Goal: Task Accomplishment & Management: Complete application form

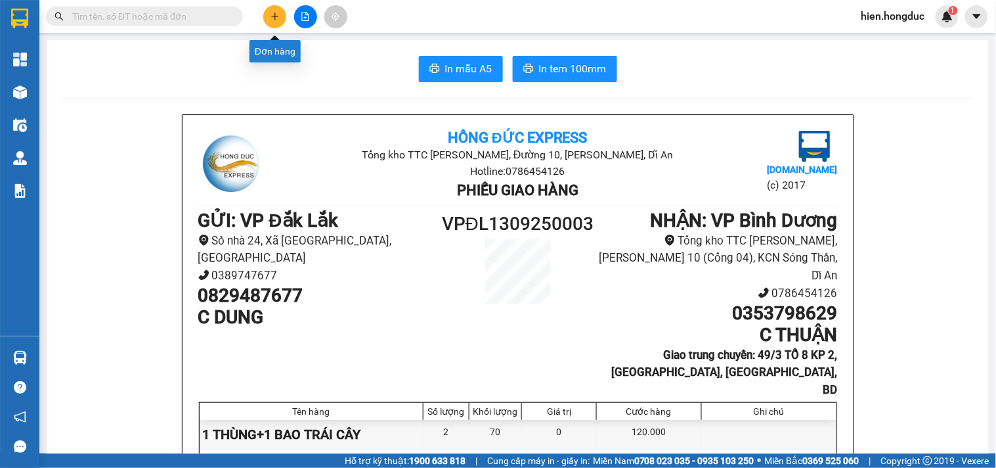
click at [271, 18] on icon "plus" at bounding box center [275, 16] width 9 height 9
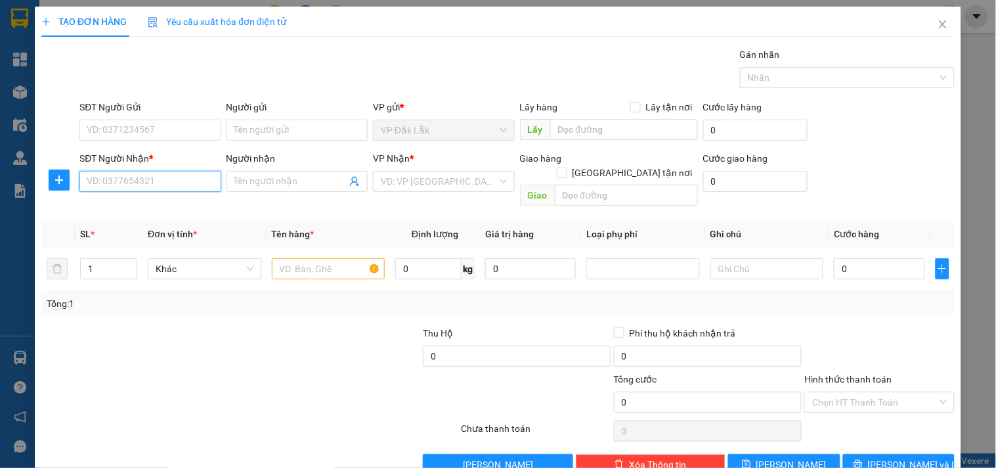
click at [132, 190] on input "SĐT Người Nhận *" at bounding box center [149, 181] width 141 height 21
type input "0792030852"
click at [252, 182] on input "Người nhận" at bounding box center [290, 181] width 112 height 14
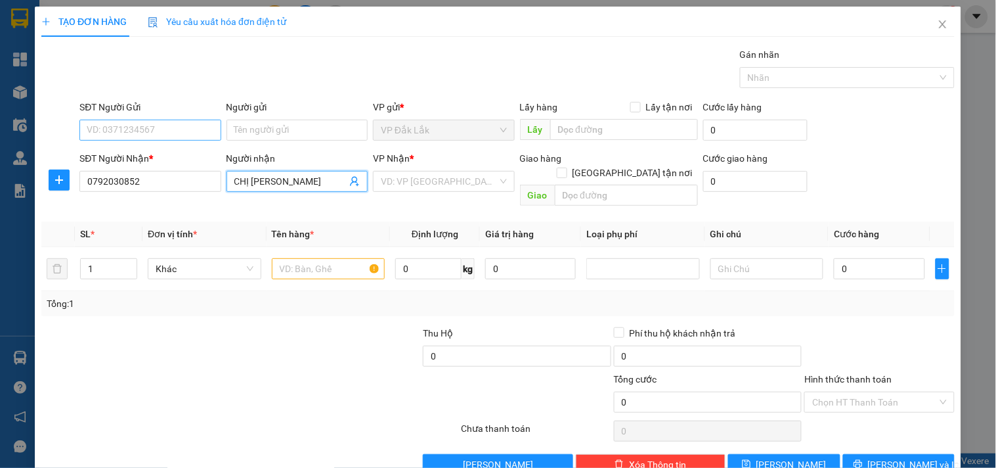
type input "CHỊ [PERSON_NAME]"
click at [139, 127] on input "SĐT Người Gửi" at bounding box center [149, 130] width 141 height 21
type input "0782747751"
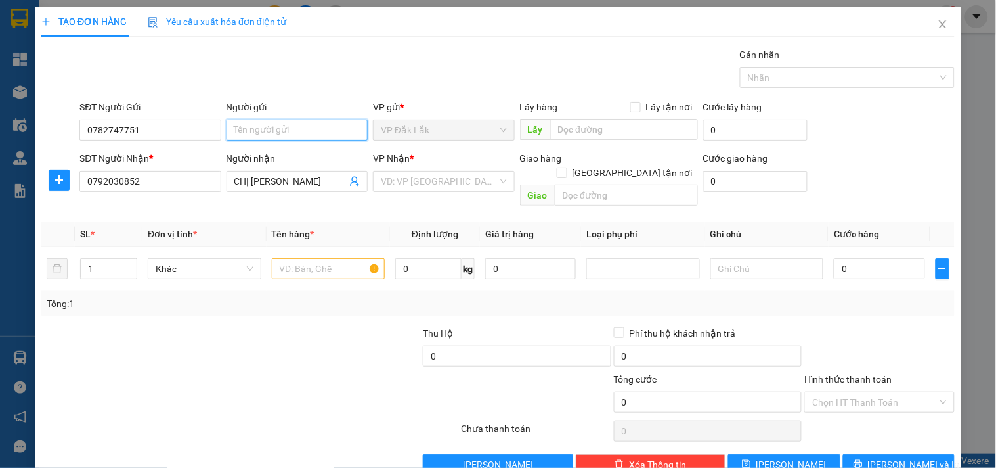
click at [265, 128] on input "Người gửi" at bounding box center [297, 130] width 141 height 21
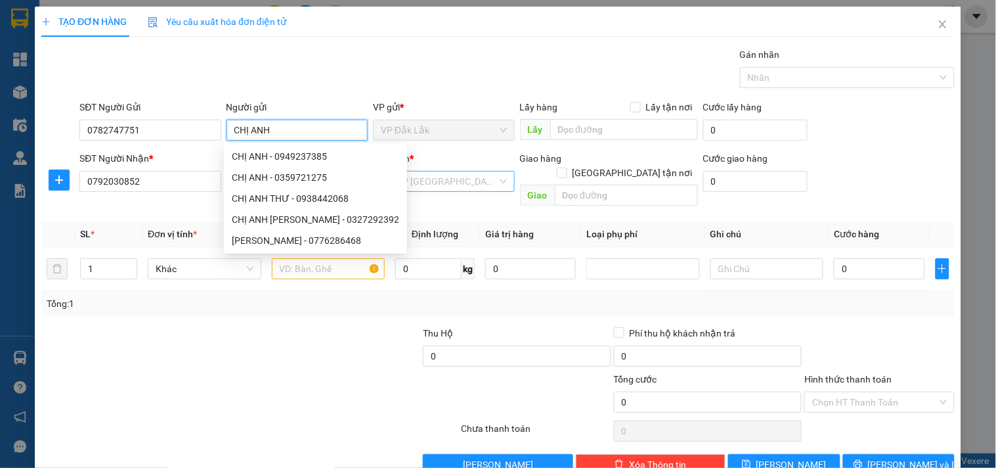
type input "CHỊ ANH"
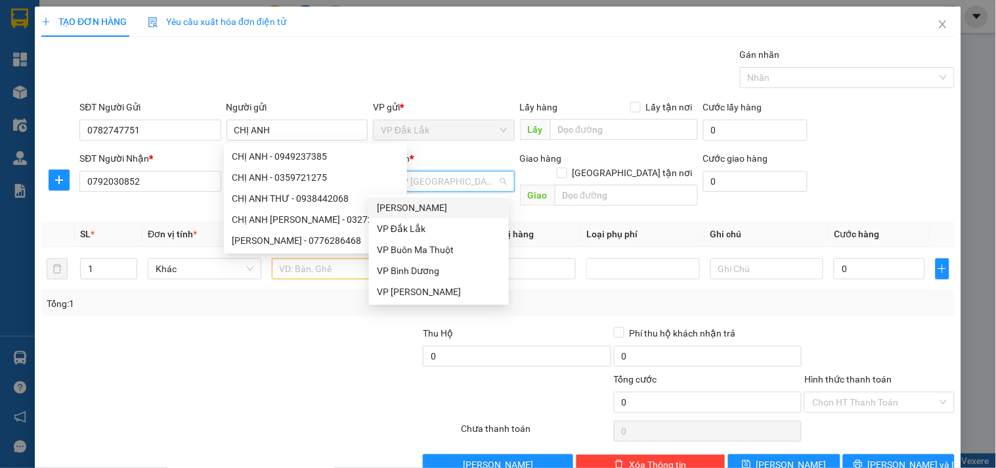
click at [449, 177] on input "search" at bounding box center [439, 181] width 116 height 20
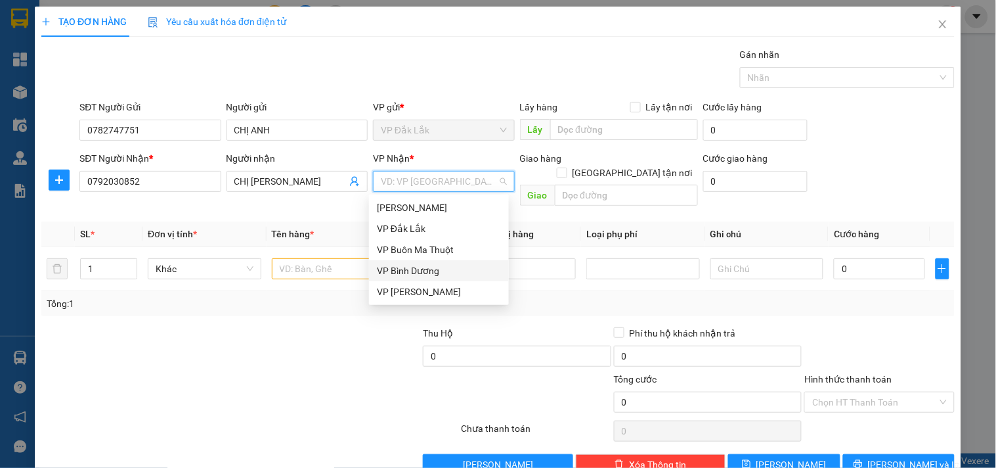
drag, startPoint x: 435, startPoint y: 268, endPoint x: 534, endPoint y: 211, distance: 114.1
click at [437, 268] on div "VP Bình Dương" at bounding box center [439, 270] width 124 height 14
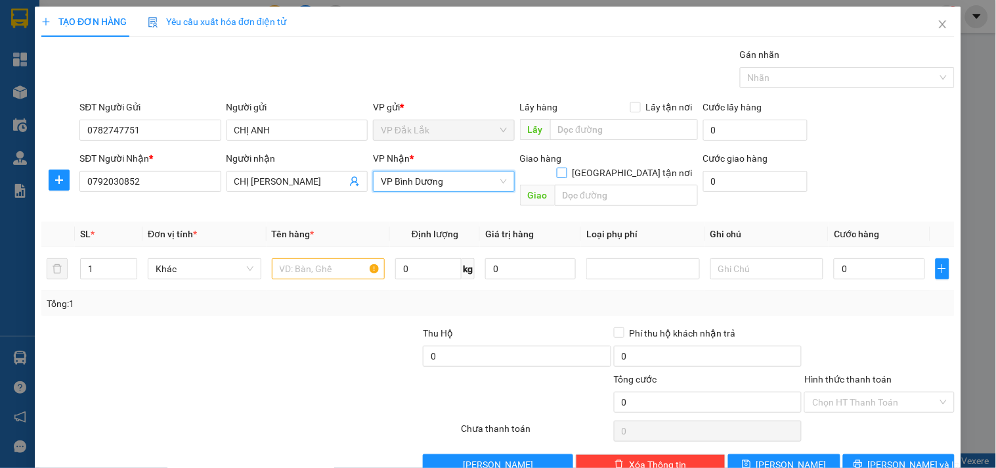
click at [622, 165] on label "[GEOGRAPHIC_DATA] tận nơi" at bounding box center [627, 172] width 141 height 14
click at [566, 167] on input "[GEOGRAPHIC_DATA] tận nơi" at bounding box center [561, 171] width 9 height 9
checkbox input "true"
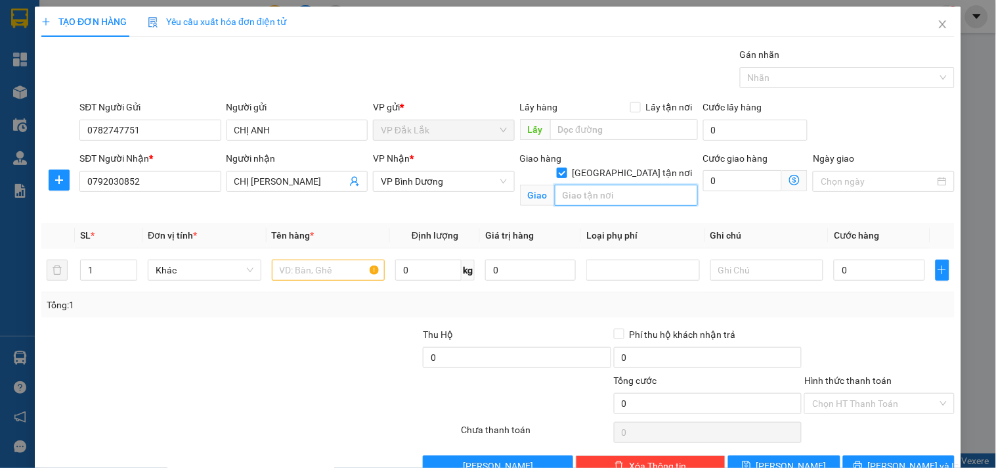
click at [599, 188] on input "text" at bounding box center [626, 195] width 143 height 21
type input "57 [PERSON_NAME],P12,[GEOGRAPHIC_DATA]"
click at [716, 188] on input "0" at bounding box center [742, 180] width 79 height 21
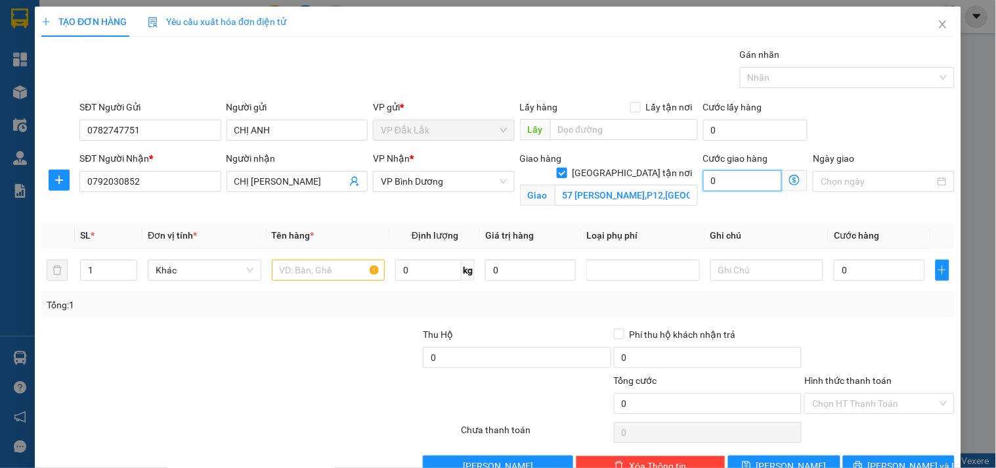
type input "7"
type input "75"
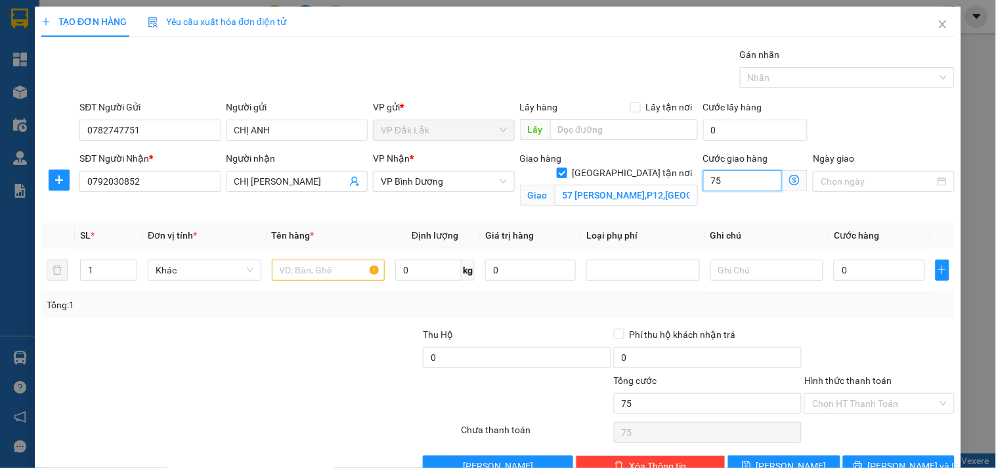
type input "750"
type input "7.500"
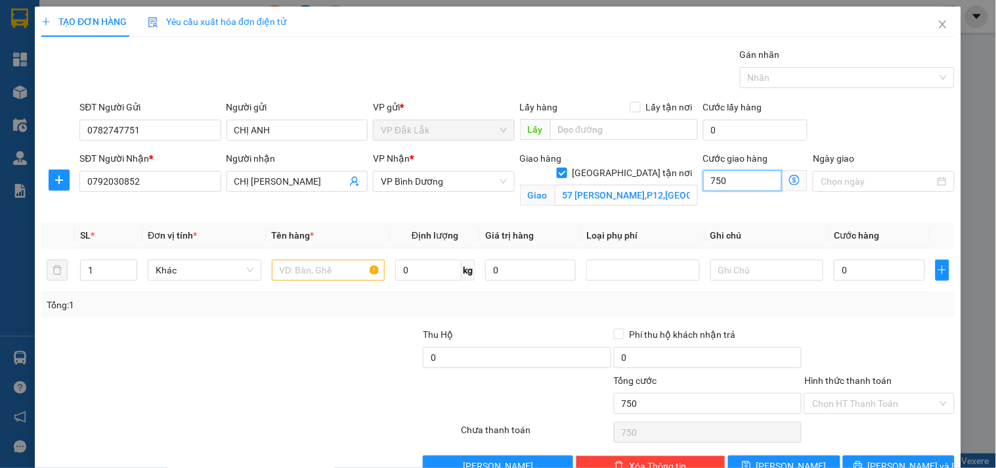
type input "7.500"
type input "75.000"
type input "2"
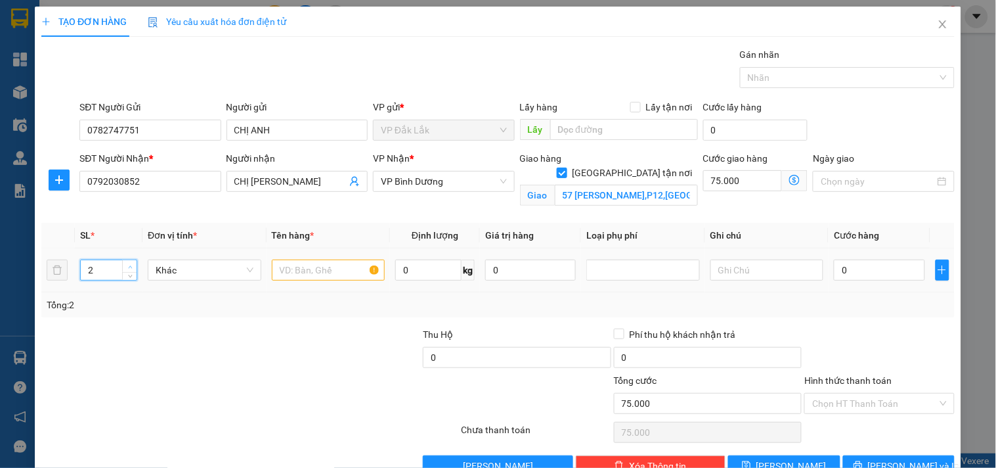
click at [128, 265] on icon "up" at bounding box center [130, 267] width 5 height 5
click at [307, 277] on input "text" at bounding box center [329, 269] width 114 height 21
type input "2 THÙNG CÓ ĐÔNG LẠNH"
click at [430, 268] on input "0" at bounding box center [428, 269] width 66 height 21
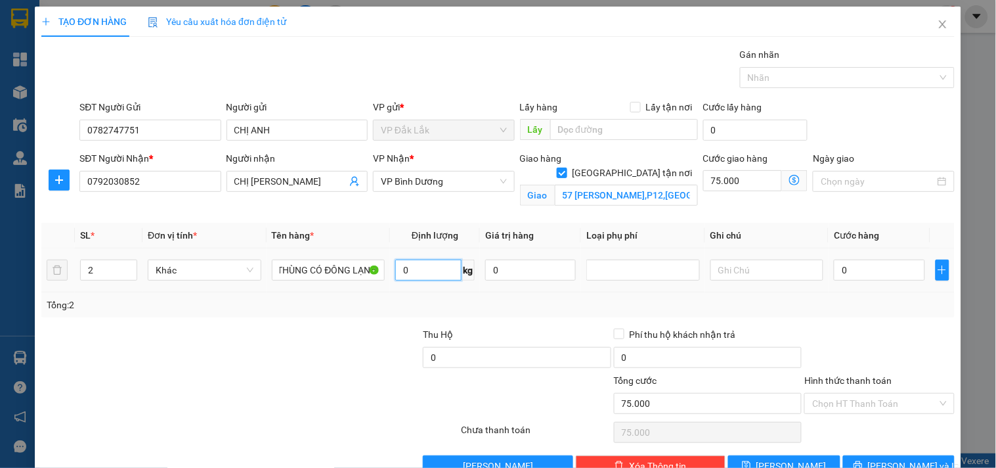
scroll to position [0, 0]
type input "38"
click at [865, 274] on input "0" at bounding box center [879, 269] width 91 height 21
type input "6"
type input "75.006"
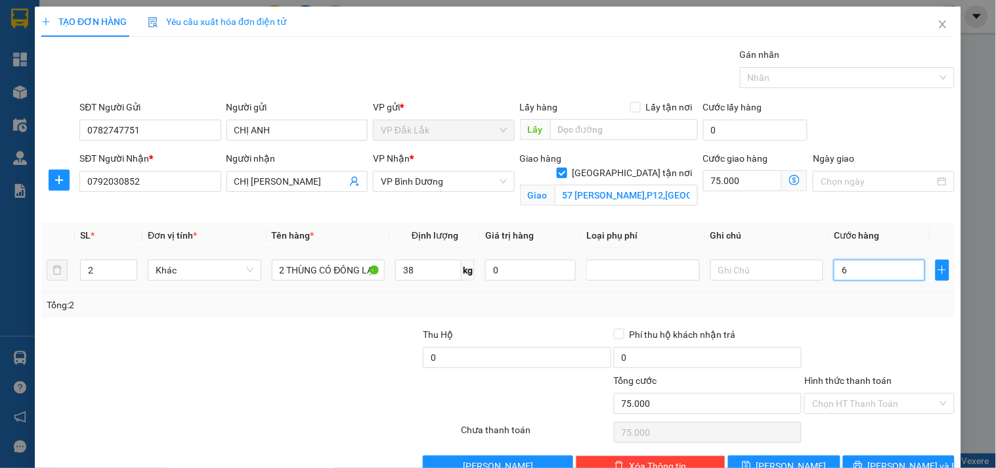
type input "75.006"
type input "65"
type input "75.065"
type input "650"
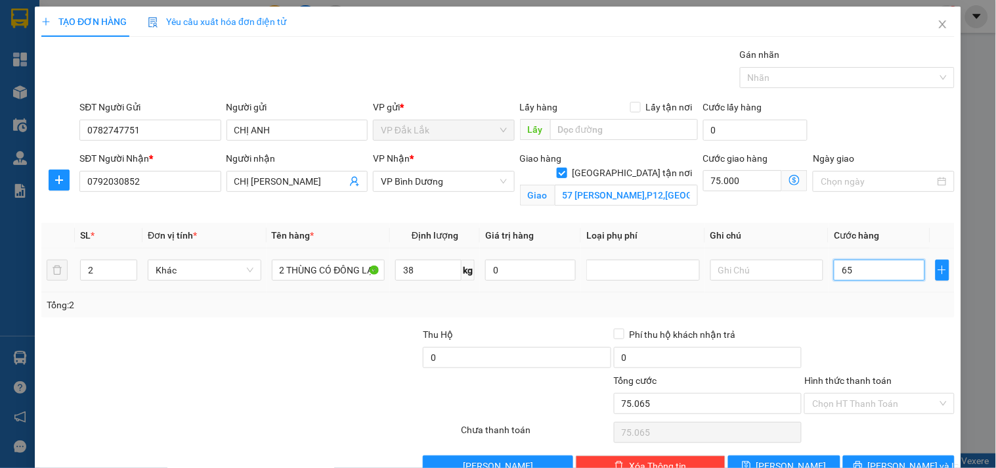
type input "75.650"
type input "6.500"
type input "81.500"
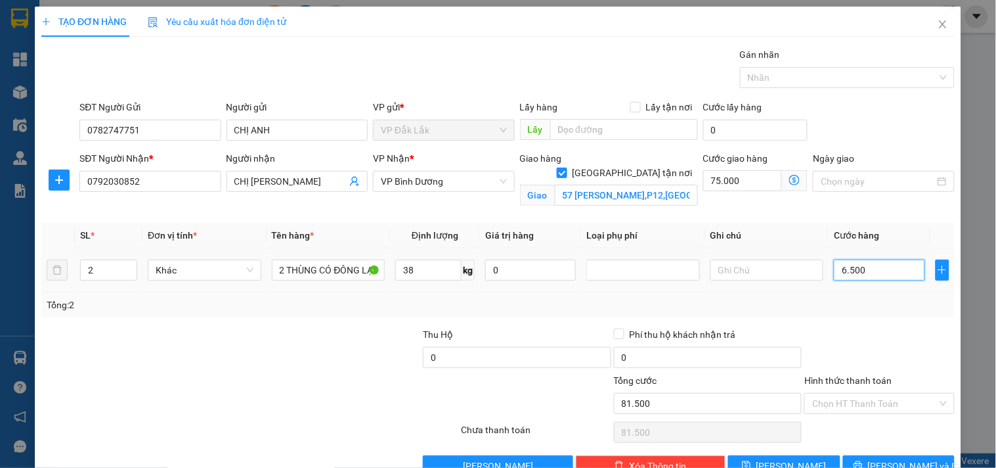
type input "65.000"
type input "140.000"
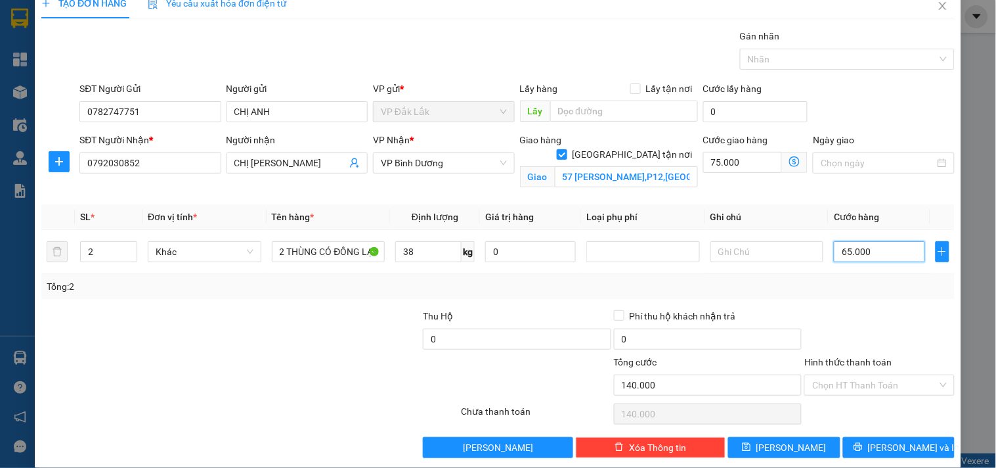
scroll to position [34, 0]
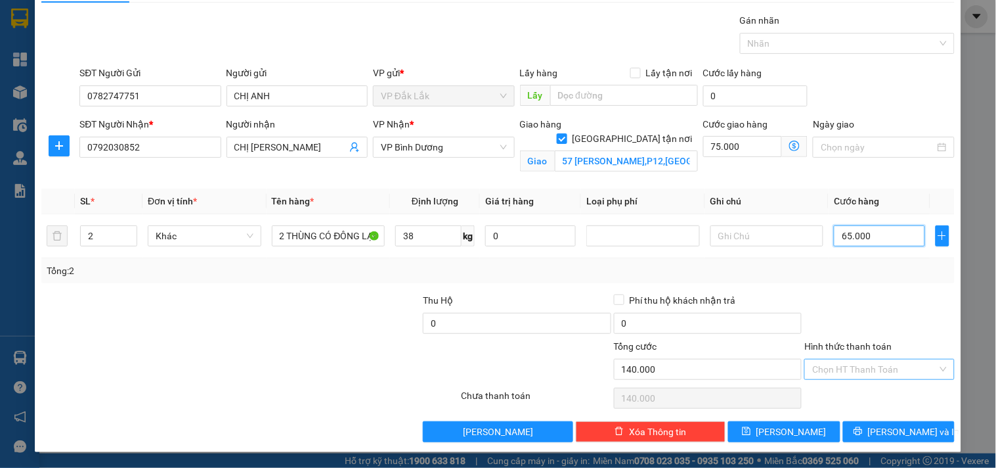
type input "65.000"
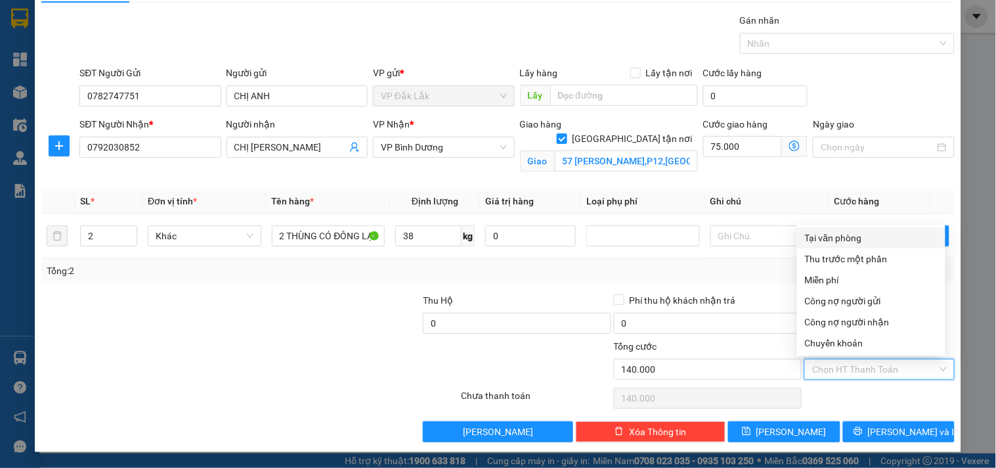
click at [875, 364] on input "Hình thức thanh toán" at bounding box center [874, 369] width 125 height 20
click at [852, 235] on div "Tại văn phòng" at bounding box center [871, 237] width 133 height 14
type input "0"
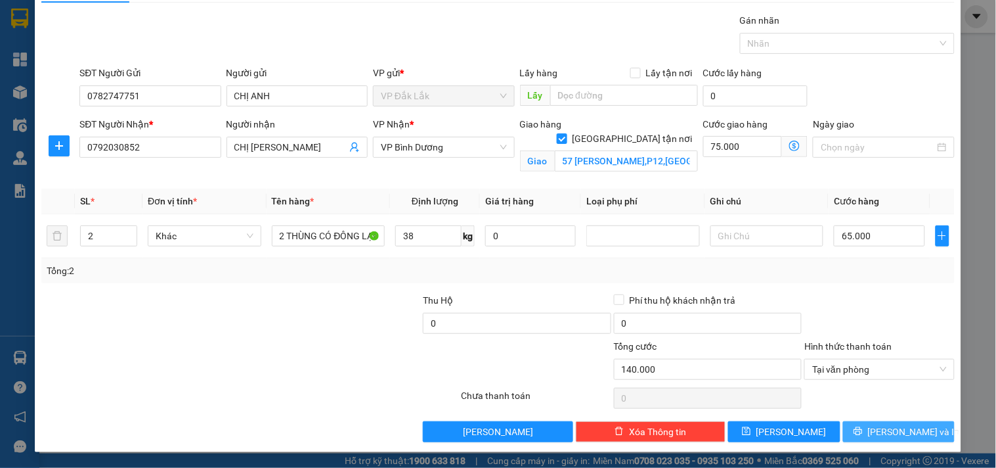
click at [862, 431] on icon "printer" at bounding box center [858, 431] width 9 height 9
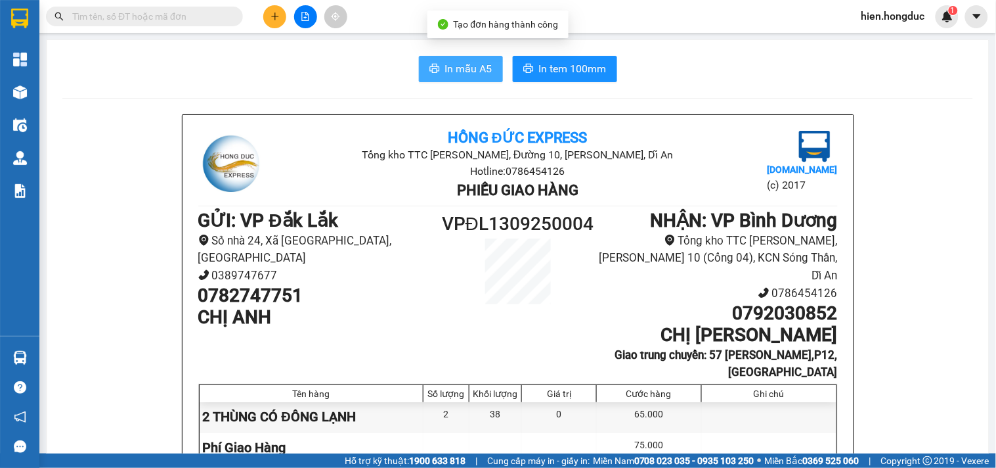
click at [449, 71] on span "In mẫu A5" at bounding box center [468, 68] width 47 height 16
click at [460, 68] on span "In mẫu A5" at bounding box center [468, 68] width 47 height 16
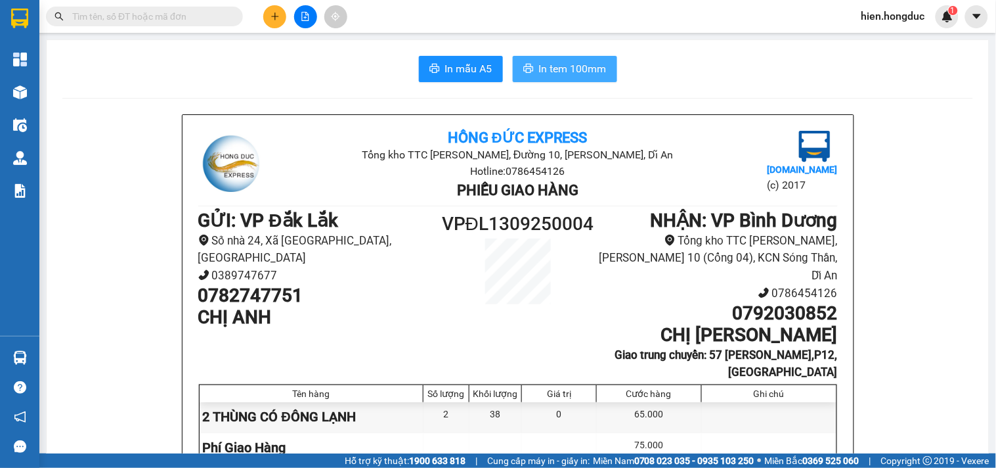
click at [554, 61] on span "In tem 100mm" at bounding box center [573, 68] width 68 height 16
click at [284, 20] on button at bounding box center [274, 16] width 23 height 23
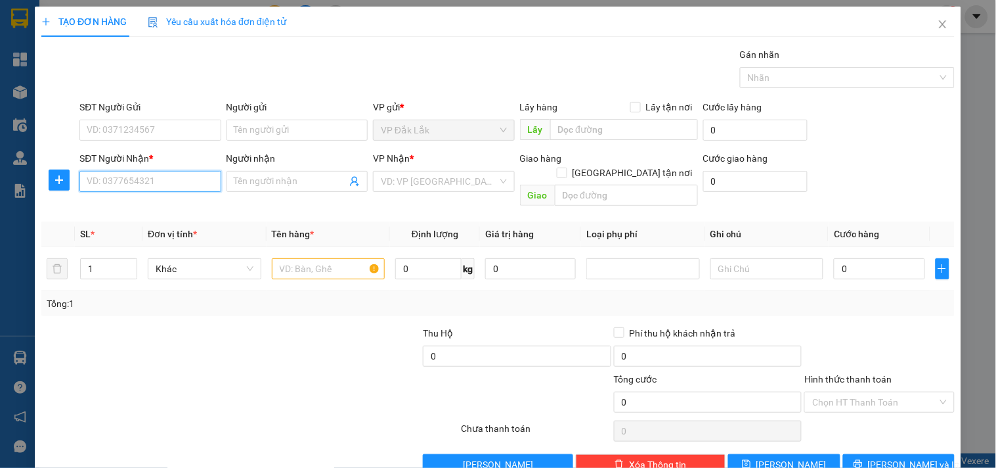
click at [192, 182] on input "SĐT Người Nhận *" at bounding box center [149, 181] width 141 height 21
type input "0905272859"
click at [188, 209] on div "0905272859 - CHỊ [PERSON_NAME]" at bounding box center [160, 207] width 146 height 14
type input "CHỊ [PERSON_NAME]"
checkbox input "true"
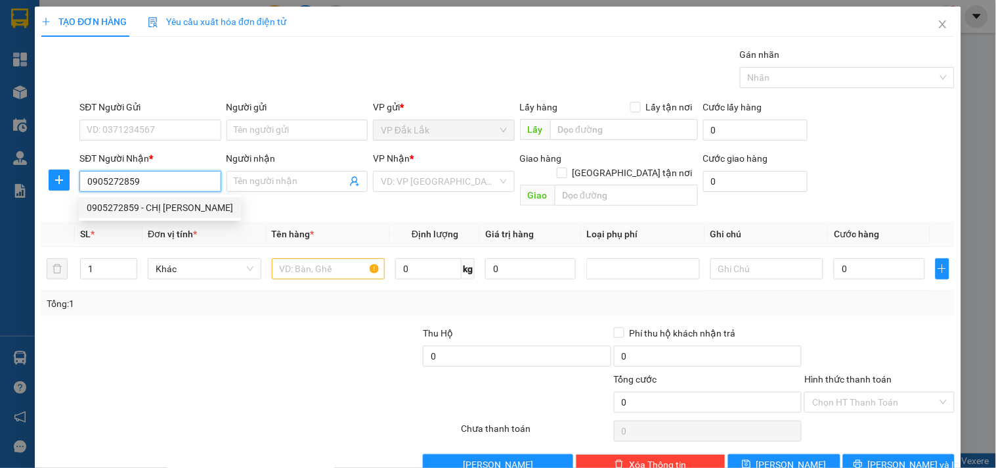
type input "94/4 ĐƯỜNG HT 35, KP2, P.TÂN THỚI HIỆP, Q.12"
type input "60.000"
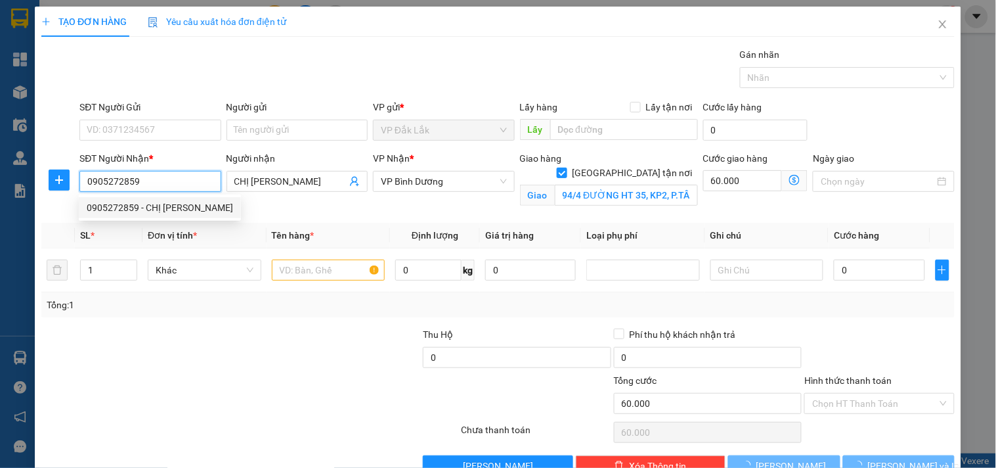
type input "120.000"
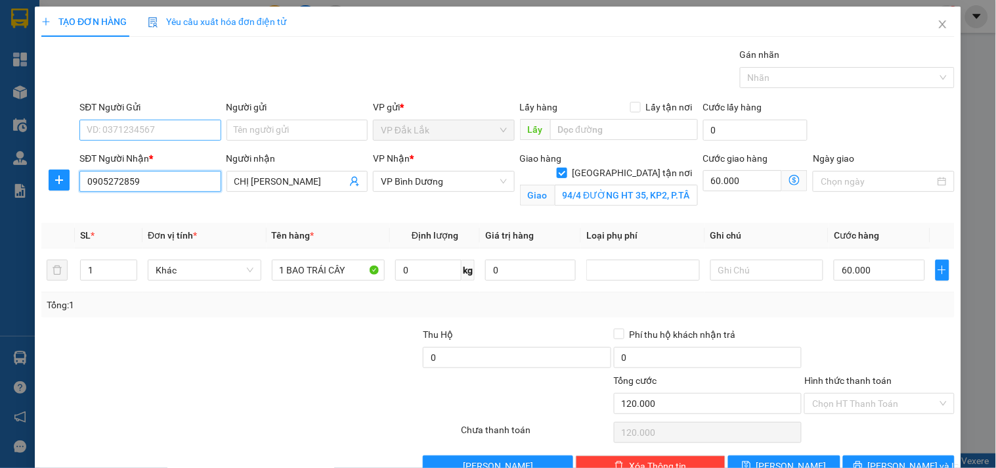
type input "0905272859"
click at [174, 135] on input "SĐT Người Gửi" at bounding box center [149, 130] width 141 height 21
click at [176, 151] on div "0353025713 - CHÚ LUẬT" at bounding box center [149, 156] width 124 height 14
type input "0353025713"
type input "CHÚ LUẬT"
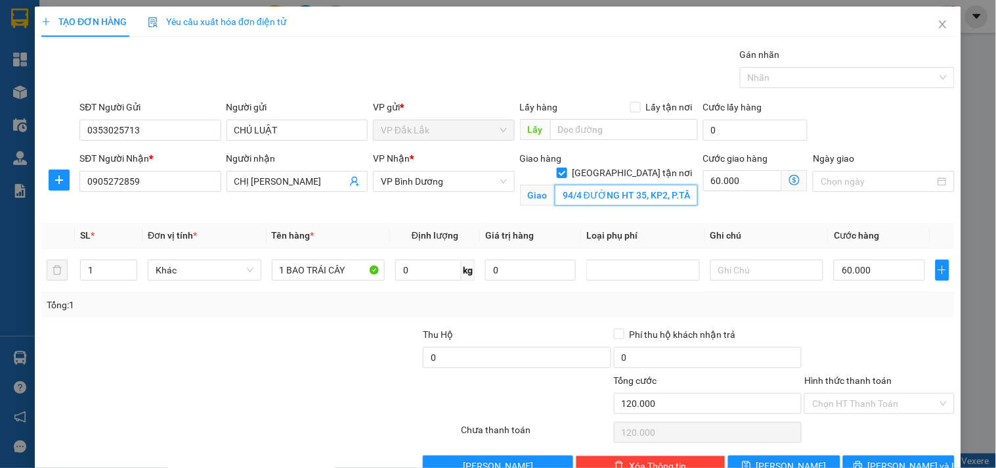
click at [580, 185] on input "94/4 ĐƯỜNG HT 35, KP2, P.TÂN THỚI HIỆP, Q.12" at bounding box center [626, 195] width 143 height 21
click at [595, 185] on input "94/4 ĐƯỜNG HT 35, KP2, P.TÂN THỚI HIỆP, Q.12" at bounding box center [626, 195] width 143 height 21
click at [408, 271] on input "0" at bounding box center [428, 269] width 66 height 21
type input "22"
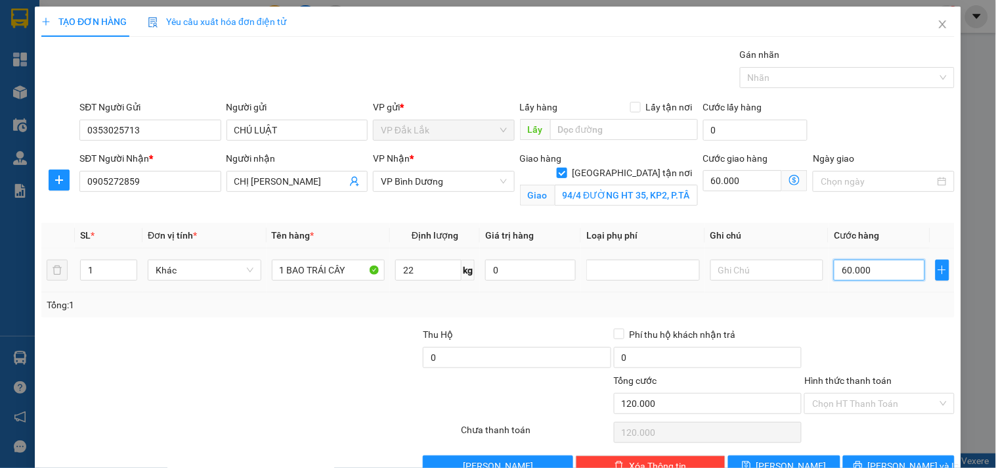
click at [862, 268] on input "60.000" at bounding box center [879, 269] width 91 height 21
type input "5"
type input "60.005"
type input "50"
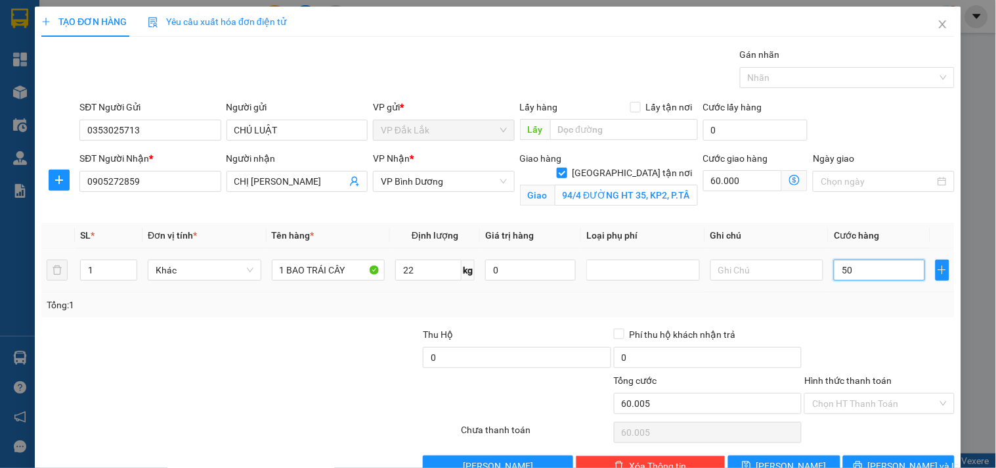
type input "60.050"
type input "60.500"
type input "500"
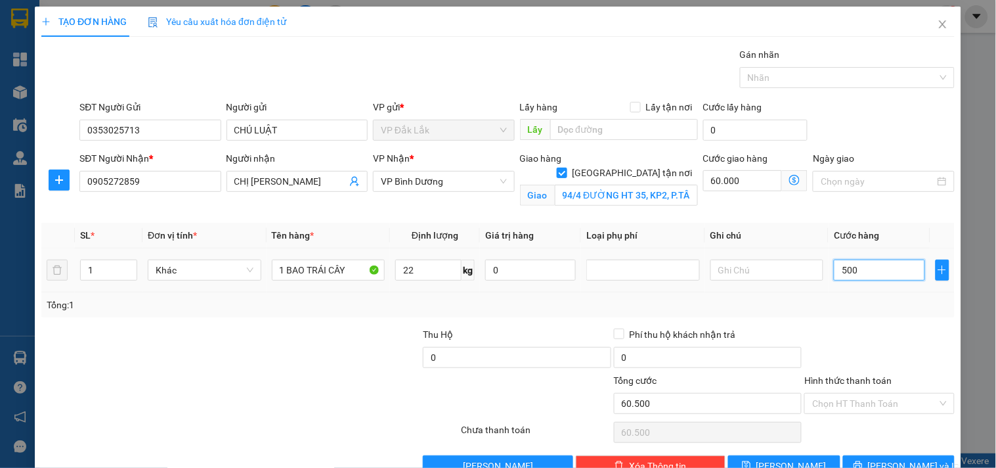
type input "65.000"
type input "5.000"
type input "110.000"
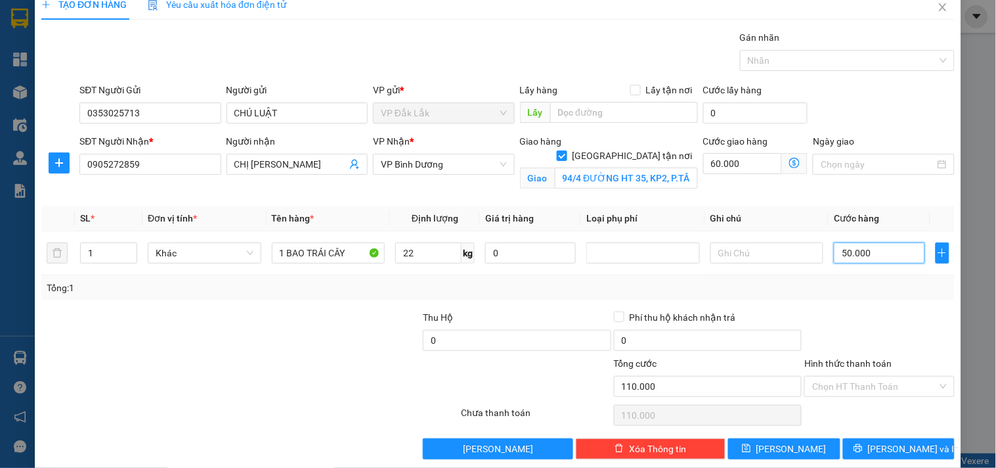
scroll to position [34, 0]
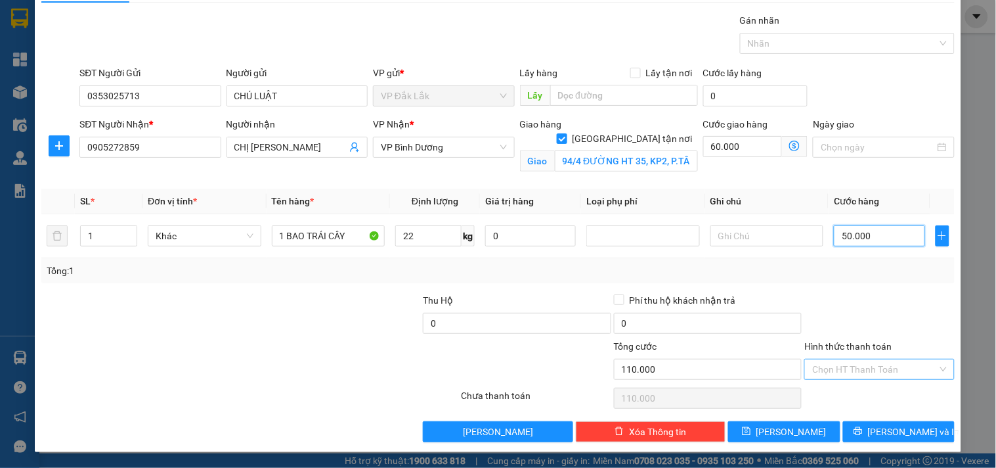
type input "50.000"
click at [867, 369] on input "Hình thức thanh toán" at bounding box center [874, 369] width 125 height 20
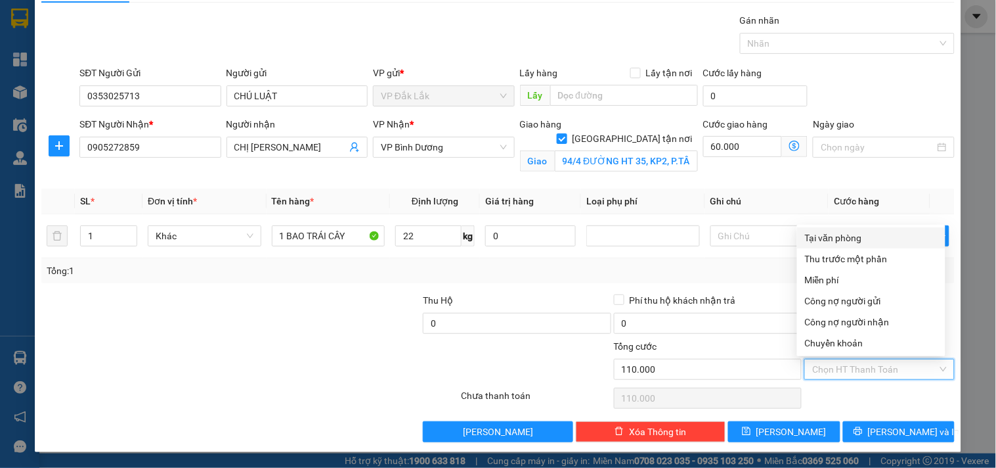
click at [836, 229] on div "Tại văn phòng" at bounding box center [871, 237] width 148 height 21
type input "0"
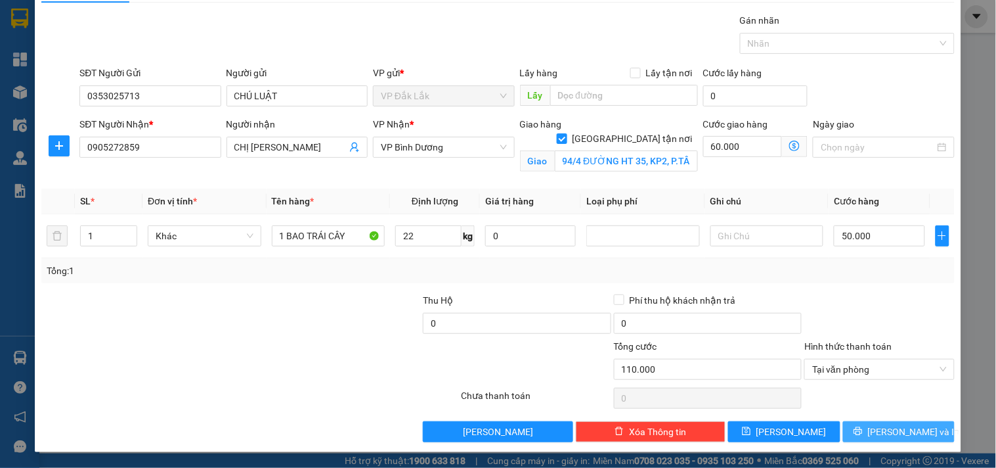
click at [882, 422] on button "[PERSON_NAME] và In" at bounding box center [899, 431] width 112 height 21
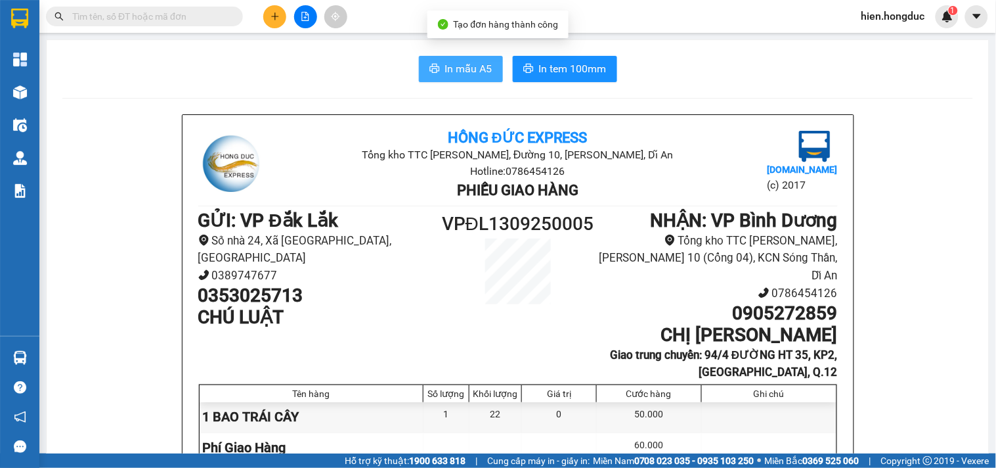
click at [453, 62] on span "In mẫu A5" at bounding box center [468, 68] width 47 height 16
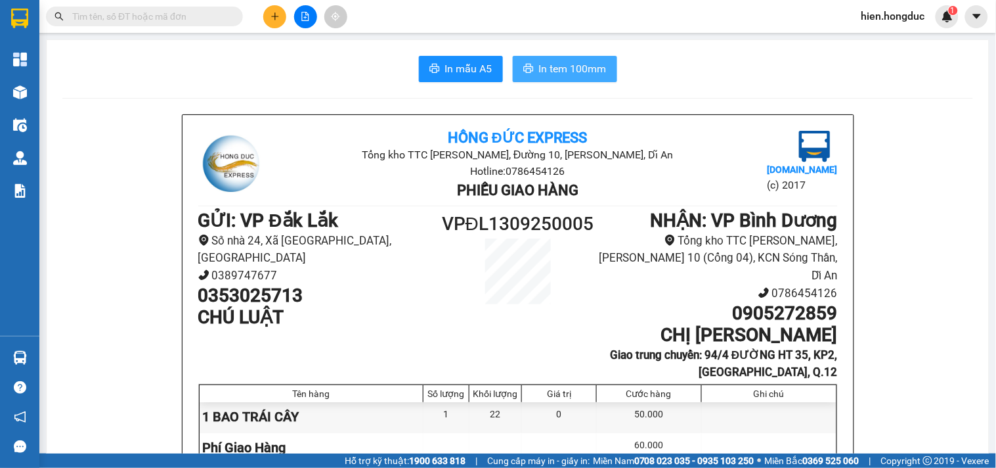
click at [582, 69] on span "In tem 100mm" at bounding box center [573, 68] width 68 height 16
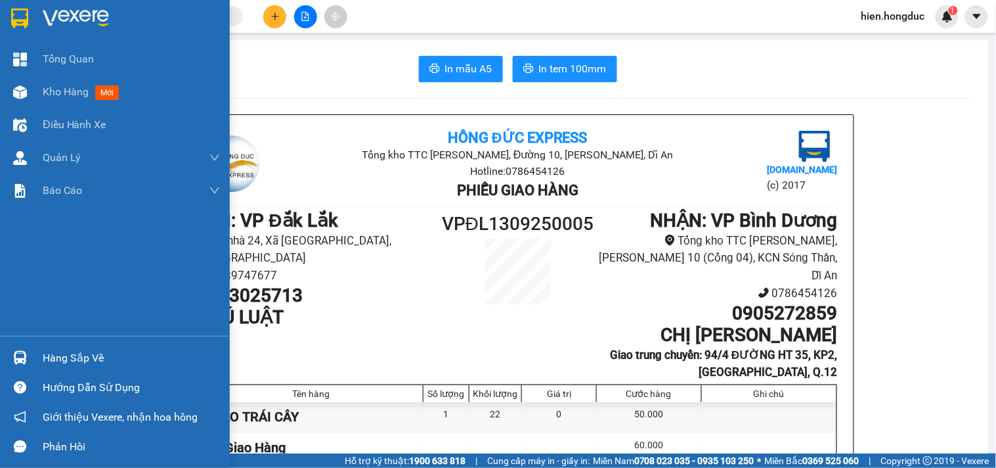
click at [62, 18] on img at bounding box center [76, 19] width 66 height 20
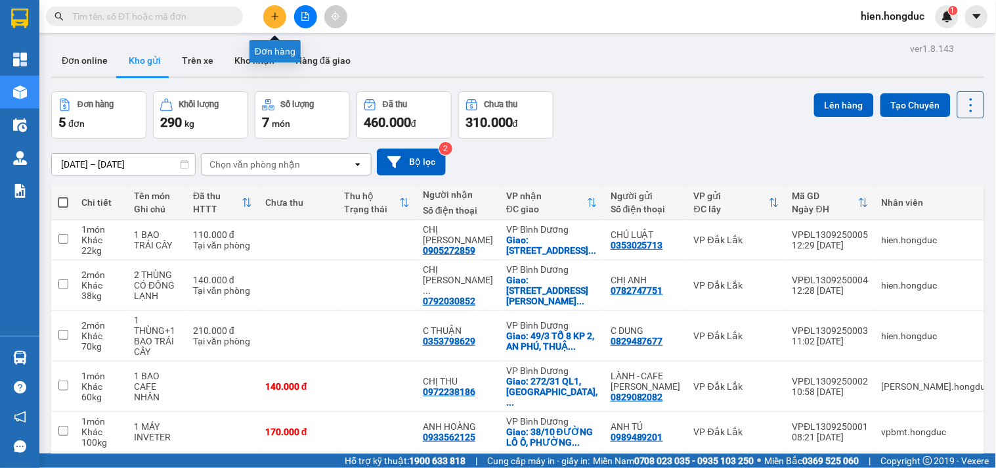
click at [271, 15] on icon "plus" at bounding box center [275, 16] width 9 height 9
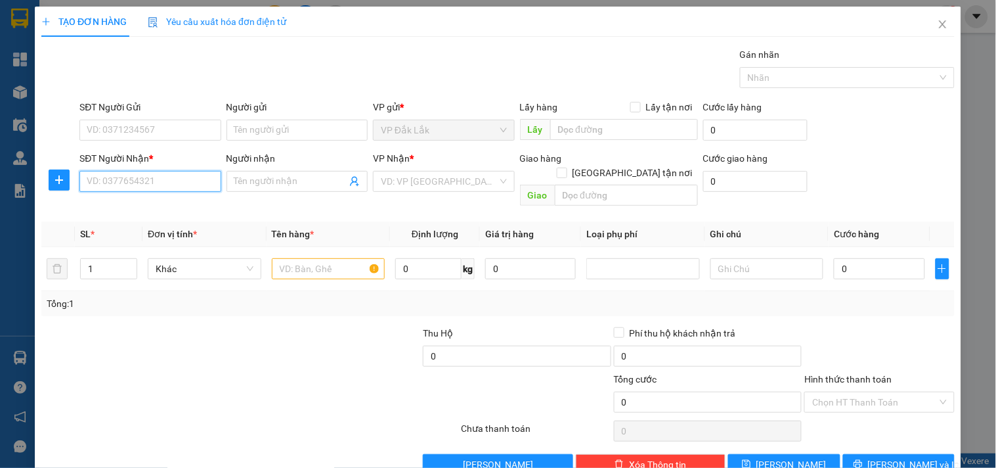
click at [159, 179] on input "SĐT Người Nhận *" at bounding box center [149, 181] width 141 height 21
click at [117, 188] on input "SĐT Người Nhận *" at bounding box center [149, 181] width 141 height 21
click at [120, 185] on input "SĐT Người Nhận *" at bounding box center [149, 181] width 141 height 21
type input "0392953133"
click at [163, 202] on div "0392953133 - CHỊ [PERSON_NAME]" at bounding box center [160, 207] width 146 height 14
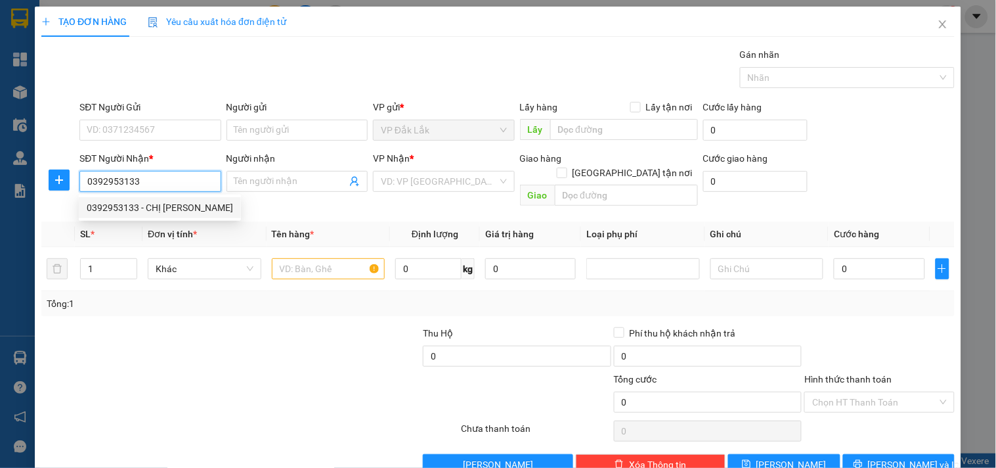
type input "CHỊ [PERSON_NAME]"
type input "HUB BÌNH THẠNH"
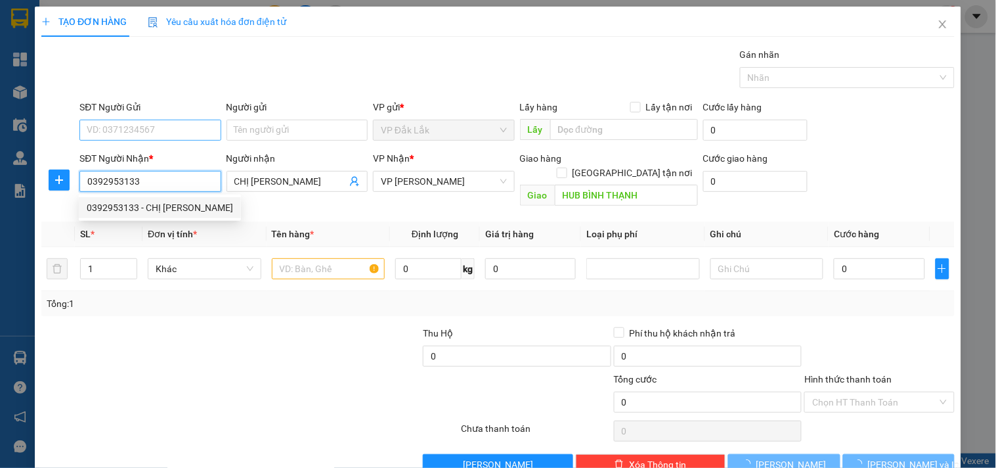
type input "30.000"
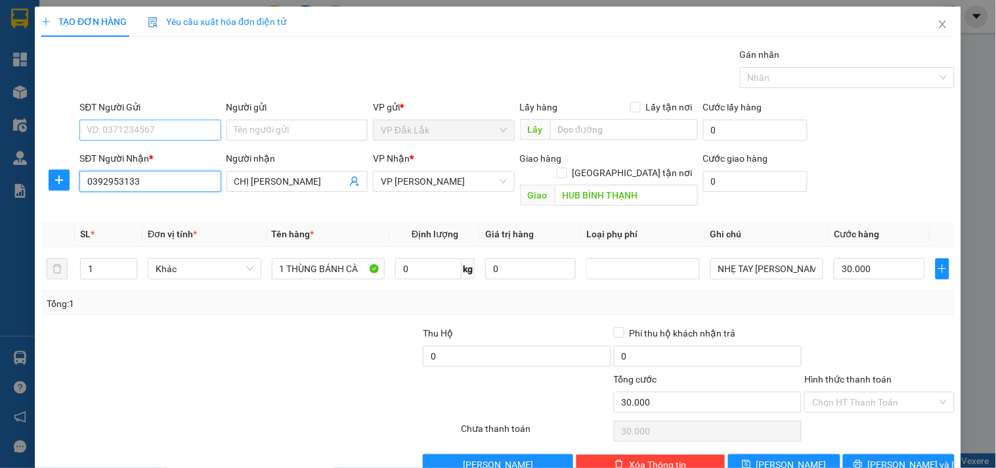
type input "0392953133"
click at [169, 123] on input "SĐT Người Gửi" at bounding box center [149, 130] width 141 height 21
click at [179, 154] on div "0366874301 - ANH PHI" at bounding box center [149, 156] width 124 height 14
type input "0366874301"
type input "ANH PHI"
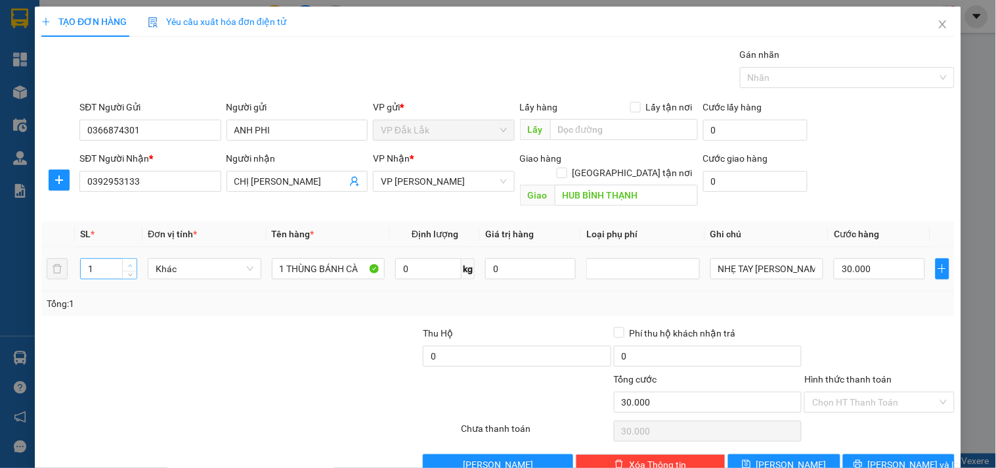
type input "2"
click at [130, 259] on span "Increase Value" at bounding box center [129, 265] width 14 height 12
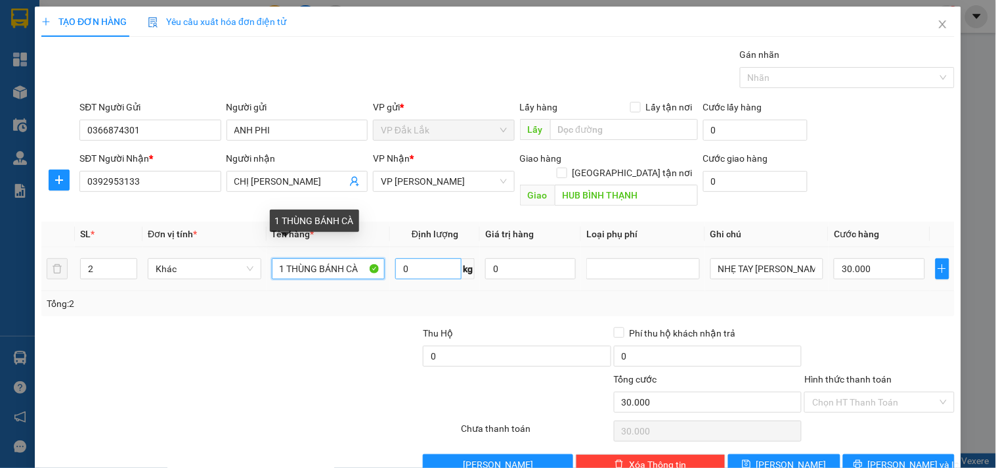
drag, startPoint x: 284, startPoint y: 253, endPoint x: 454, endPoint y: 250, distance: 170.8
click at [454, 250] on tr "2 Khác 1 THÙNG BÁNH CÀ 0 kg 0 NHẸ TAY LƯU KHO T2 GIAO 30.000" at bounding box center [497, 269] width 913 height 44
type input "1"
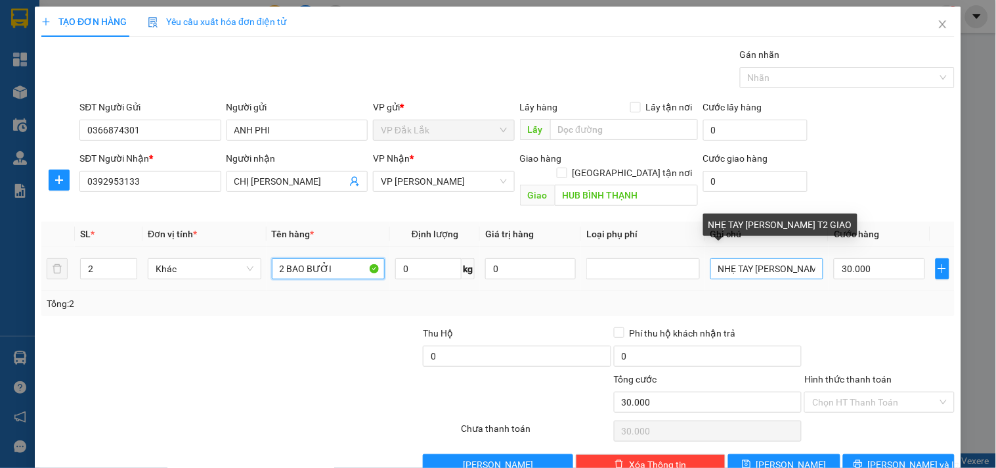
type input "2 BAO BƯỞI"
click at [722, 258] on input "NHẸ TAY [PERSON_NAME] T2 GIAO" at bounding box center [767, 268] width 114 height 21
drag, startPoint x: 744, startPoint y: 254, endPoint x: 700, endPoint y: 259, distance: 44.2
click at [705, 259] on td "NHẸ TAY [PERSON_NAME] T2 GIAO" at bounding box center [767, 269] width 124 height 44
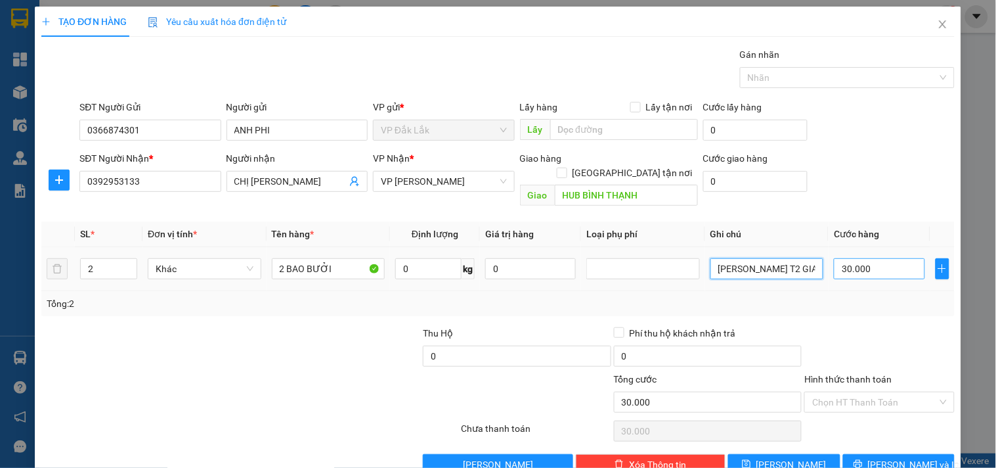
type input "[PERSON_NAME] T2 GIAO"
click at [852, 258] on input "30.000" at bounding box center [879, 268] width 91 height 21
type input "1"
type input "10"
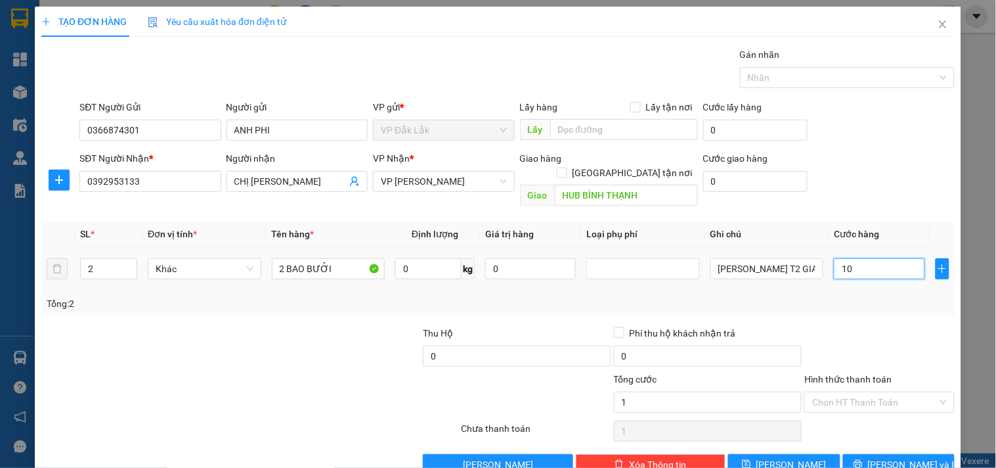
type input "10"
type input "100"
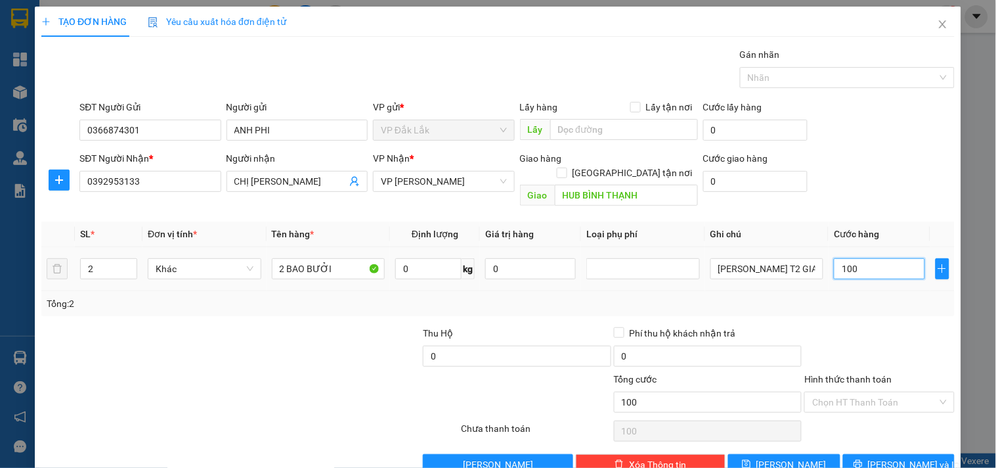
type input "1.000"
type input "10.000"
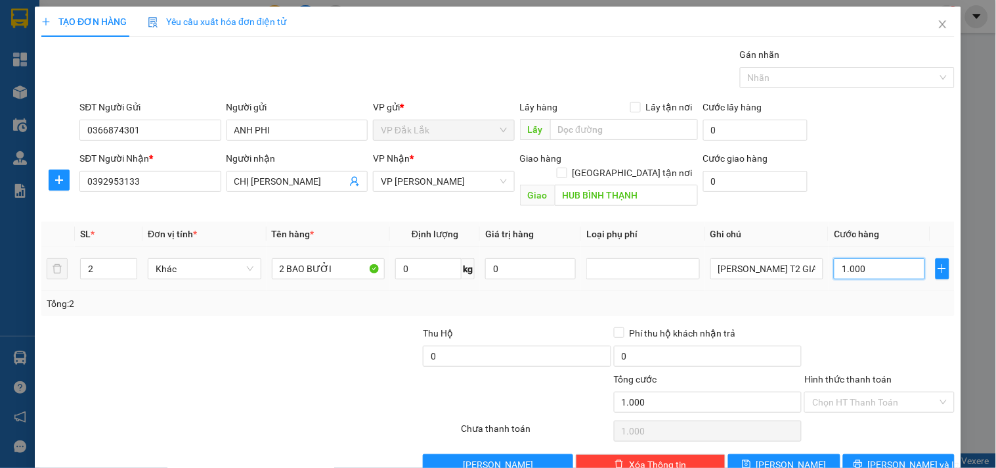
type input "10.000"
type input "100.000"
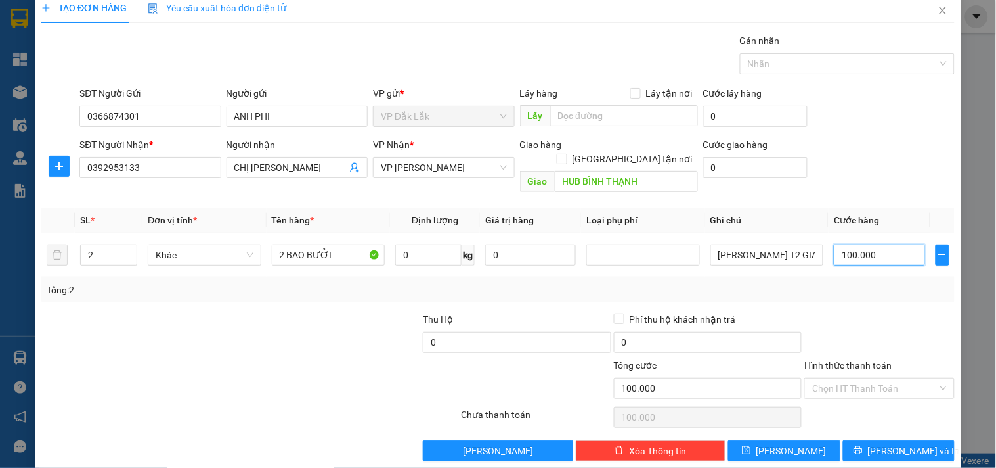
scroll to position [18, 0]
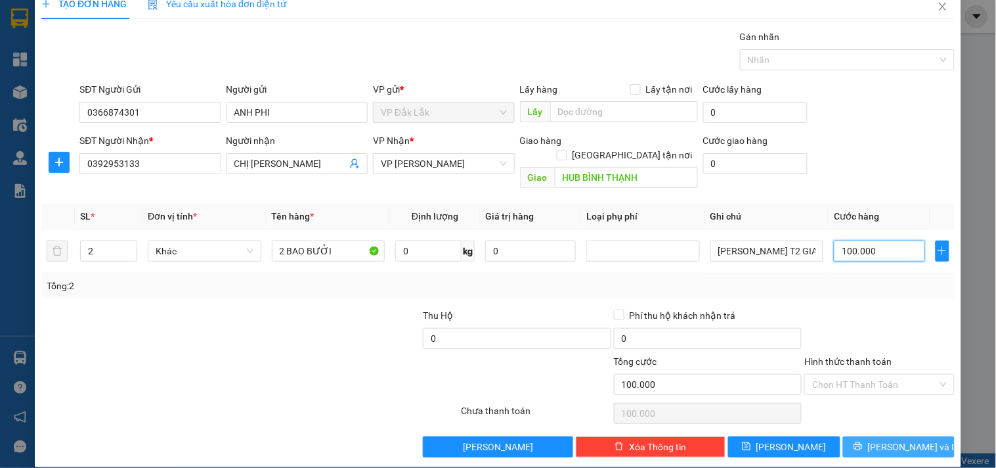
type input "100.000"
click at [888, 439] on span "[PERSON_NAME] và In" at bounding box center [914, 446] width 92 height 14
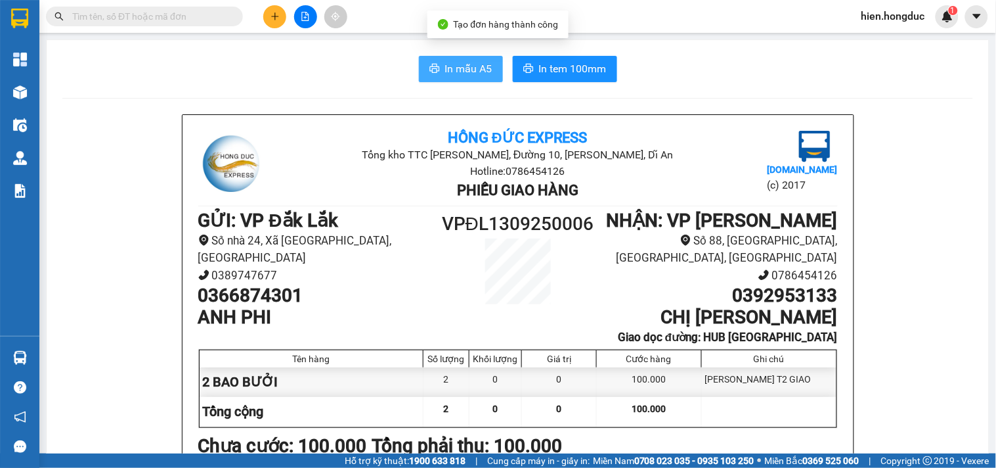
click at [447, 62] on span "In mẫu A5" at bounding box center [468, 68] width 47 height 16
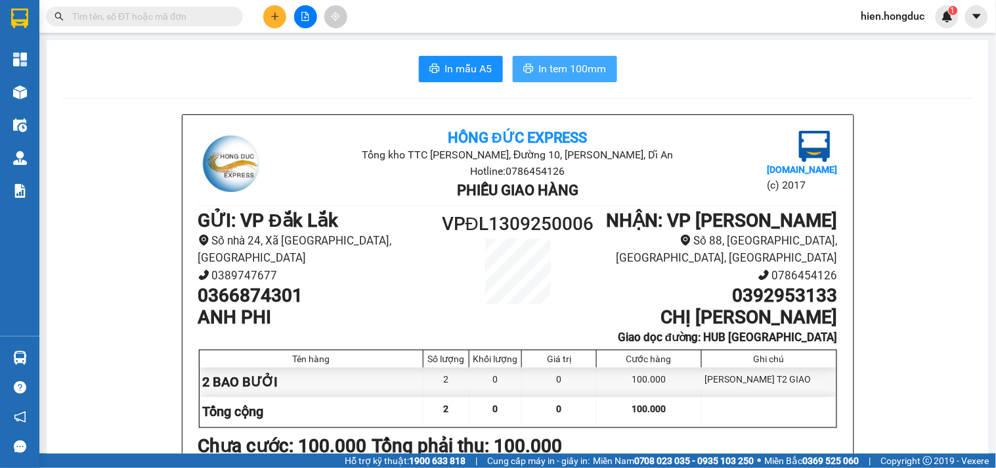
click at [573, 69] on span "In tem 100mm" at bounding box center [573, 68] width 68 height 16
click at [278, 13] on icon "plus" at bounding box center [275, 16] width 9 height 9
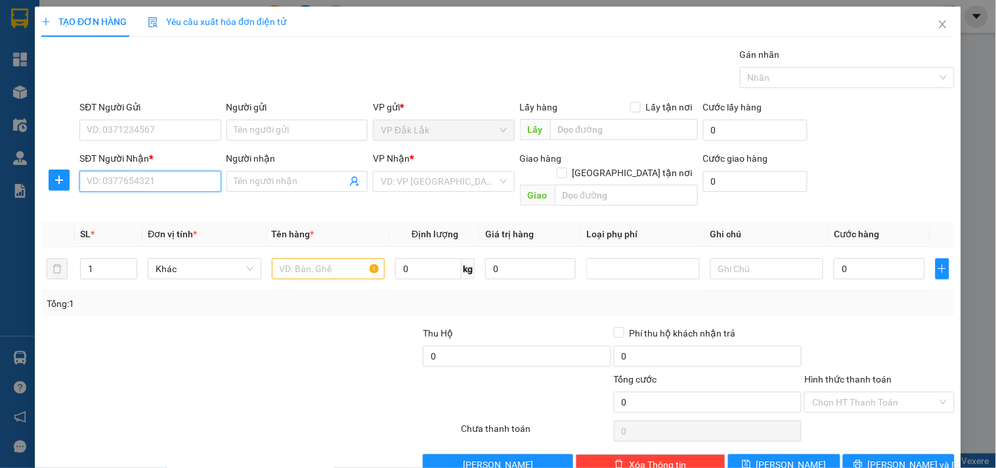
click at [121, 181] on input "SĐT Người Nhận *" at bounding box center [149, 181] width 141 height 21
click at [158, 206] on div "0905236051 - ANH THÔNG" at bounding box center [149, 207] width 124 height 14
type input "0905236051"
type input "ANH THÔNG"
checkbox input "true"
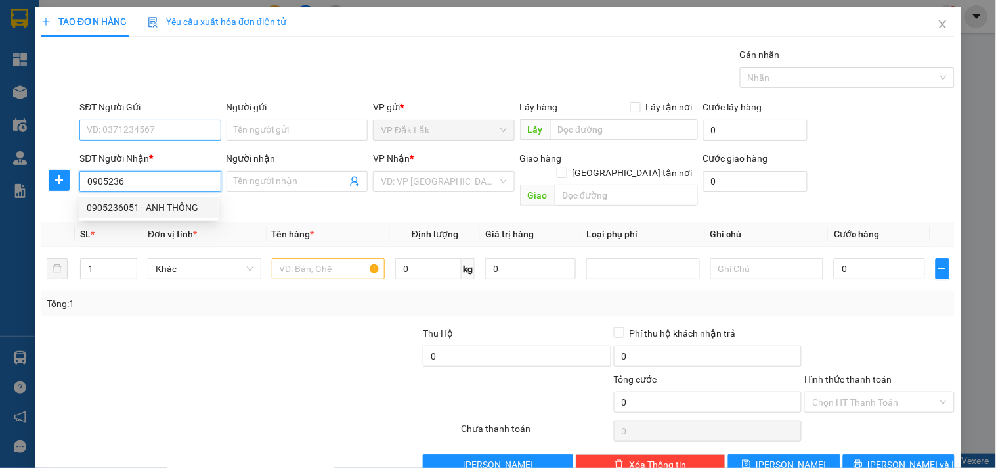
type input "[STREET_ADDRESS][PERSON_NAME] THẠNH"
type input "60.000"
type input "250.000"
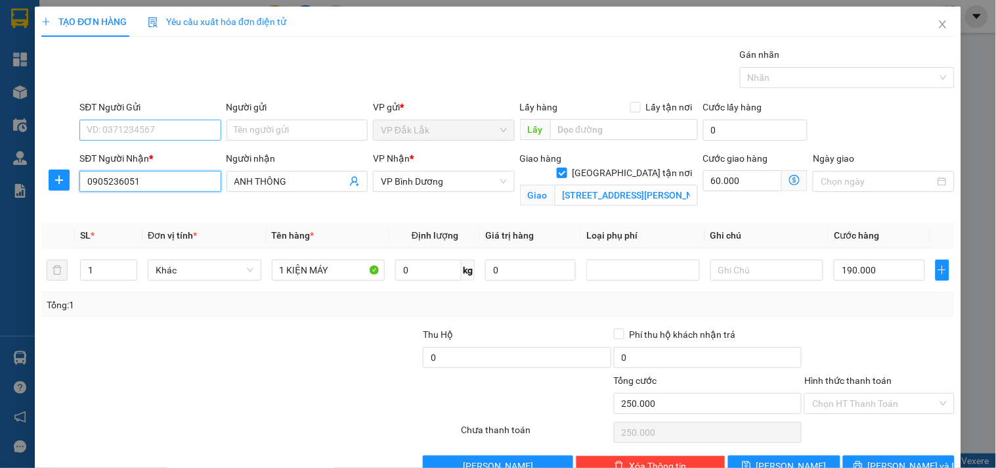
type input "0905236051"
click at [145, 123] on input "SĐT Người Gửi" at bounding box center [149, 130] width 141 height 21
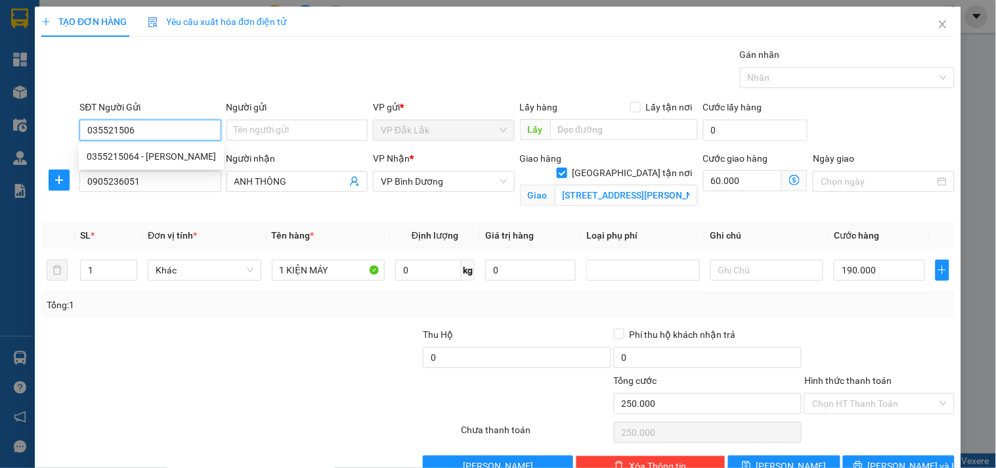
type input "0355215064"
click at [189, 162] on div "0355215064 - [PERSON_NAME]" at bounding box center [151, 156] width 129 height 14
type input "[PERSON_NAME]"
type input "KRONGBUK"
type input "360.000"
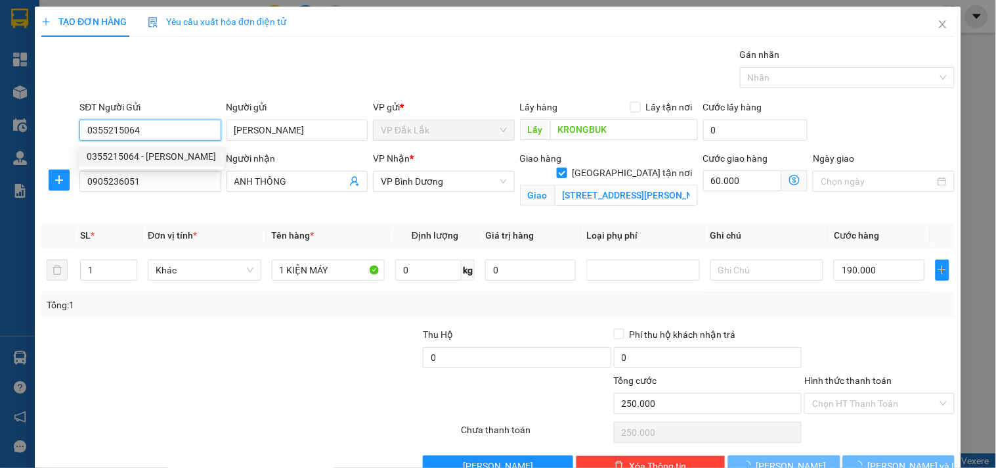
type input "360.000"
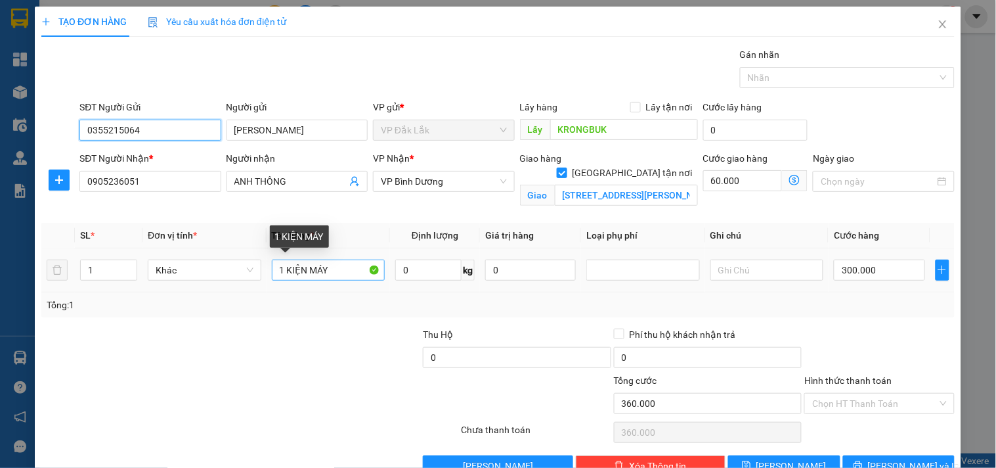
type input "0355215064"
click at [330, 270] on input "1 KIỆN MÁY" at bounding box center [329, 269] width 114 height 21
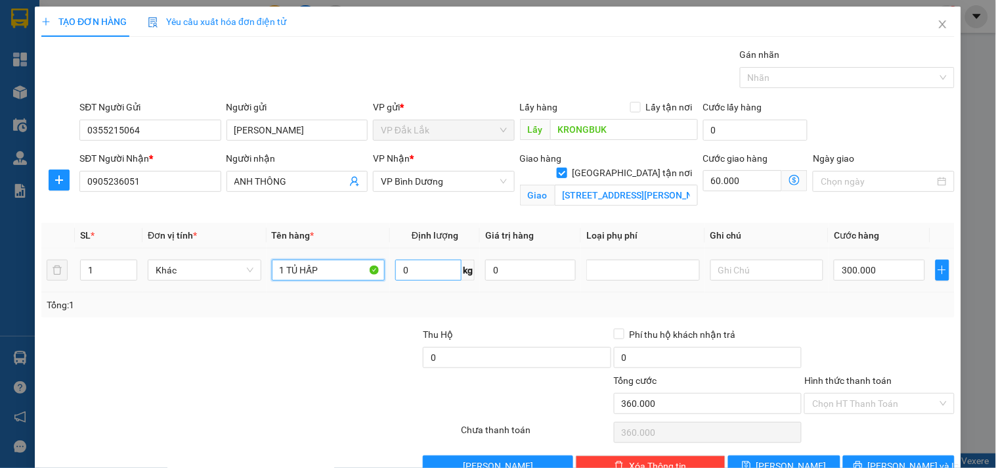
type input "1 TỦ HẤP"
click at [429, 271] on input "0" at bounding box center [428, 269] width 66 height 21
type input "60"
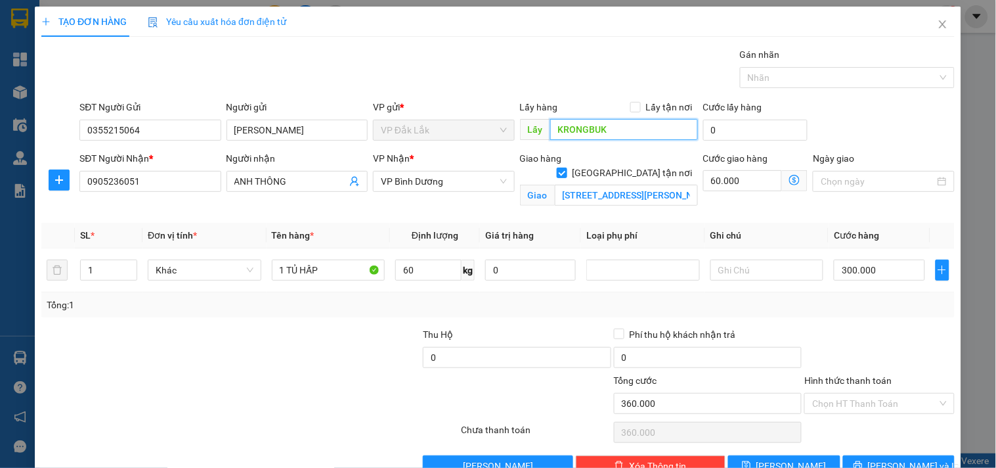
click at [606, 125] on input "KRONGBUK" at bounding box center [624, 129] width 148 height 21
type input "KRONG PẮK"
click at [635, 108] on span at bounding box center [635, 107] width 11 height 11
click at [635, 108] on input "Lấy tận nơi" at bounding box center [634, 106] width 9 height 9
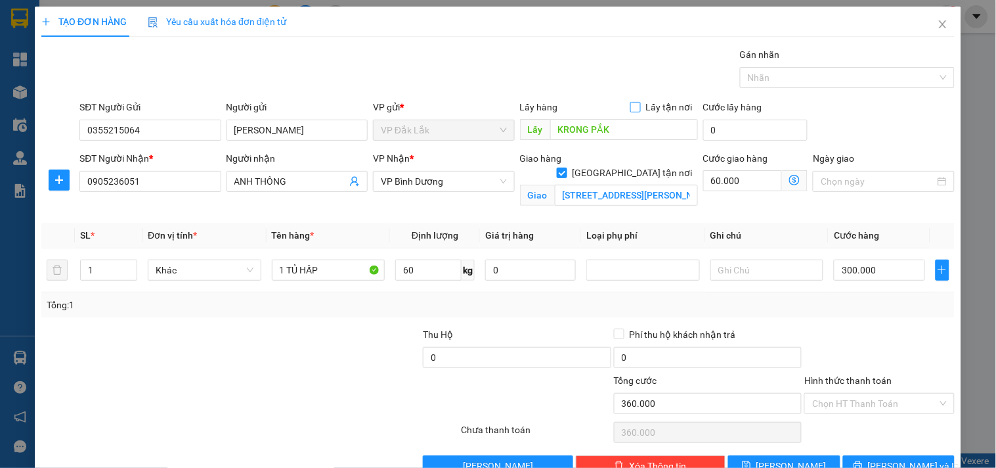
checkbox input "true"
click at [739, 130] on input "0" at bounding box center [742, 129] width 79 height 21
type input "7"
type input "360.007"
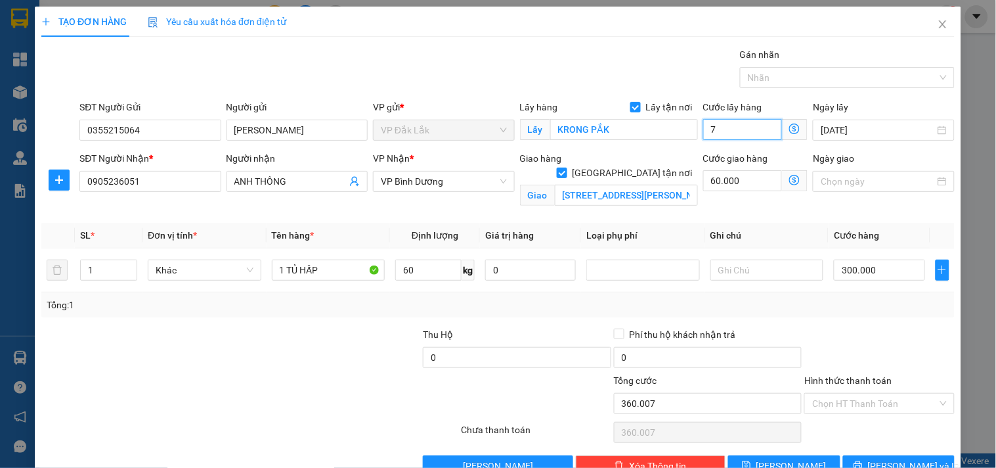
type input "360.075"
type input "75"
type input "360.750"
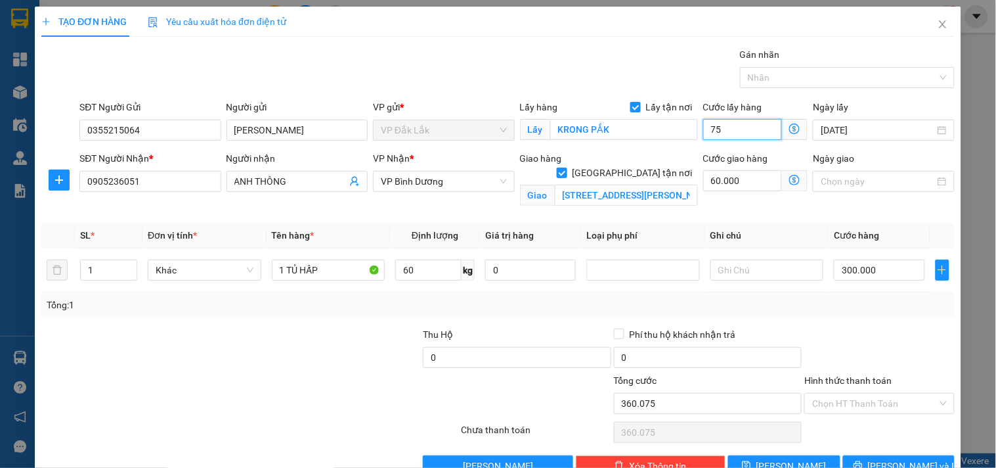
type input "750"
type input "367.500"
type input "7.500"
type input "435.000"
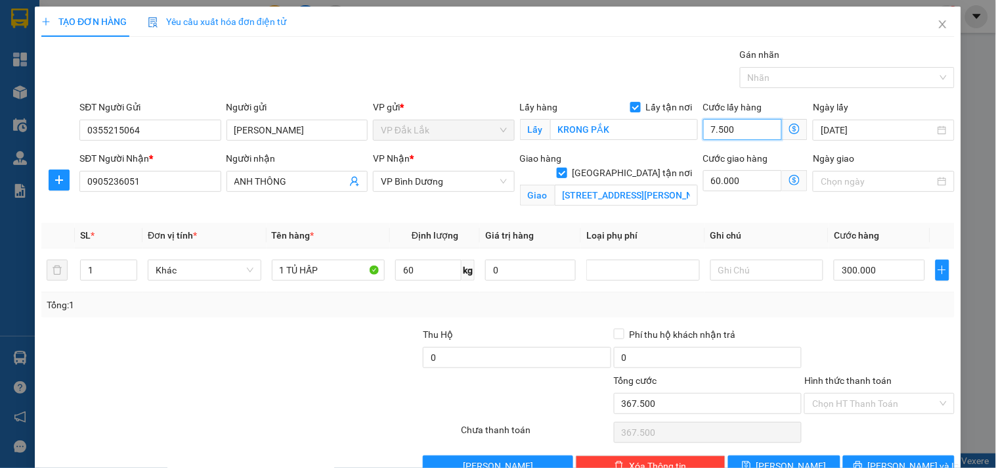
type input "435.000"
type input "75.000"
click at [739, 180] on input "60.000" at bounding box center [742, 180] width 79 height 21
click at [863, 267] on input "300.000" at bounding box center [879, 269] width 91 height 21
type input "135.004"
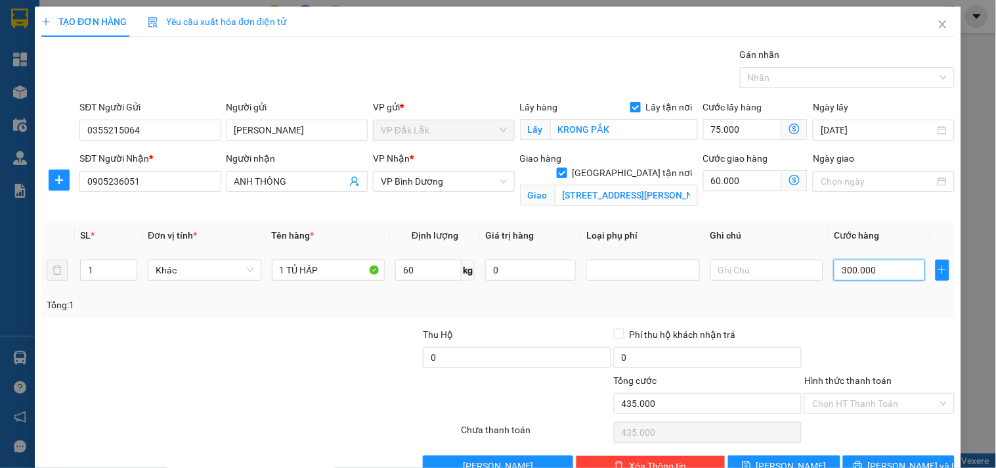
type input "135.004"
type input "4"
type input "135.045"
type input "450"
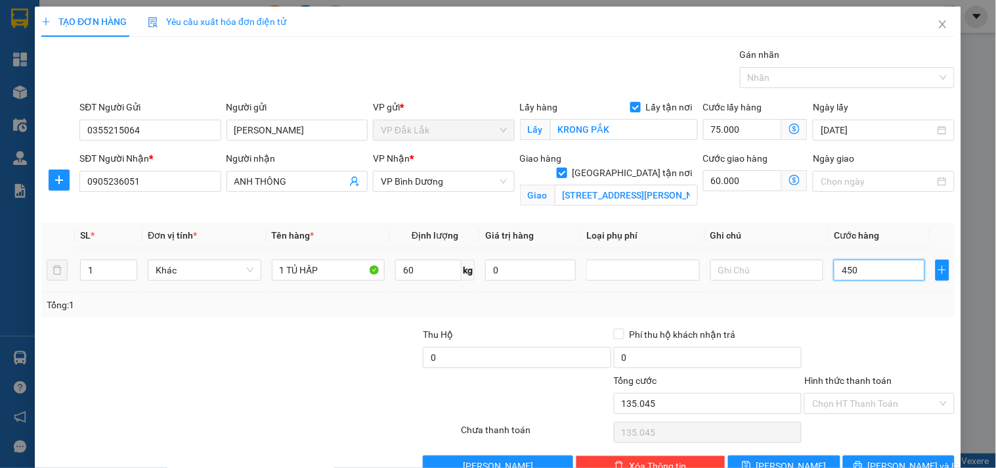
type input "135.450"
type input "139.500"
type input "4.500"
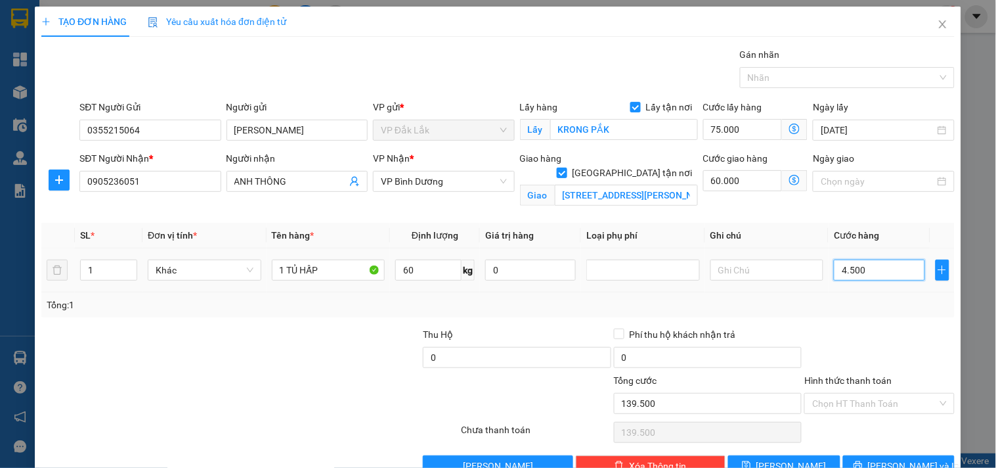
type input "180.000"
type input "45.000"
type input "585.000"
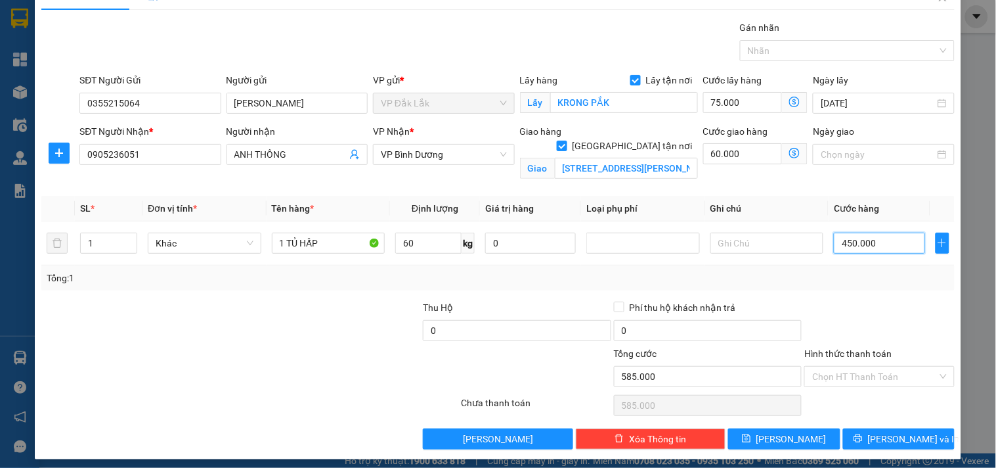
scroll to position [34, 0]
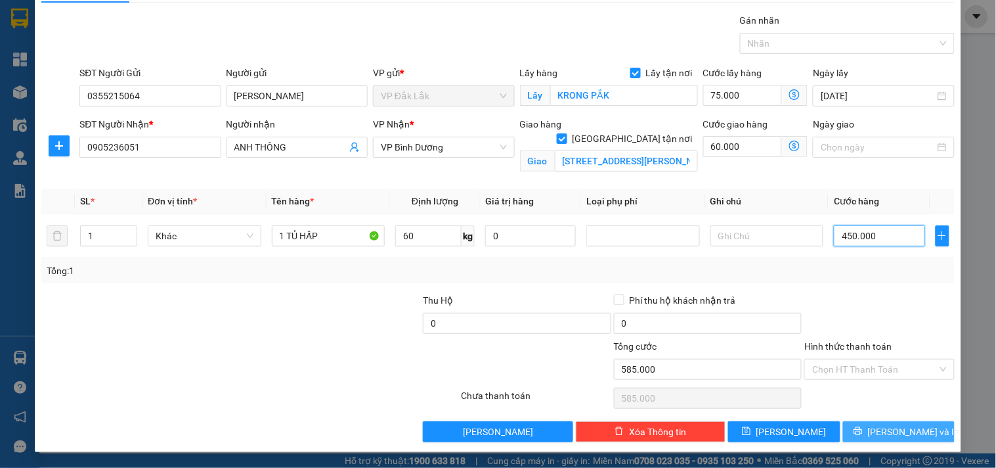
type input "450.000"
click at [877, 430] on span "[PERSON_NAME] và In" at bounding box center [914, 431] width 92 height 14
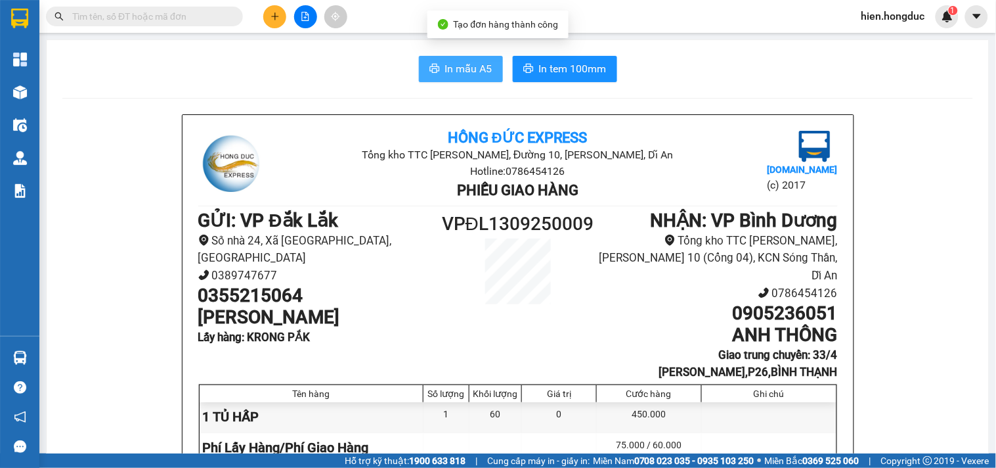
click at [432, 57] on button "In mẫu A5" at bounding box center [461, 69] width 84 height 26
click at [488, 62] on button "In mẫu A5" at bounding box center [461, 69] width 84 height 26
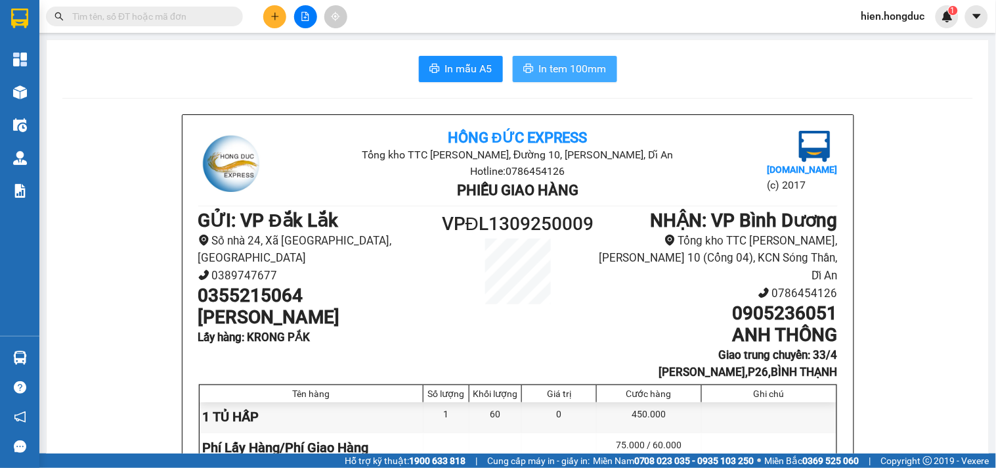
click at [556, 68] on span "In tem 100mm" at bounding box center [573, 68] width 68 height 16
click at [156, 22] on input "text" at bounding box center [149, 16] width 155 height 14
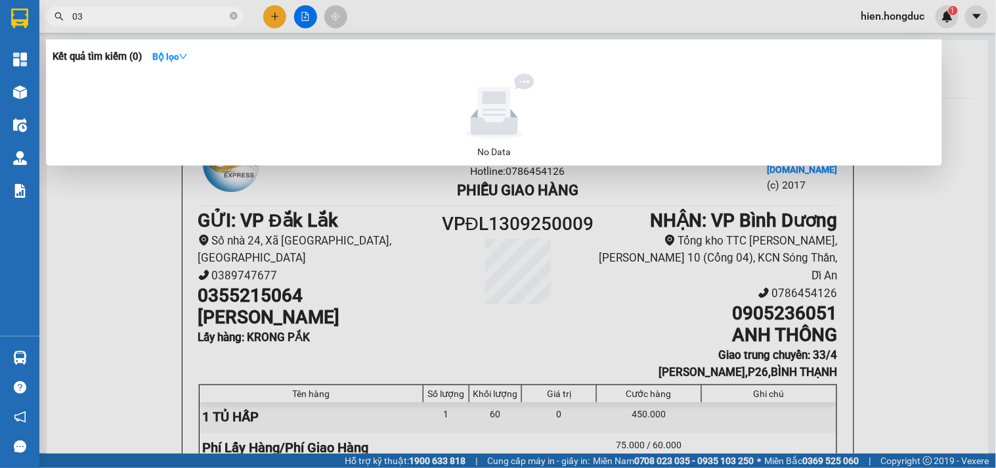
type input "0"
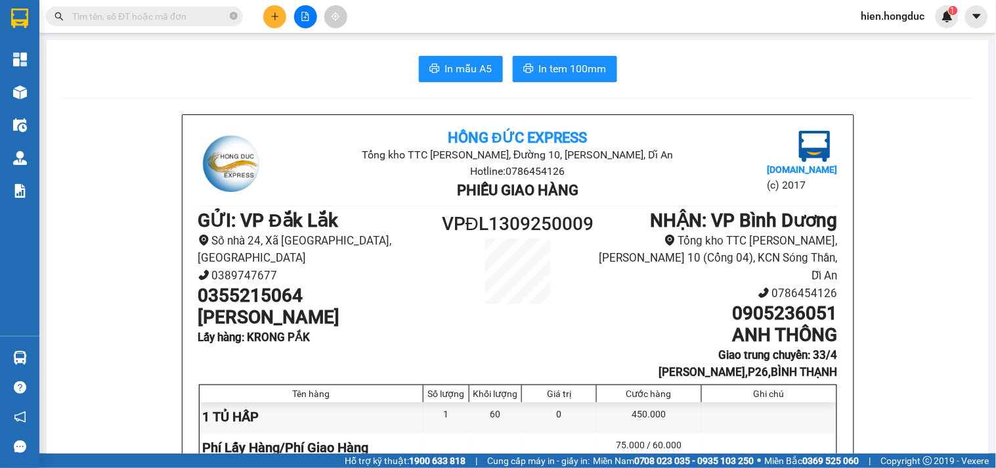
type input "\"
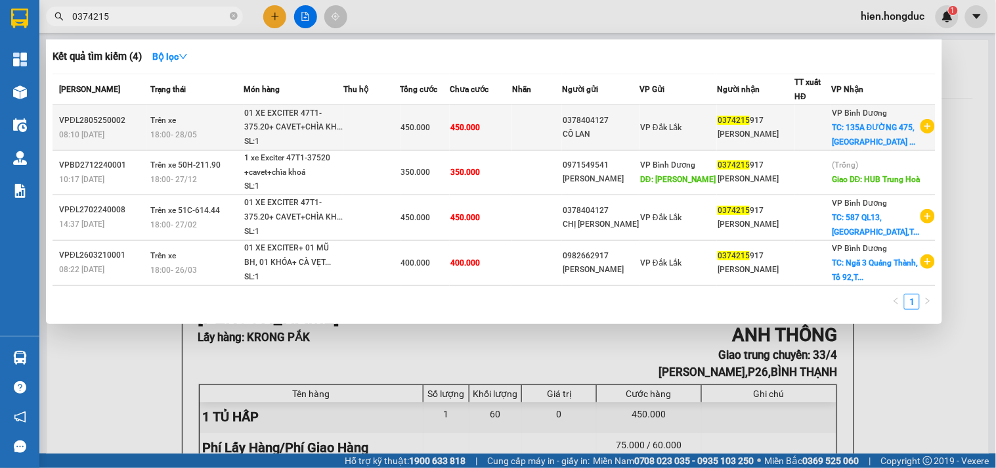
type input "0374215"
click at [878, 146] on span "TC: 135A ĐƯỜNG 475,[GEOGRAPHIC_DATA] ..." at bounding box center [873, 135] width 83 height 24
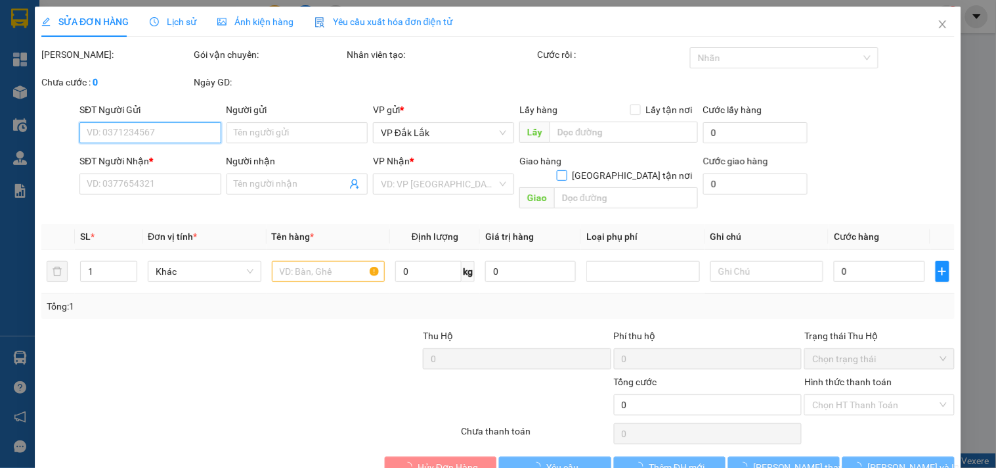
type input "0378404127"
type input "CÔ LAN"
type input "0374215917"
type input "[PERSON_NAME]"
checkbox input "true"
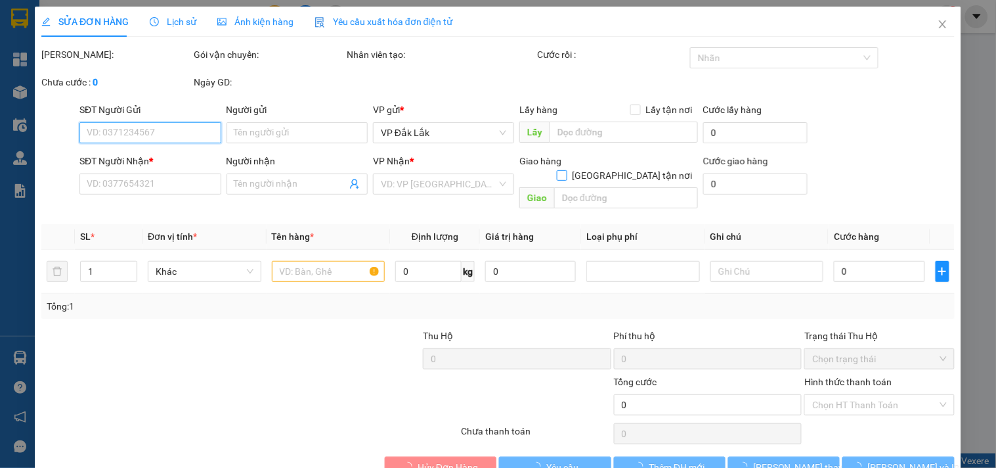
type input "135A ĐƯỜNG 475,[GEOGRAPHIC_DATA],[GEOGRAPHIC_DATA]THỦ [GEOGRAPHIC_DATA]"
type input "450.000"
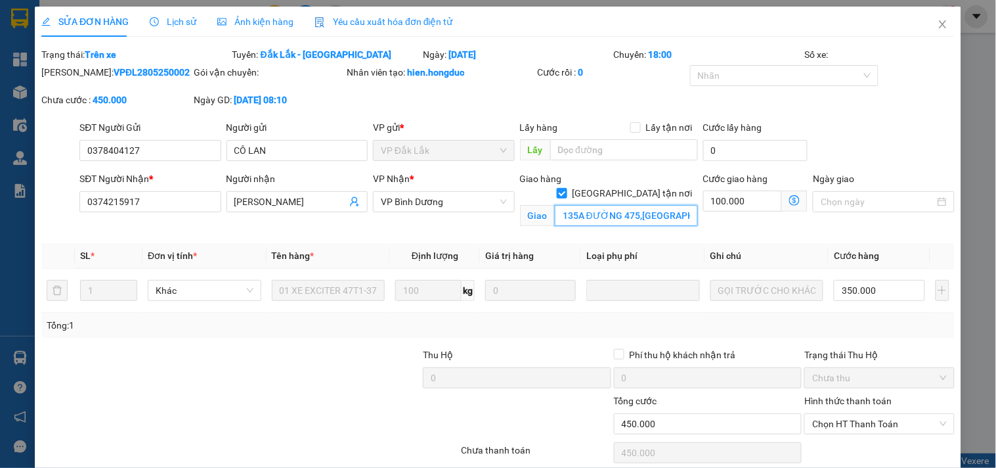
click at [614, 205] on input "135A ĐƯỜNG 475,[GEOGRAPHIC_DATA],[GEOGRAPHIC_DATA]THỦ [GEOGRAPHIC_DATA]" at bounding box center [626, 215] width 143 height 21
click at [622, 205] on input "135A ĐƯỜNG 475,[GEOGRAPHIC_DATA],[GEOGRAPHIC_DATA]THỦ [GEOGRAPHIC_DATA]" at bounding box center [626, 215] width 143 height 21
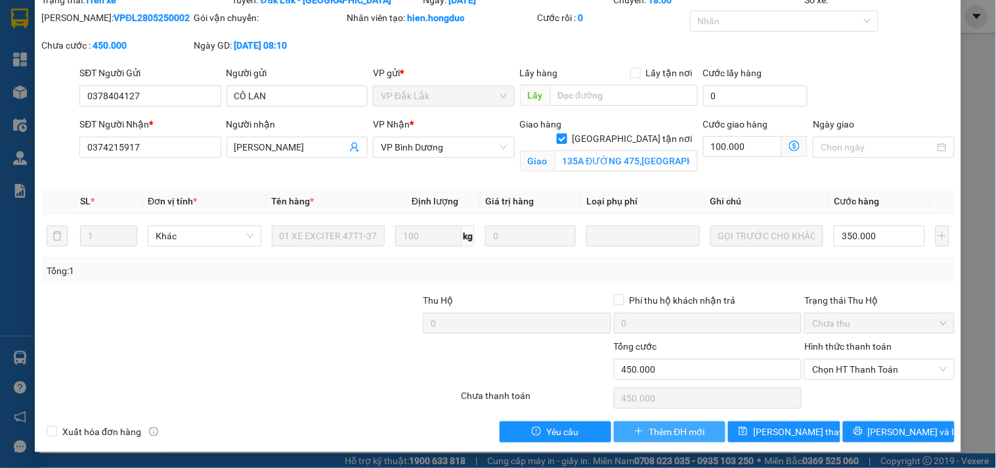
click at [649, 435] on span "Thêm ĐH mới" at bounding box center [677, 431] width 56 height 14
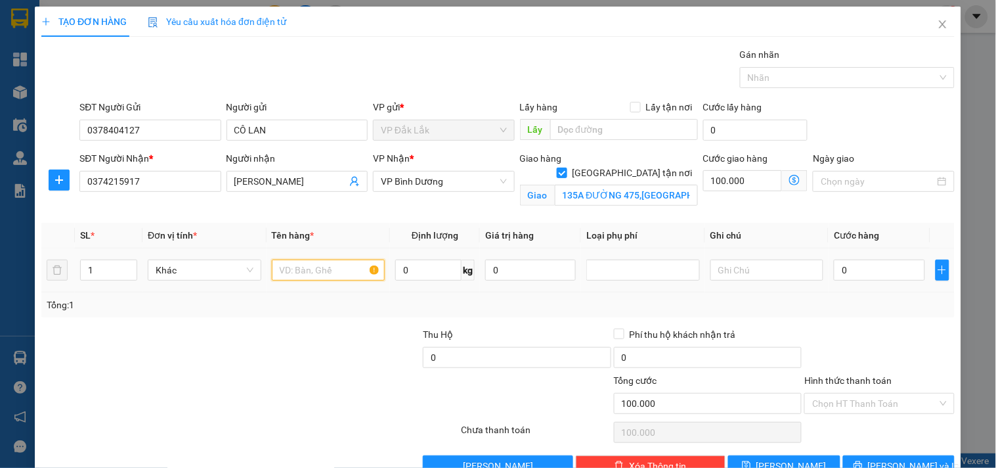
click at [315, 270] on input "text" at bounding box center [329, 269] width 114 height 21
type input "1 CÁI NỆM"
click at [408, 273] on input "0" at bounding box center [428, 269] width 66 height 21
type input "50"
click at [865, 277] on input "0" at bounding box center [879, 269] width 91 height 21
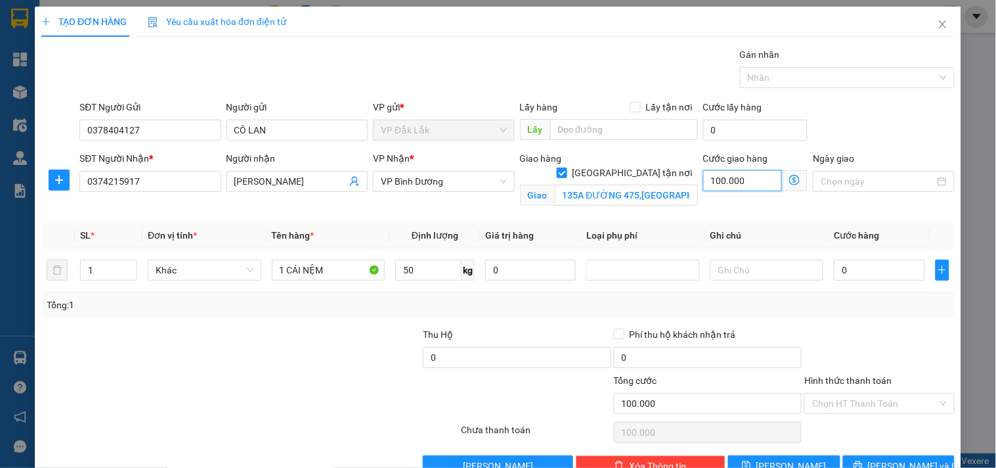
click at [740, 178] on input "100.000" at bounding box center [742, 180] width 79 height 21
type input "7"
type input "75"
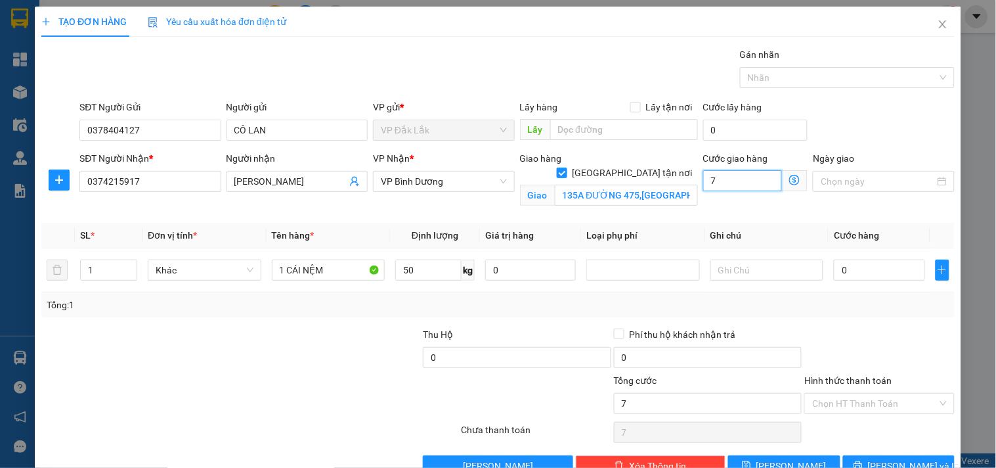
type input "75"
type input "750"
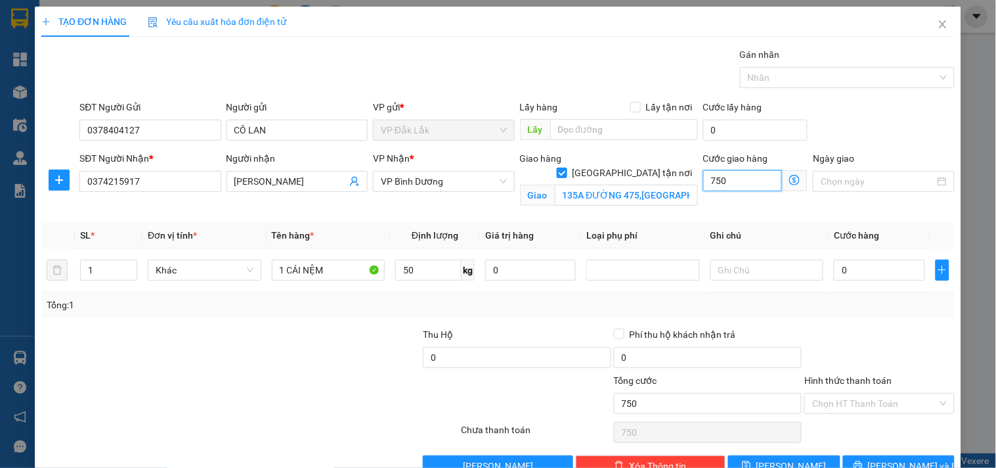
type input "7.500"
type input "75.000"
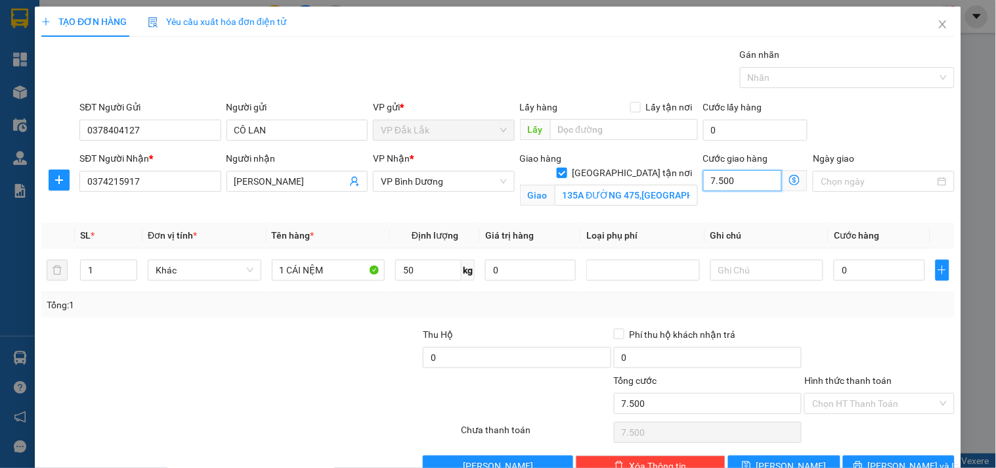
type input "75.000"
type input "750.000"
type input "75.000"
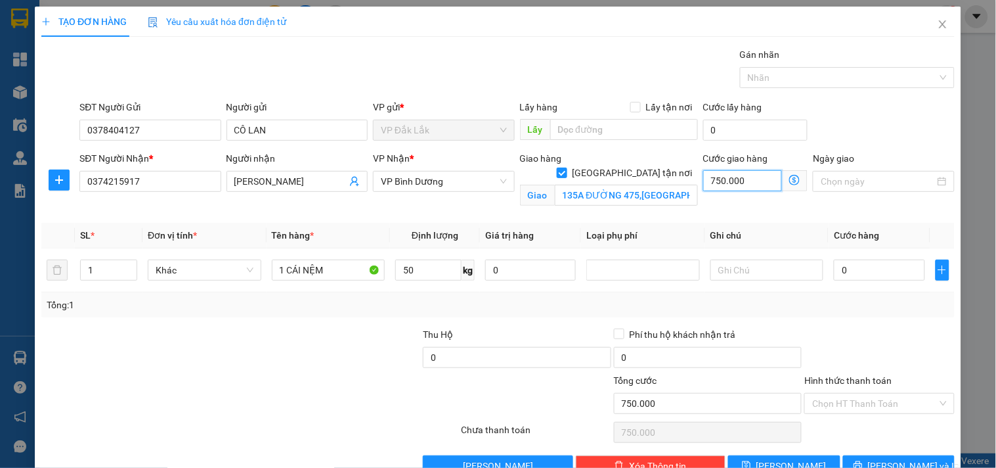
type input "75.000"
click at [844, 276] on input "0" at bounding box center [879, 269] width 91 height 21
type input "1"
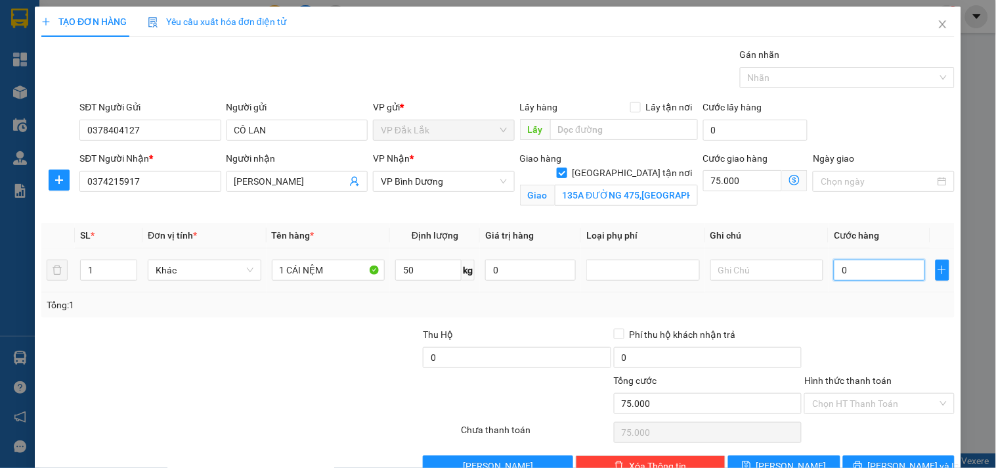
type input "75.001"
type input "12"
type input "75.012"
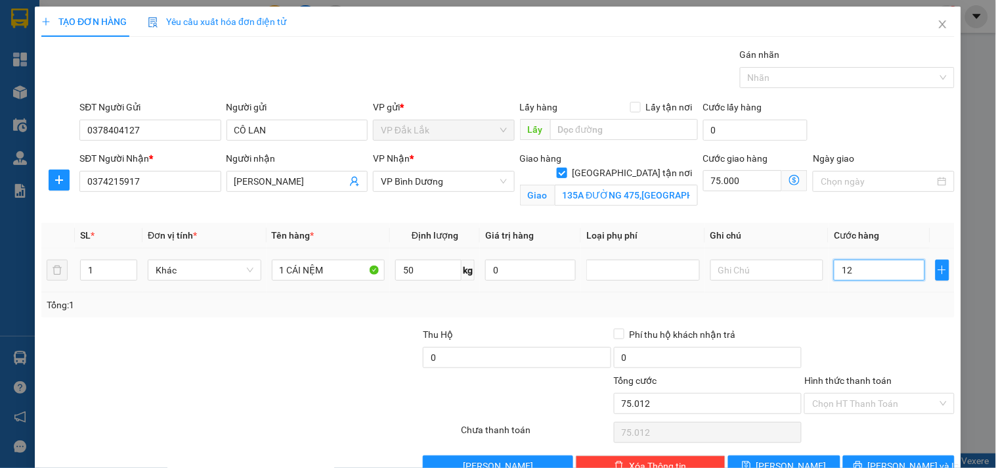
type input "125"
type input "75.125"
type input "1.250"
type input "76.250"
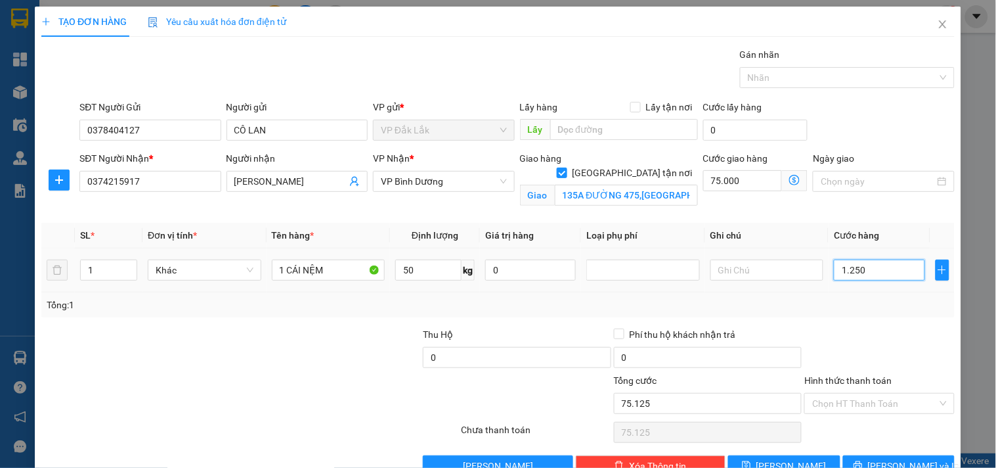
type input "76.250"
type input "12.500"
type input "87.500"
type input "125.000"
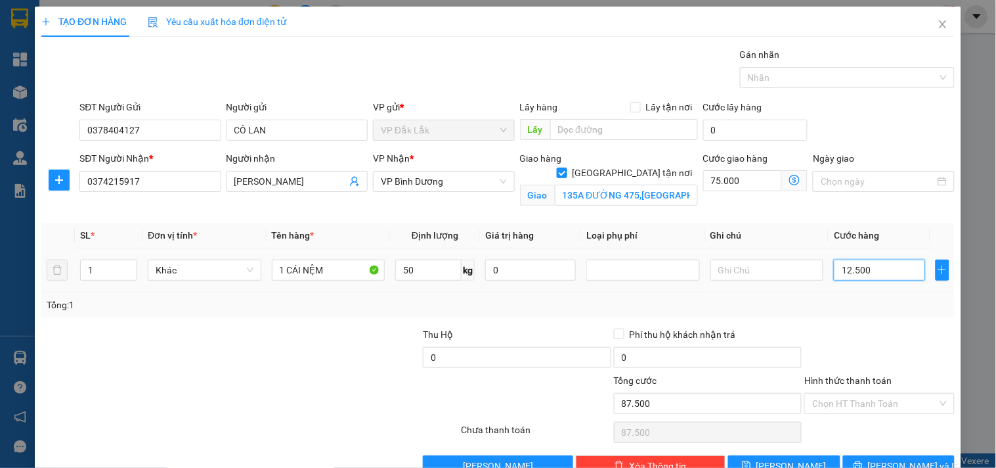
type input "200.000"
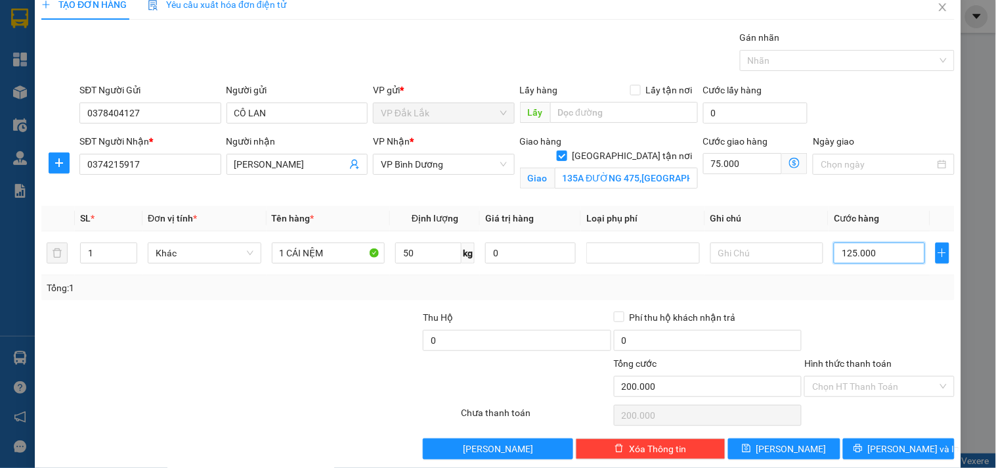
scroll to position [34, 0]
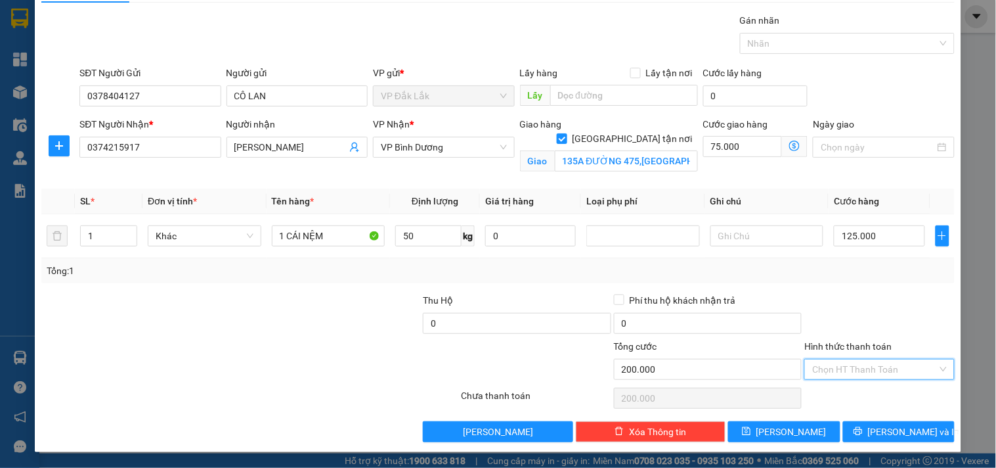
click at [858, 370] on input "Hình thức thanh toán" at bounding box center [874, 369] width 125 height 20
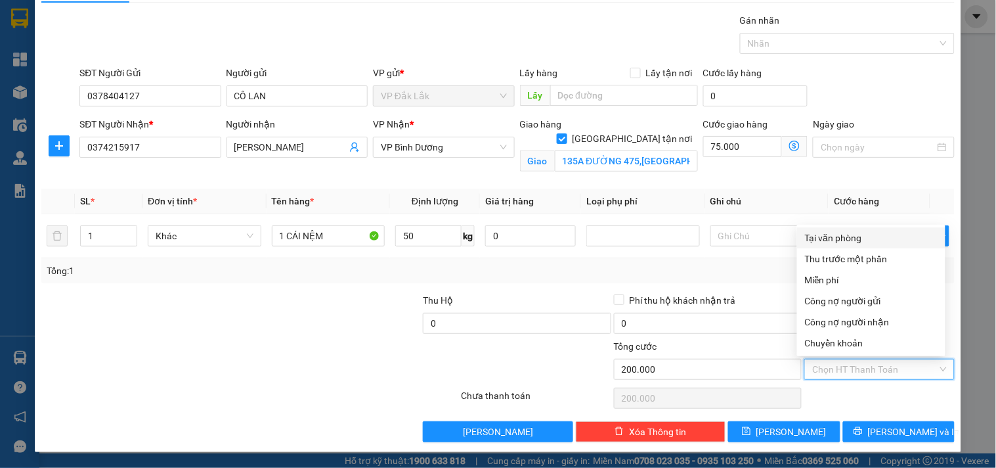
click at [852, 236] on div "Tại văn phòng" at bounding box center [871, 237] width 133 height 14
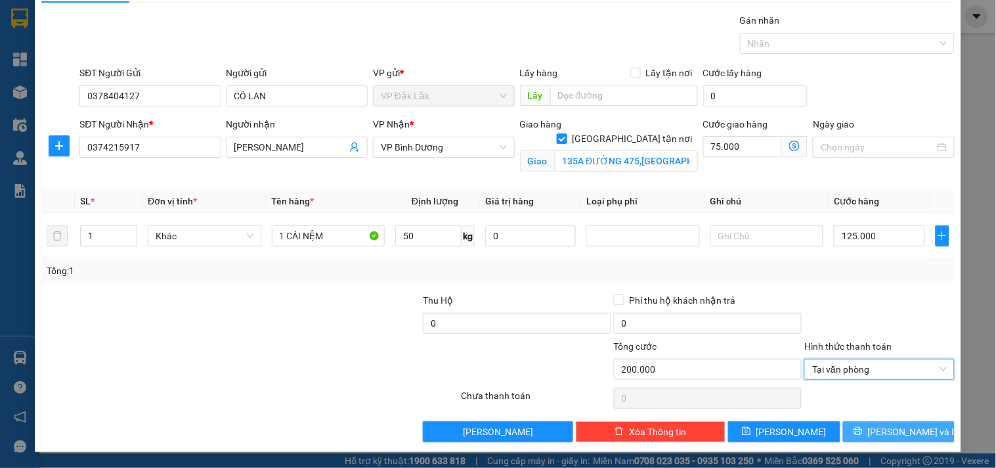
click at [862, 431] on icon "printer" at bounding box center [858, 431] width 9 height 9
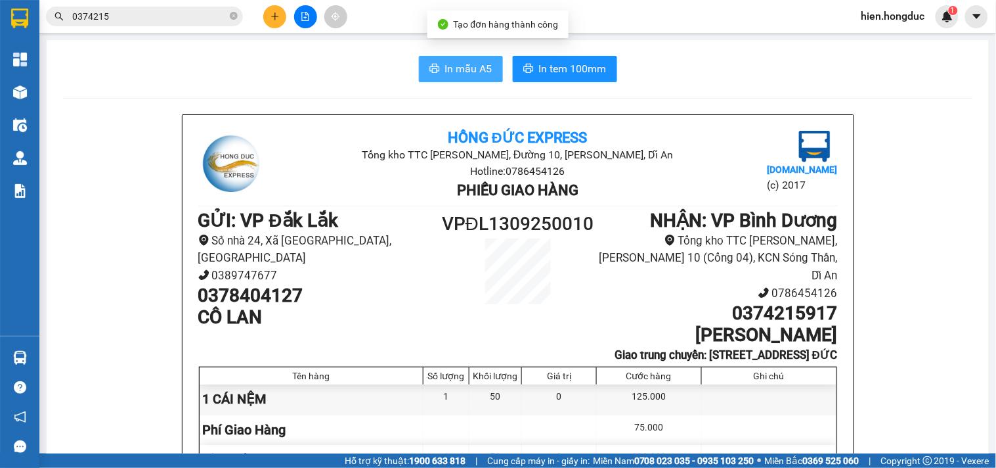
click at [473, 69] on span "In mẫu A5" at bounding box center [468, 68] width 47 height 16
click at [445, 63] on span "In mẫu A5" at bounding box center [468, 68] width 47 height 16
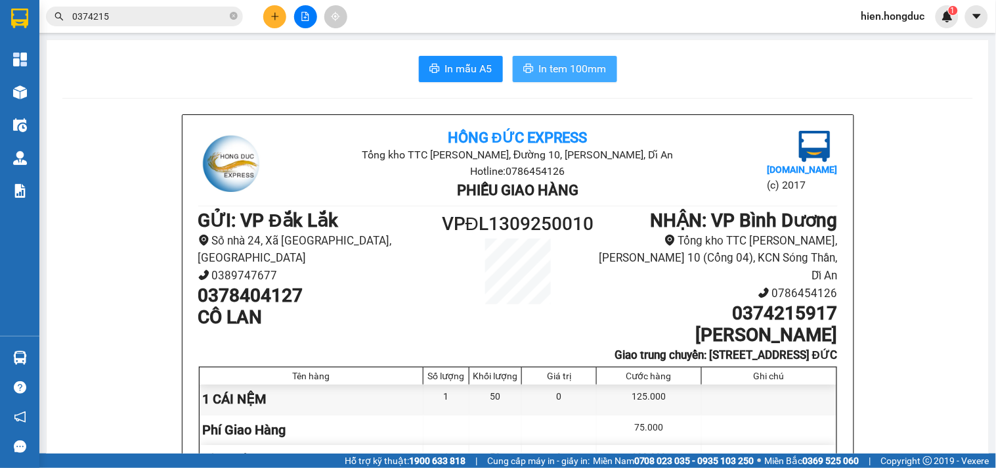
click at [556, 56] on button "In tem 100mm" at bounding box center [565, 69] width 104 height 26
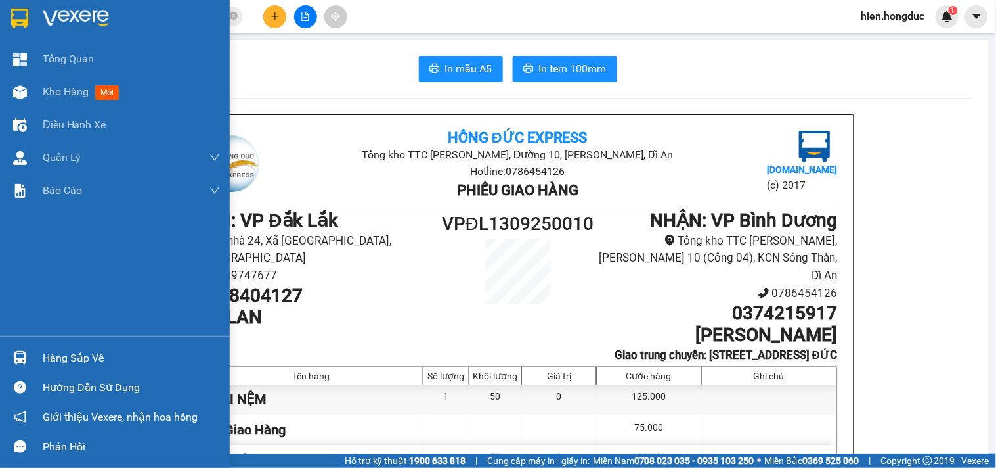
click at [55, 18] on img at bounding box center [76, 19] width 66 height 20
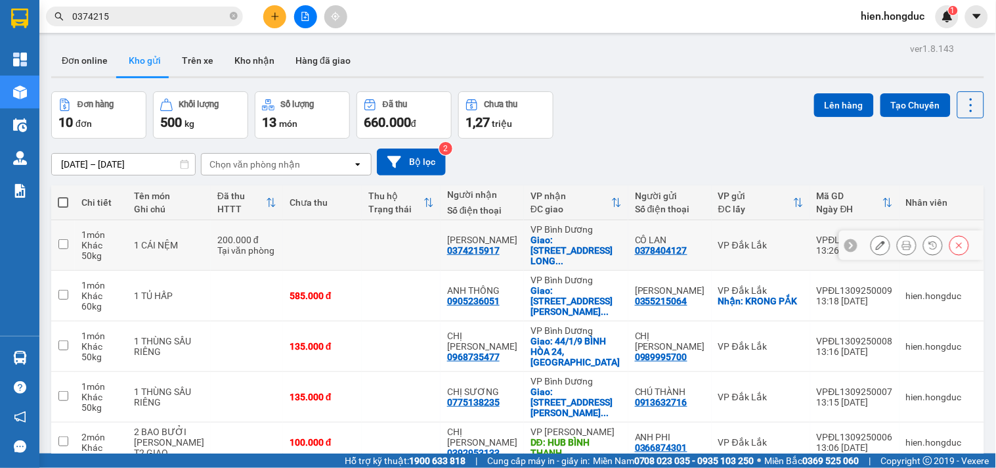
click at [871, 243] on button at bounding box center [880, 245] width 18 height 23
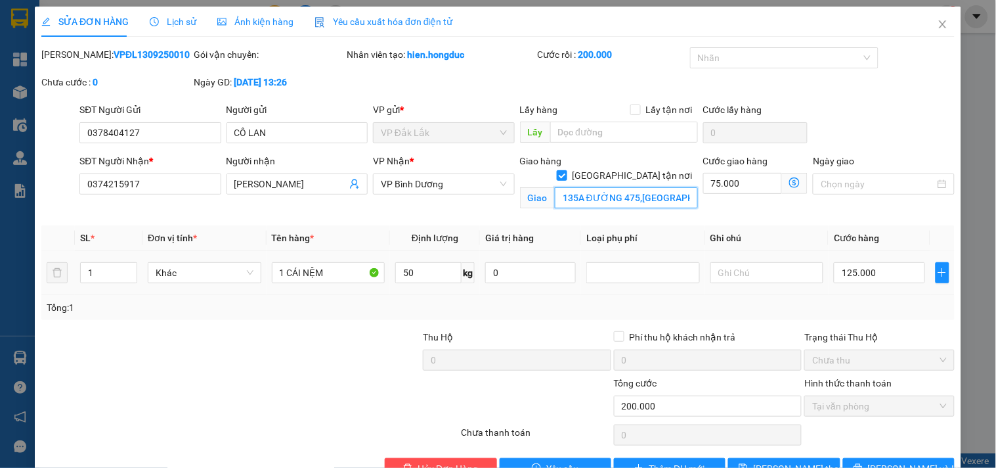
click at [634, 187] on input "135A ĐƯỜNG 475,[GEOGRAPHIC_DATA],[GEOGRAPHIC_DATA]THỦ [GEOGRAPHIC_DATA]" at bounding box center [626, 197] width 143 height 21
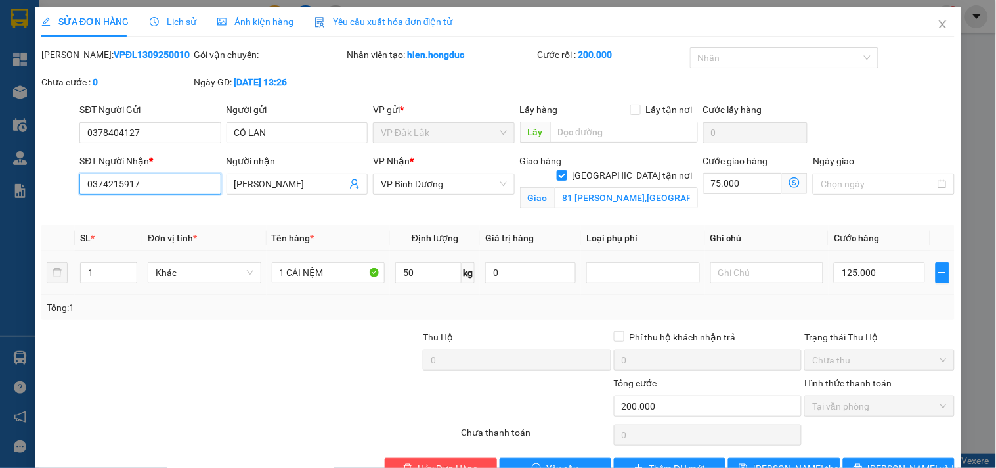
drag, startPoint x: 142, startPoint y: 184, endPoint x: 81, endPoint y: 204, distance: 65.0
click at [81, 204] on div "SĐT Người Nhận * 0374215917 0374215917" at bounding box center [150, 185] width 146 height 62
click at [278, 185] on input "[PERSON_NAME]" at bounding box center [290, 184] width 112 height 14
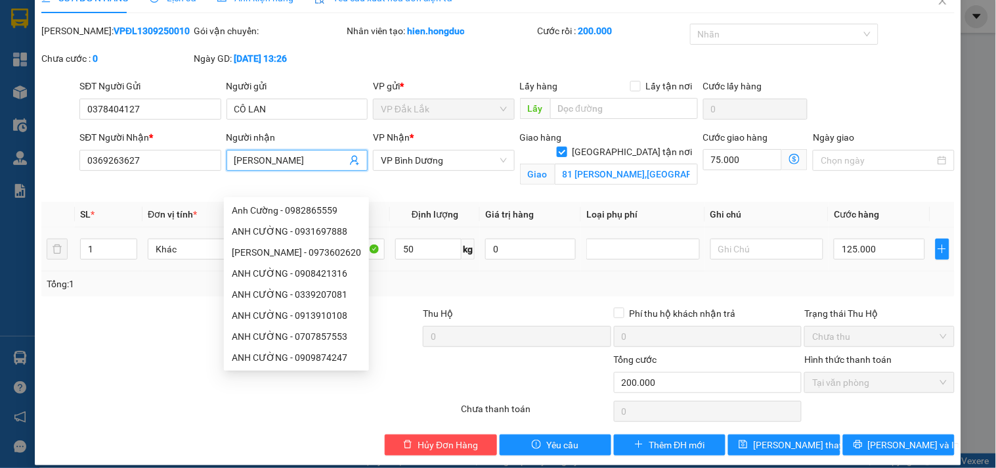
scroll to position [36, 0]
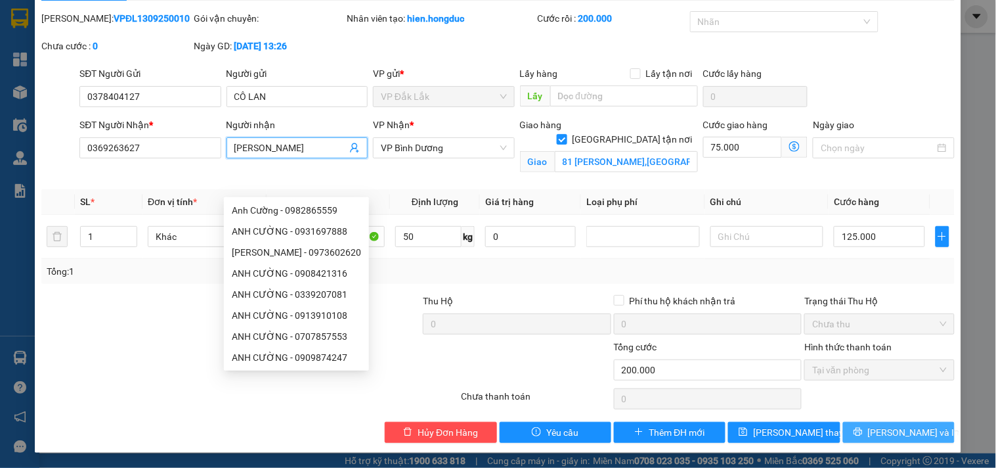
click at [884, 432] on span "[PERSON_NAME] và In" at bounding box center [914, 432] width 92 height 14
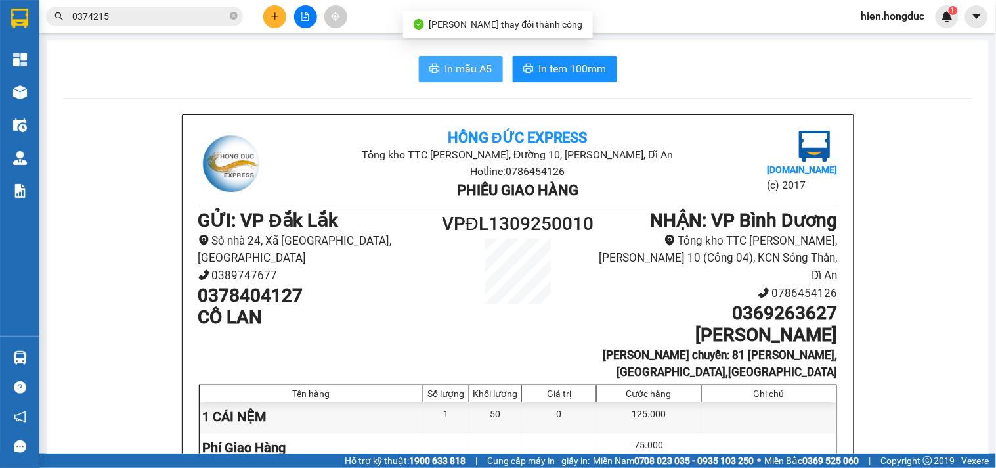
click at [464, 68] on span "In mẫu A5" at bounding box center [468, 68] width 47 height 16
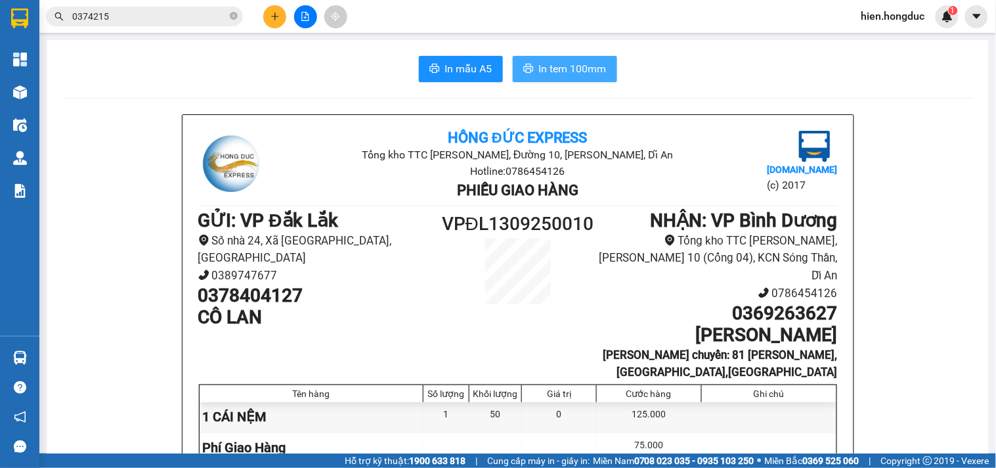
drag, startPoint x: 536, startPoint y: 61, endPoint x: 578, endPoint y: 51, distance: 43.2
click at [539, 61] on span "In tem 100mm" at bounding box center [573, 68] width 68 height 16
click at [281, 18] on button at bounding box center [274, 16] width 23 height 23
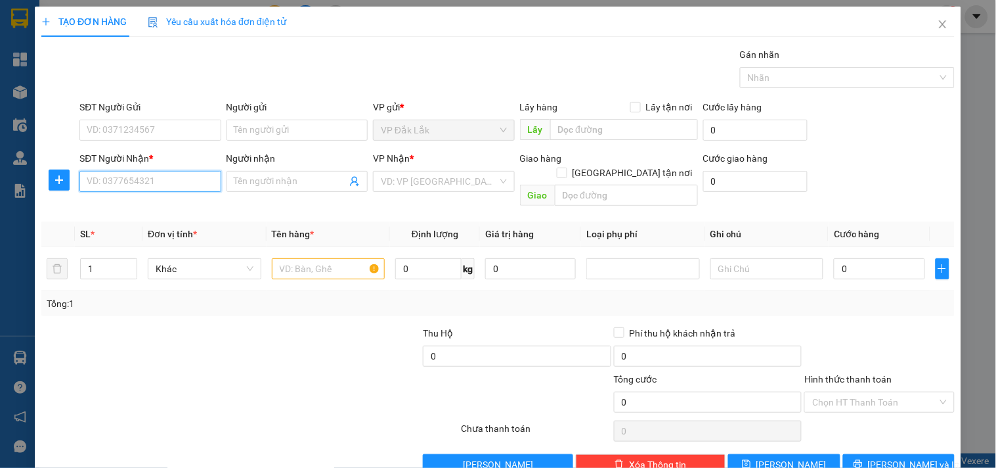
click at [160, 185] on input "SĐT Người Nhận *" at bounding box center [149, 181] width 141 height 21
click at [566, 167] on input "[GEOGRAPHIC_DATA] tận nơi" at bounding box center [561, 171] width 9 height 9
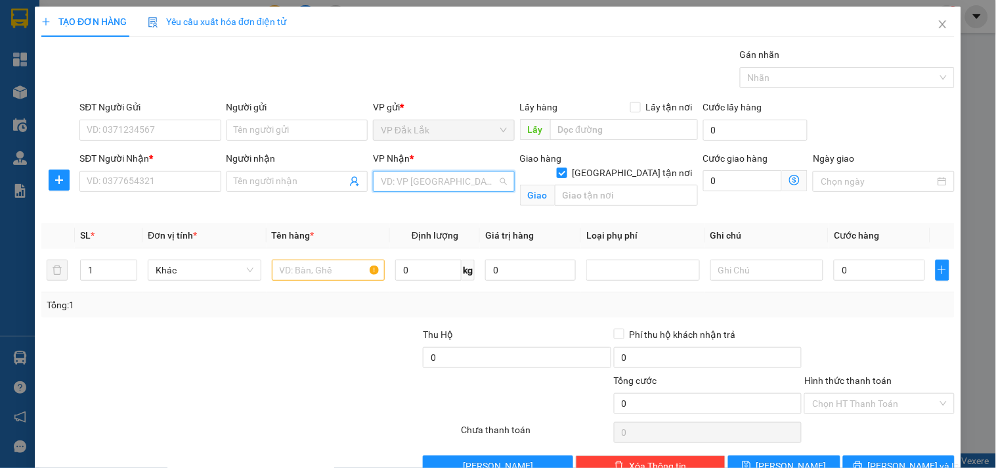
click at [458, 176] on input "search" at bounding box center [439, 181] width 116 height 20
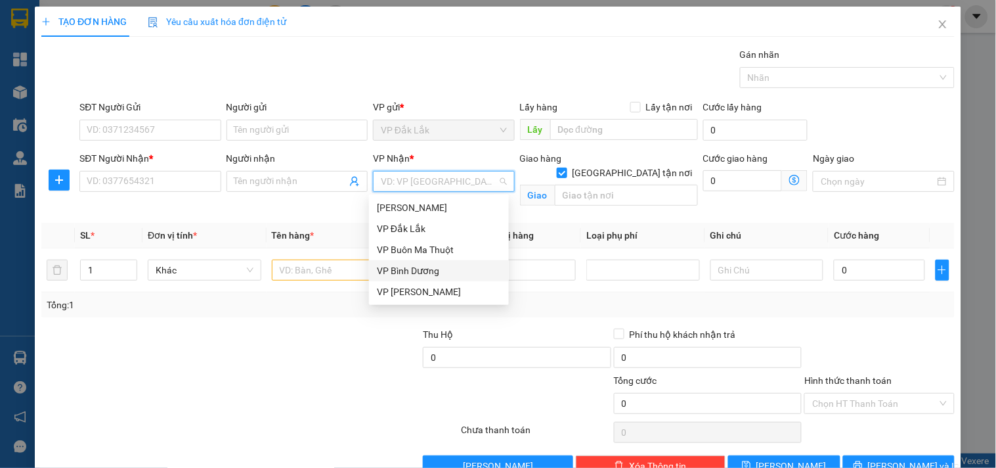
drag, startPoint x: 437, startPoint y: 276, endPoint x: 565, endPoint y: 230, distance: 136.0
click at [438, 276] on div "VP Bình Dương" at bounding box center [439, 270] width 124 height 14
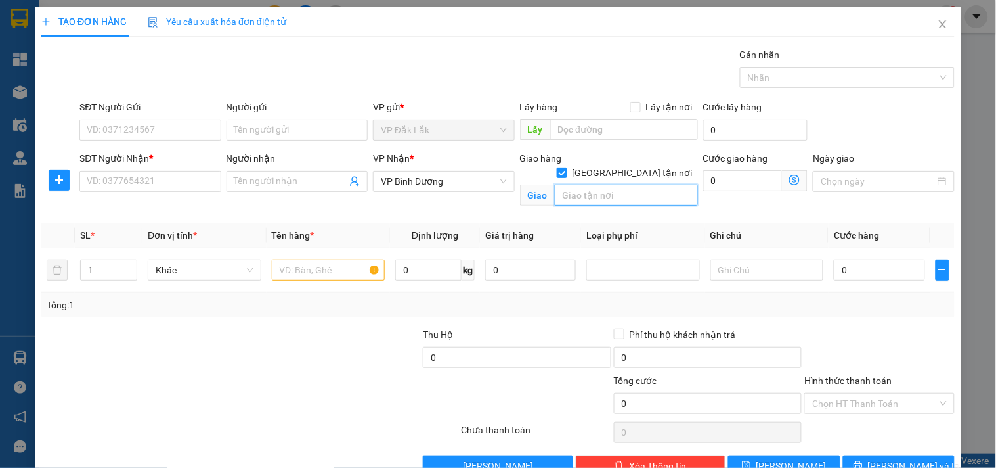
click at [580, 185] on input "text" at bounding box center [626, 195] width 143 height 21
click at [172, 191] on input "SĐT Người Nhận *" at bounding box center [149, 181] width 141 height 21
click at [291, 269] on input "text" at bounding box center [329, 269] width 114 height 21
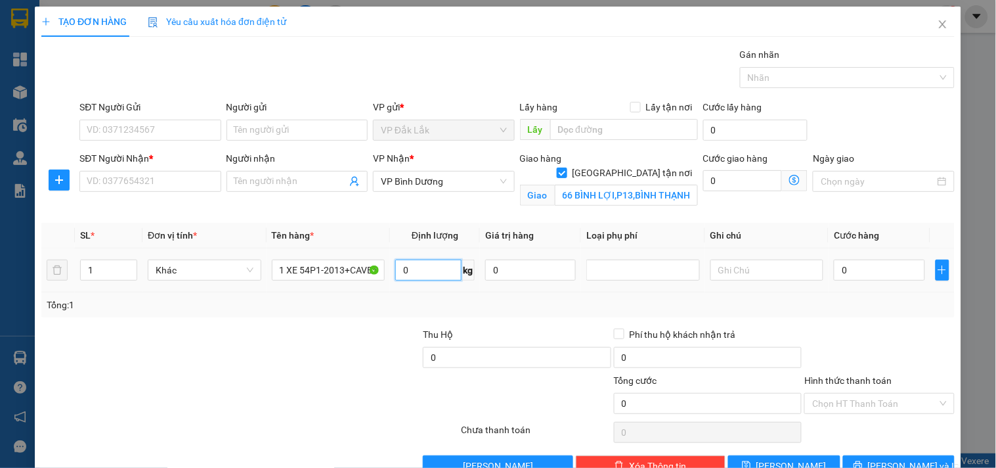
click at [412, 268] on input "0" at bounding box center [428, 269] width 66 height 21
click at [127, 180] on input "SĐT Người Nhận *" at bounding box center [149, 181] width 141 height 21
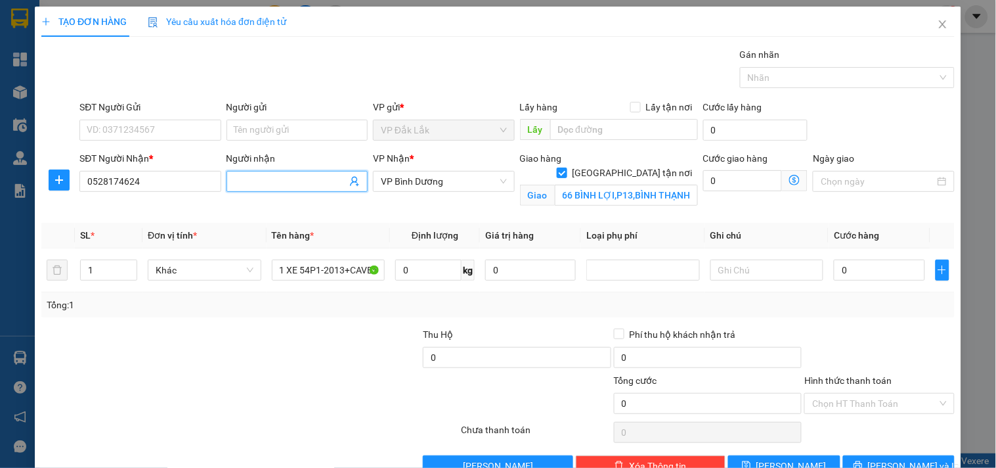
click at [250, 185] on input "Người nhận" at bounding box center [290, 181] width 112 height 14
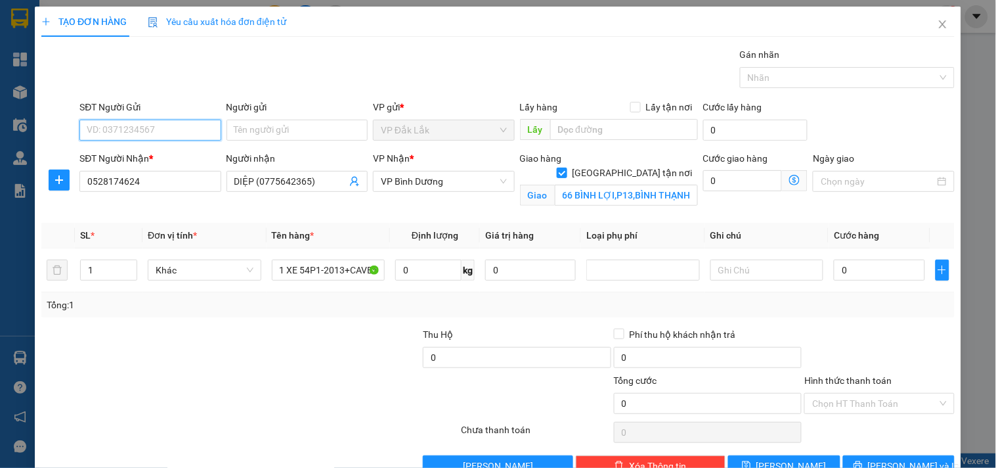
click at [154, 135] on input "SĐT Người Gửi" at bounding box center [149, 130] width 141 height 21
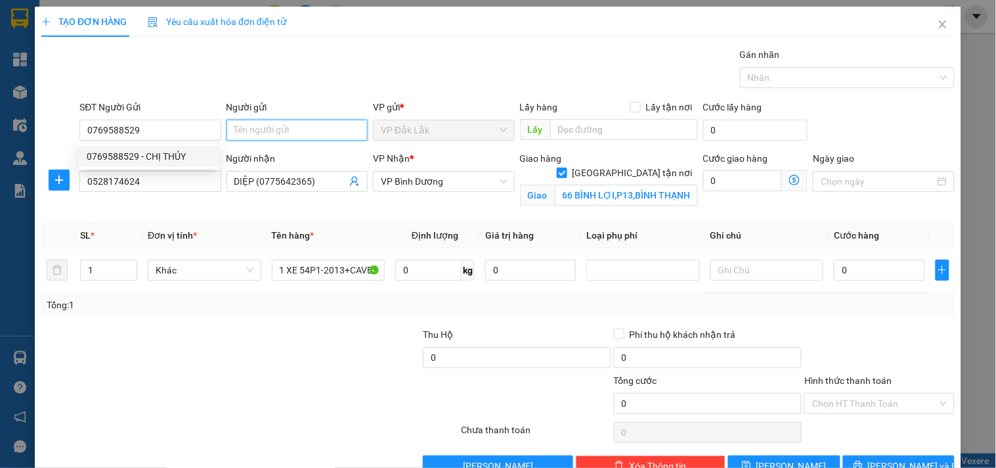
click at [259, 134] on input "Người gửi" at bounding box center [297, 130] width 141 height 21
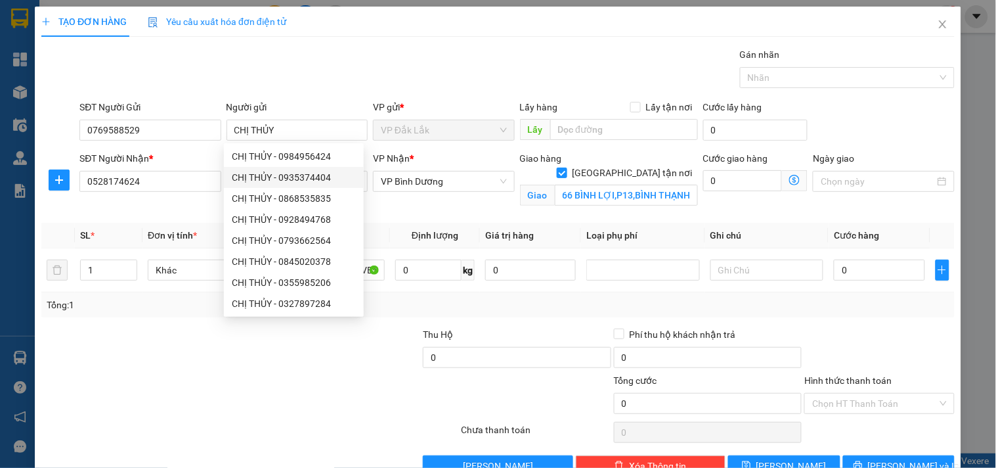
click at [339, 394] on div at bounding box center [383, 396] width 152 height 46
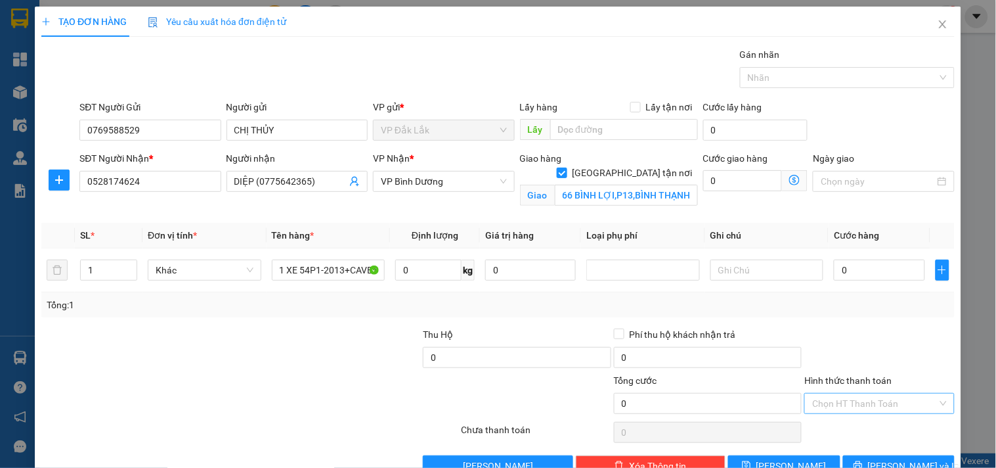
click at [863, 404] on input "Hình thức thanh toán" at bounding box center [874, 403] width 125 height 20
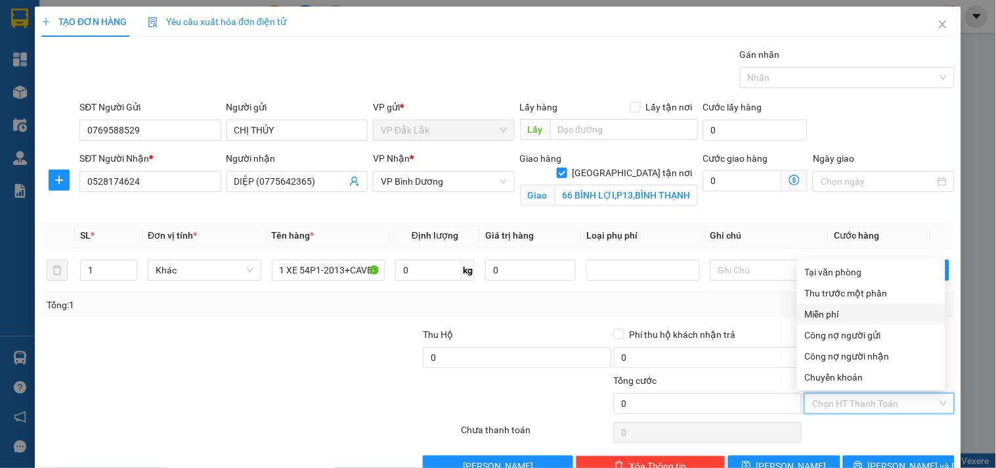
click at [852, 313] on div "Miễn phí" at bounding box center [871, 314] width 133 height 14
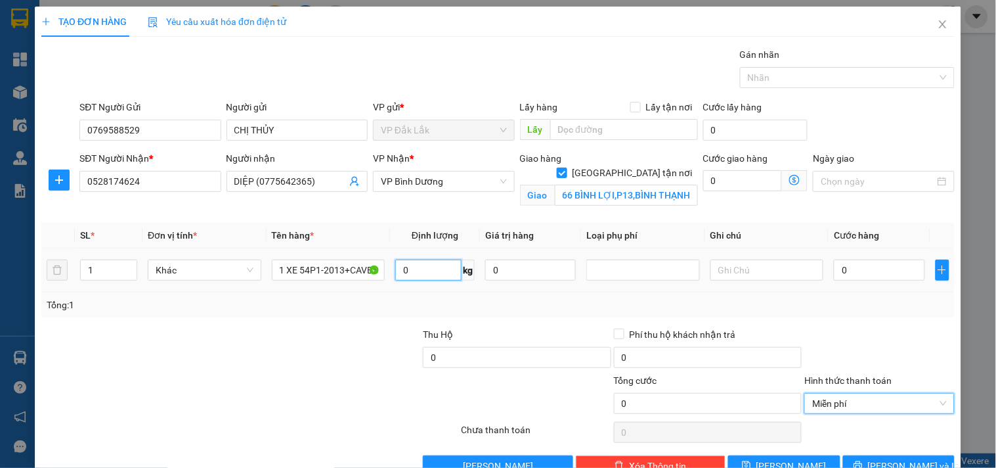
click at [424, 267] on input "0" at bounding box center [428, 269] width 66 height 21
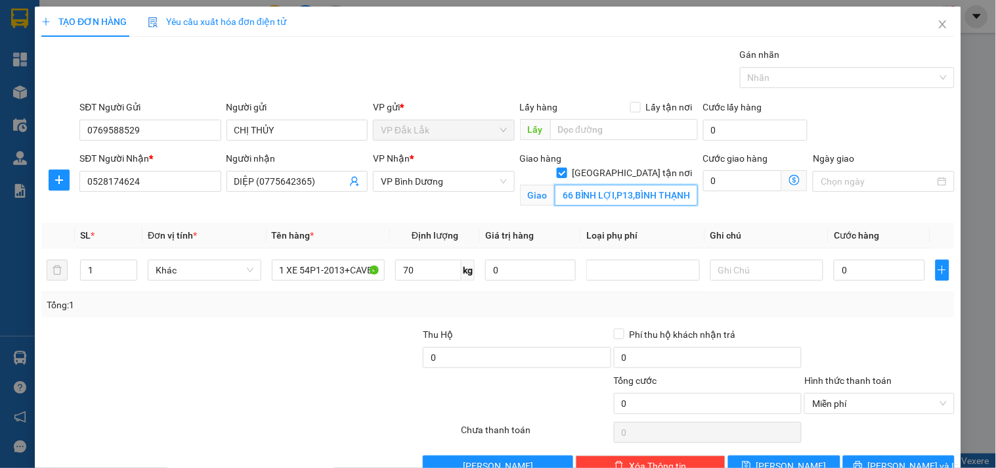
click at [633, 185] on input "66 BÌNH LỢI,P13,BÌNH THẠNH" at bounding box center [626, 195] width 143 height 21
click at [635, 185] on input "66 BÌNH LỢI,P13,BÌNH THẠNH" at bounding box center [626, 195] width 143 height 21
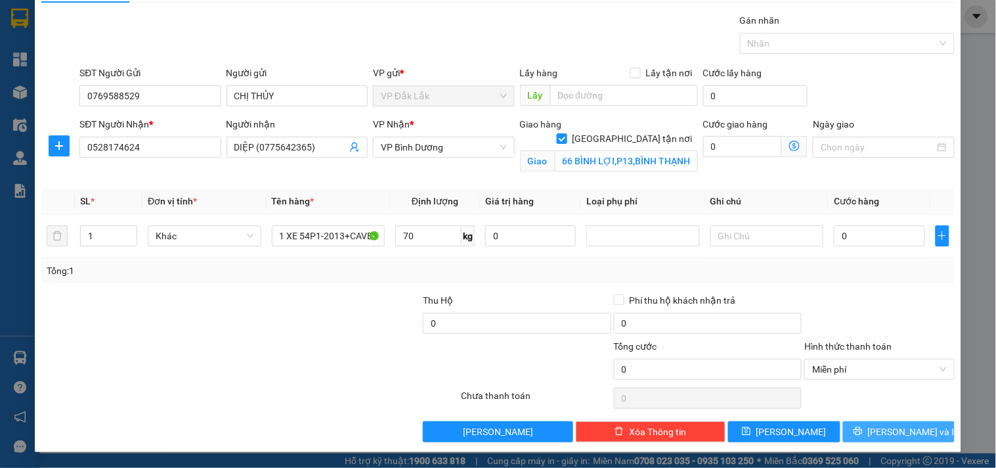
click at [915, 427] on button "[PERSON_NAME] và In" at bounding box center [899, 431] width 112 height 21
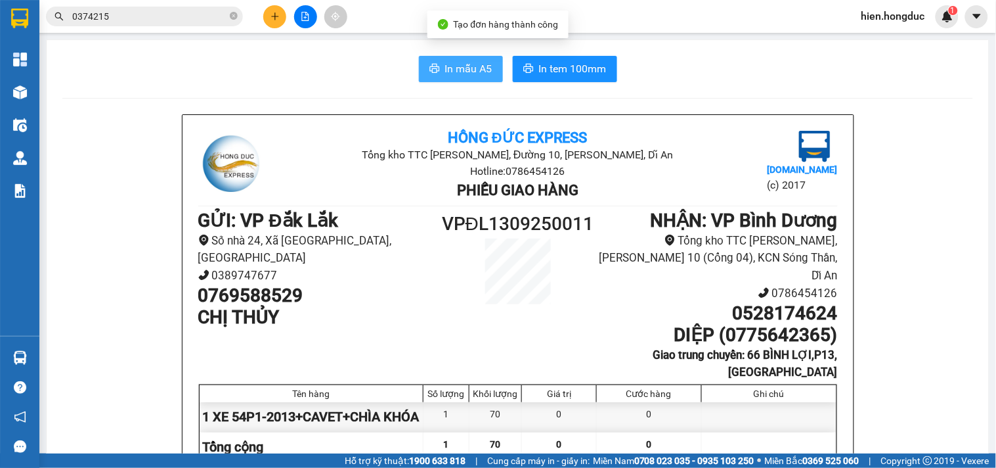
click at [429, 64] on icon "printer" at bounding box center [434, 68] width 11 height 11
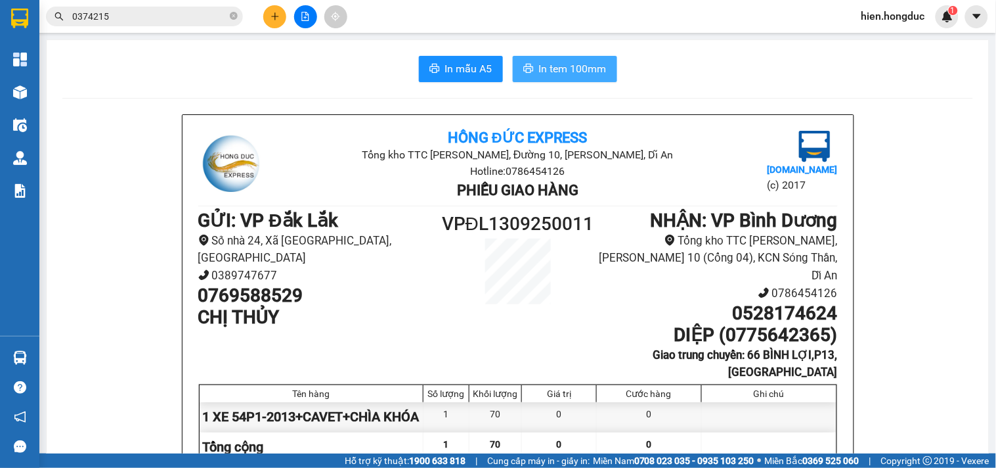
click at [580, 72] on span "In tem 100mm" at bounding box center [573, 68] width 68 height 16
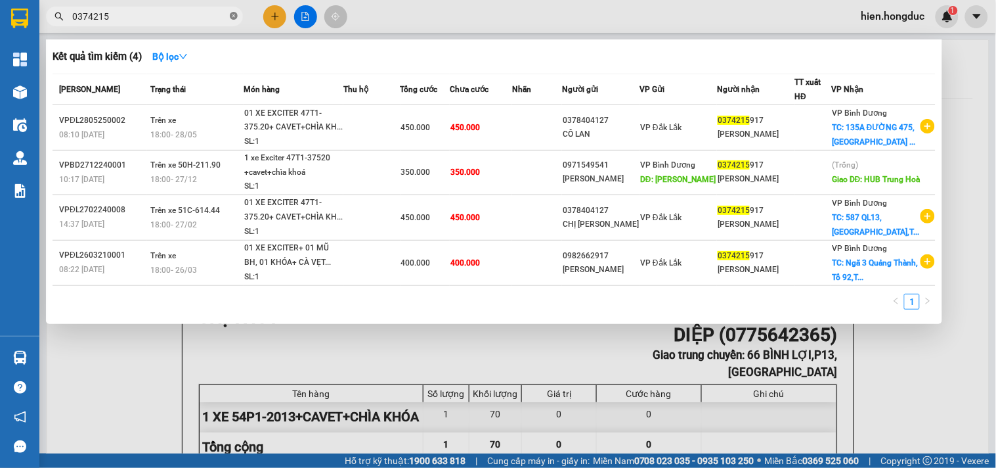
click at [233, 16] on icon "close-circle" at bounding box center [234, 16] width 8 height 8
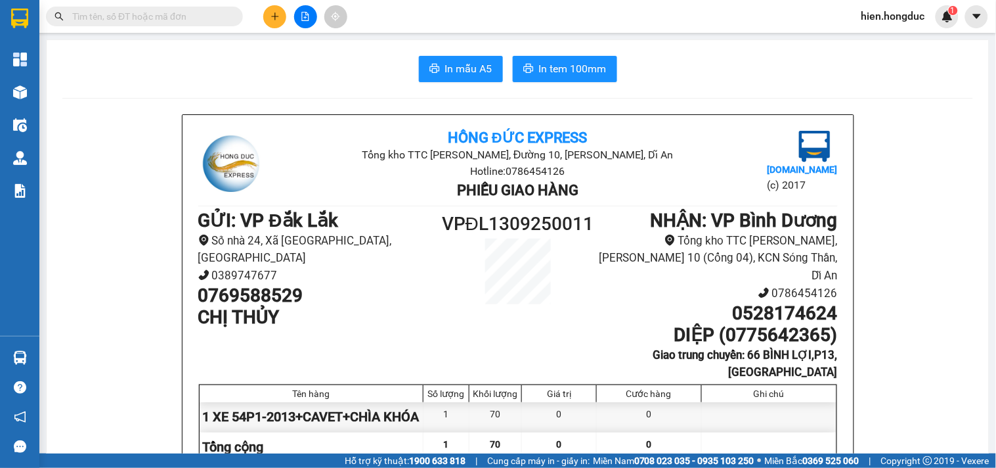
click at [153, 20] on input "text" at bounding box center [149, 16] width 155 height 14
click at [273, 16] on icon "plus" at bounding box center [274, 16] width 7 height 1
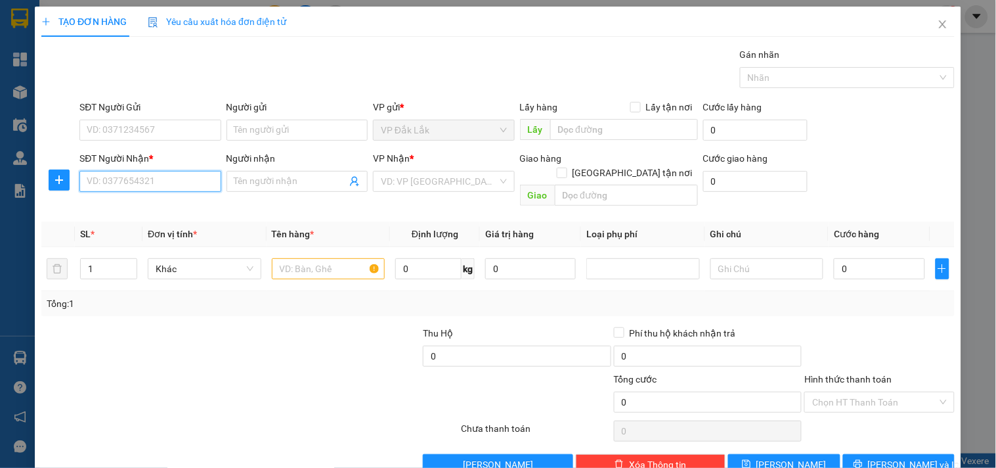
click at [142, 188] on input "SĐT Người Nhận *" at bounding box center [149, 181] width 141 height 21
click at [166, 180] on input "SĐT Người Nhận *" at bounding box center [149, 181] width 141 height 21
click at [169, 206] on div "0972215599 - THANH NHÀN" at bounding box center [149, 207] width 124 height 14
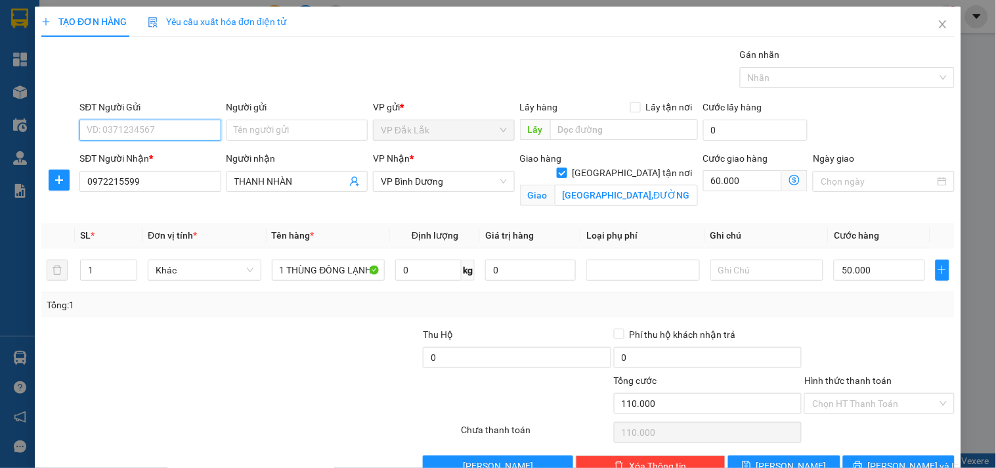
click at [171, 126] on input "SĐT Người Gửi" at bounding box center [149, 130] width 141 height 21
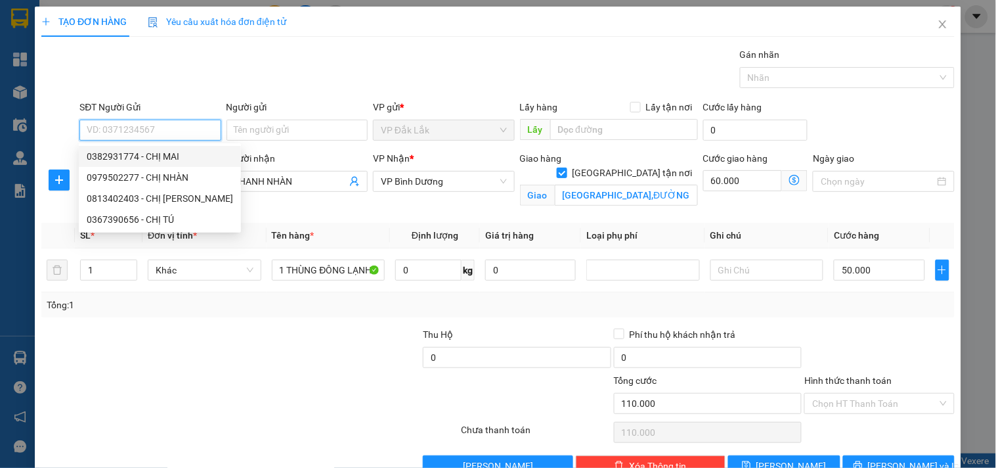
click at [181, 130] on input "SĐT Người Gửi" at bounding box center [149, 130] width 141 height 21
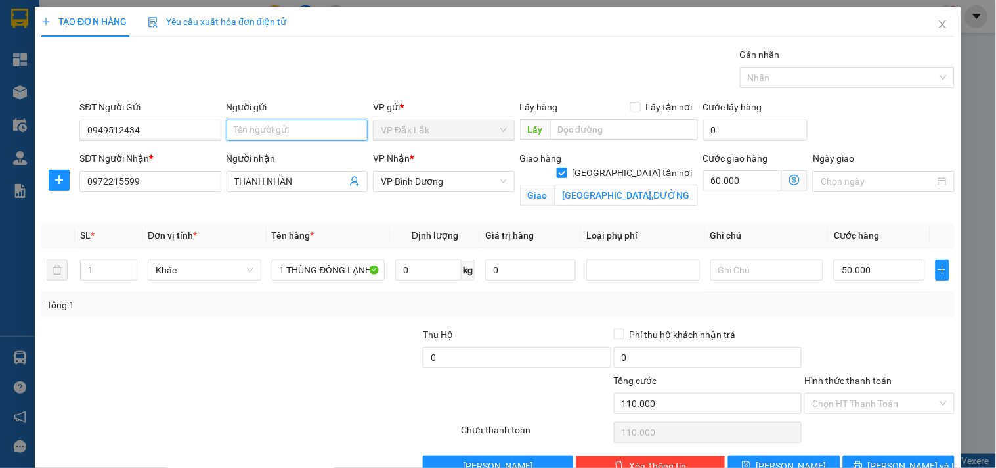
click at [279, 121] on input "Người gửi" at bounding box center [297, 130] width 141 height 21
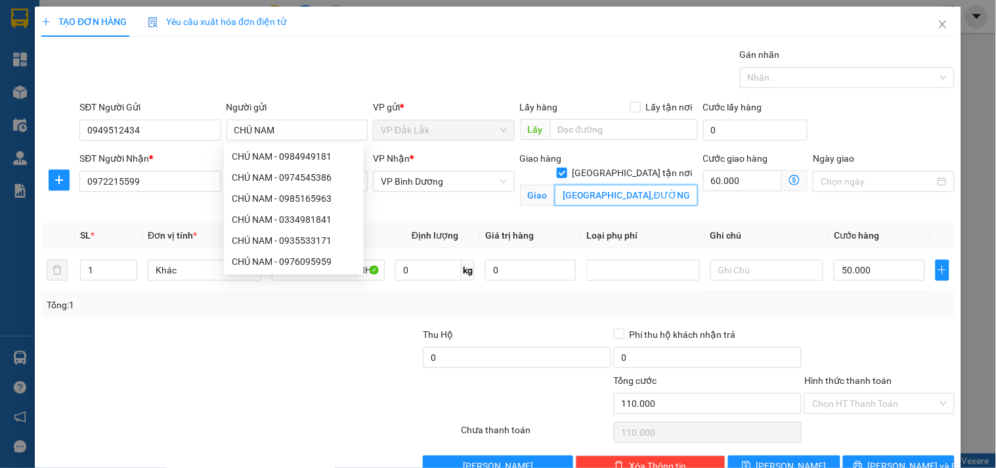
click at [622, 185] on input "[GEOGRAPHIC_DATA],ĐƯỜNG SỐ 10,P10,[GEOGRAPHIC_DATA]" at bounding box center [626, 195] width 143 height 21
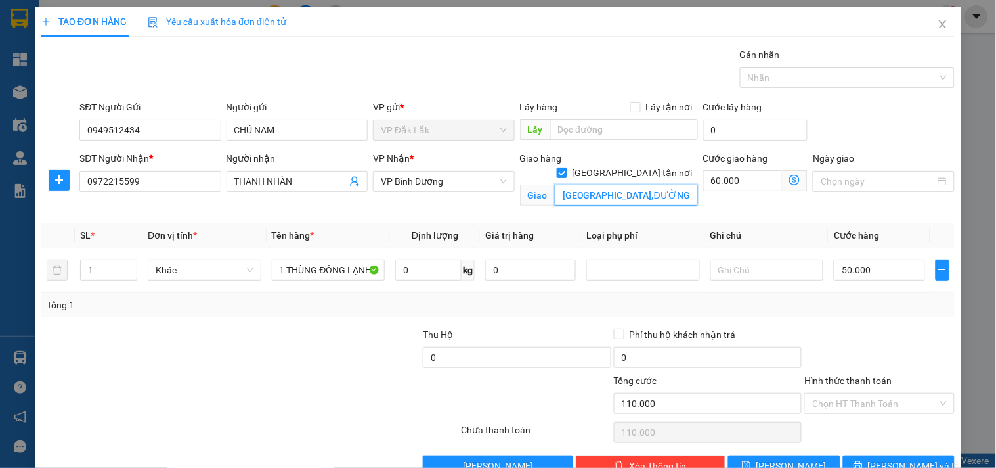
click at [640, 185] on input "[GEOGRAPHIC_DATA],ĐƯỜNG SỐ 10,P10,[GEOGRAPHIC_DATA]" at bounding box center [626, 195] width 143 height 21
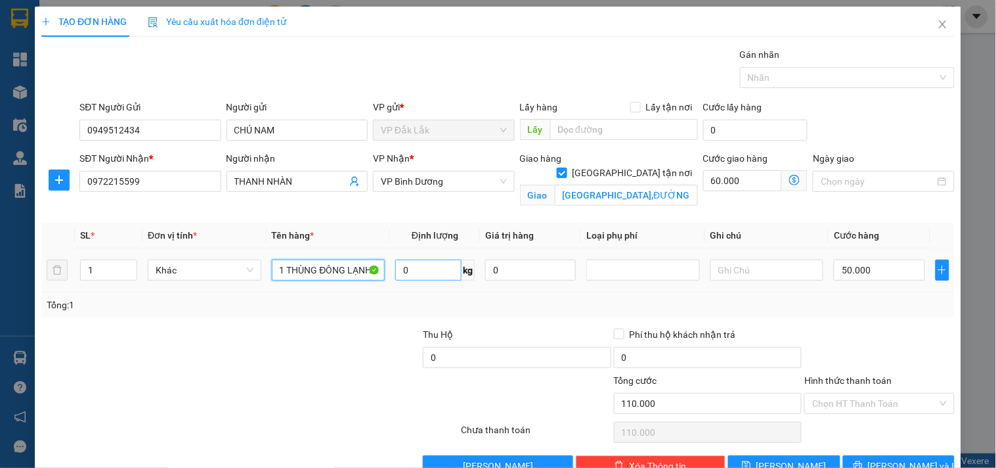
drag, startPoint x: 318, startPoint y: 272, endPoint x: 420, endPoint y: 273, distance: 101.8
click at [420, 273] on tr "1 Khác 1 THÙNG ĐÔNG LẠNH 0 kg 0 50.000" at bounding box center [497, 270] width 913 height 44
click at [412, 276] on input "0" at bounding box center [428, 269] width 66 height 21
click at [844, 264] on input "50.000" at bounding box center [879, 269] width 91 height 21
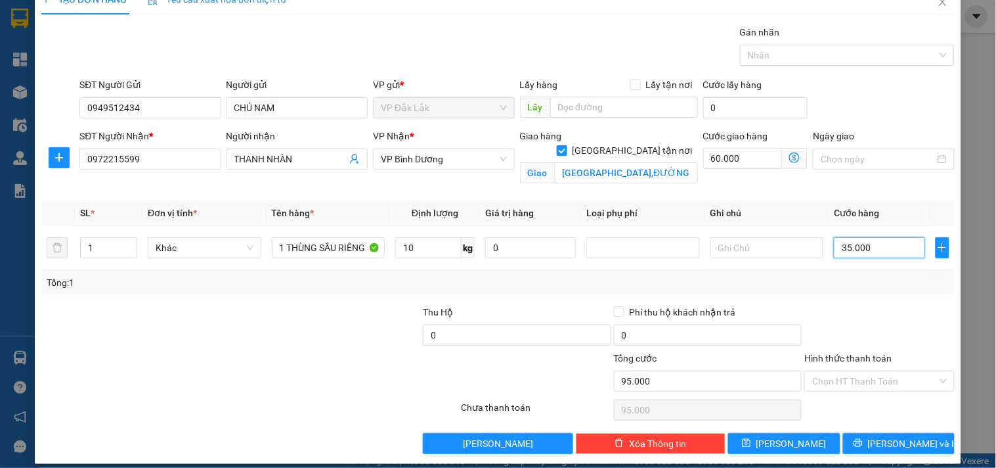
scroll to position [34, 0]
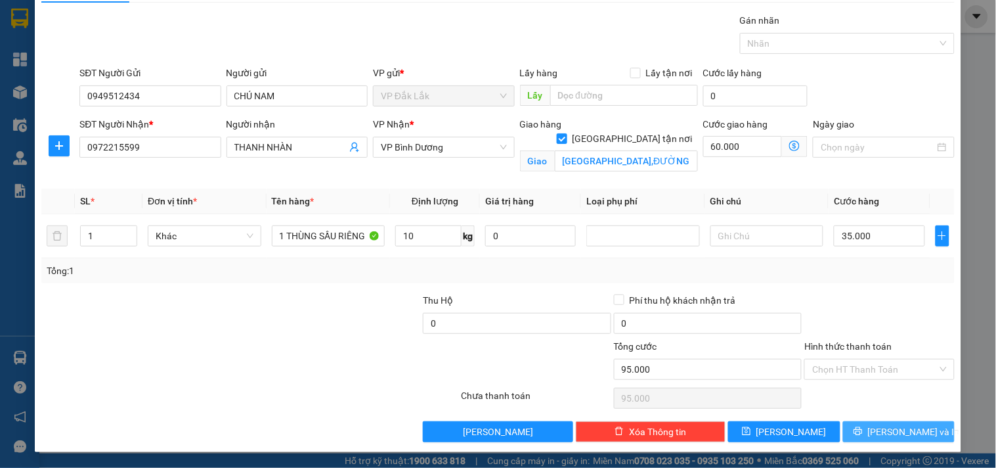
click at [897, 427] on span "[PERSON_NAME] và In" at bounding box center [914, 431] width 92 height 14
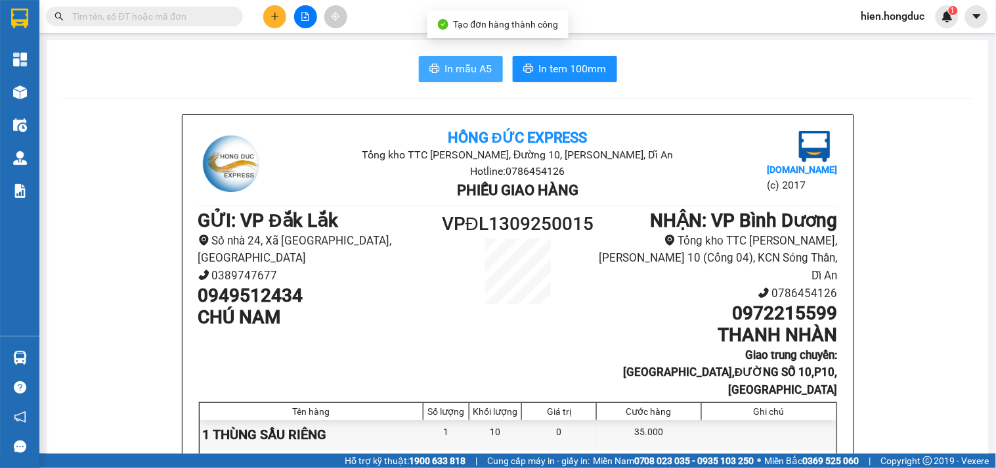
click at [471, 72] on span "In mẫu A5" at bounding box center [468, 68] width 47 height 16
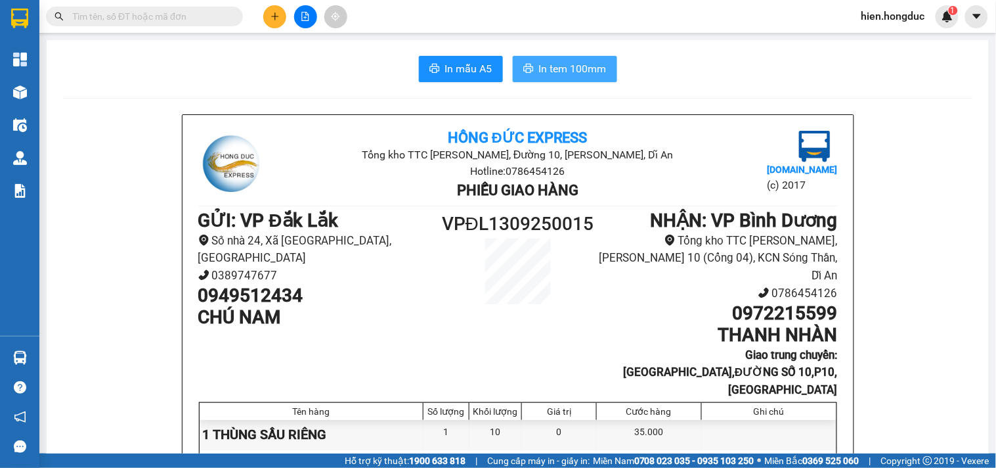
click at [592, 73] on span "In tem 100mm" at bounding box center [573, 68] width 68 height 16
click at [276, 20] on icon "plus" at bounding box center [275, 16] width 9 height 9
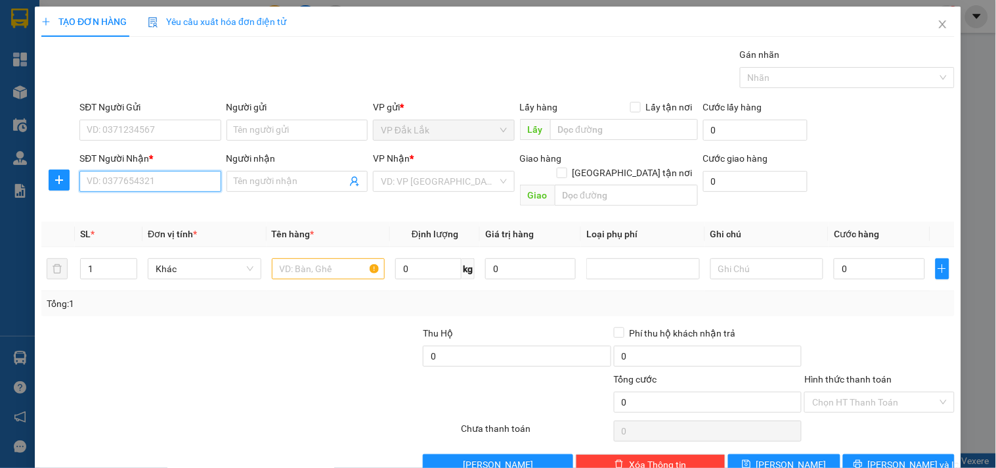
click at [128, 177] on input "SĐT Người Nhận *" at bounding box center [149, 181] width 141 height 21
click at [147, 202] on div "0333889342 - CHỊ [PERSON_NAME]" at bounding box center [160, 207] width 146 height 14
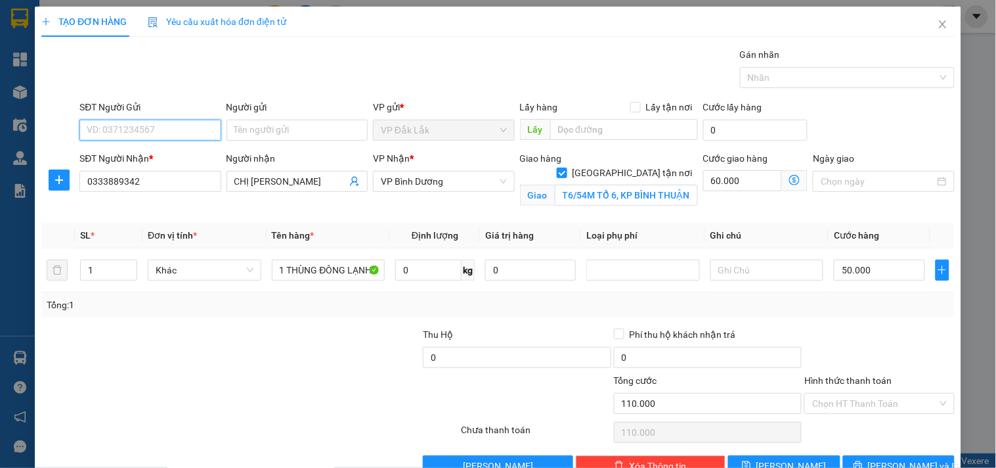
click at [169, 134] on input "SĐT Người Gửi" at bounding box center [149, 130] width 141 height 21
click at [185, 185] on div "0354585576 - CÔ HUYỀN" at bounding box center [149, 177] width 140 height 21
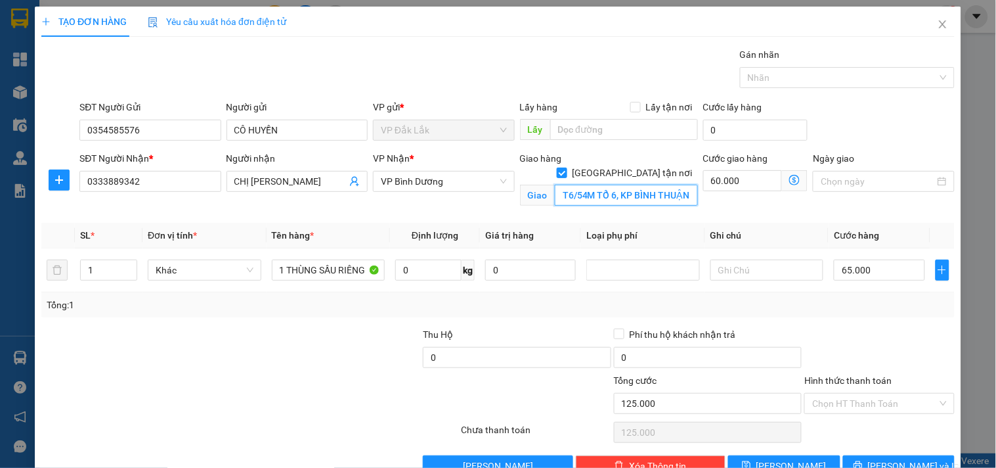
click at [584, 185] on input "T6/54M TỔ 6, KP BÌNH THUẬN 2, [GEOGRAPHIC_DATA], [GEOGRAPHIC_DATA]" at bounding box center [626, 195] width 143 height 21
click at [592, 185] on input "T6/54M TỔ 6, KP BÌNH THUẬN 2, [GEOGRAPHIC_DATA], [GEOGRAPHIC_DATA]" at bounding box center [626, 195] width 143 height 21
drag, startPoint x: 609, startPoint y: 180, endPoint x: 550, endPoint y: 192, distance: 60.4
click at [550, 192] on div "Giao hàng [GEOGRAPHIC_DATA] tận nơi Giao T6/54M TỔ 6, [GEOGRAPHIC_DATA], [GEOGR…" at bounding box center [609, 181] width 178 height 60
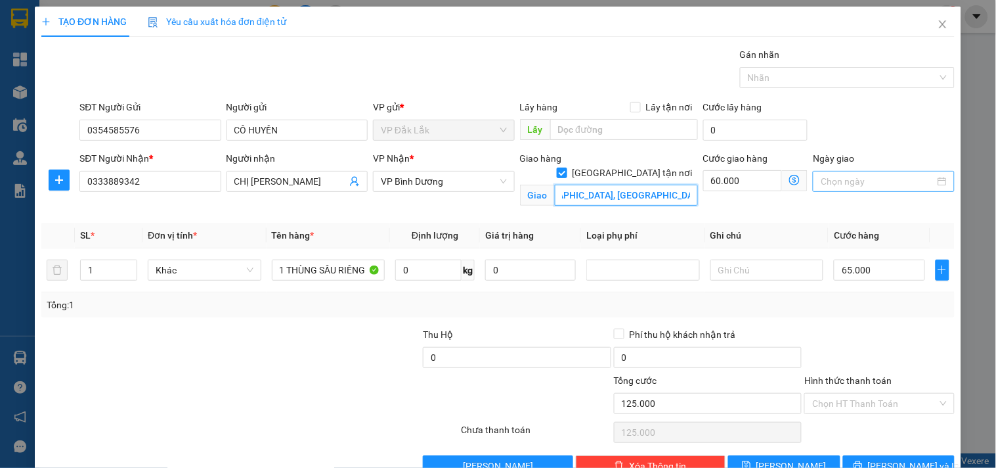
scroll to position [0, 290]
drag, startPoint x: 609, startPoint y: 182, endPoint x: 880, endPoint y: 189, distance: 270.6
click at [880, 189] on div "SĐT Người Nhận * 0333889342 Người nhận CHỊ UYÊN VP Nhận * VP [PERSON_NAME] hàng…" at bounding box center [517, 182] width 881 height 62
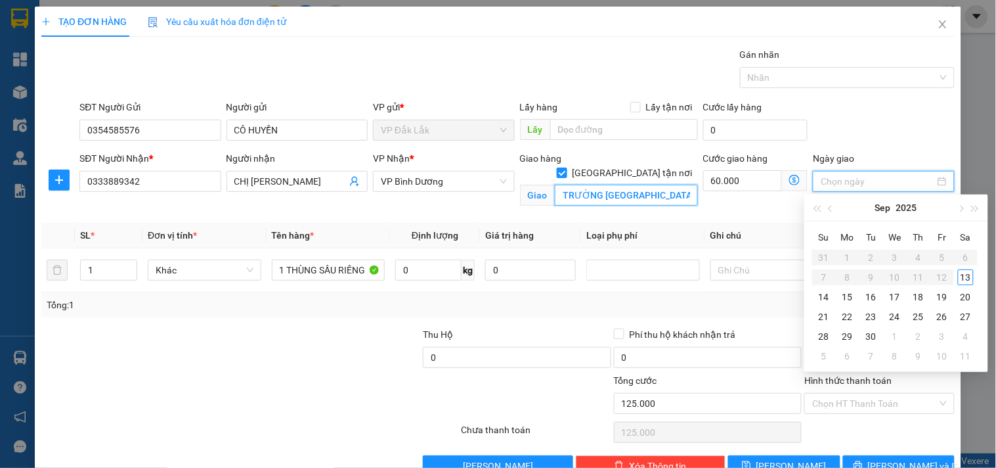
click at [668, 185] on input "TRƯỜNG [GEOGRAPHIC_DATA],[GEOGRAPHIC_DATA], [GEOGRAPHIC_DATA], [GEOGRAPHIC_DATA…" at bounding box center [626, 195] width 143 height 21
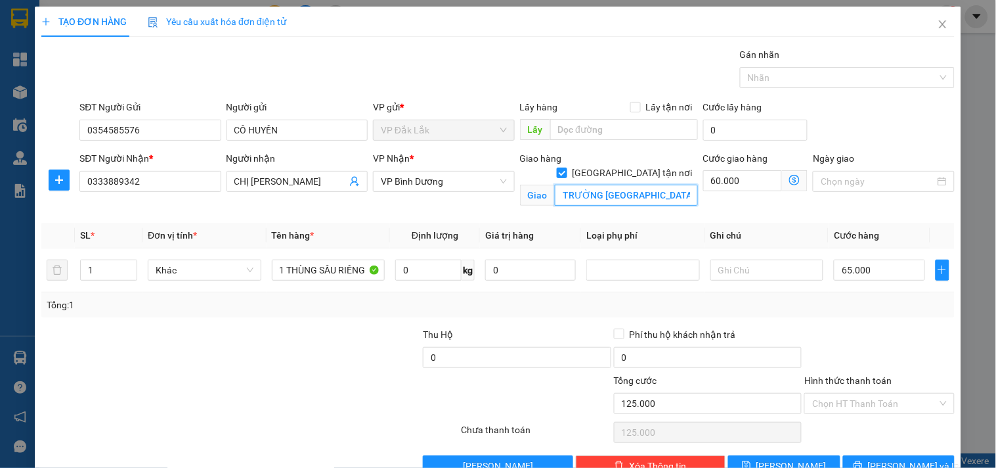
click at [668, 185] on input "TRƯỜNG [GEOGRAPHIC_DATA],[GEOGRAPHIC_DATA], [GEOGRAPHIC_DATA], [GEOGRAPHIC_DATA…" at bounding box center [626, 195] width 143 height 21
drag, startPoint x: 665, startPoint y: 180, endPoint x: 759, endPoint y: 186, distance: 94.1
click at [759, 186] on div "SĐT Người Nhận * 0333889342 Người nhận CHỊ UYÊN VP Nhận * VP [PERSON_NAME] hàng…" at bounding box center [517, 182] width 881 height 62
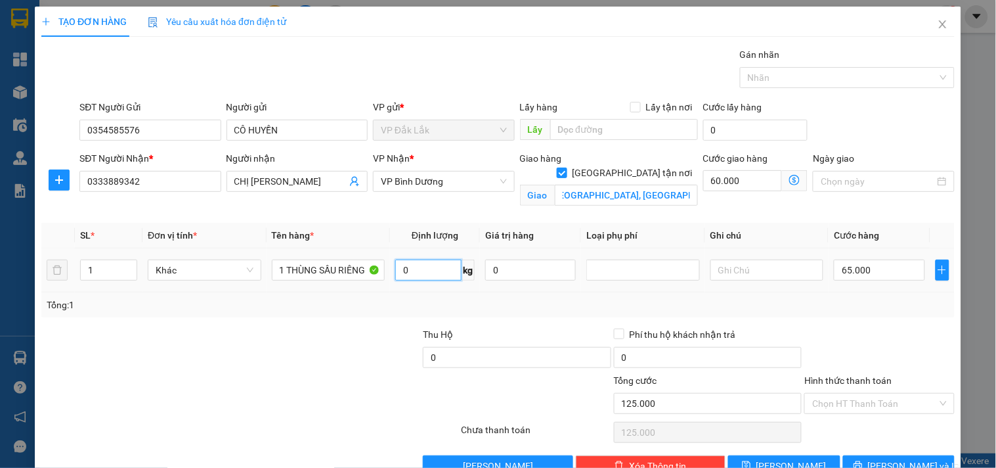
click at [429, 270] on input "0" at bounding box center [428, 269] width 66 height 21
click at [867, 273] on input "65.000" at bounding box center [879, 269] width 91 height 21
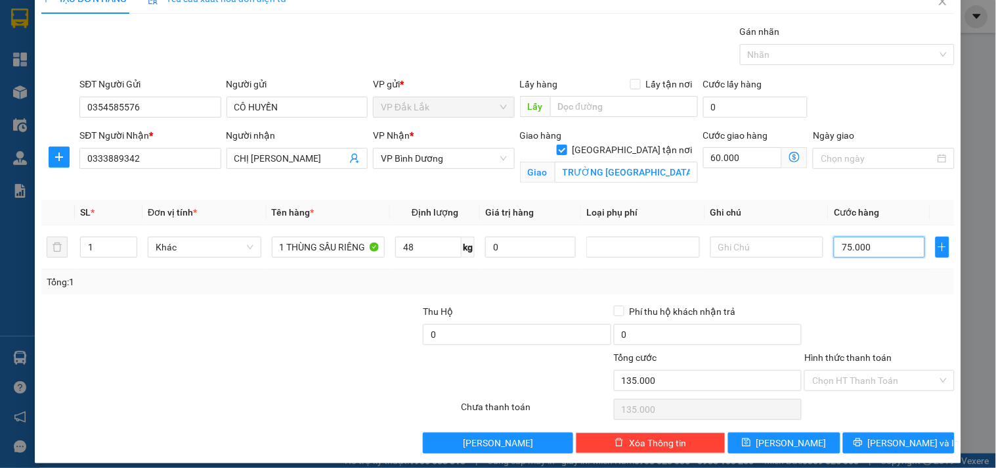
scroll to position [34, 0]
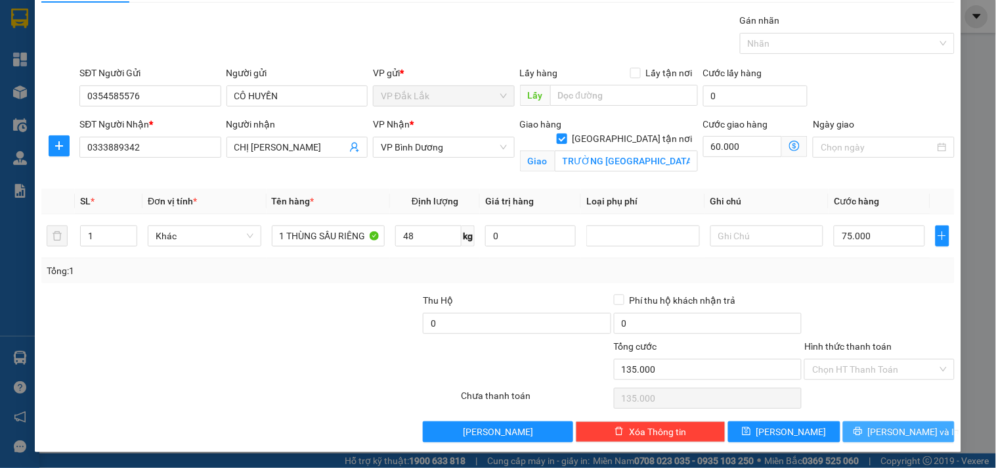
click at [879, 431] on span "[PERSON_NAME] và In" at bounding box center [914, 431] width 92 height 14
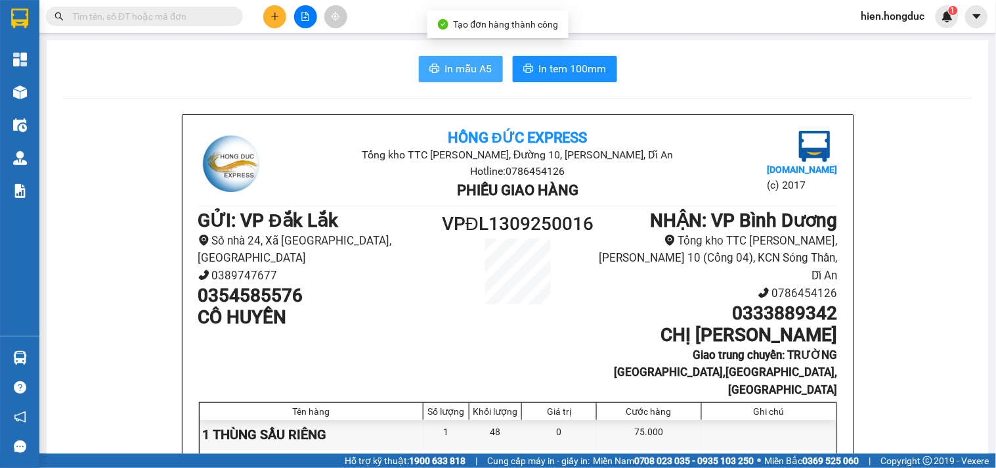
click at [450, 77] on button "In mẫu A5" at bounding box center [461, 69] width 84 height 26
click at [453, 71] on span "In mẫu A5" at bounding box center [468, 68] width 47 height 16
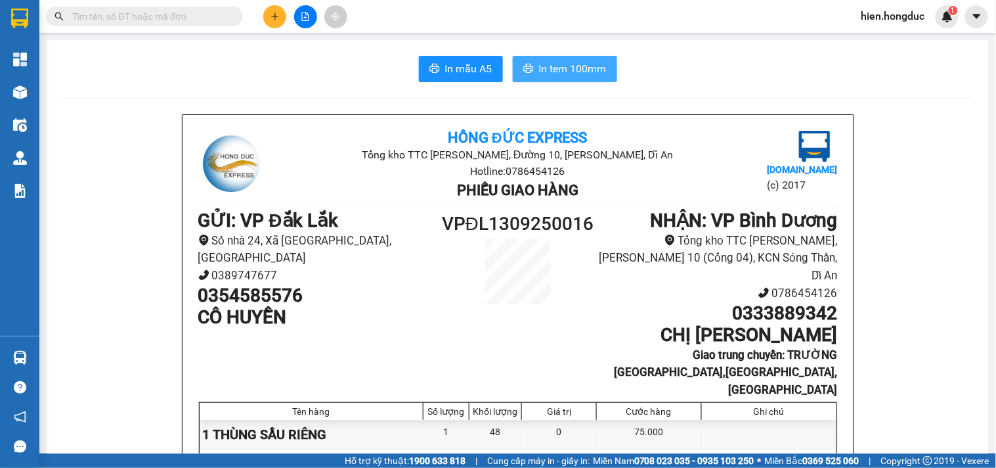
click at [553, 66] on span "In tem 100mm" at bounding box center [573, 68] width 68 height 16
click at [160, 18] on input "text" at bounding box center [149, 16] width 155 height 14
click at [280, 18] on button at bounding box center [274, 16] width 23 height 23
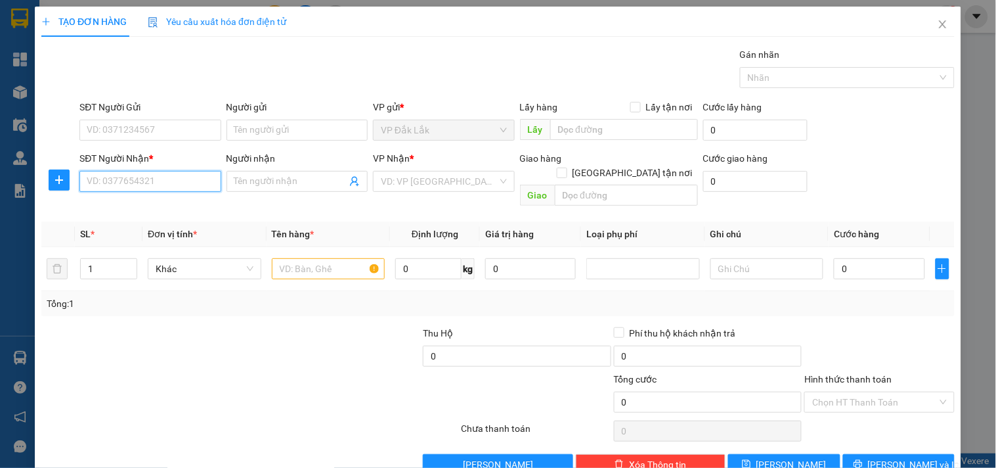
click at [173, 188] on input "SĐT Người Nhận *" at bounding box center [149, 181] width 141 height 21
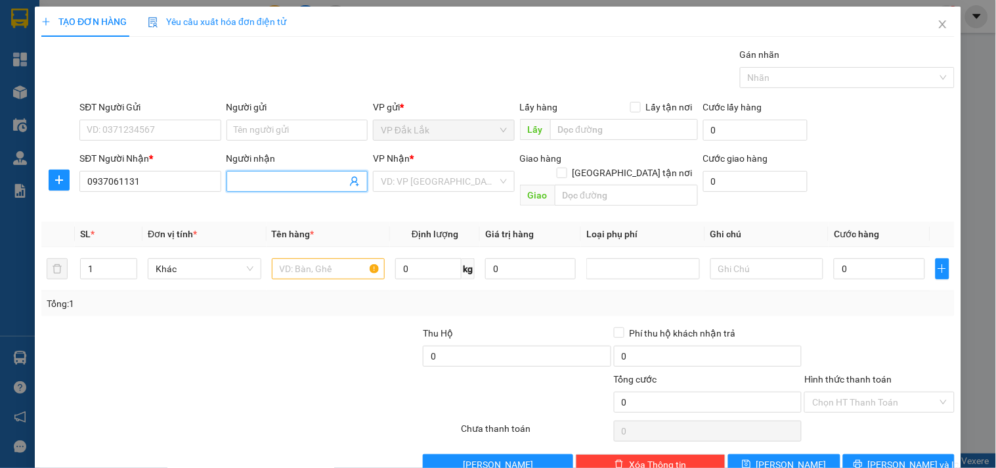
click at [247, 186] on input "Người nhận" at bounding box center [290, 181] width 112 height 14
click at [406, 175] on input "search" at bounding box center [439, 181] width 116 height 20
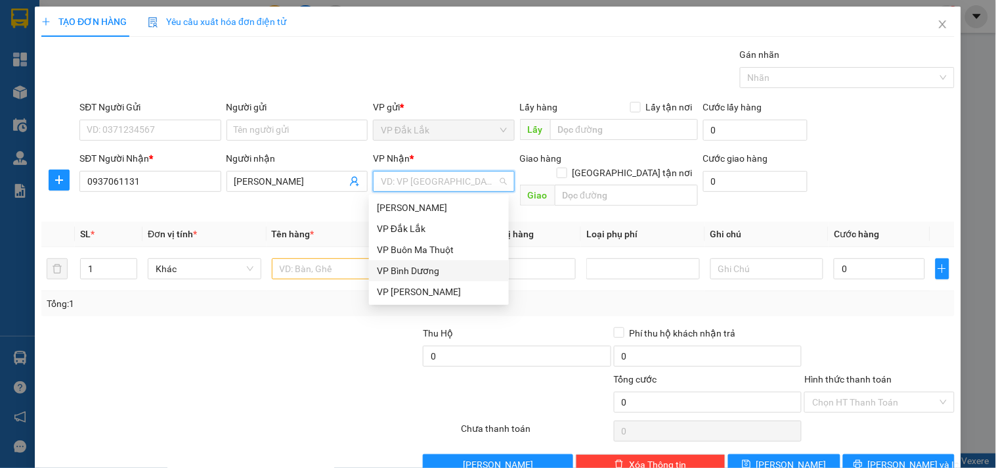
click at [408, 271] on div "VP Bình Dương" at bounding box center [439, 270] width 124 height 14
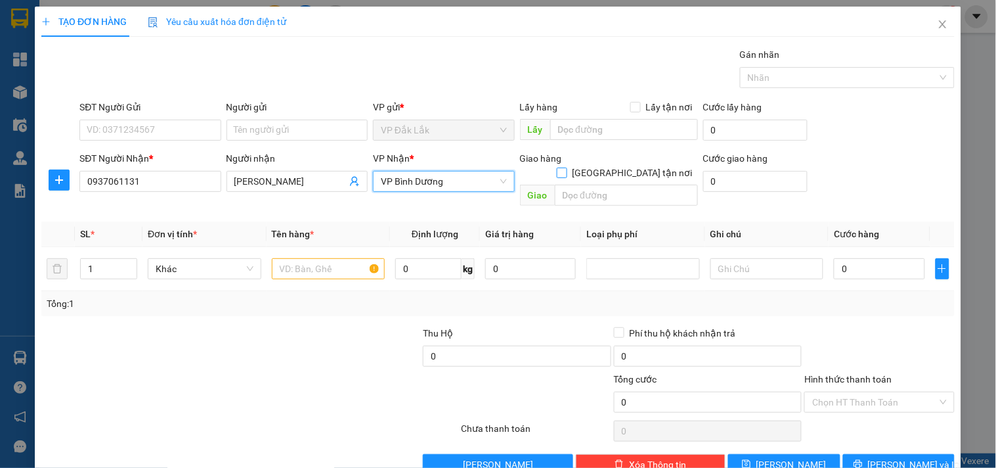
click at [631, 165] on span "[GEOGRAPHIC_DATA] tận nơi" at bounding box center [632, 172] width 131 height 14
click at [566, 167] on input "[GEOGRAPHIC_DATA] tận nơi" at bounding box center [561, 171] width 9 height 9
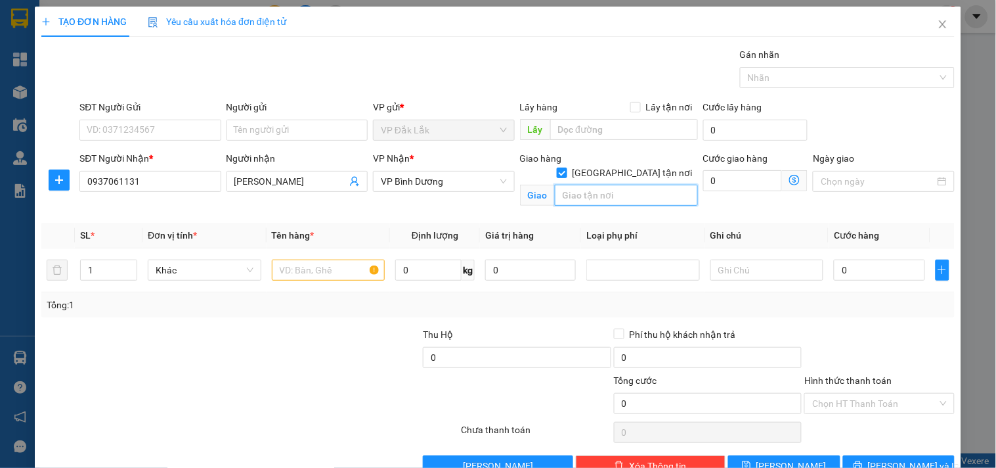
click at [592, 185] on input "text" at bounding box center [626, 195] width 143 height 21
click at [728, 180] on input "0" at bounding box center [742, 180] width 79 height 21
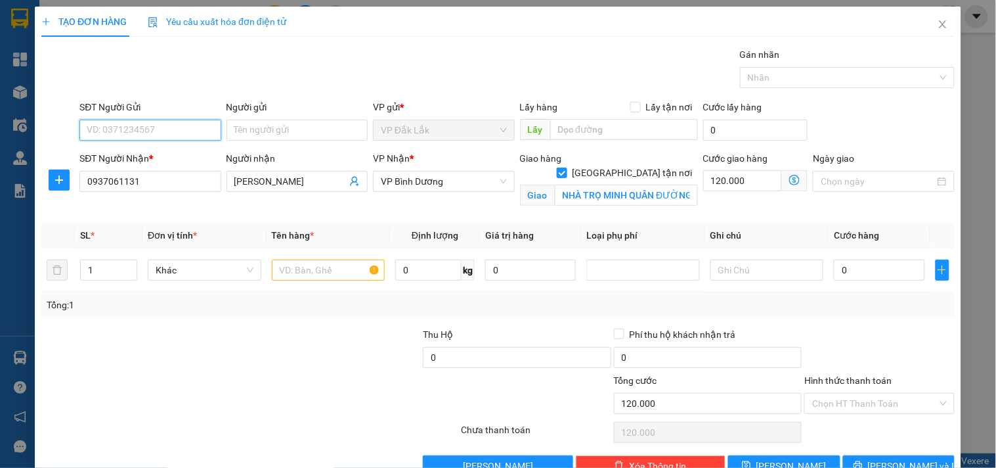
click at [127, 136] on input "SĐT Người Gửi" at bounding box center [149, 130] width 141 height 21
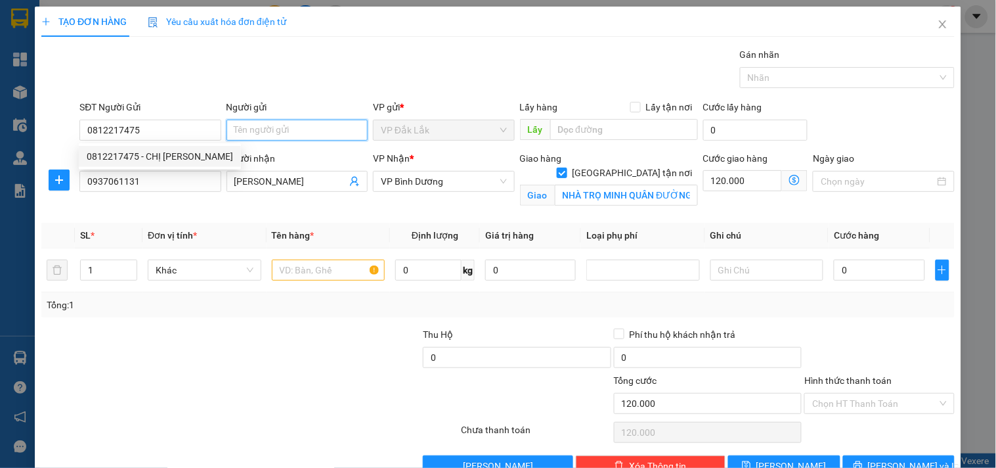
click at [284, 130] on input "Người gửi" at bounding box center [297, 130] width 141 height 21
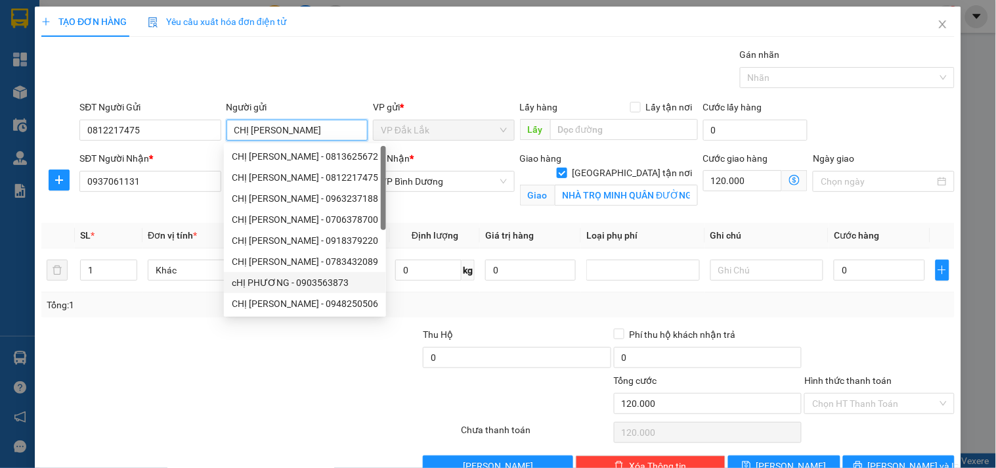
click at [291, 272] on div "cHỊ PHƯƠNG - 0903563873" at bounding box center [305, 282] width 162 height 21
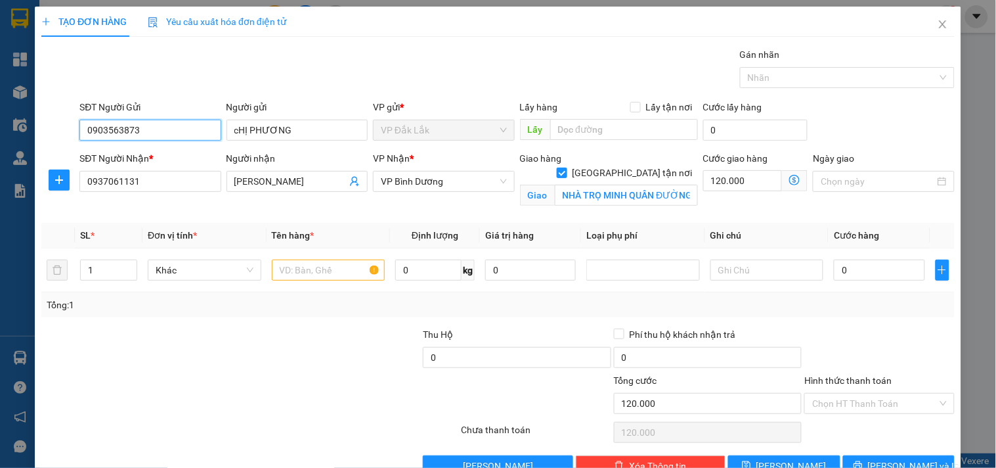
drag, startPoint x: 158, startPoint y: 133, endPoint x: 29, endPoint y: 146, distance: 130.0
click at [29, 146] on div "TẠO ĐƠN HÀNG Yêu cầu xuất hóa đơn điện tử Transit Pickup Surcharge Ids Transit …" at bounding box center [498, 234] width 996 height 468
click at [171, 153] on div "0812217475 - CHỊ [PERSON_NAME]" at bounding box center [160, 156] width 146 height 14
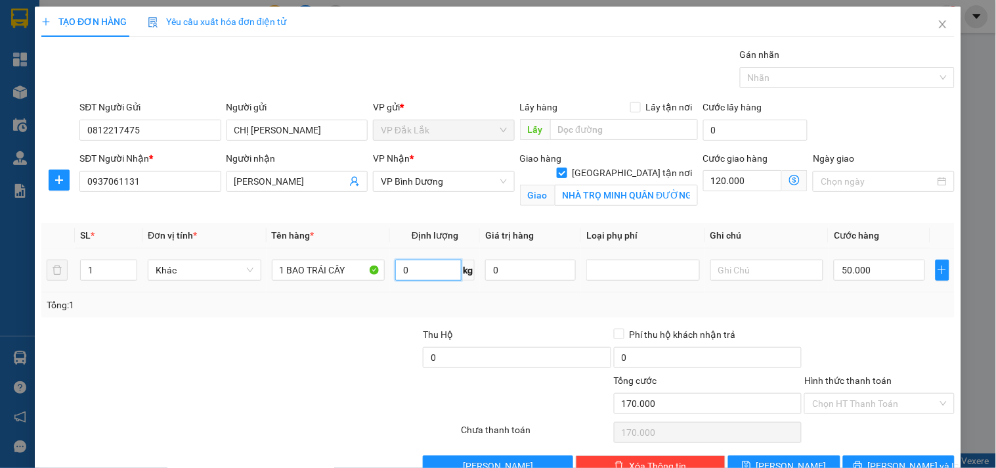
click at [414, 272] on input "0" at bounding box center [428, 269] width 66 height 21
click at [867, 264] on input "50.000" at bounding box center [879, 269] width 91 height 21
click at [418, 405] on div at bounding box center [383, 396] width 152 height 46
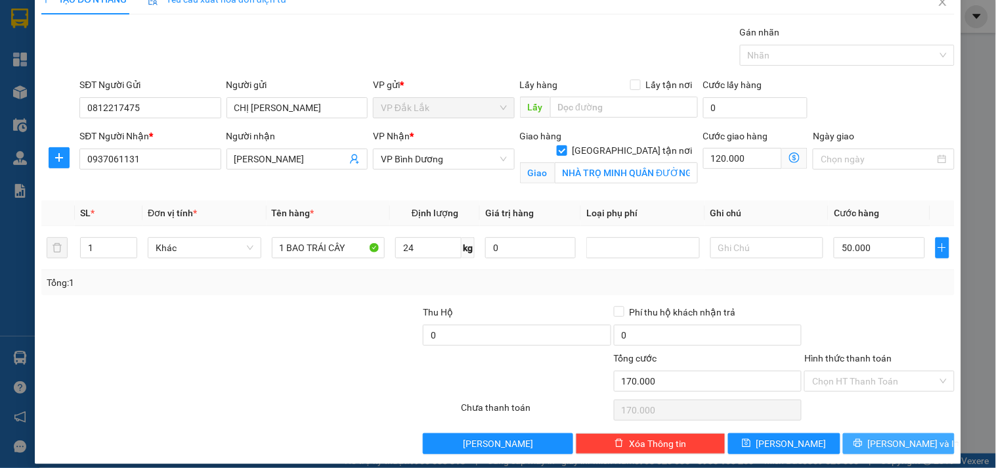
scroll to position [34, 0]
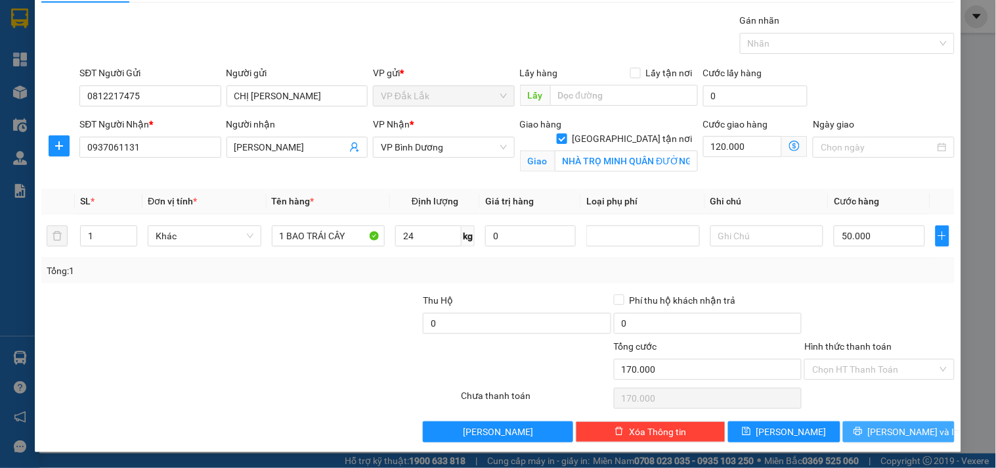
click at [898, 430] on span "[PERSON_NAME] và In" at bounding box center [914, 431] width 92 height 14
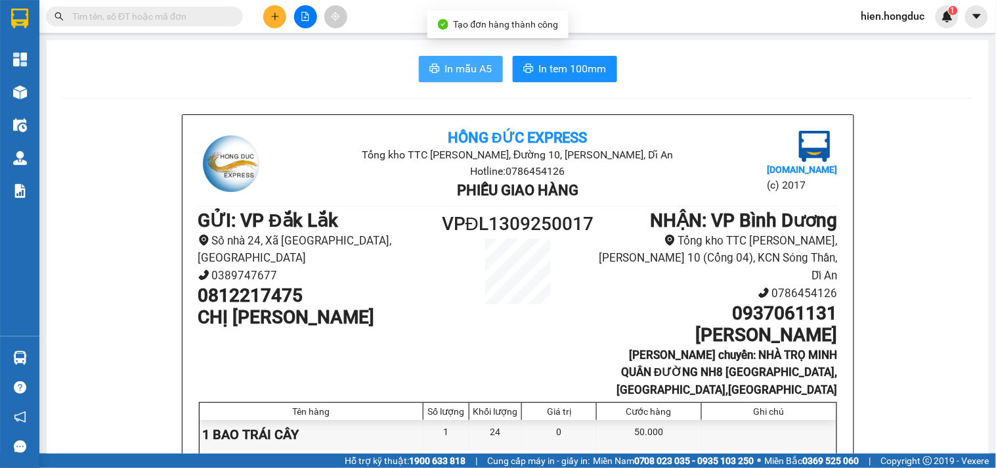
click at [437, 68] on button "In mẫu A5" at bounding box center [461, 69] width 84 height 26
click at [451, 70] on span "In mẫu A5" at bounding box center [468, 68] width 47 height 16
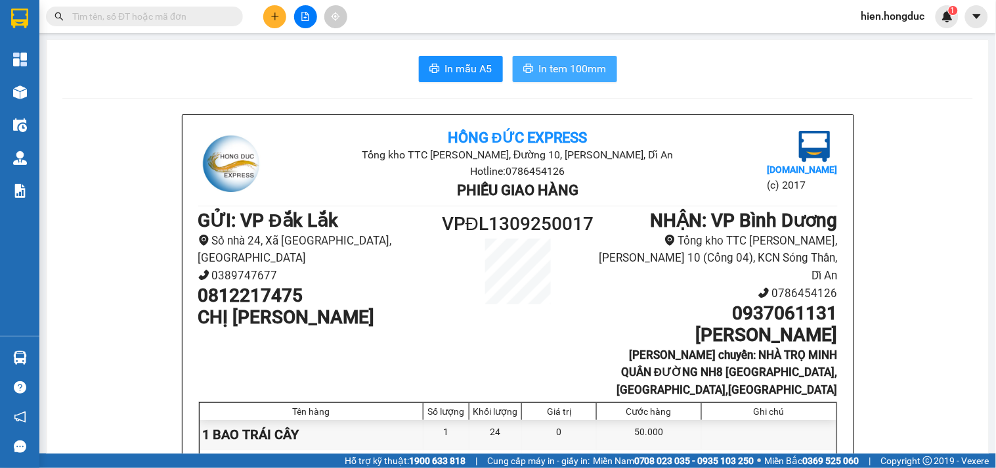
click at [554, 66] on span "In tem 100mm" at bounding box center [573, 68] width 68 height 16
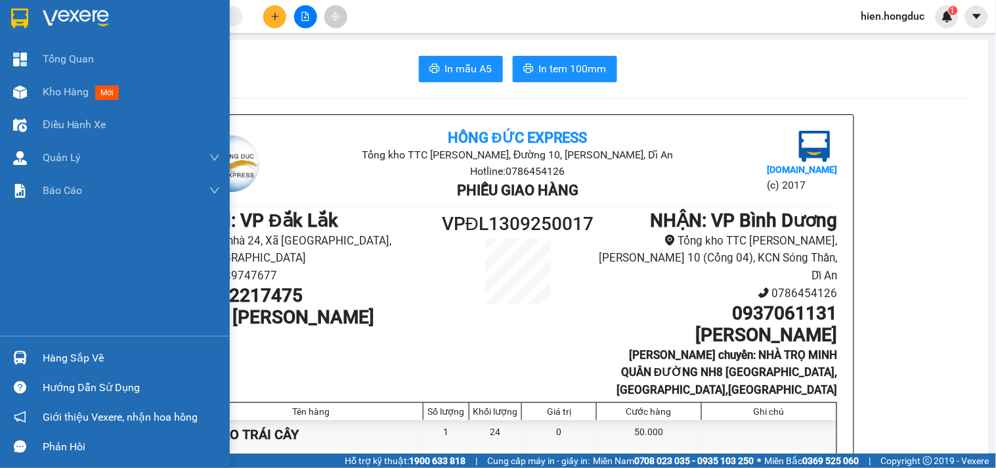
click at [87, 27] on img at bounding box center [76, 19] width 66 height 20
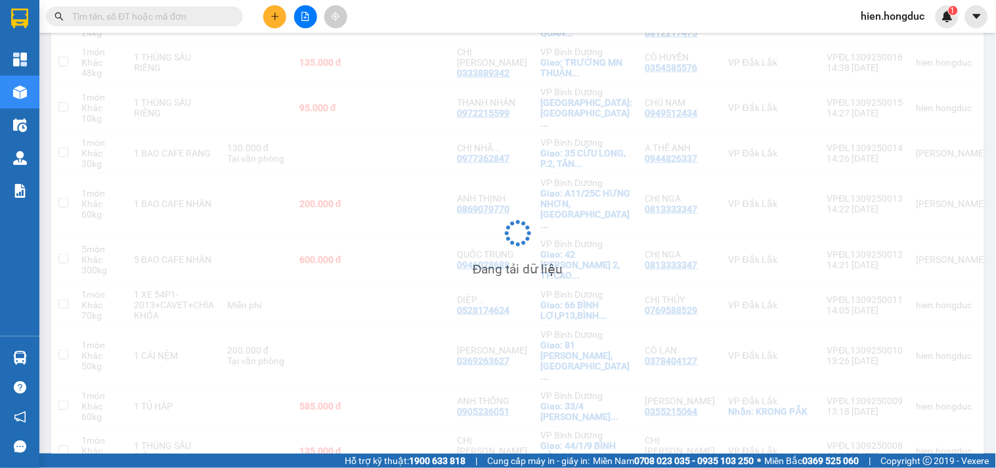
scroll to position [222, 0]
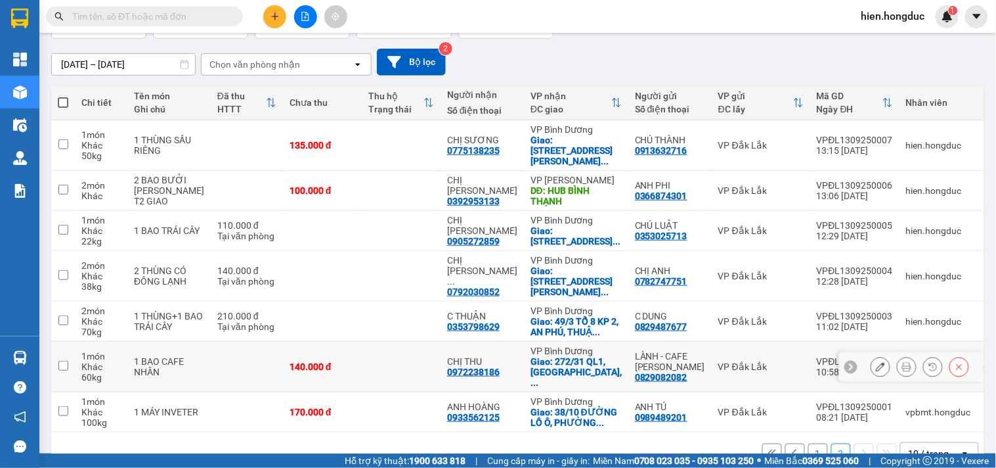
scroll to position [102, 0]
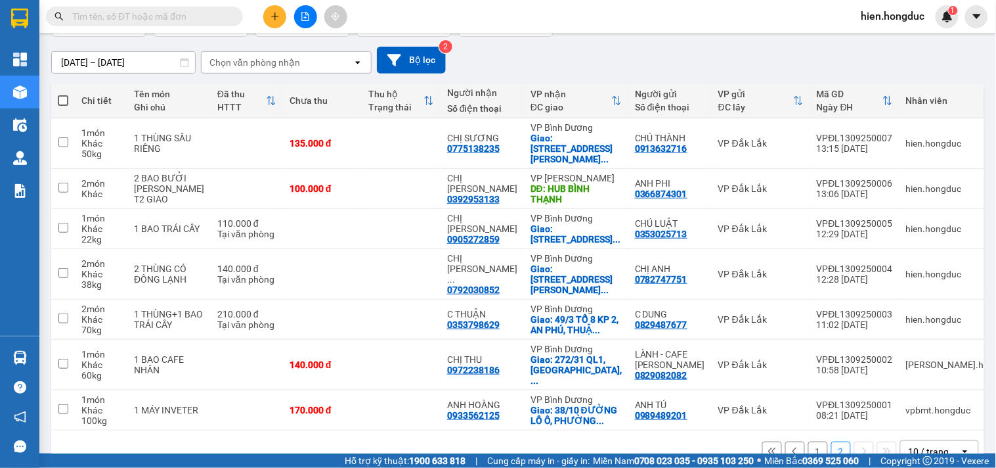
click at [808, 441] on button "1" at bounding box center [818, 451] width 20 height 20
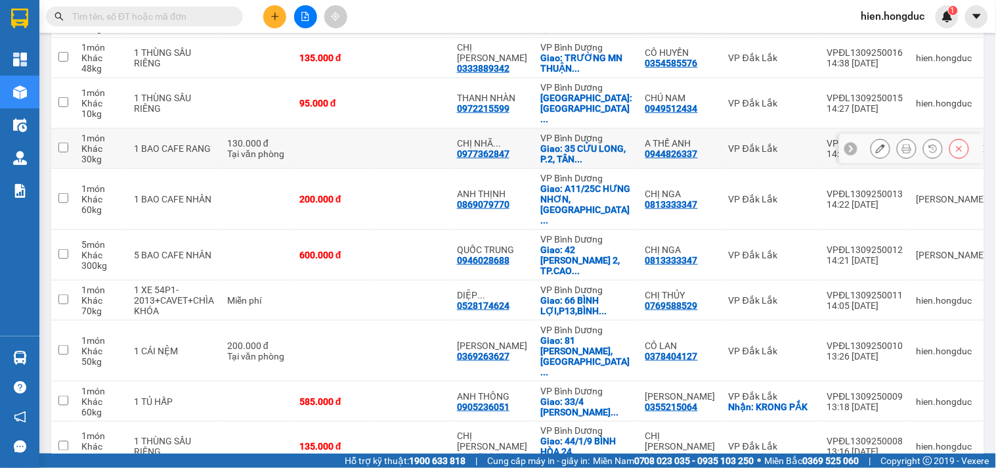
scroll to position [0, 0]
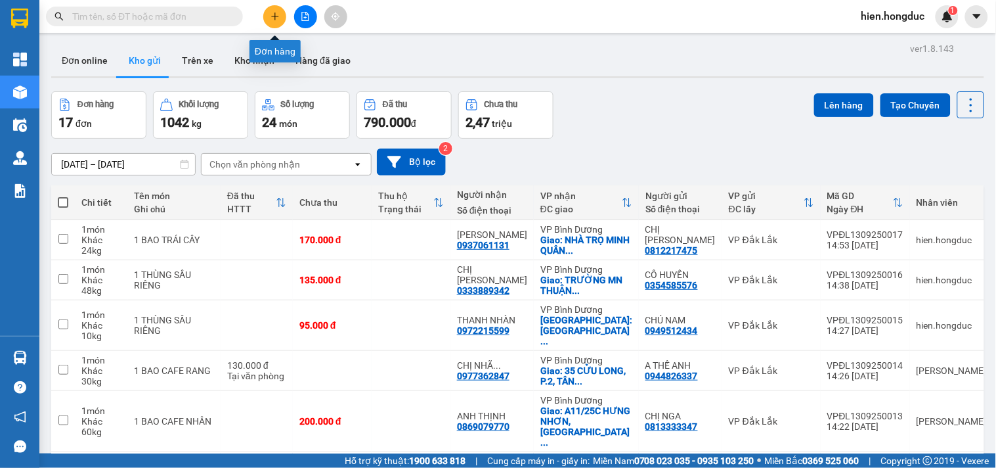
click at [268, 9] on button at bounding box center [274, 16] width 23 height 23
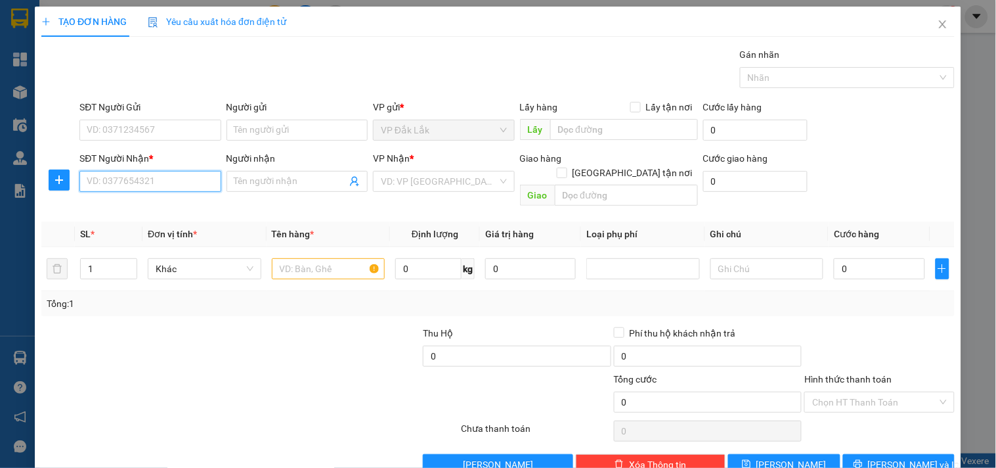
click at [181, 179] on input "SĐT Người Nhận *" at bounding box center [149, 181] width 141 height 21
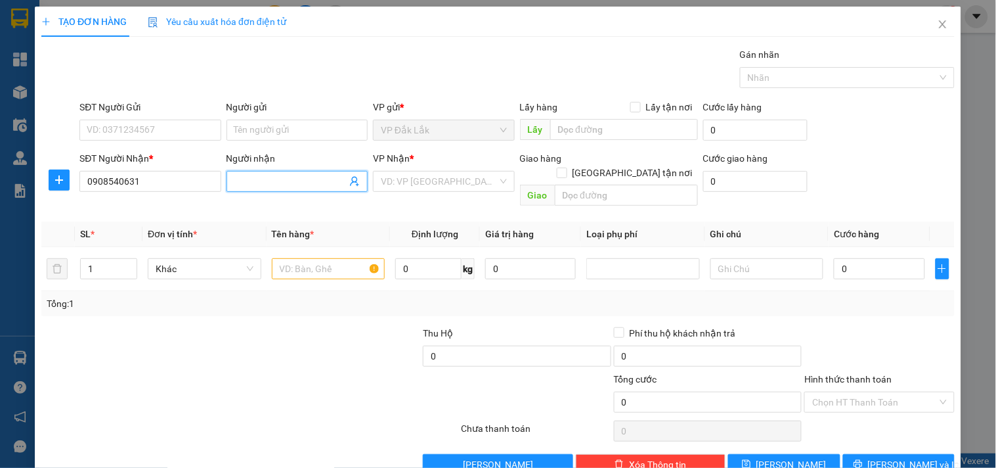
click at [270, 184] on input "Người nhận" at bounding box center [290, 181] width 112 height 14
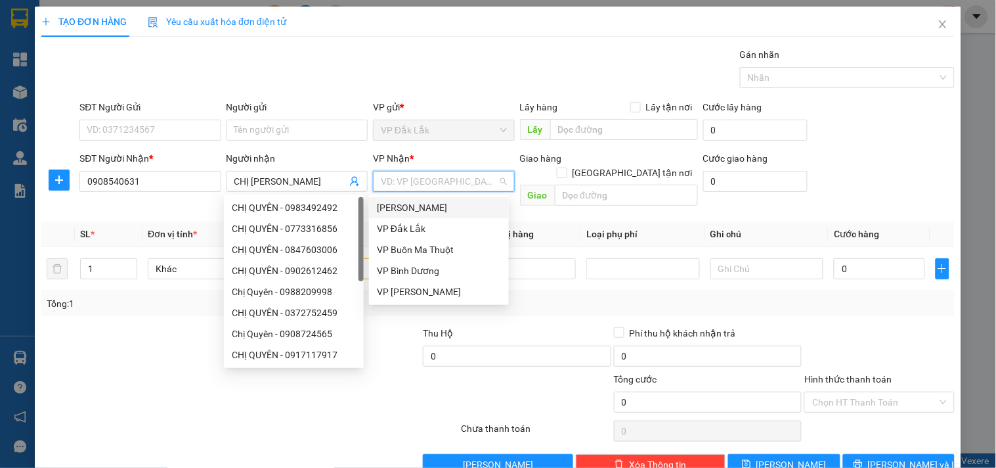
click at [456, 179] on input "search" at bounding box center [439, 181] width 116 height 20
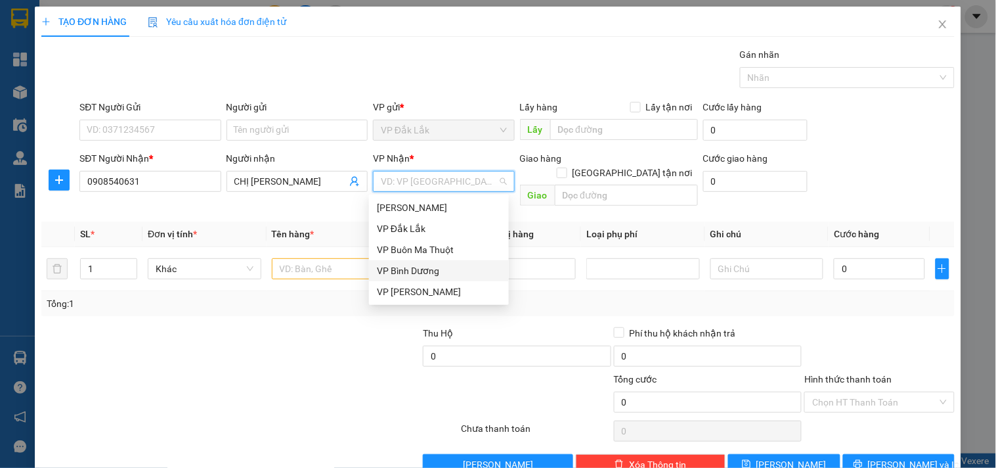
click at [435, 272] on div "VP Bình Dương" at bounding box center [439, 270] width 124 height 14
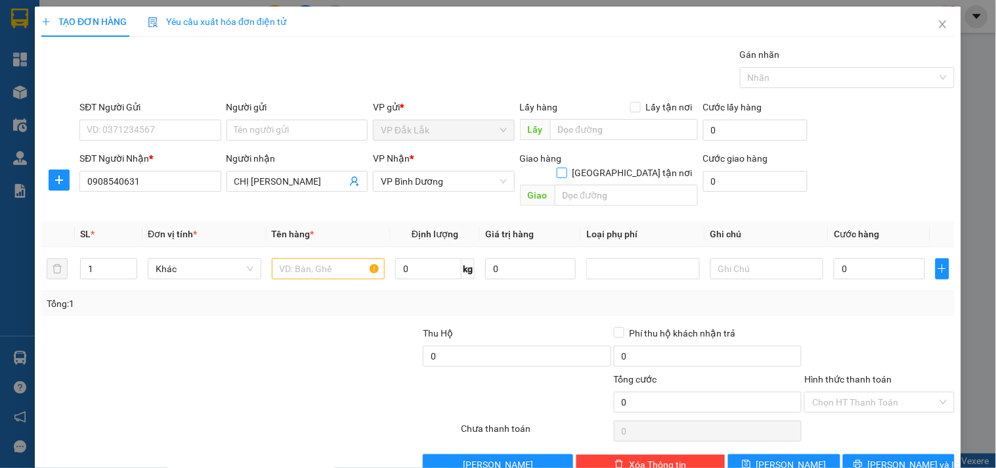
click at [566, 167] on input "[GEOGRAPHIC_DATA] tận nơi" at bounding box center [561, 171] width 9 height 9
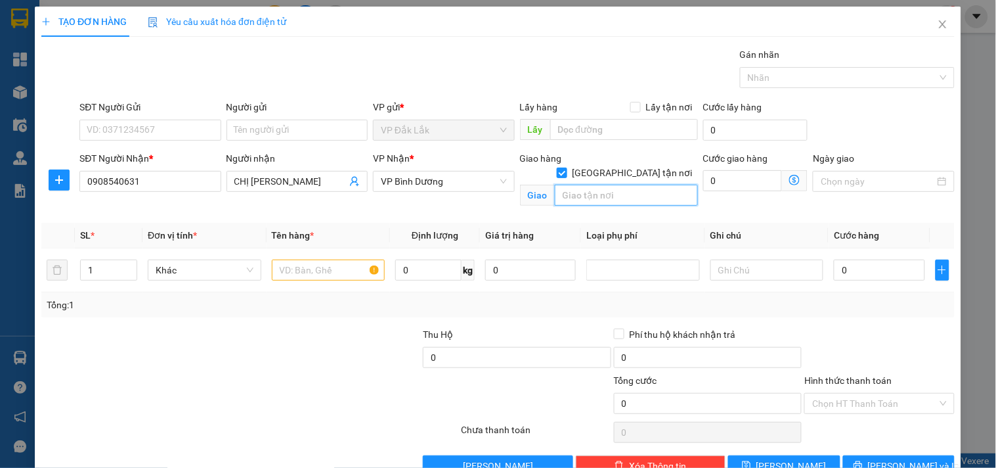
click at [612, 185] on input "text" at bounding box center [626, 195] width 143 height 21
click at [714, 184] on input "0" at bounding box center [742, 180] width 79 height 21
click at [302, 266] on input "text" at bounding box center [329, 269] width 114 height 21
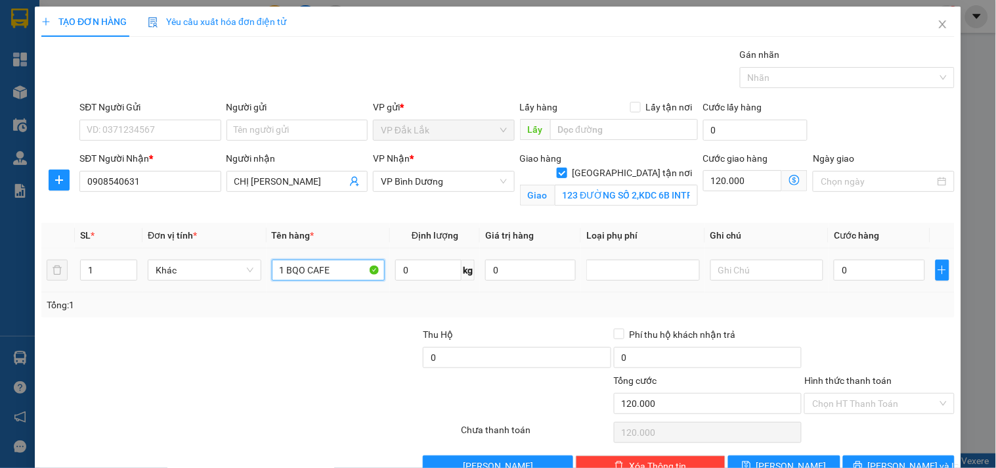
click at [303, 271] on input "1 BQO CAFE" at bounding box center [329, 269] width 114 height 21
click at [419, 273] on input "0" at bounding box center [428, 269] width 66 height 21
click at [875, 263] on input "0" at bounding box center [879, 269] width 91 height 21
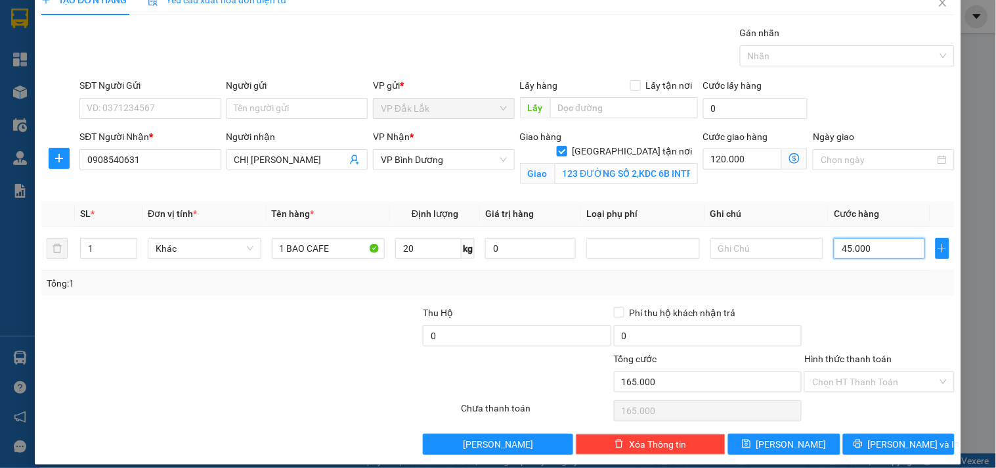
scroll to position [34, 0]
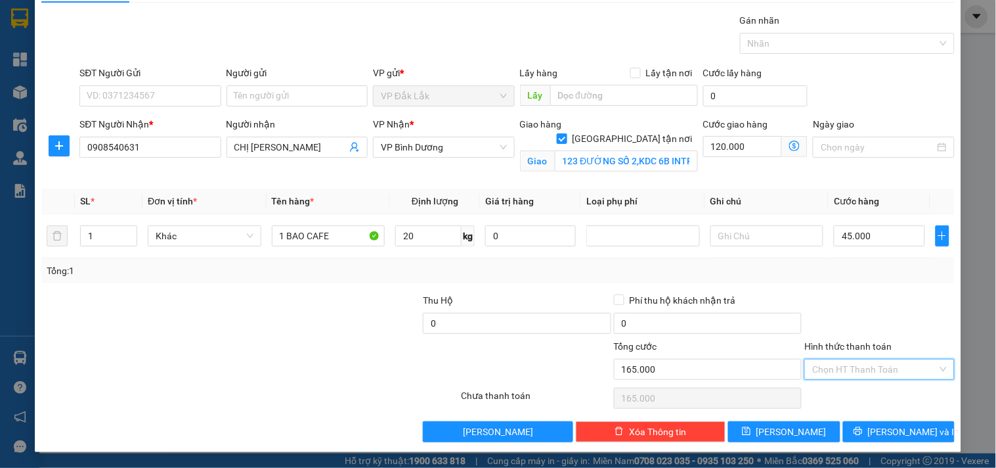
click at [860, 372] on input "Hình thức thanh toán" at bounding box center [874, 369] width 125 height 20
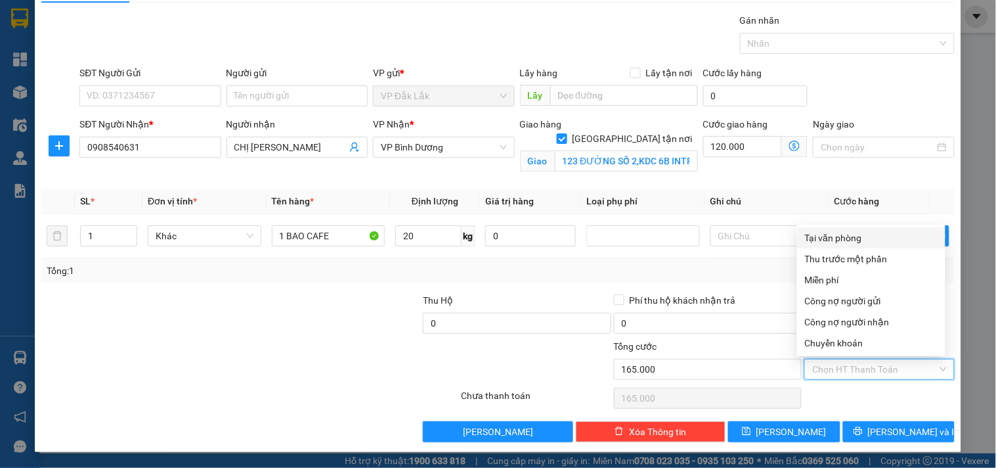
click at [864, 235] on div "Tại văn phòng" at bounding box center [871, 237] width 133 height 14
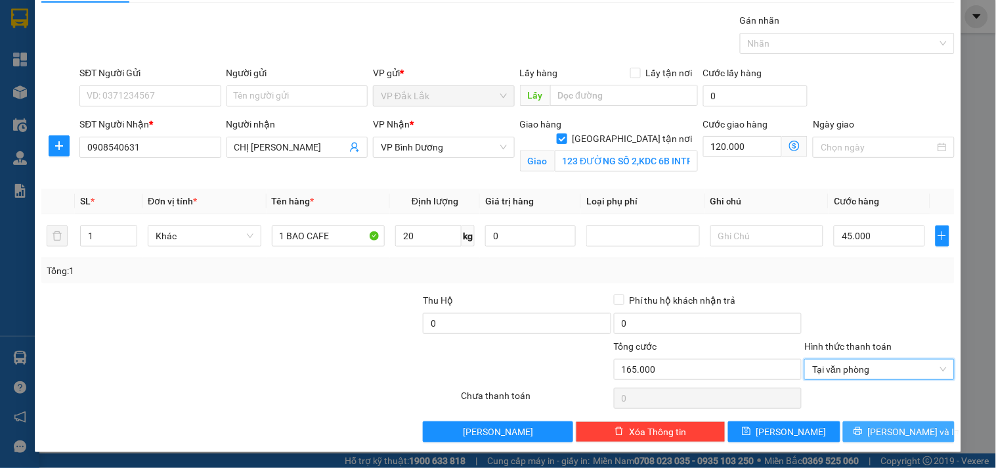
click at [881, 430] on span "[PERSON_NAME] và In" at bounding box center [914, 431] width 92 height 14
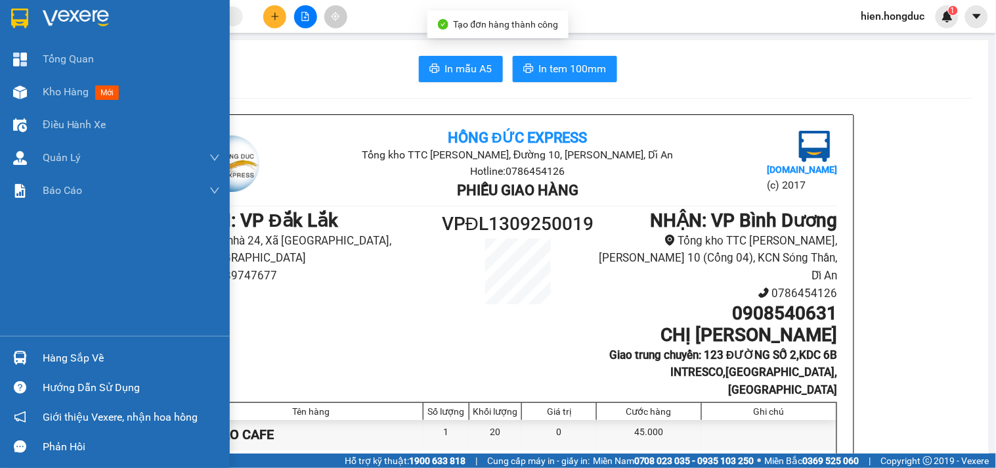
click at [64, 14] on img at bounding box center [76, 19] width 66 height 20
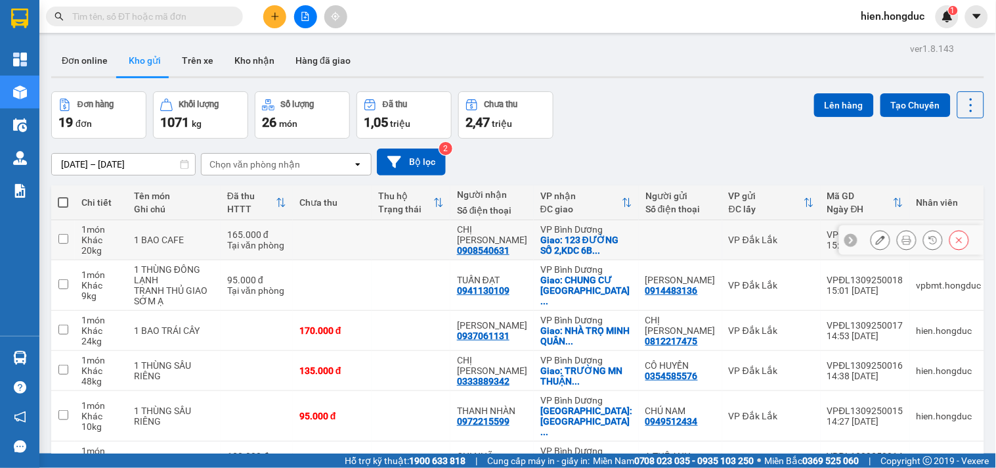
click at [871, 234] on button at bounding box center [880, 240] width 18 height 23
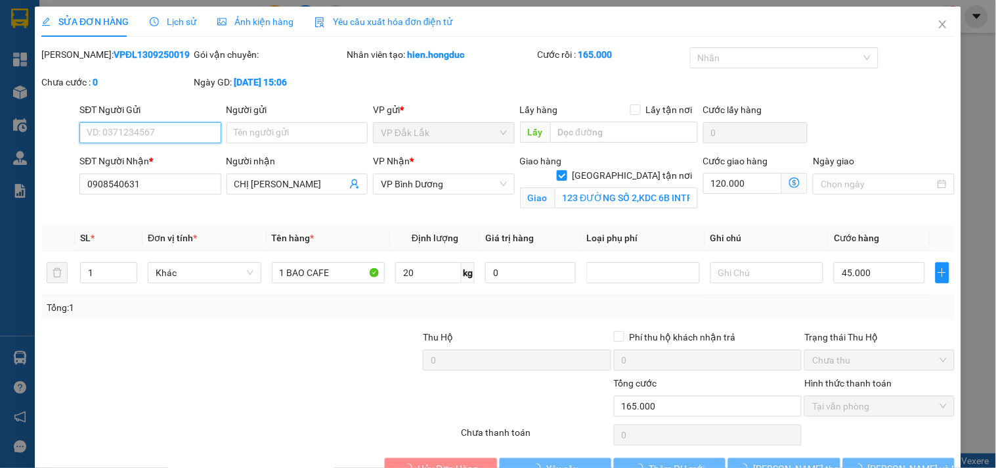
click at [152, 133] on input "SĐT Người Gửi" at bounding box center [149, 132] width 141 height 21
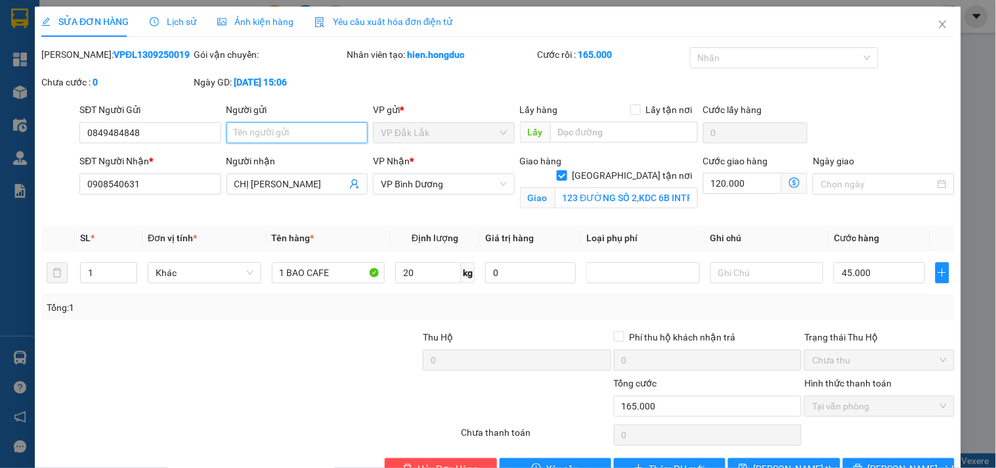
click at [250, 138] on input "Người gửi" at bounding box center [297, 132] width 141 height 21
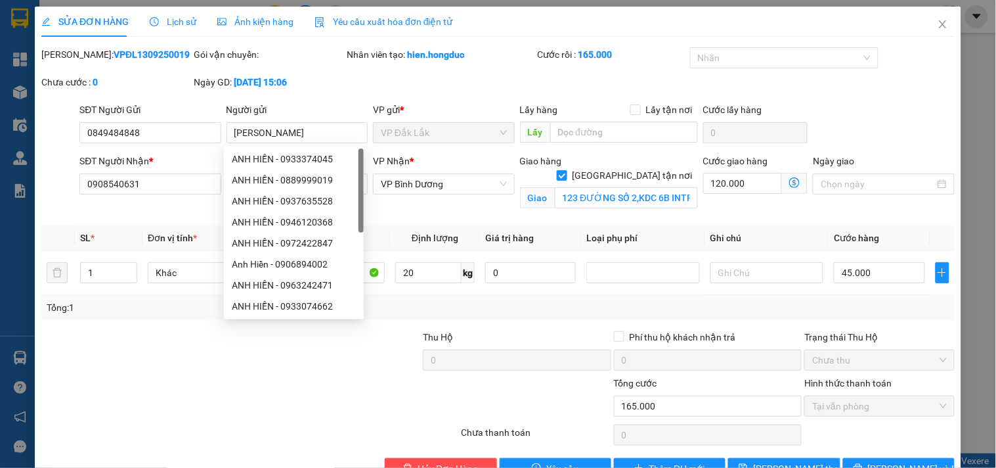
click at [230, 380] on div at bounding box center [173, 399] width 267 height 46
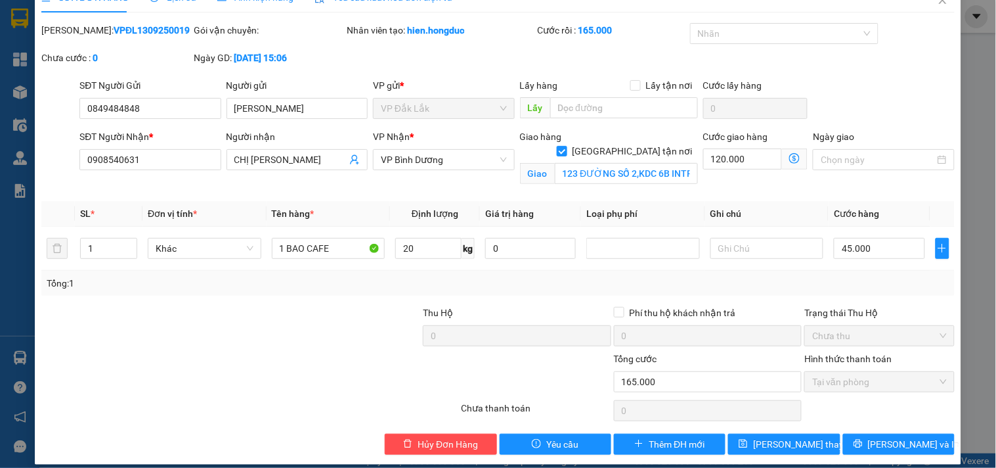
scroll to position [36, 0]
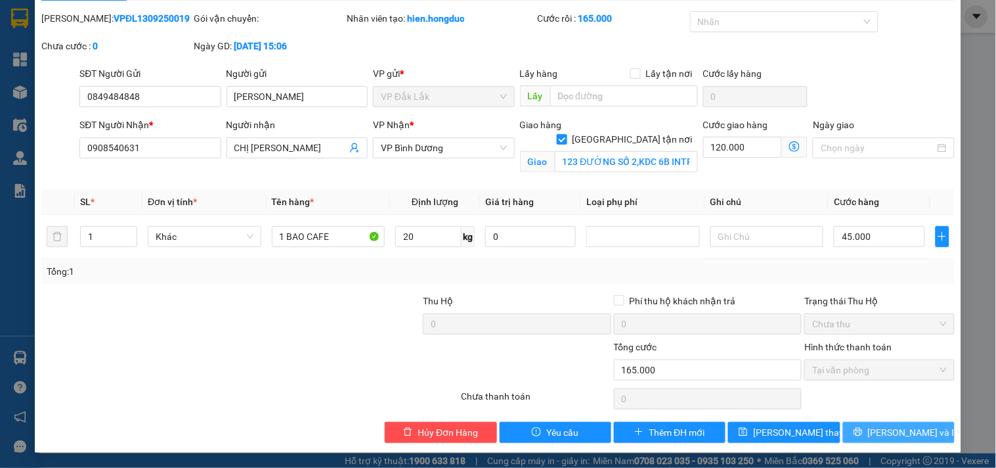
click at [862, 429] on icon "printer" at bounding box center [858, 431] width 9 height 9
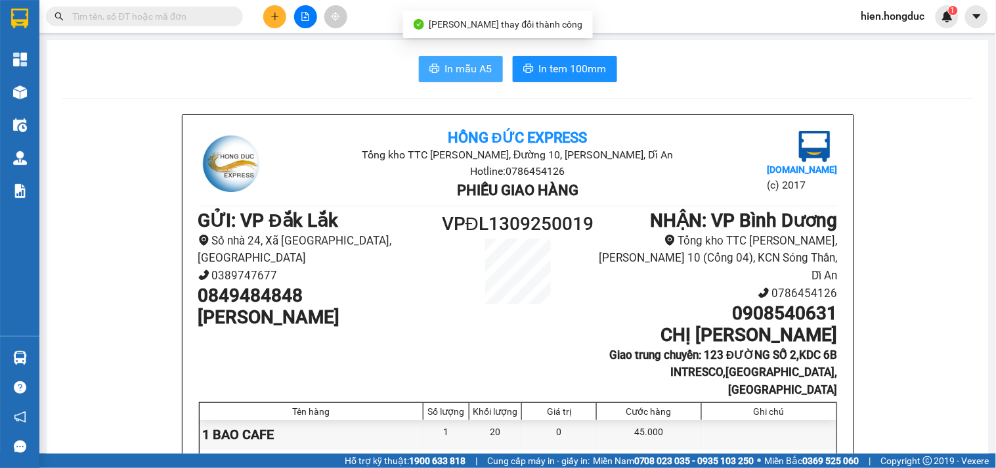
click at [466, 64] on span "In mẫu A5" at bounding box center [468, 68] width 47 height 16
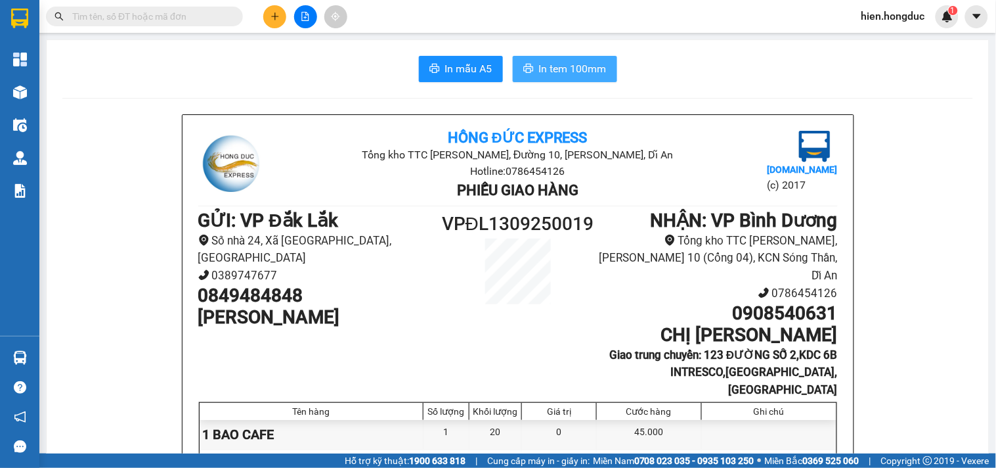
click at [575, 69] on span "In tem 100mm" at bounding box center [573, 68] width 68 height 16
click at [280, 14] on button at bounding box center [274, 16] width 23 height 23
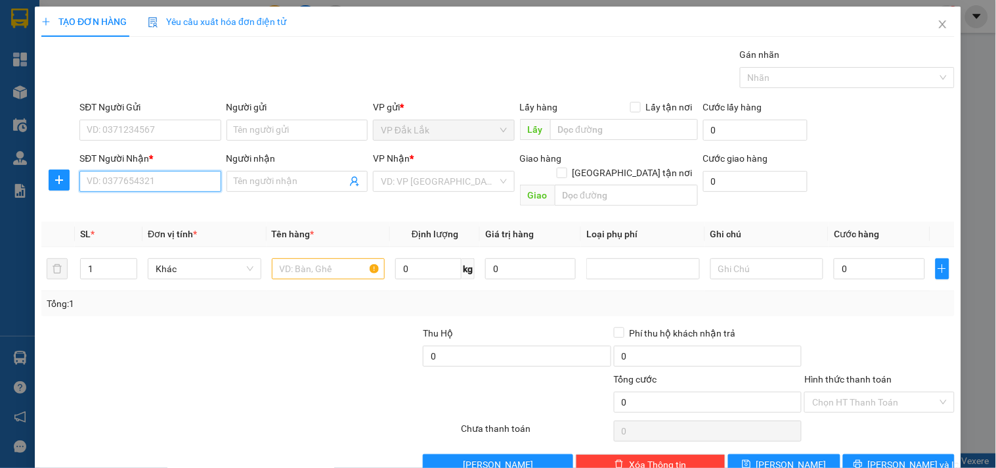
click at [169, 186] on input "SĐT Người Nhận *" at bounding box center [149, 181] width 141 height 21
click at [185, 207] on div "0786506666 - [GEOGRAPHIC_DATA]" at bounding box center [161, 207] width 148 height 14
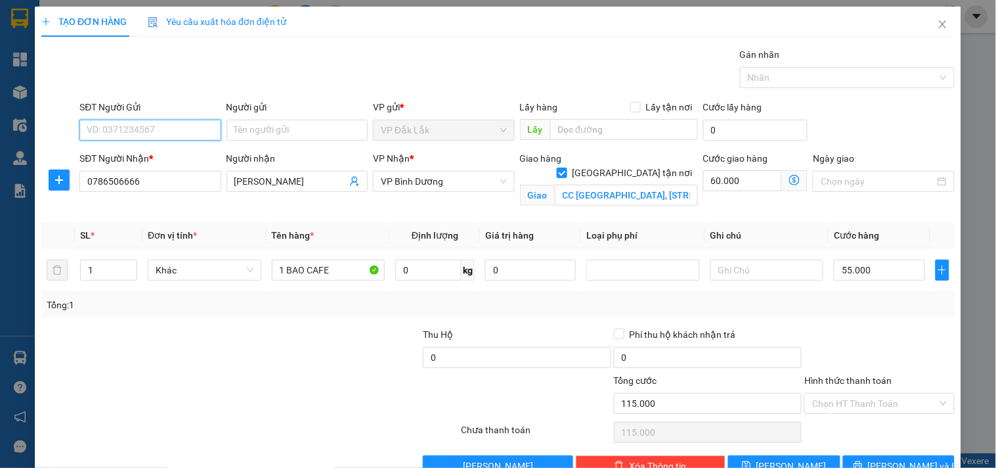
click at [171, 128] on input "SĐT Người Gửi" at bounding box center [149, 130] width 141 height 21
click at [168, 151] on div "0849484848 - [PERSON_NAME]" at bounding box center [161, 156] width 148 height 14
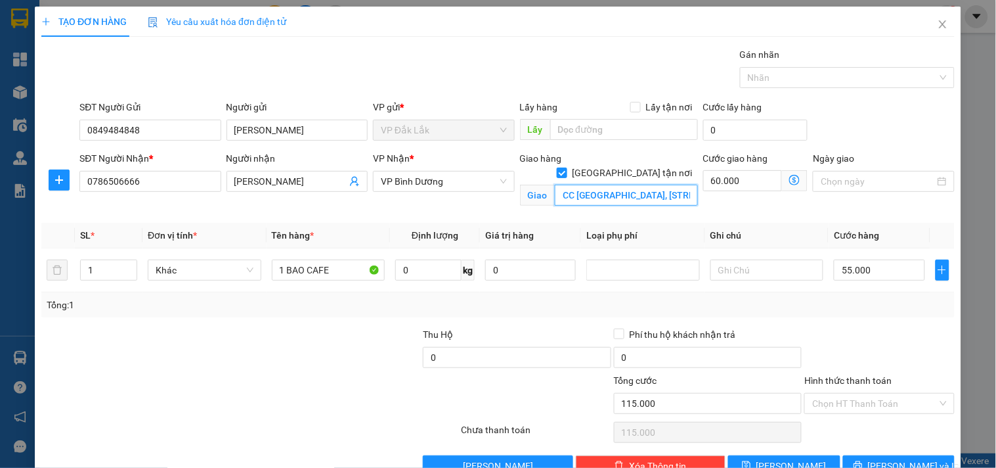
click at [592, 185] on input "CC [GEOGRAPHIC_DATA], [STREET_ADDRESS][PERSON_NAME]" at bounding box center [626, 195] width 143 height 21
click at [607, 185] on input "CC [GEOGRAPHIC_DATA], [STREET_ADDRESS][PERSON_NAME]" at bounding box center [626, 195] width 143 height 21
click at [98, 268] on input "1" at bounding box center [109, 270] width 56 height 20
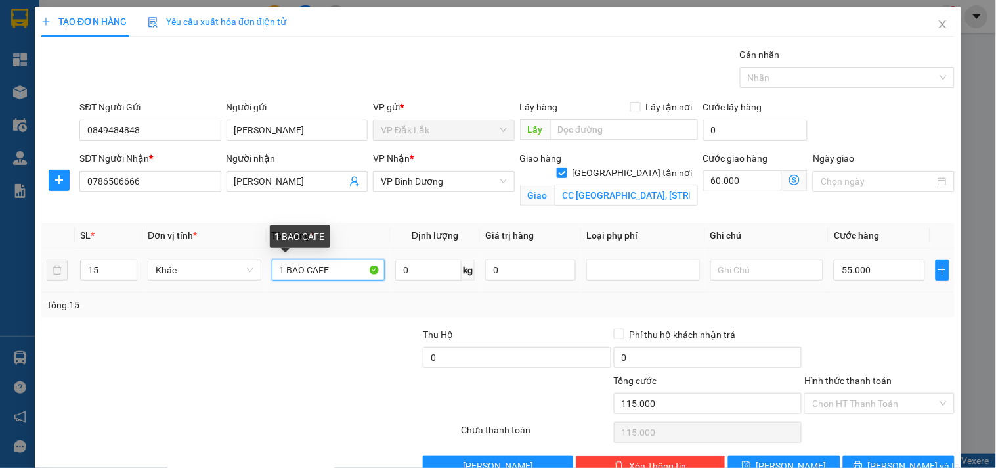
drag, startPoint x: 329, startPoint y: 267, endPoint x: 266, endPoint y: 276, distance: 63.7
click at [267, 276] on td "1 BAO CAFE" at bounding box center [329, 270] width 124 height 44
click at [311, 270] on input "15 BAON CAFE" at bounding box center [329, 269] width 114 height 21
click at [407, 271] on input "0" at bounding box center [428, 269] width 66 height 21
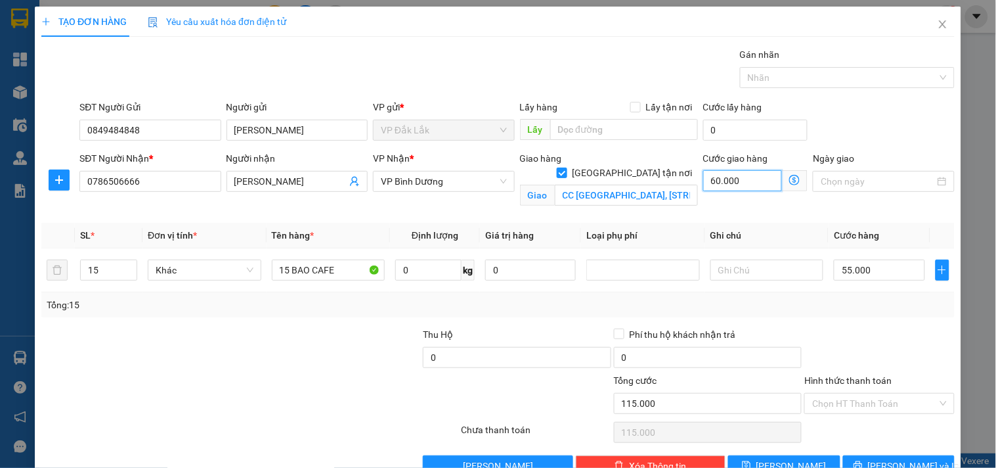
click at [723, 175] on input "60.000" at bounding box center [742, 180] width 79 height 21
click at [409, 269] on input "0" at bounding box center [428, 269] width 66 height 21
click at [879, 270] on input "55.000" at bounding box center [879, 269] width 91 height 21
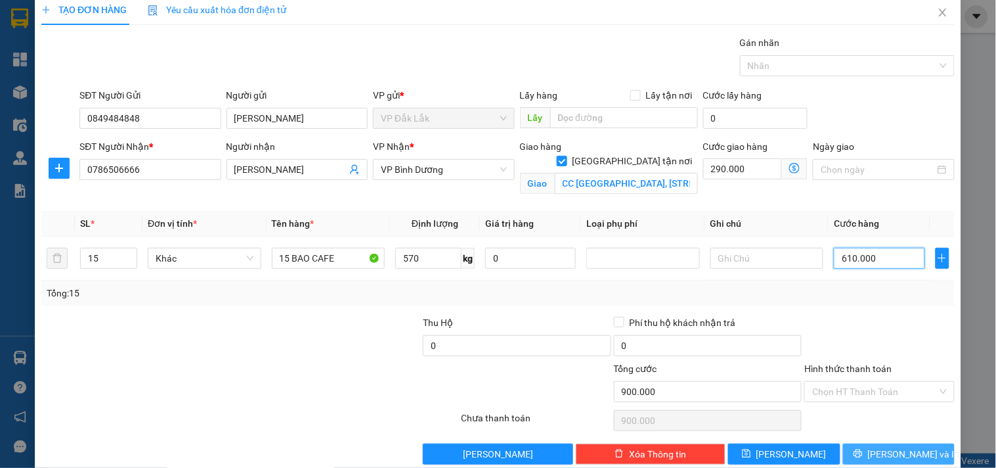
scroll to position [34, 0]
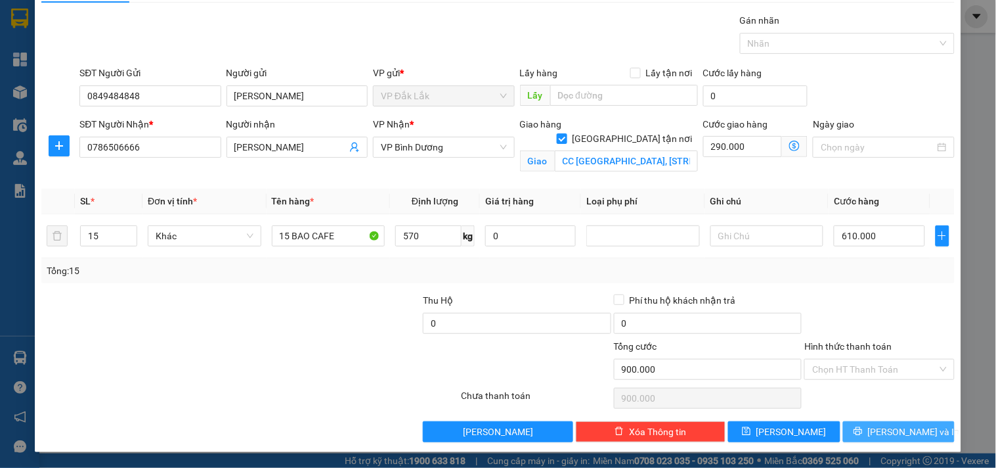
click at [883, 428] on span "[PERSON_NAME] và In" at bounding box center [914, 431] width 92 height 14
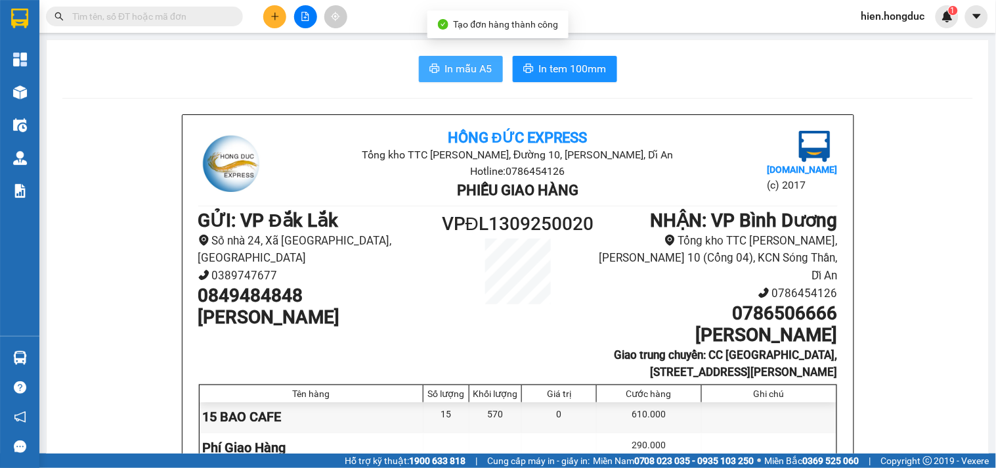
click at [448, 66] on span "In mẫu A5" at bounding box center [468, 68] width 47 height 16
click at [445, 62] on span "In mẫu A5" at bounding box center [468, 68] width 47 height 16
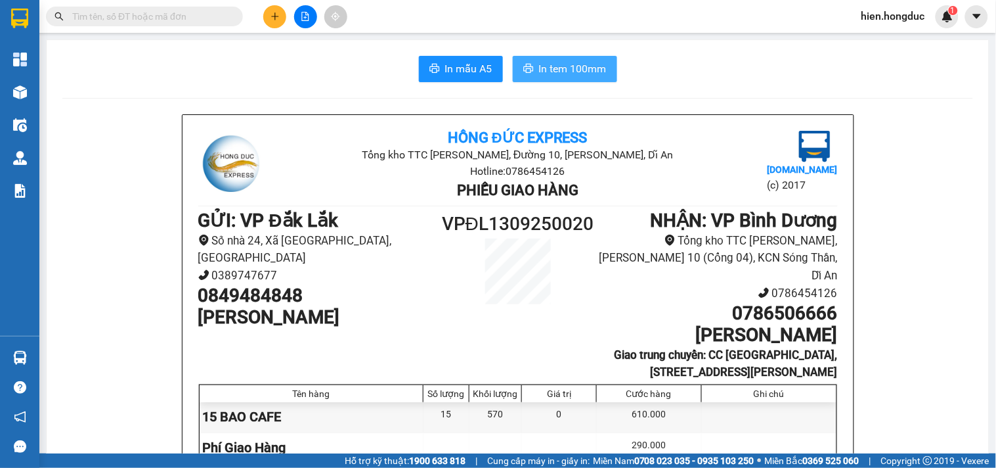
click at [574, 74] on span "In tem 100mm" at bounding box center [573, 68] width 68 height 16
click at [281, 18] on button at bounding box center [274, 16] width 23 height 23
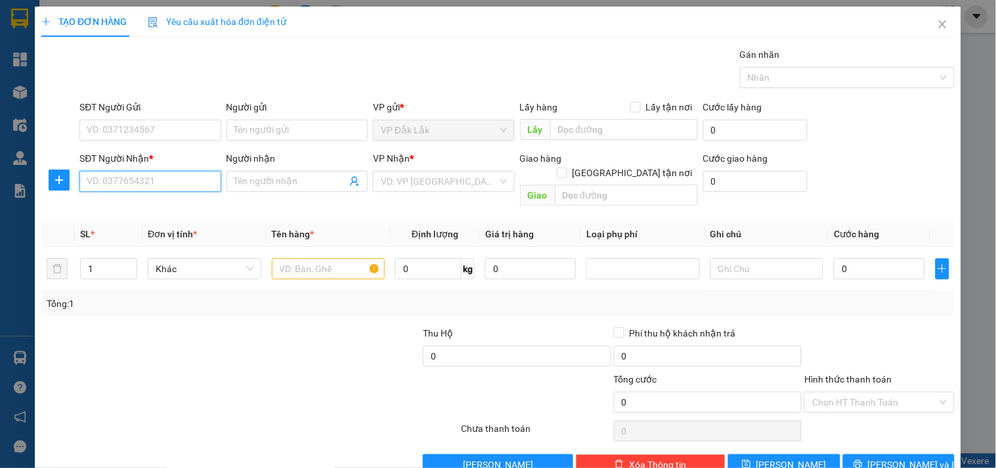
click at [142, 184] on input "SĐT Người Nhận *" at bounding box center [149, 181] width 141 height 21
click at [169, 209] on div "0833475476 - ANH NGHĨA" at bounding box center [149, 207] width 124 height 14
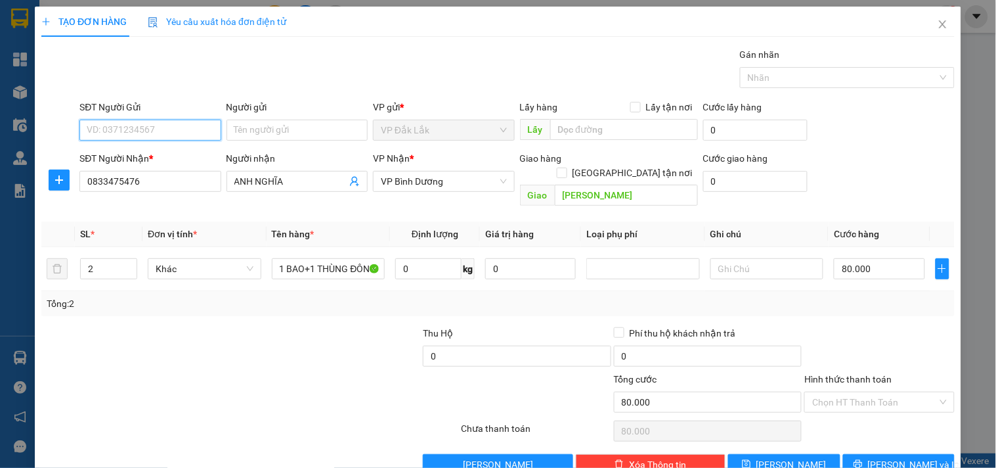
click at [182, 133] on input "SĐT Người Gửi" at bounding box center [149, 130] width 141 height 21
click at [183, 154] on div "0913617659 - CHÚ TUYẾN" at bounding box center [149, 156] width 124 height 14
click at [414, 258] on input "0" at bounding box center [428, 268] width 66 height 21
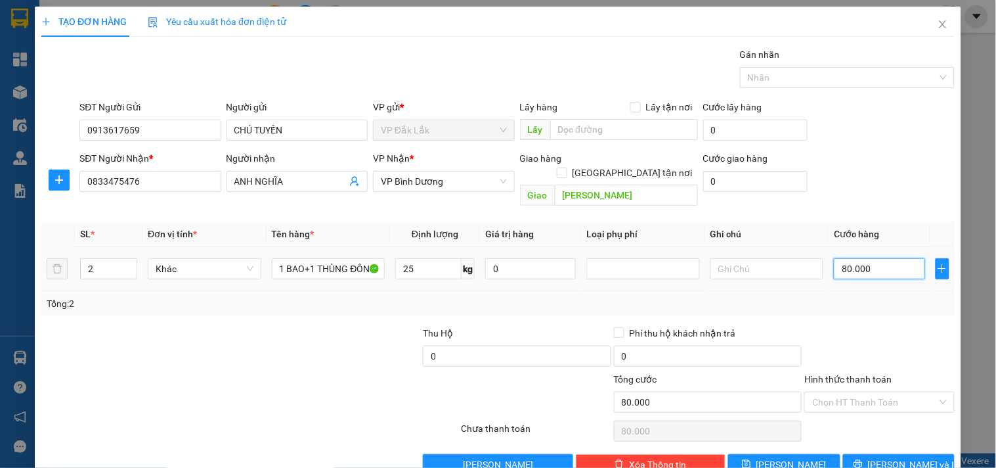
click at [871, 258] on input "80.000" at bounding box center [879, 268] width 91 height 21
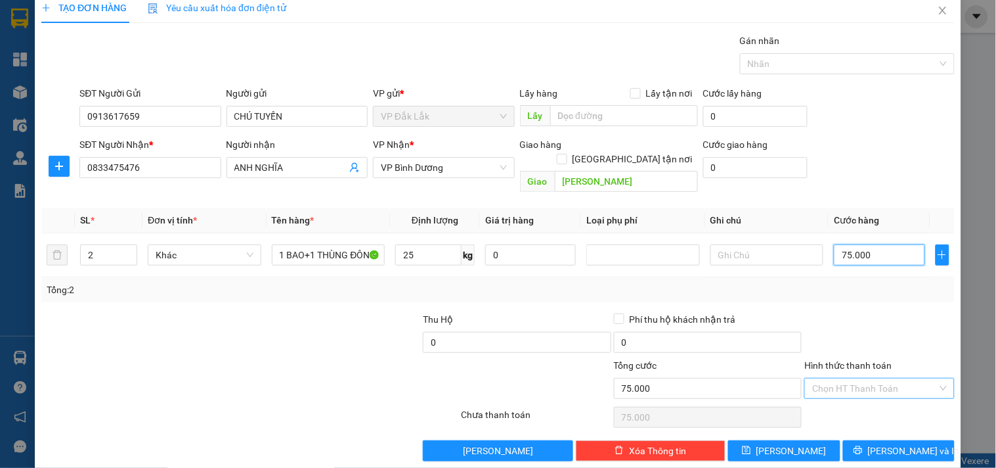
scroll to position [18, 0]
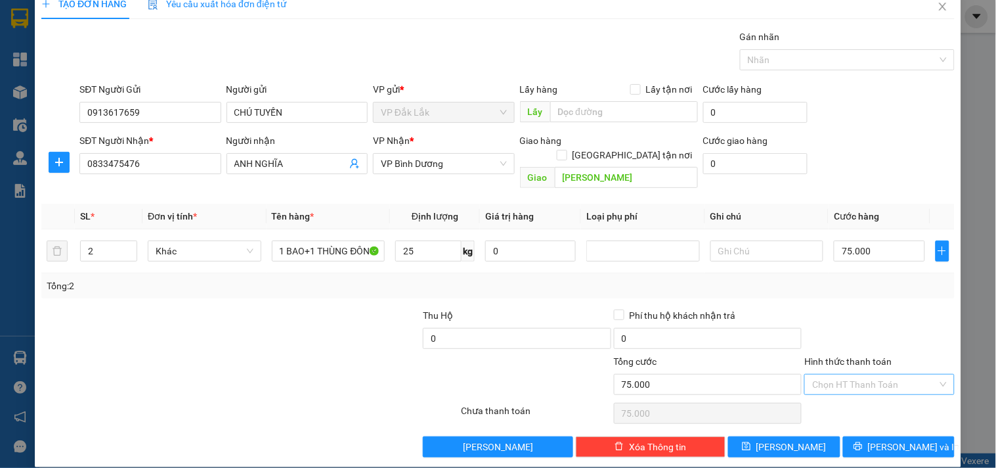
click at [864, 376] on input "Hình thức thanh toán" at bounding box center [874, 384] width 125 height 20
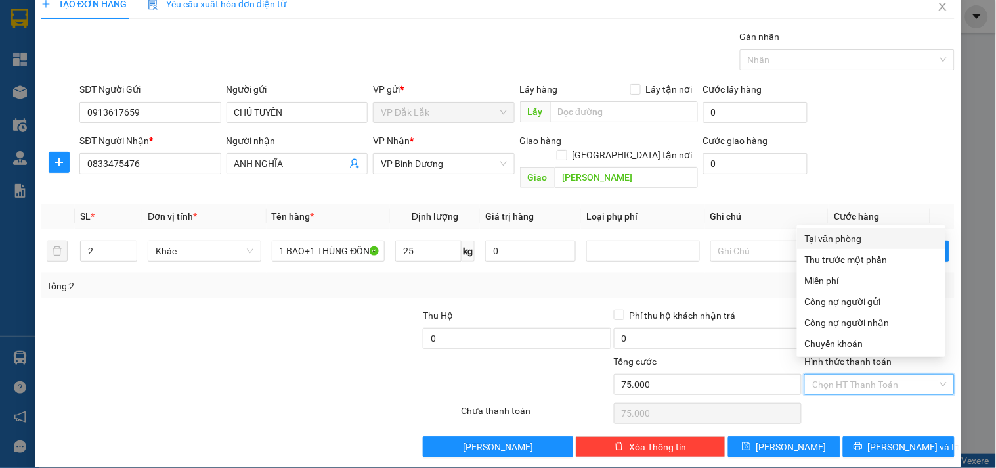
click at [859, 237] on div "Tại văn phòng" at bounding box center [871, 238] width 133 height 14
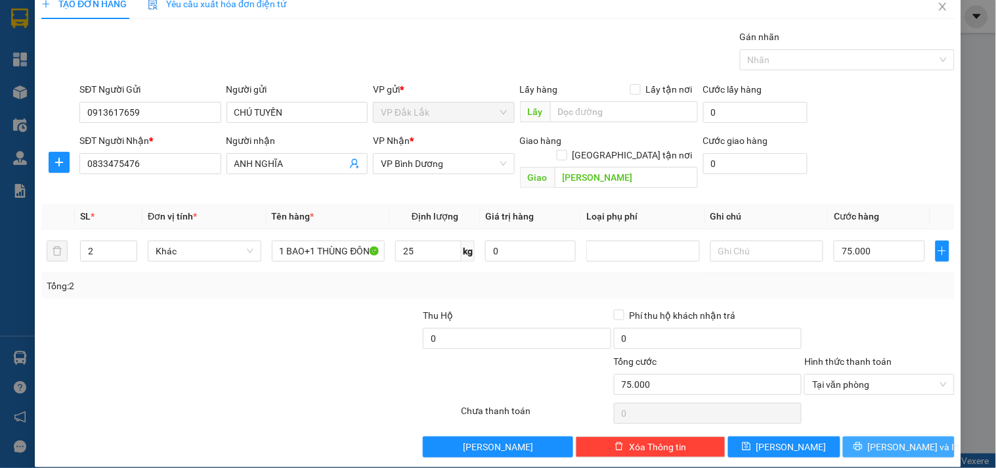
click at [884, 439] on span "[PERSON_NAME] và In" at bounding box center [914, 446] width 92 height 14
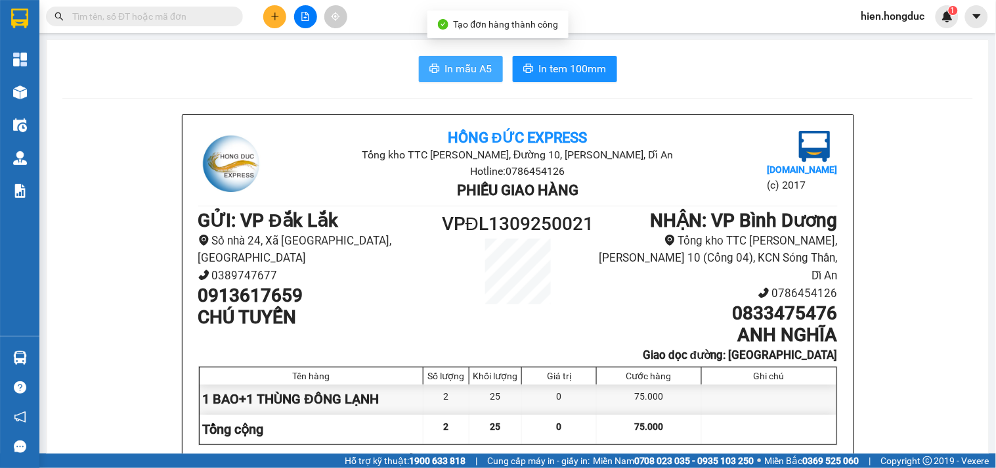
click at [460, 61] on span "In mẫu A5" at bounding box center [468, 68] width 47 height 16
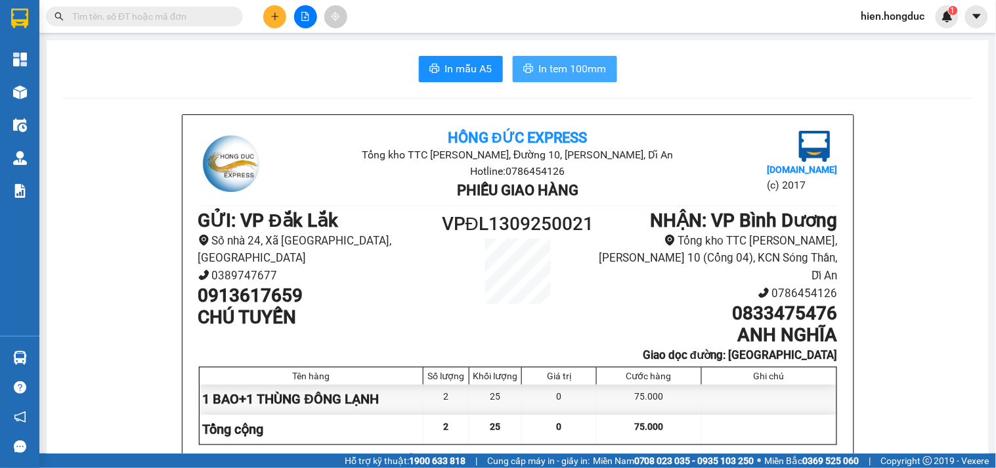
click at [573, 76] on span "In tem 100mm" at bounding box center [573, 68] width 68 height 16
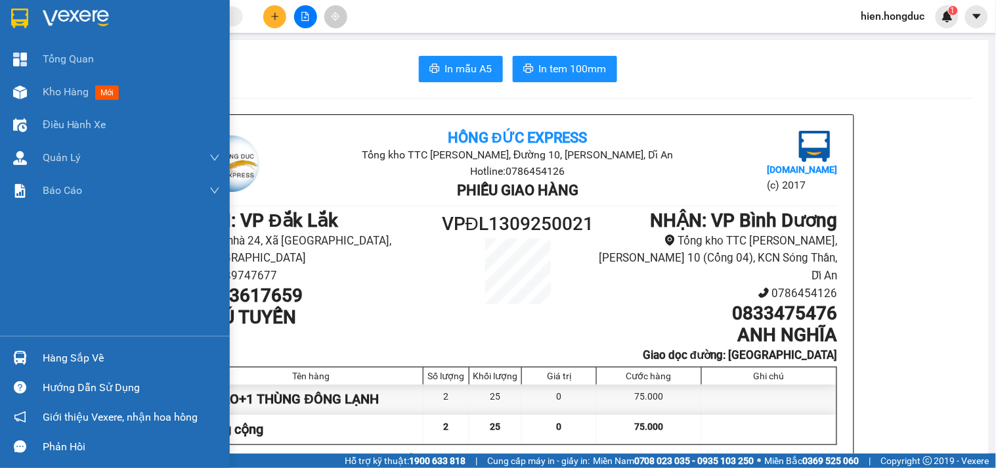
click at [69, 18] on img at bounding box center [76, 19] width 66 height 20
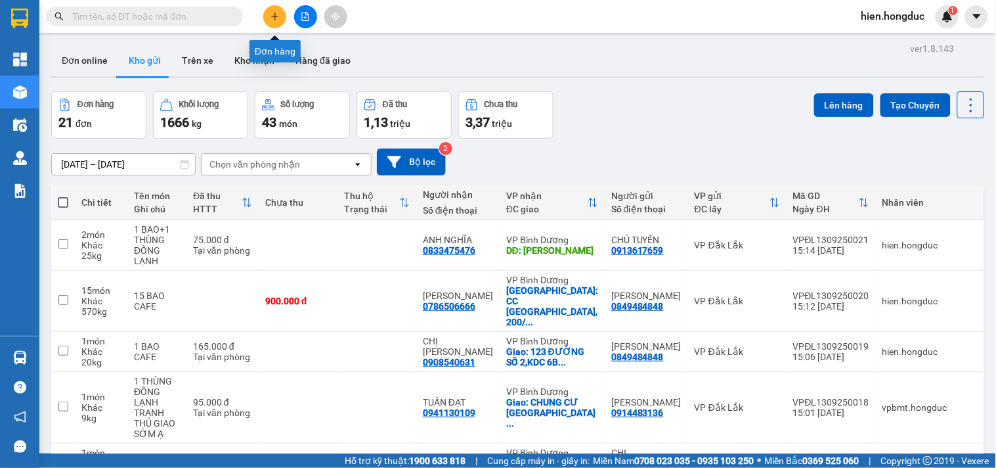
click at [272, 14] on icon "plus" at bounding box center [275, 16] width 9 height 9
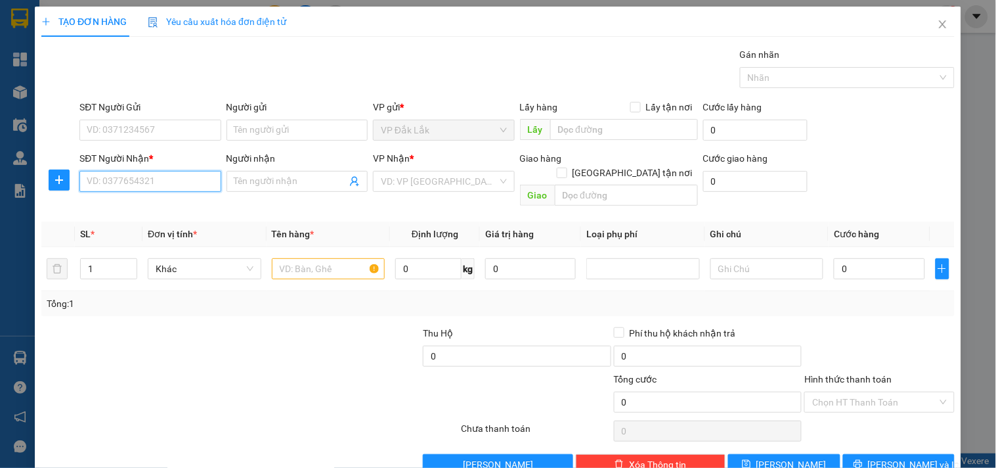
click at [151, 173] on input "SĐT Người Nhận *" at bounding box center [149, 181] width 141 height 21
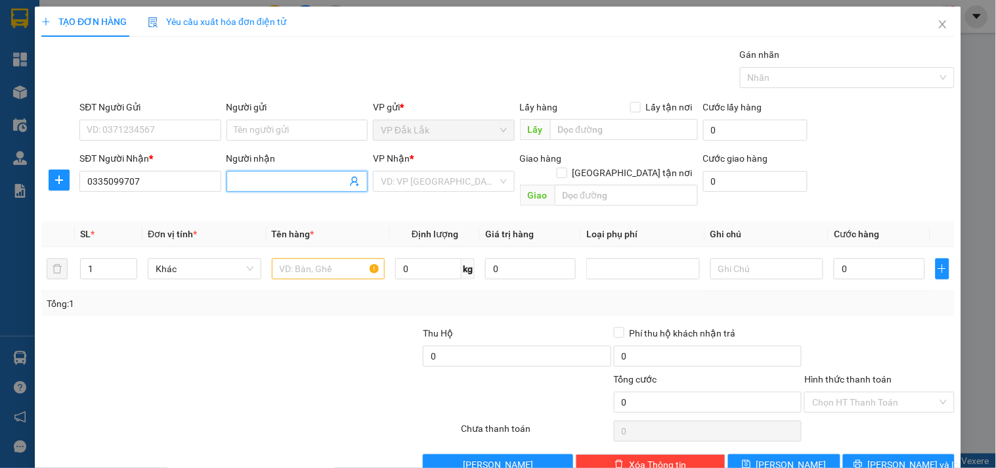
click at [263, 183] on input "Người nhận" at bounding box center [290, 181] width 112 height 14
click at [396, 186] on input "search" at bounding box center [439, 181] width 116 height 20
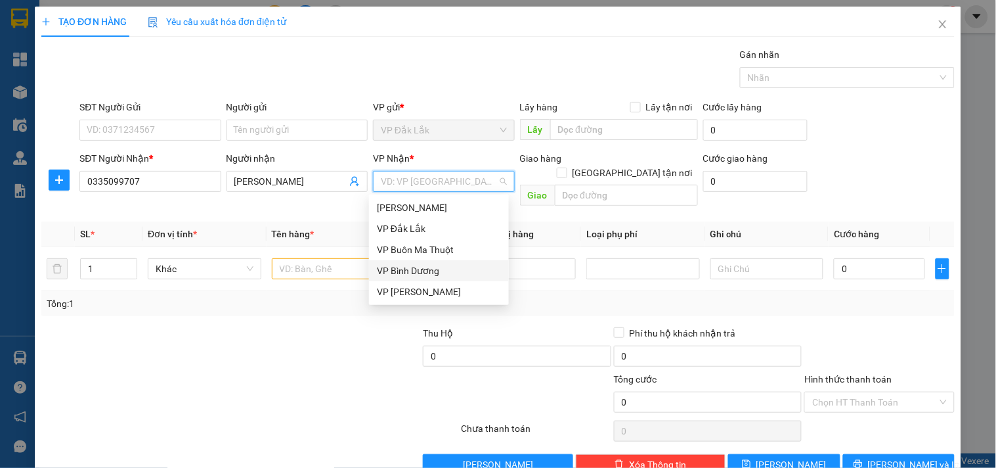
drag, startPoint x: 408, startPoint y: 269, endPoint x: 583, endPoint y: 193, distance: 191.2
click at [412, 268] on div "VP Bình Dương" at bounding box center [439, 270] width 124 height 14
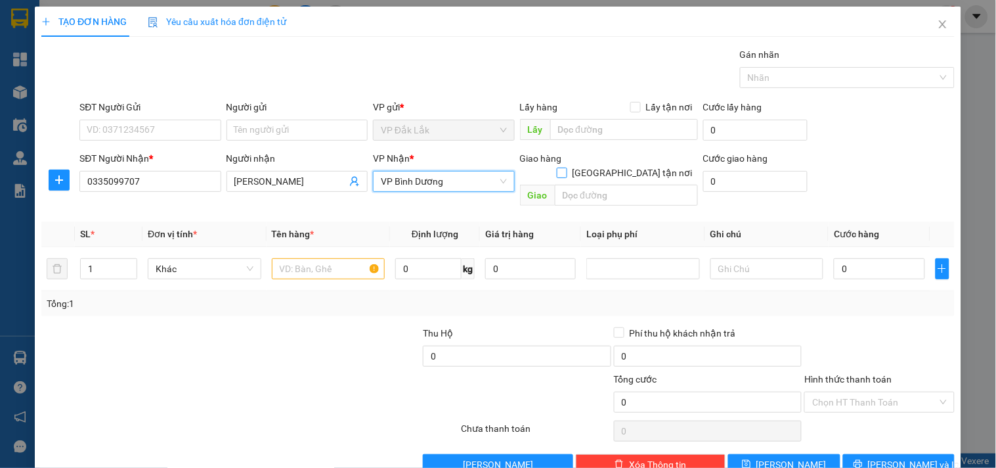
click at [566, 167] on input "[GEOGRAPHIC_DATA] tận nơi" at bounding box center [561, 171] width 9 height 9
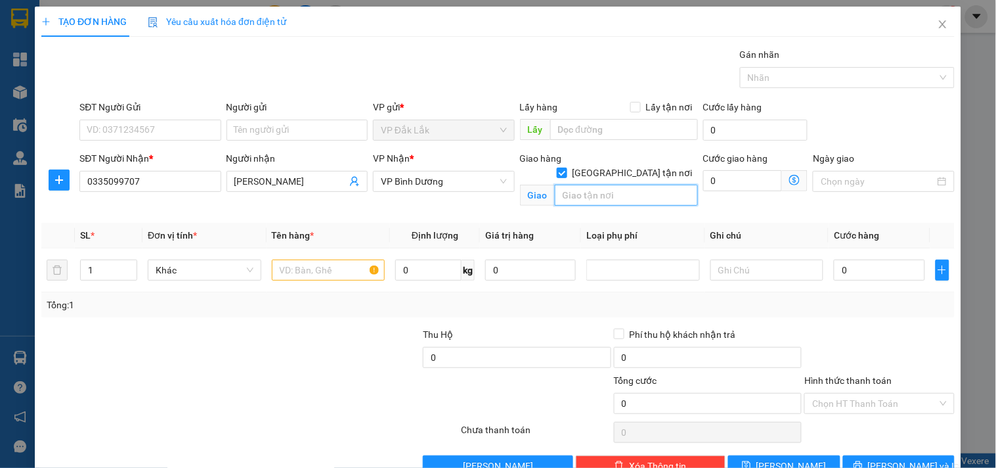
click at [607, 185] on input "text" at bounding box center [626, 195] width 143 height 21
click at [733, 185] on input "0" at bounding box center [742, 180] width 79 height 21
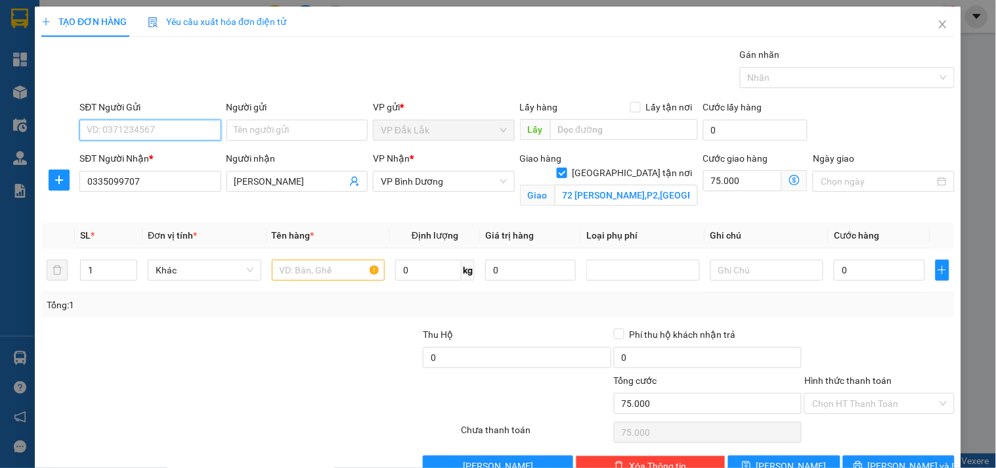
click at [139, 128] on input "SĐT Người Gửi" at bounding box center [149, 130] width 141 height 21
click at [311, 273] on input "text" at bounding box center [329, 269] width 114 height 21
click at [133, 130] on input "SĐT Người Gửi" at bounding box center [149, 130] width 141 height 21
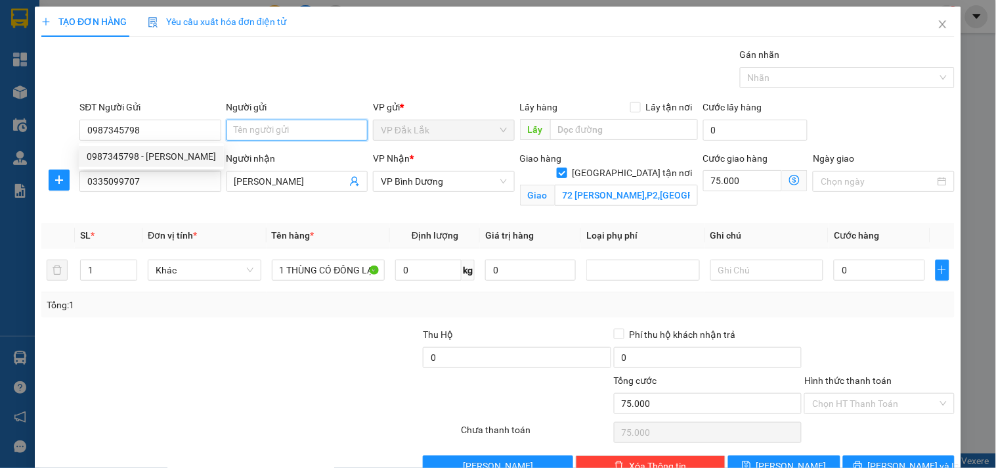
click at [290, 129] on input "Người gửi" at bounding box center [297, 130] width 141 height 21
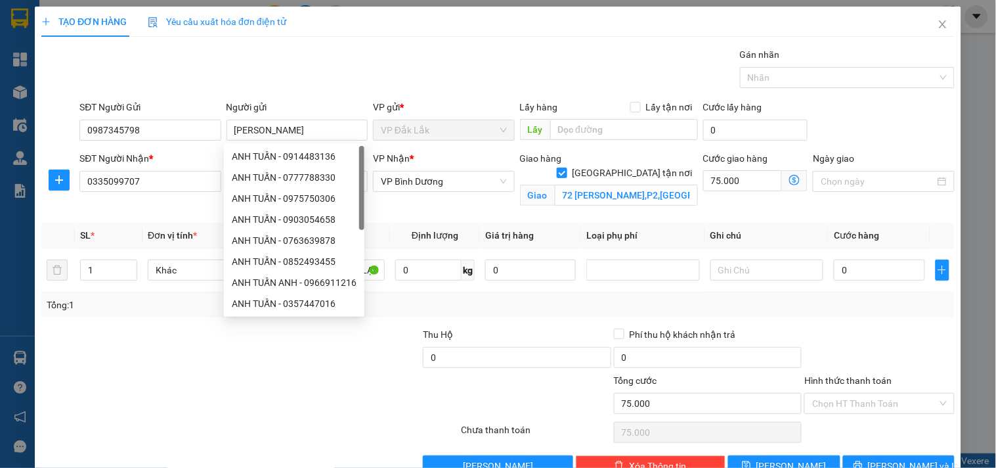
click at [340, 425] on div at bounding box center [250, 432] width 420 height 26
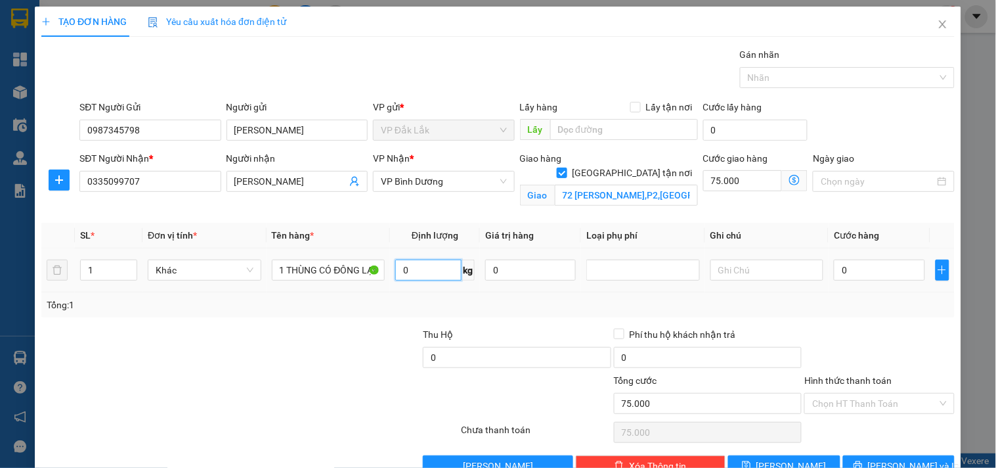
click at [410, 276] on input "0" at bounding box center [428, 269] width 66 height 21
click at [841, 267] on input "0" at bounding box center [879, 269] width 91 height 21
click at [875, 393] on input "Hình thức thanh toán" at bounding box center [874, 403] width 125 height 20
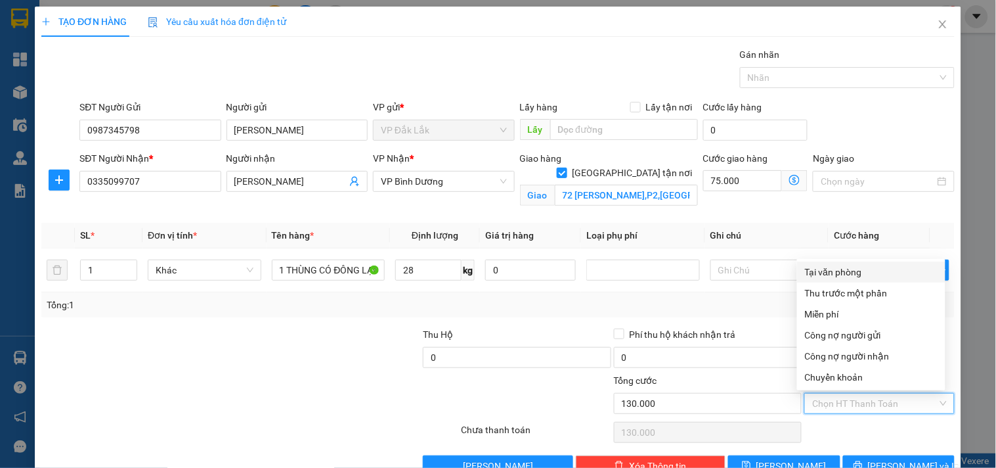
click at [879, 265] on div "Tại văn phòng" at bounding box center [871, 272] width 133 height 14
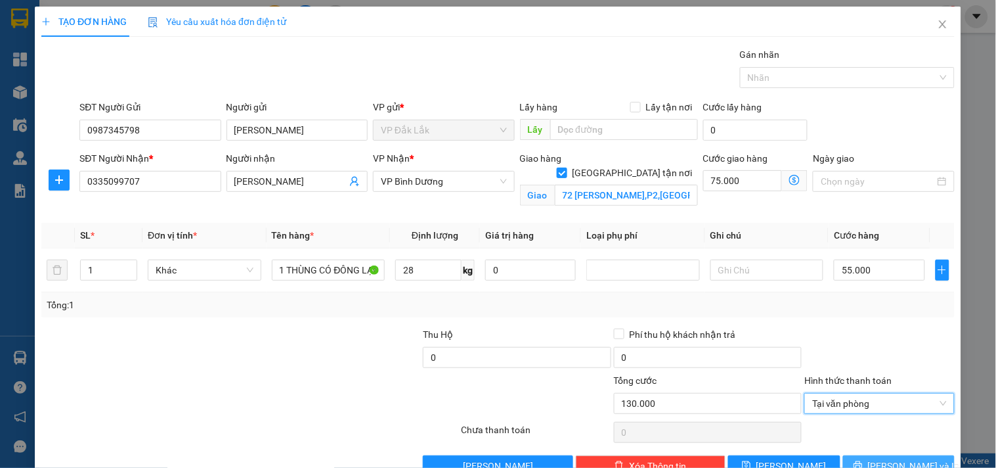
click at [897, 458] on span "[PERSON_NAME] và In" at bounding box center [914, 465] width 92 height 14
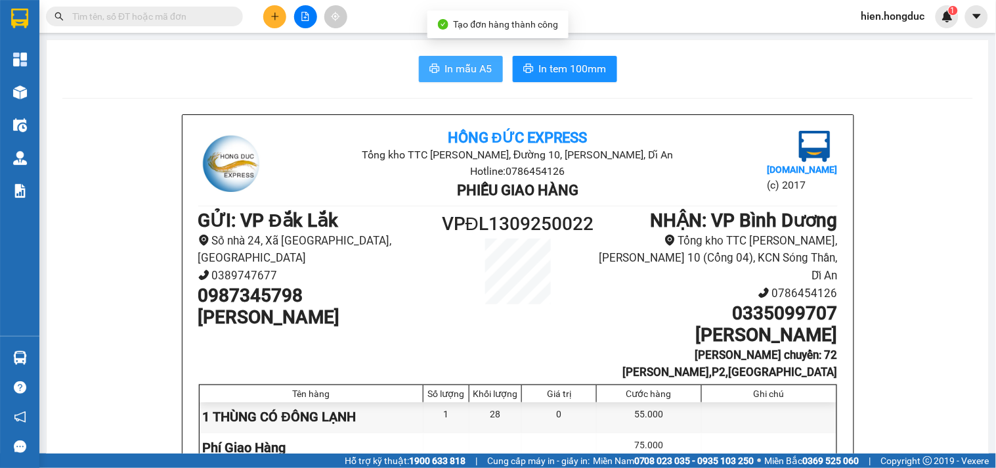
click at [458, 67] on span "In mẫu A5" at bounding box center [468, 68] width 47 height 16
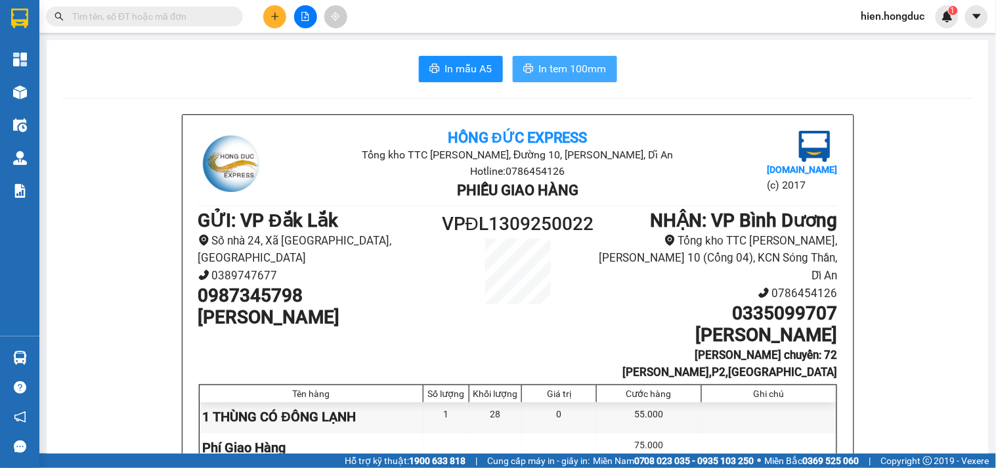
click at [602, 71] on button "In tem 100mm" at bounding box center [565, 69] width 104 height 26
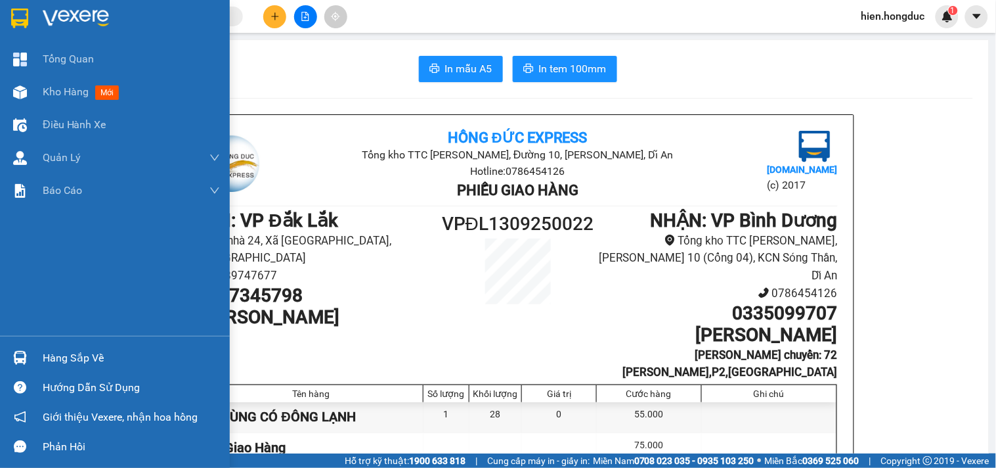
click at [56, 14] on img at bounding box center [76, 19] width 66 height 20
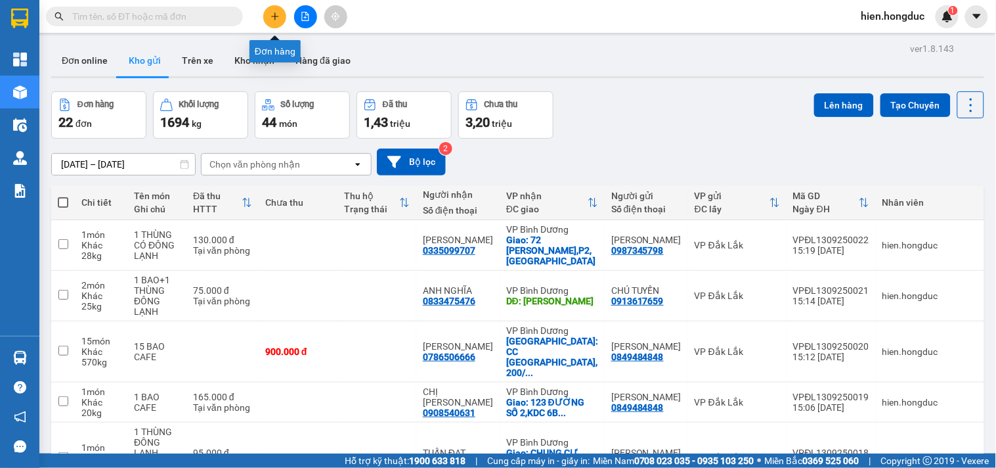
click at [273, 14] on icon "plus" at bounding box center [275, 16] width 9 height 9
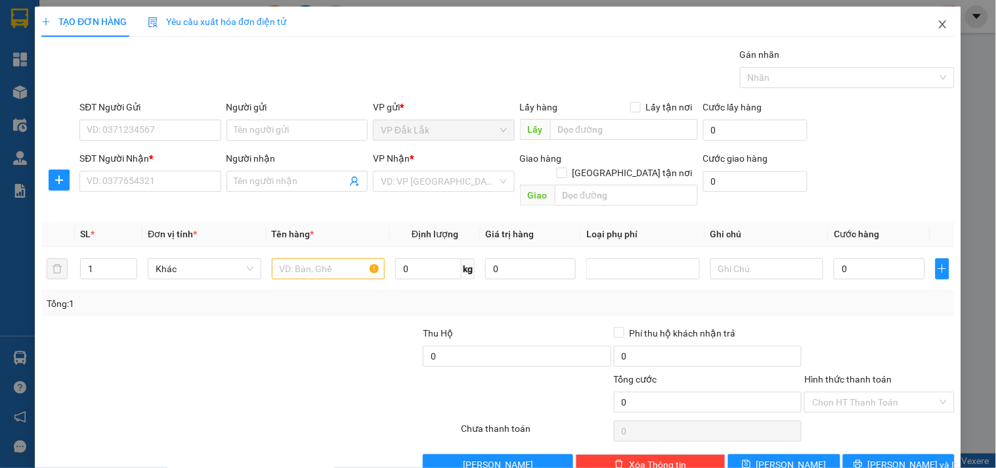
click at [938, 28] on icon "close" at bounding box center [943, 24] width 11 height 11
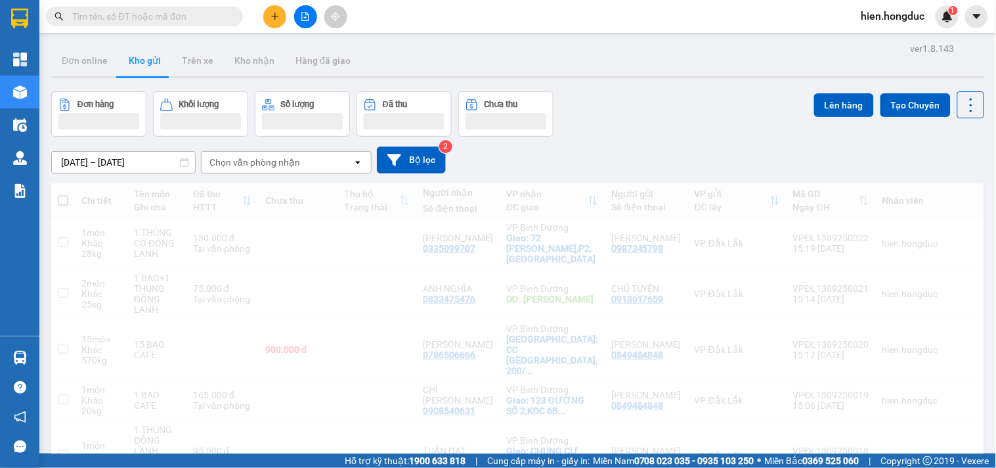
click at [127, 17] on input "text" at bounding box center [149, 16] width 155 height 14
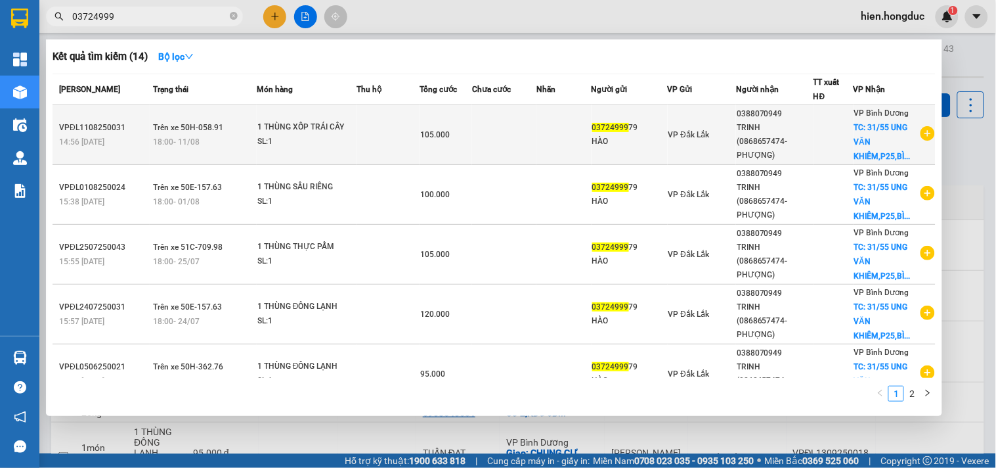
click at [921, 132] on icon "plus-circle" at bounding box center [928, 133] width 14 height 14
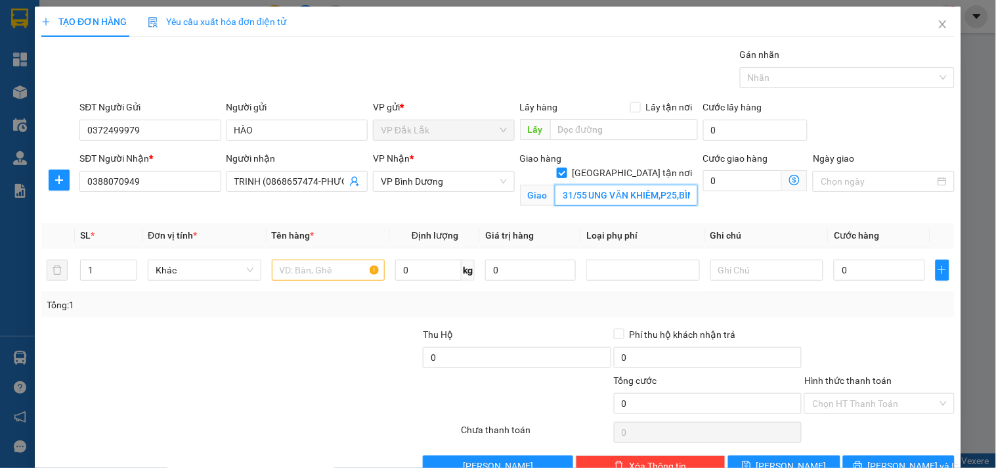
click at [605, 185] on input "31/55 UNG VĂN KHIÊM,P25,BÌNH THẠNH" at bounding box center [626, 195] width 143 height 21
click at [630, 185] on input "31/55 UNG VĂN KHIÊM,P25,BÌNH THẠNH" at bounding box center [626, 195] width 143 height 21
click at [728, 185] on input "0" at bounding box center [742, 180] width 79 height 21
click at [305, 271] on input "text" at bounding box center [329, 269] width 114 height 21
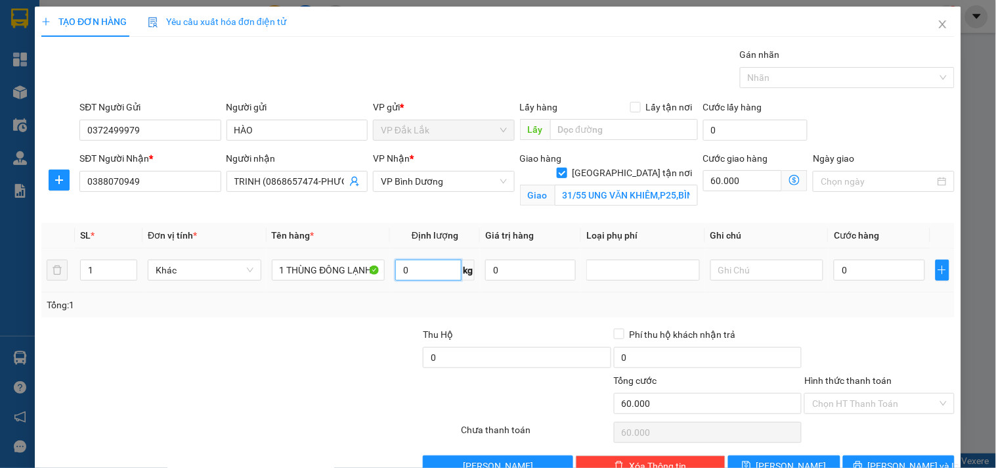
click at [402, 267] on input "0" at bounding box center [428, 269] width 66 height 21
click at [850, 270] on input "0" at bounding box center [879, 269] width 91 height 21
click at [855, 393] on input "Hình thức thanh toán" at bounding box center [874, 403] width 125 height 20
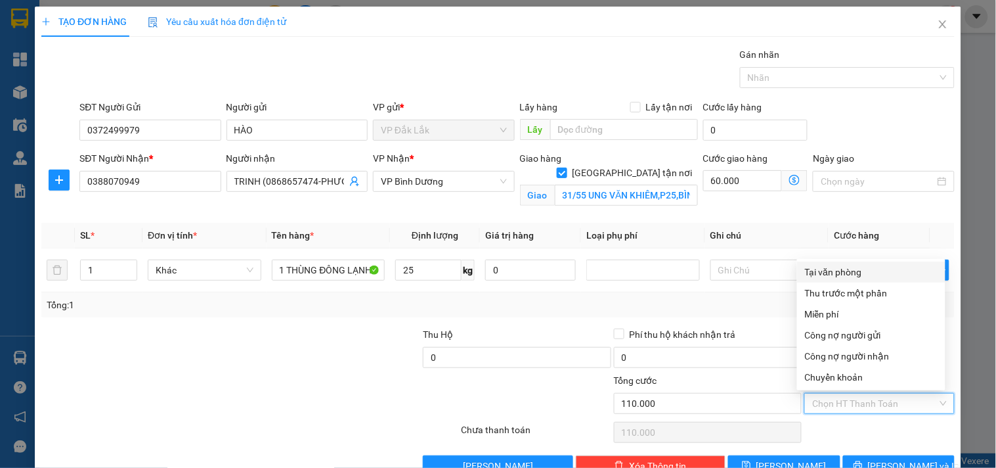
click at [841, 265] on div "Tại văn phòng" at bounding box center [871, 272] width 133 height 14
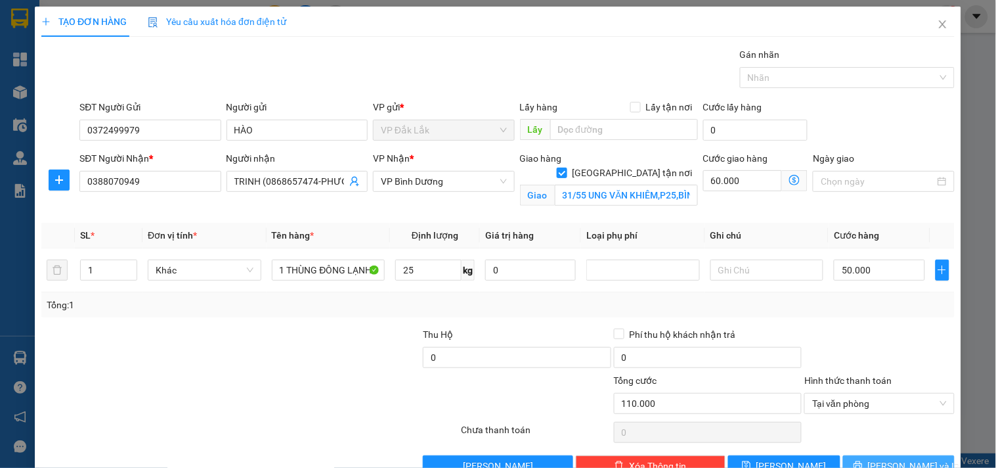
drag, startPoint x: 871, startPoint y: 429, endPoint x: 886, endPoint y: 421, distance: 17.9
click at [863, 460] on icon "printer" at bounding box center [858, 464] width 9 height 9
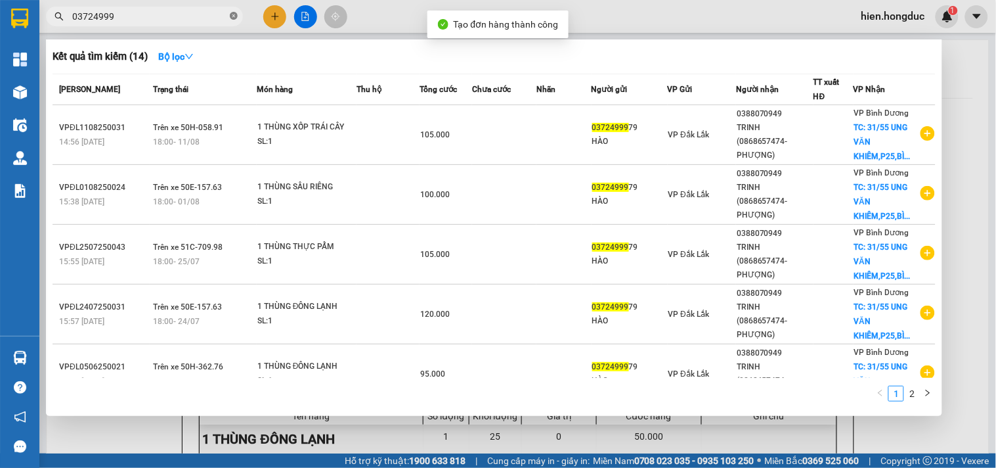
click at [232, 20] on icon "close-circle" at bounding box center [234, 16] width 8 height 8
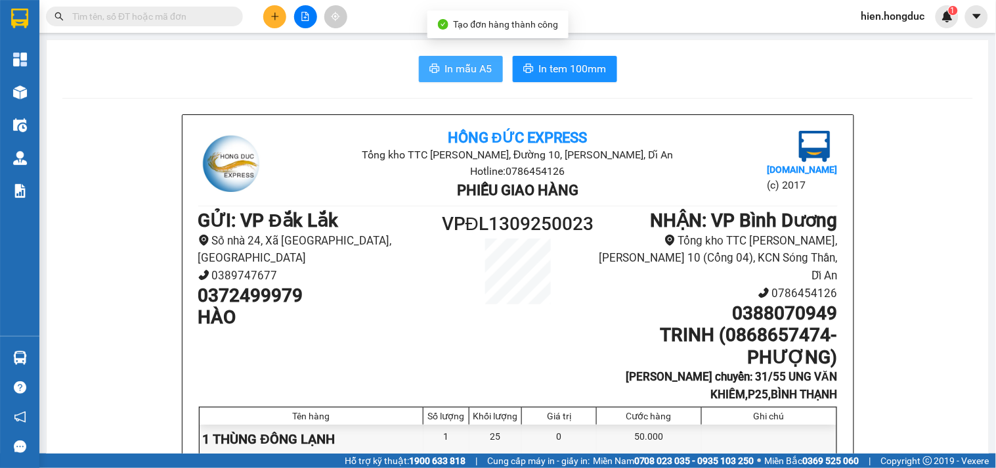
click at [460, 73] on span "In mẫu A5" at bounding box center [468, 68] width 47 height 16
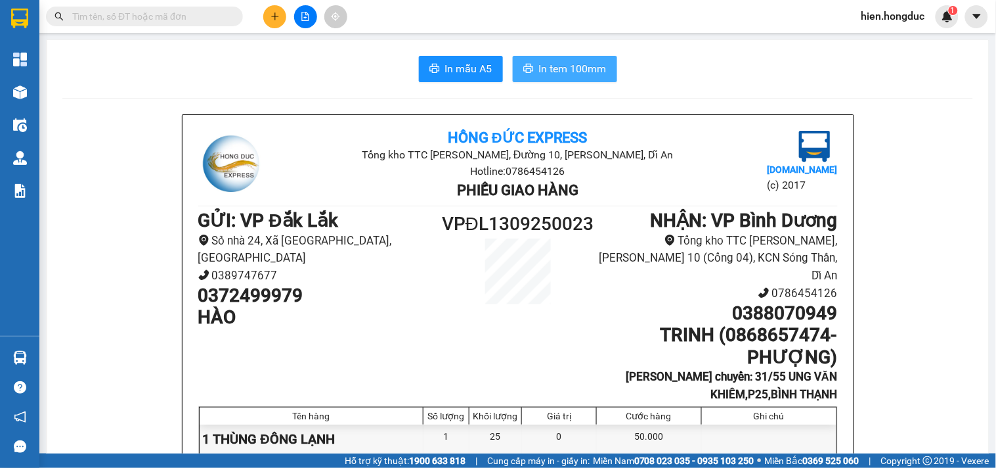
click at [550, 64] on span "In tem 100mm" at bounding box center [573, 68] width 68 height 16
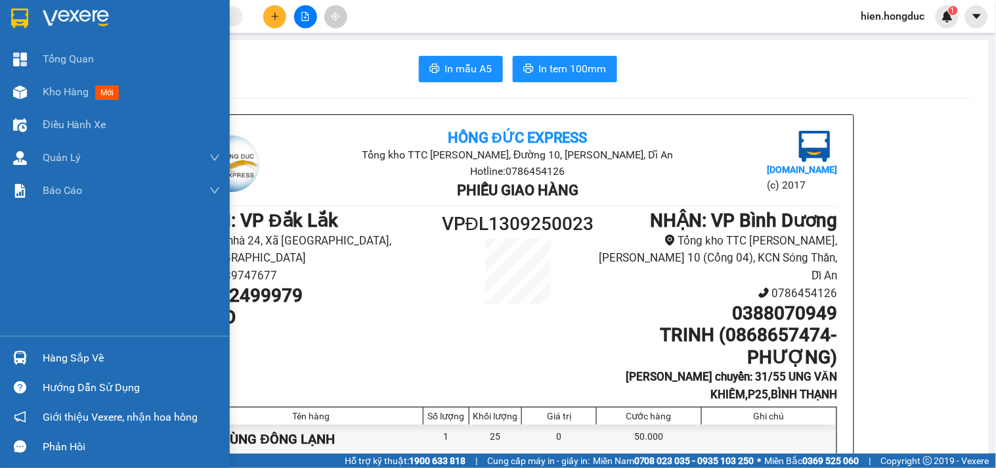
click at [37, 12] on div at bounding box center [115, 21] width 230 height 43
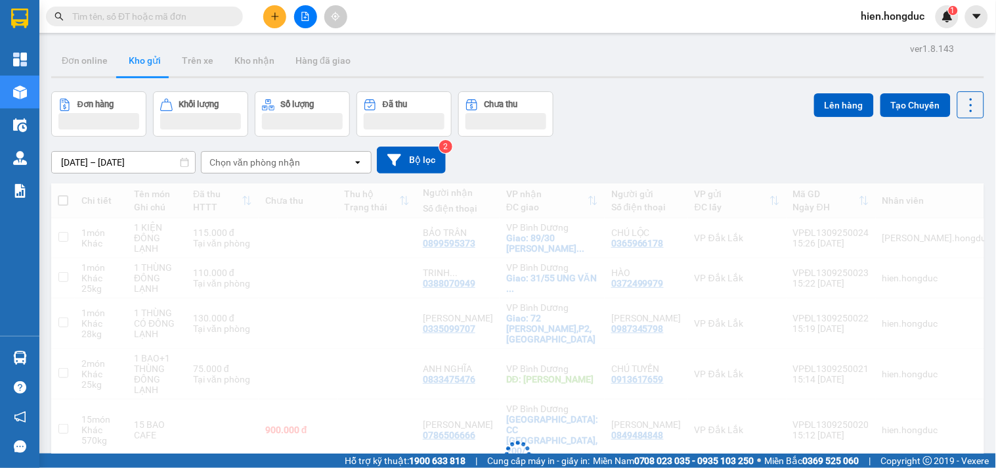
click at [141, 16] on input "text" at bounding box center [149, 16] width 155 height 14
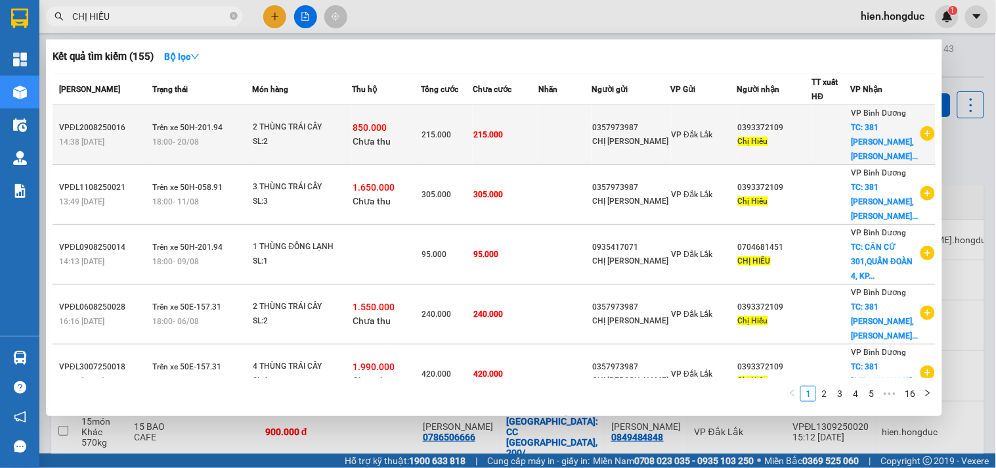
click at [928, 133] on icon "plus-circle" at bounding box center [928, 133] width 14 height 14
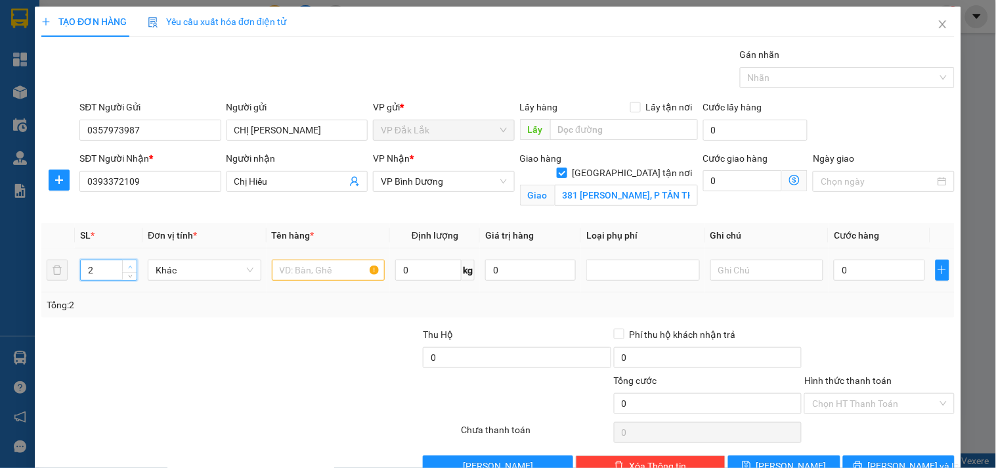
click at [123, 263] on span "Increase Value" at bounding box center [129, 266] width 14 height 12
click at [311, 278] on input "text" at bounding box center [329, 269] width 114 height 21
click at [437, 270] on input "0" at bounding box center [428, 269] width 66 height 21
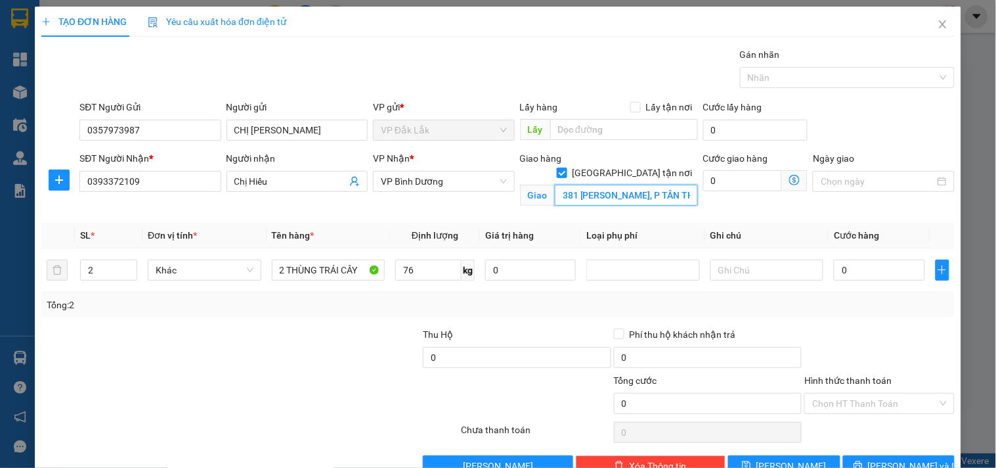
click at [667, 185] on input "381 [PERSON_NAME], P TÂN THỚI HIỆP, Q 12, HCM" at bounding box center [626, 195] width 143 height 21
click at [663, 186] on input "381 [PERSON_NAME], P TÂN THỚI HIỆP, Q 12, HCM" at bounding box center [626, 195] width 143 height 21
click at [724, 183] on input "0" at bounding box center [742, 180] width 79 height 21
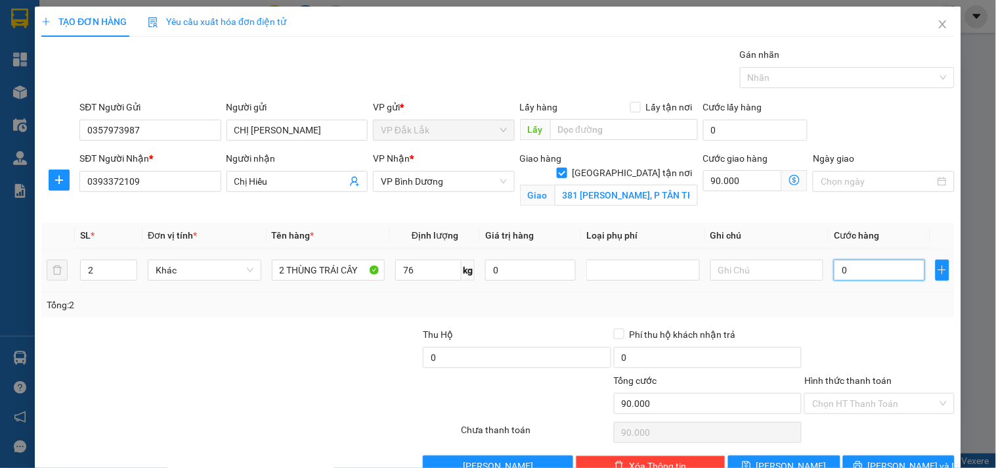
click at [884, 277] on input "0" at bounding box center [879, 269] width 91 height 21
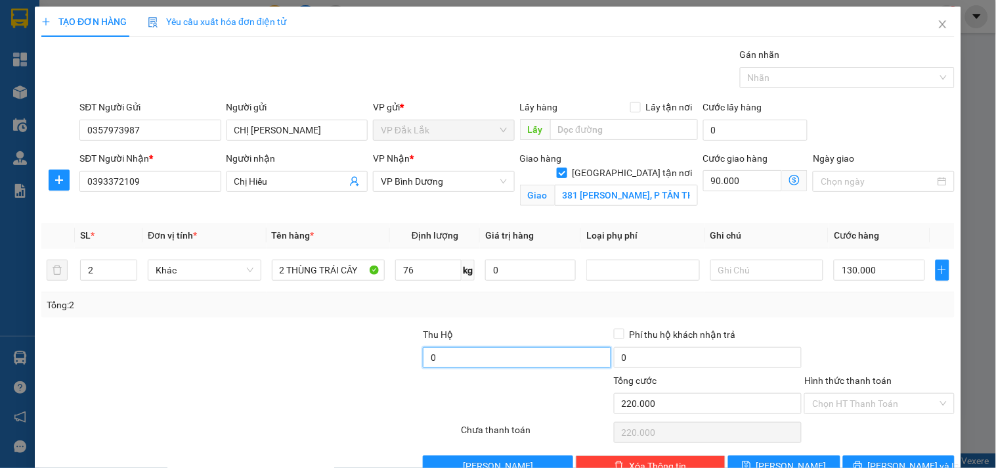
click at [516, 347] on input "0" at bounding box center [517, 357] width 188 height 21
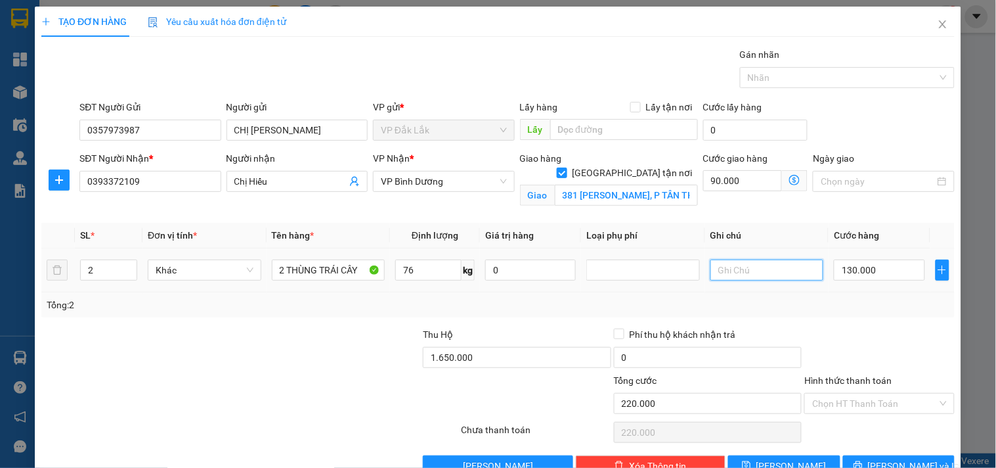
click at [716, 259] on input "text" at bounding box center [767, 269] width 114 height 21
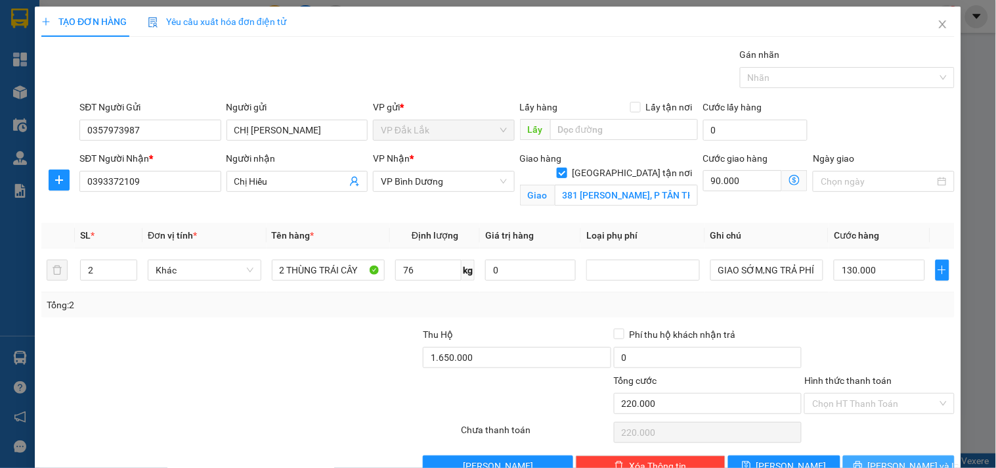
click at [877, 455] on button "[PERSON_NAME] và In" at bounding box center [899, 465] width 112 height 21
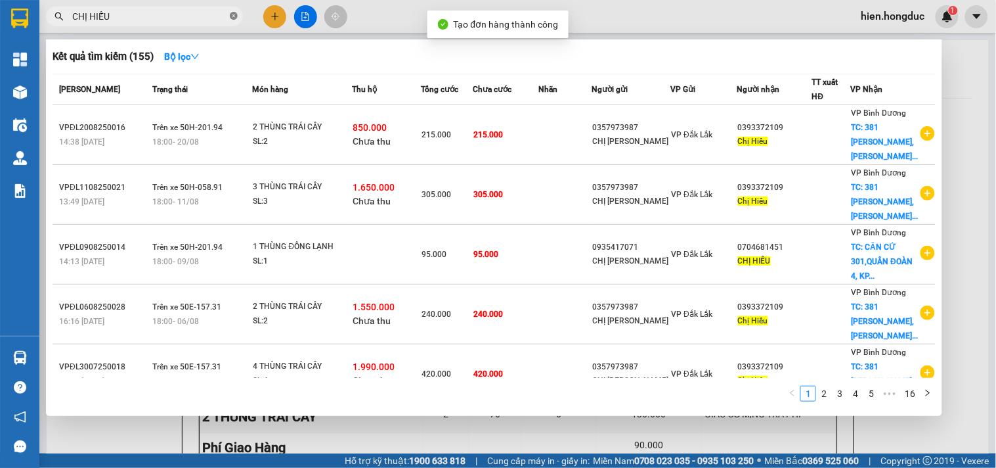
click at [230, 16] on icon "close-circle" at bounding box center [234, 16] width 8 height 8
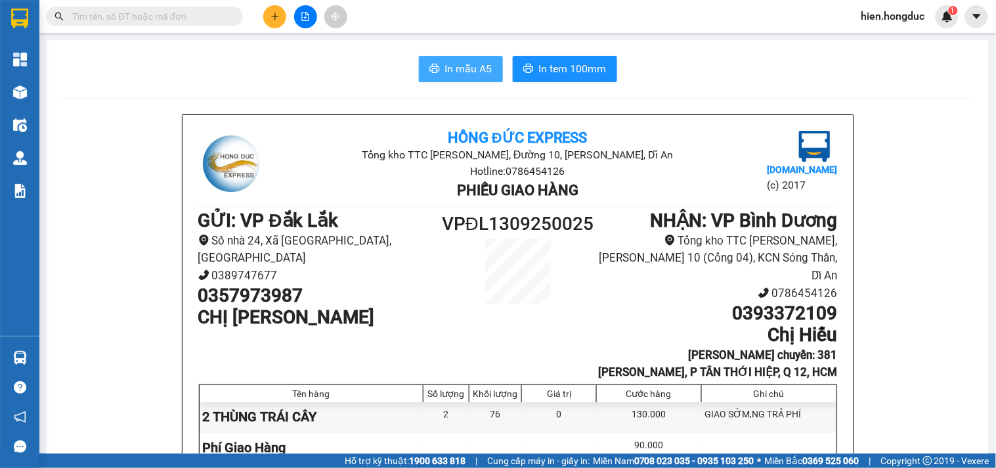
click at [471, 75] on span "In mẫu A5" at bounding box center [468, 68] width 47 height 16
click at [581, 73] on span "In tem 100mm" at bounding box center [573, 68] width 68 height 16
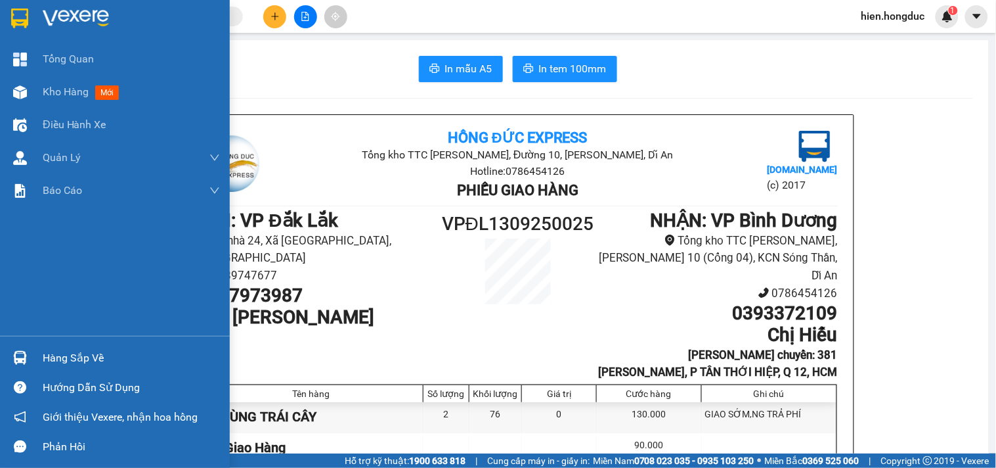
click at [47, 18] on img at bounding box center [76, 19] width 66 height 20
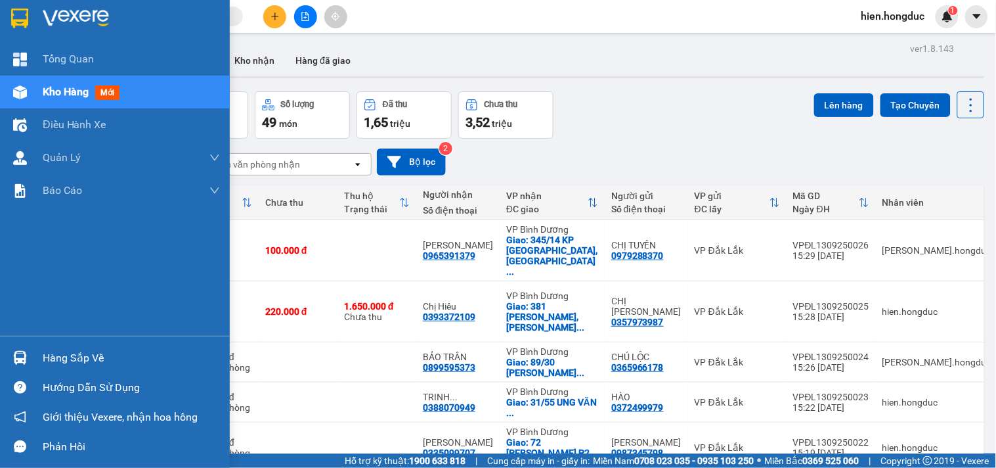
click at [35, 20] on div at bounding box center [115, 21] width 230 height 43
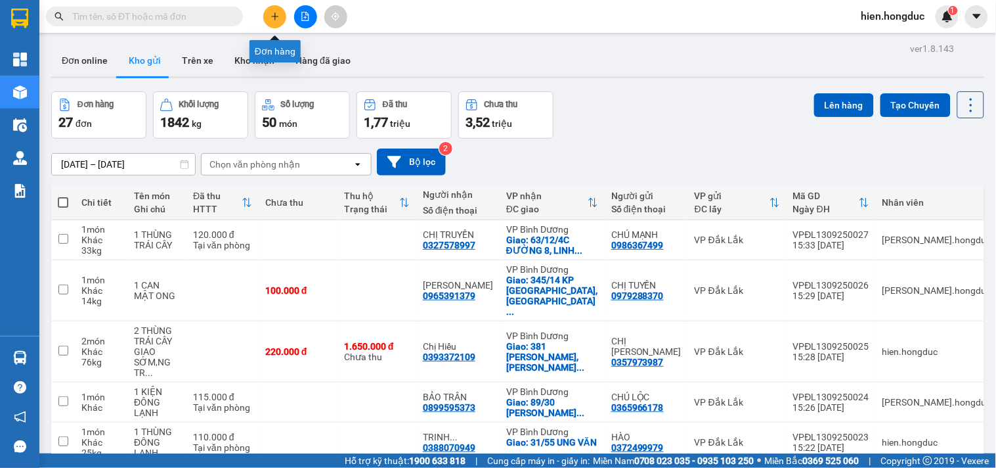
click at [272, 12] on icon "plus" at bounding box center [275, 16] width 9 height 9
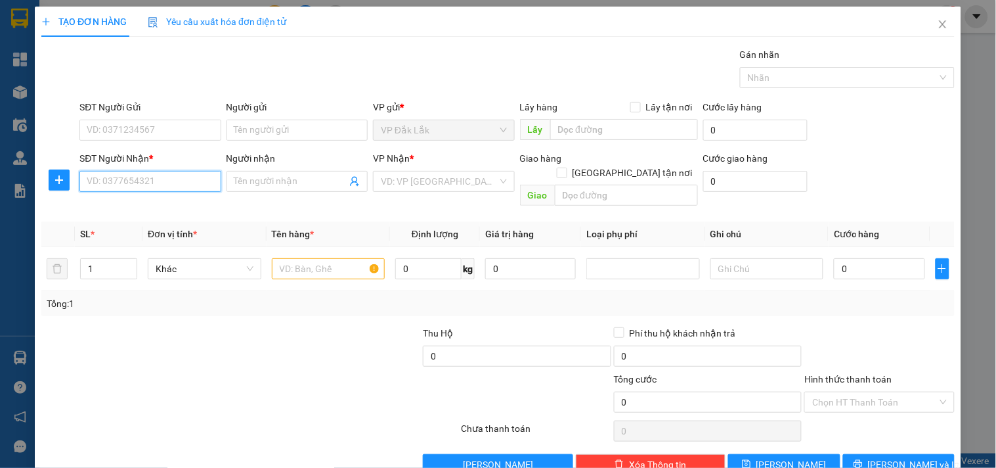
click at [167, 185] on input "SĐT Người Nhận *" at bounding box center [149, 181] width 141 height 21
click at [167, 129] on input "SĐT Người Gửi" at bounding box center [149, 130] width 141 height 21
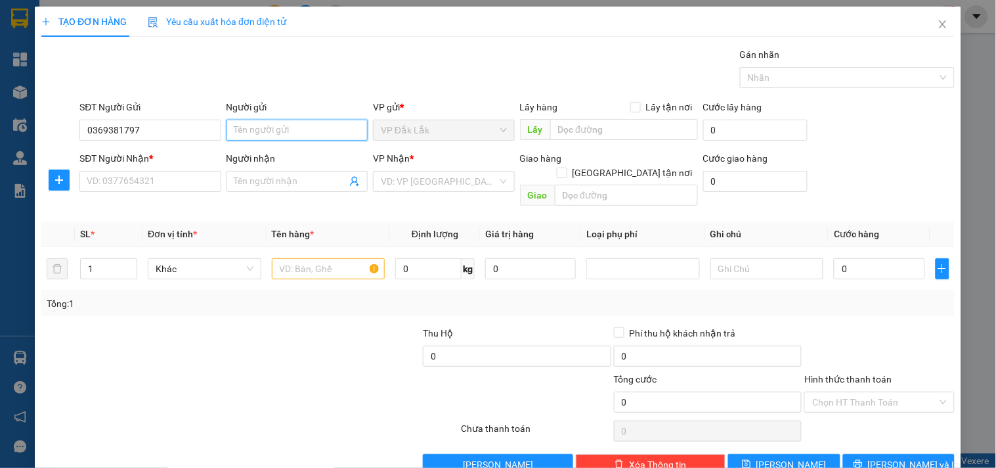
click at [238, 132] on input "Người gửi" at bounding box center [297, 130] width 141 height 21
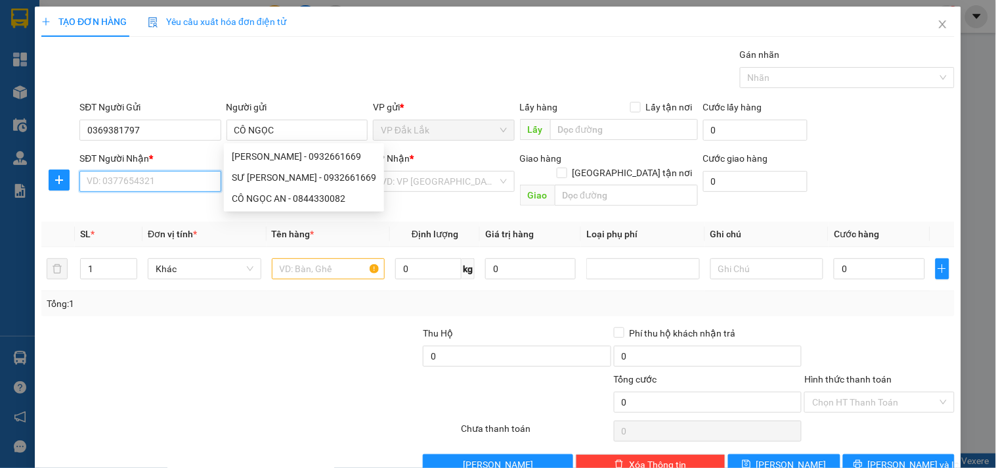
click at [127, 192] on input "SĐT Người Nhận *" at bounding box center [149, 181] width 141 height 21
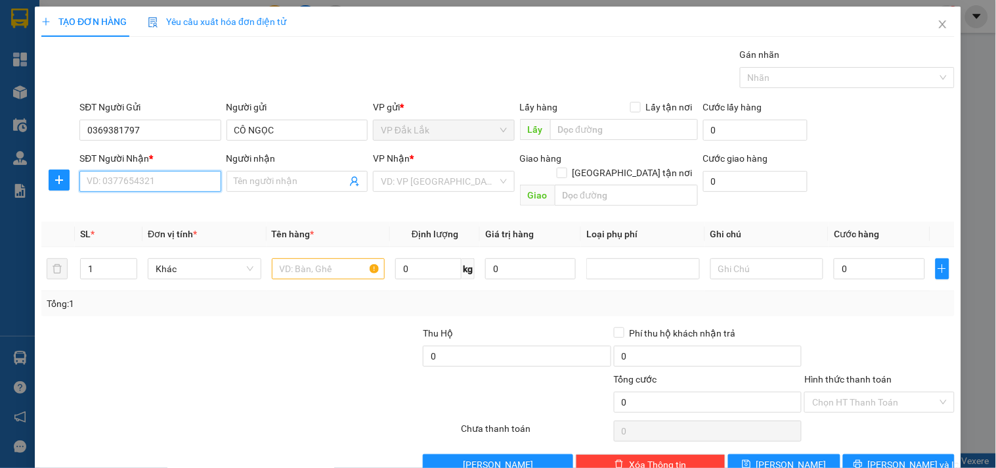
click at [139, 176] on input "SĐT Người Nhận *" at bounding box center [149, 181] width 141 height 21
click at [273, 186] on input "Người nhận" at bounding box center [290, 181] width 112 height 14
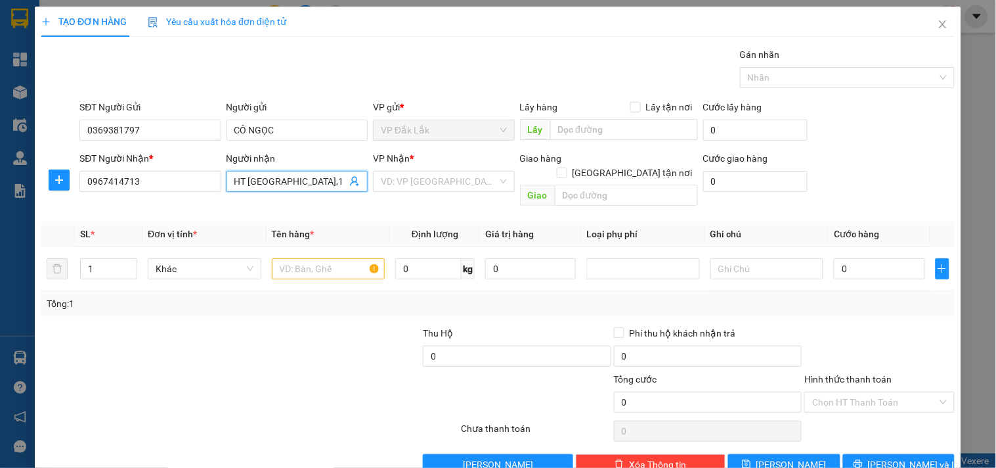
drag, startPoint x: 339, startPoint y: 182, endPoint x: 173, endPoint y: 220, distance: 171.1
click at [173, 220] on div "Transit Pickup Surcharge Ids Transit Deliver Surcharge Ids Transit Deliver Surc…" at bounding box center [497, 260] width 913 height 427
click at [593, 185] on input "text" at bounding box center [626, 195] width 143 height 21
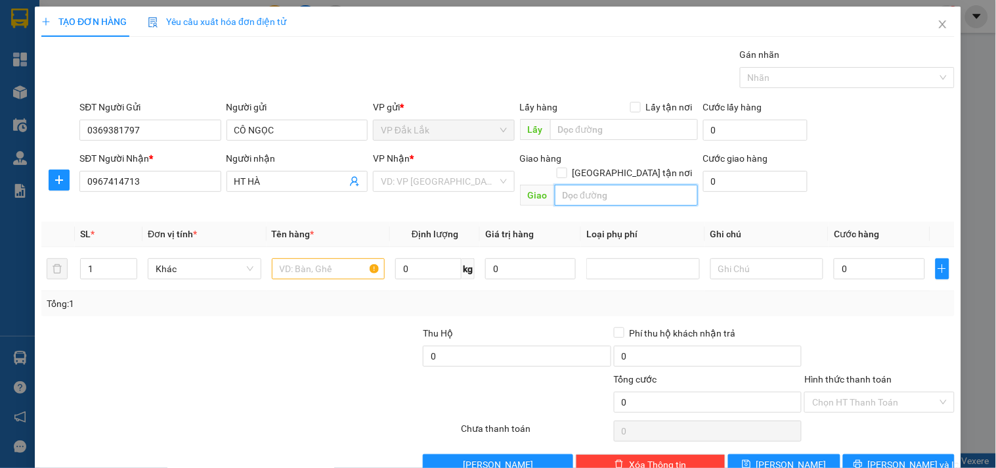
paste input "N QUỐC,15B KP5,TÂN THỚI NHẤT 8,Q12"
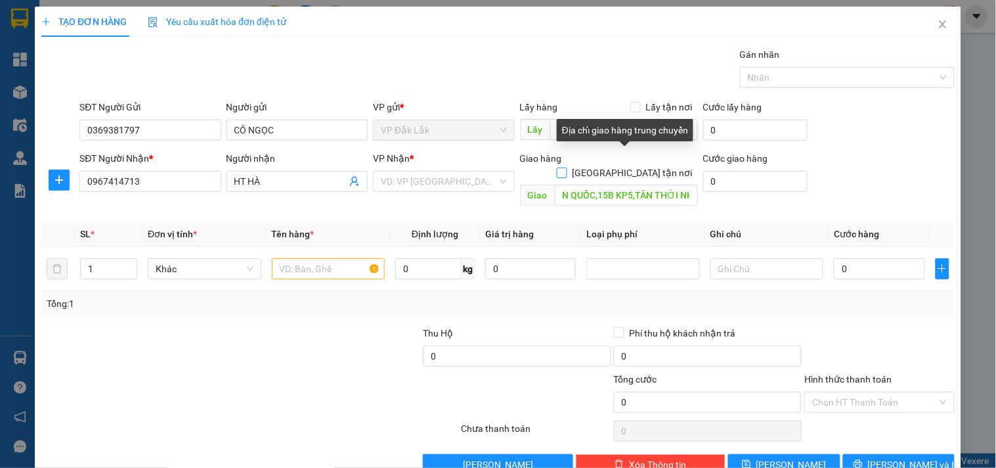
click at [566, 167] on input "[GEOGRAPHIC_DATA] tận nơi" at bounding box center [561, 171] width 9 height 9
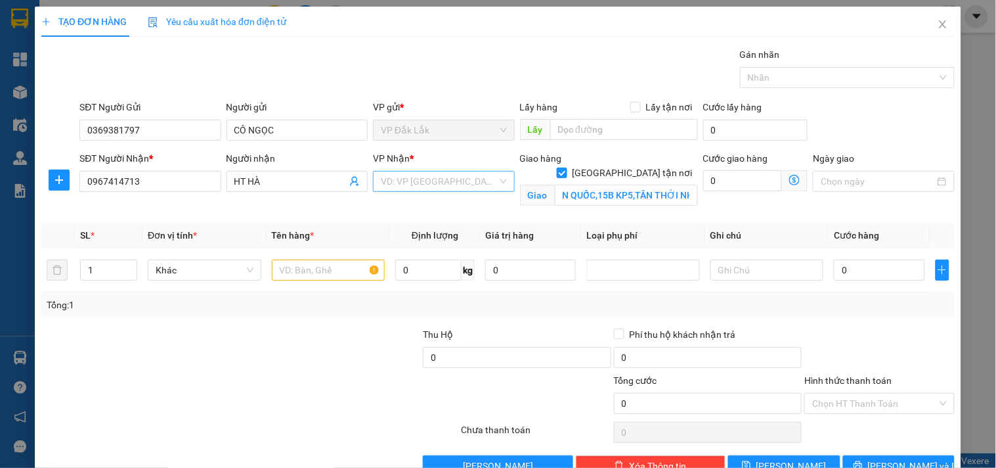
click at [468, 182] on input "search" at bounding box center [439, 181] width 116 height 20
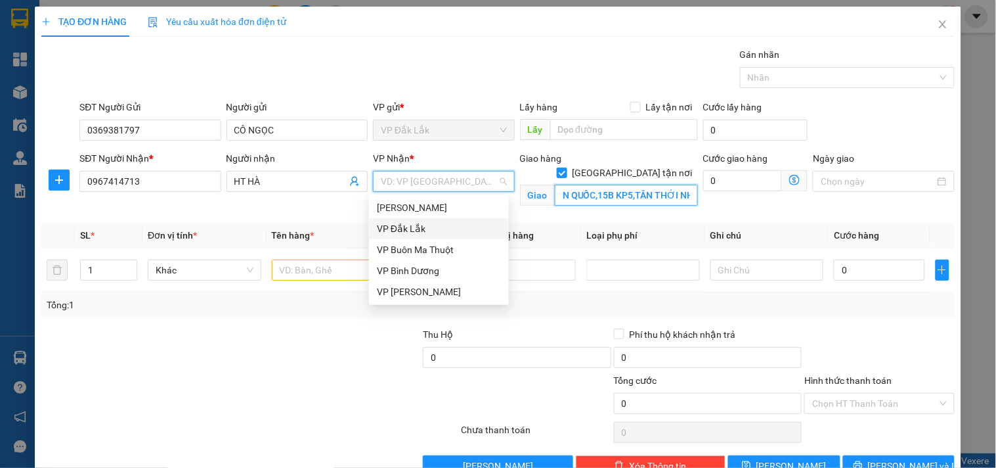
click at [556, 185] on input "N QUỐC,15B KP5,TÂN THỚI NHẤT 8,Q12" at bounding box center [626, 195] width 143 height 21
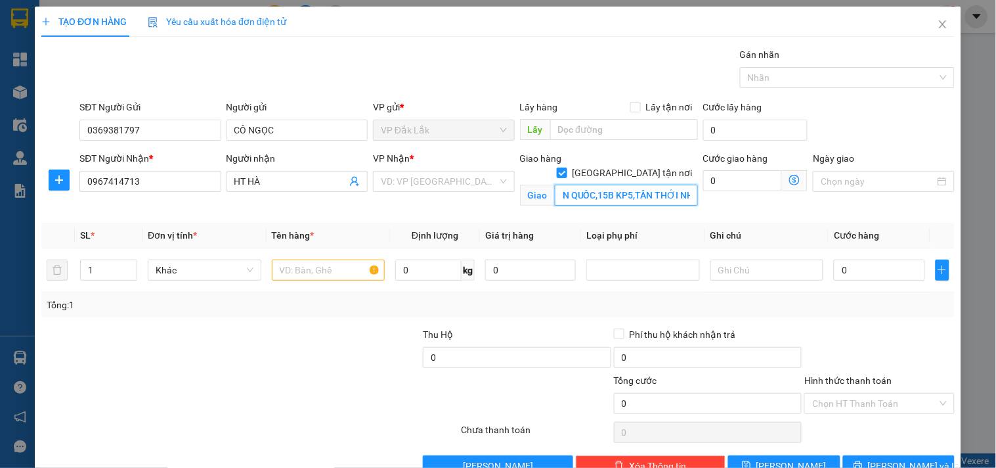
click at [556, 185] on input "N QUỐC,15B KP5,TÂN THỚI NHẤT 8,Q12" at bounding box center [626, 195] width 143 height 21
click at [445, 176] on input "search" at bounding box center [439, 181] width 116 height 20
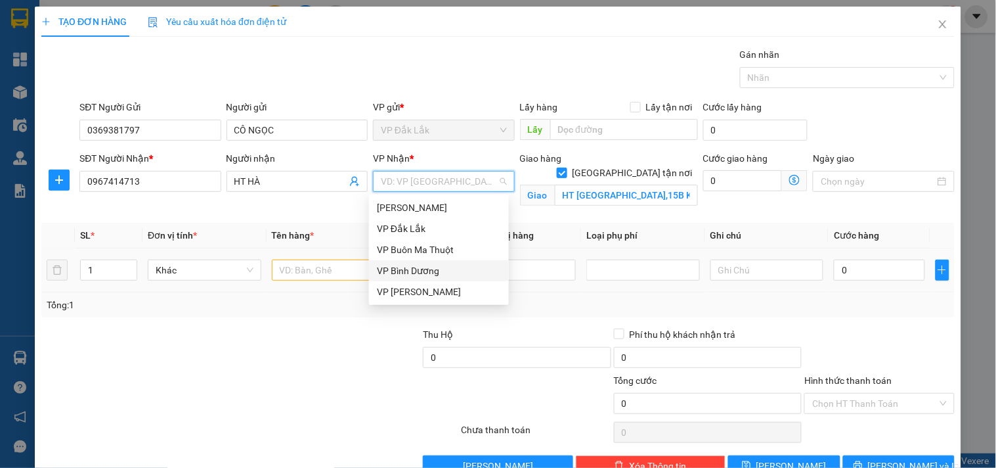
click at [412, 267] on div "VP Bình Dương" at bounding box center [439, 270] width 124 height 14
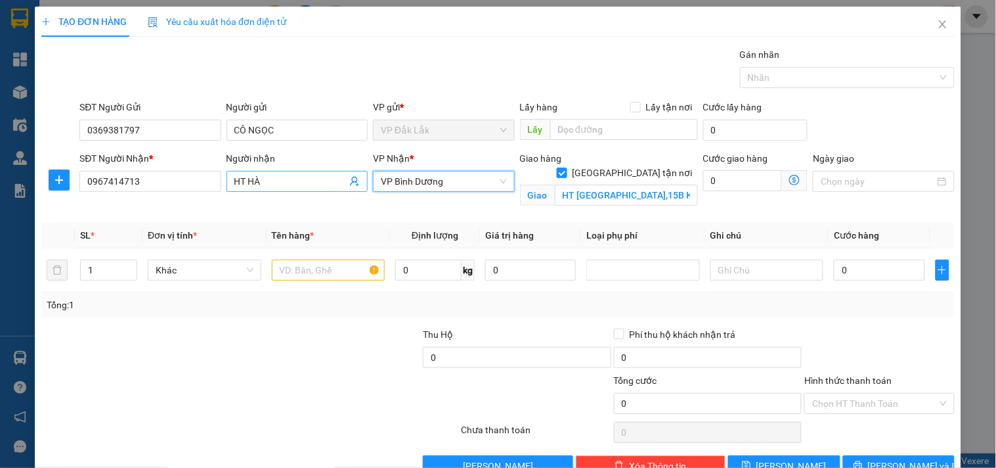
click at [267, 181] on input "HT HÀ" at bounding box center [290, 181] width 112 height 14
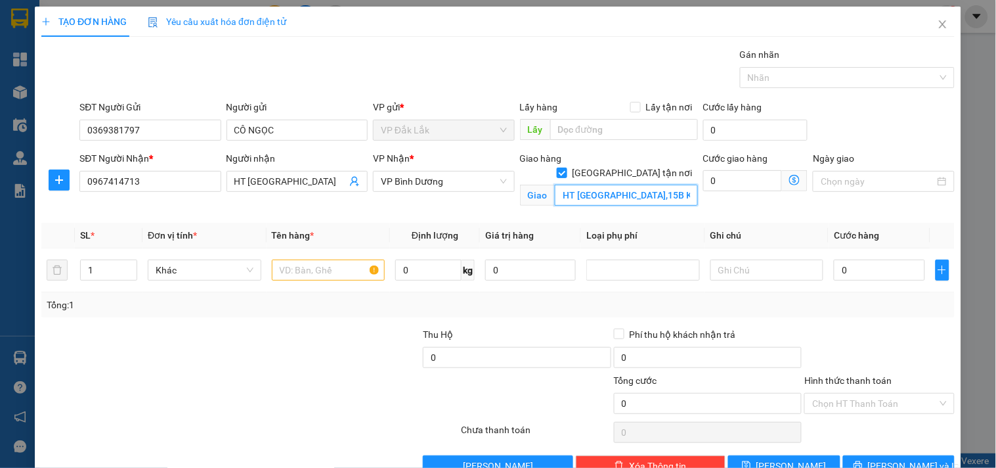
click at [624, 185] on input "HT [GEOGRAPHIC_DATA],15B KP5,TÂN THỚI NHẤT 8,Q12" at bounding box center [626, 195] width 143 height 21
drag, startPoint x: 621, startPoint y: 181, endPoint x: 527, endPoint y: 204, distance: 96.5
click at [527, 204] on div "Giao hàng [GEOGRAPHIC_DATA] tận nơi [GEOGRAPHIC_DATA],15B KP5,TÂN THỚI NHẤT 8,Q…" at bounding box center [608, 182] width 183 height 62
click at [292, 268] on input "text" at bounding box center [329, 269] width 114 height 21
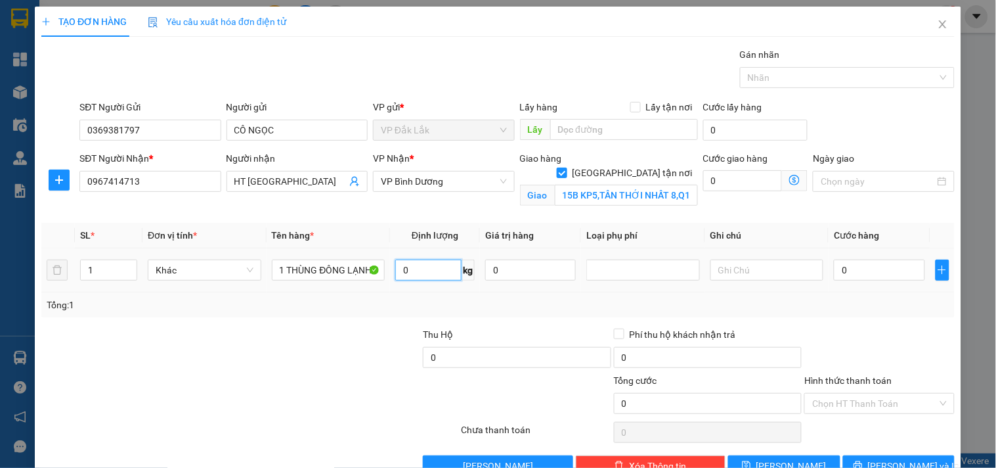
click at [410, 265] on input "0" at bounding box center [428, 269] width 66 height 21
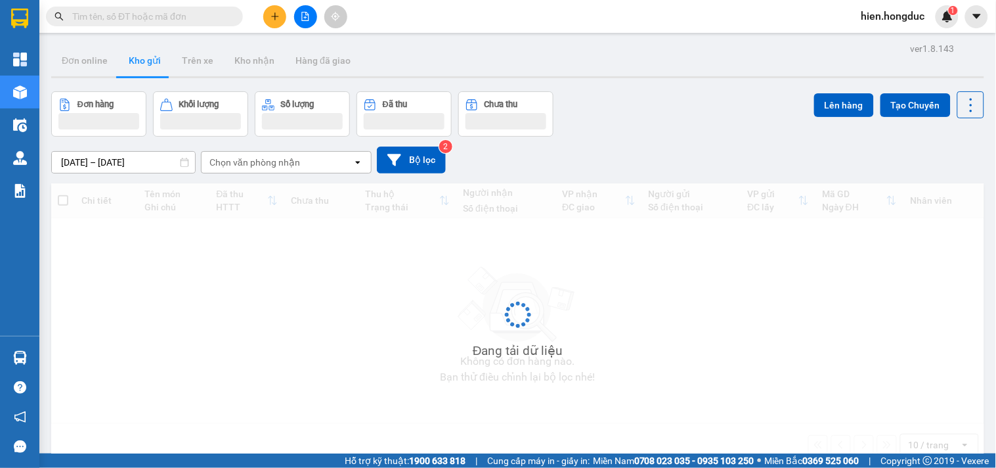
click at [149, 9] on input "text" at bounding box center [149, 16] width 155 height 14
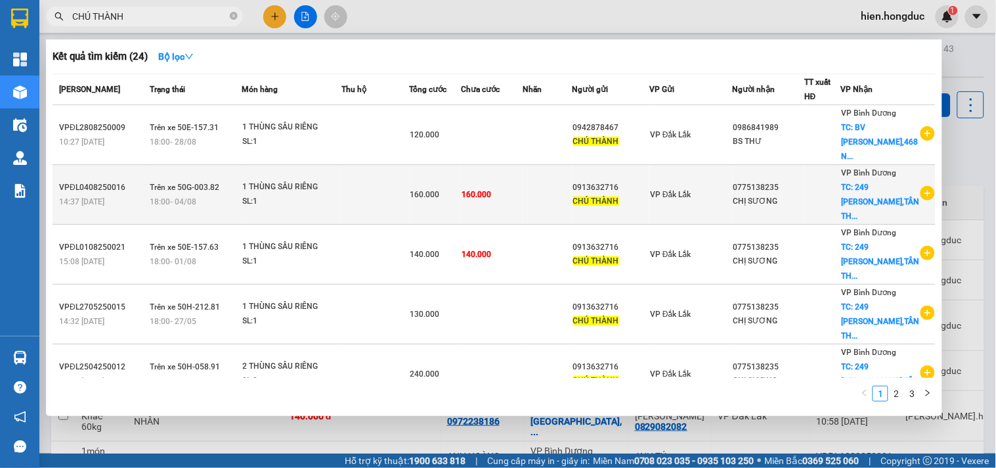
type input "CHÚ THÀNH"
click at [921, 195] on icon "plus-circle" at bounding box center [928, 193] width 14 height 14
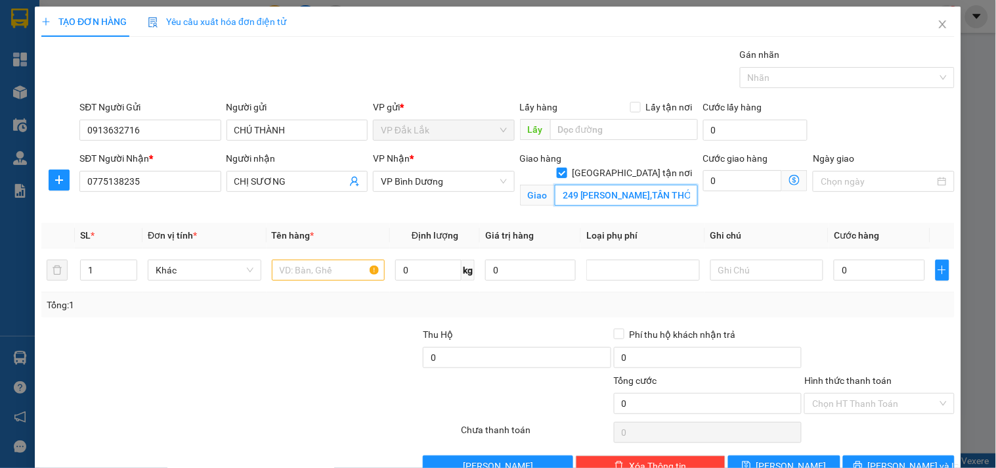
click at [584, 185] on input "249 NGUYỄN THỊ ĐẶNG,TÂN THỚI HIỆP,Q12" at bounding box center [626, 195] width 143 height 21
click at [615, 185] on input "249 NGUYỄN THỊ ĐẶNG,TÂN THỚI HIỆP,Q12" at bounding box center [626, 195] width 143 height 21
click at [731, 176] on input "0" at bounding box center [742, 180] width 79 height 21
type input "6"
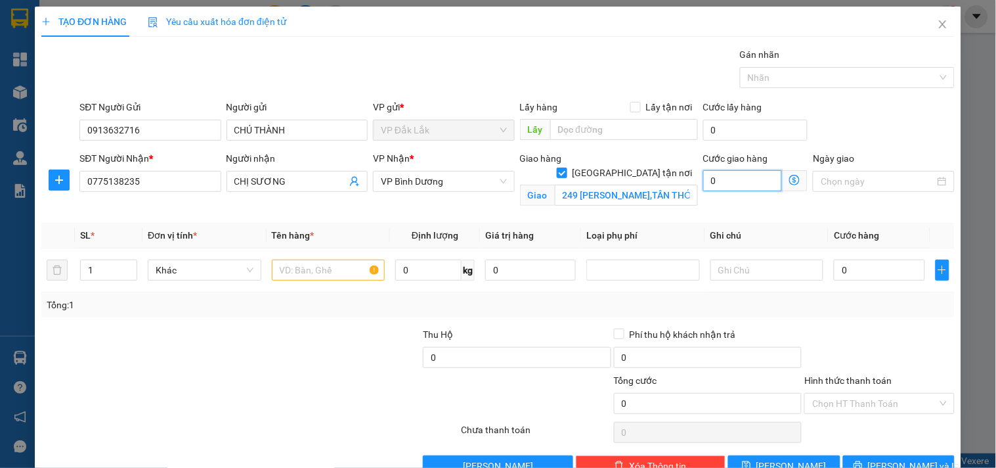
type input "6"
type input "60"
type input "600"
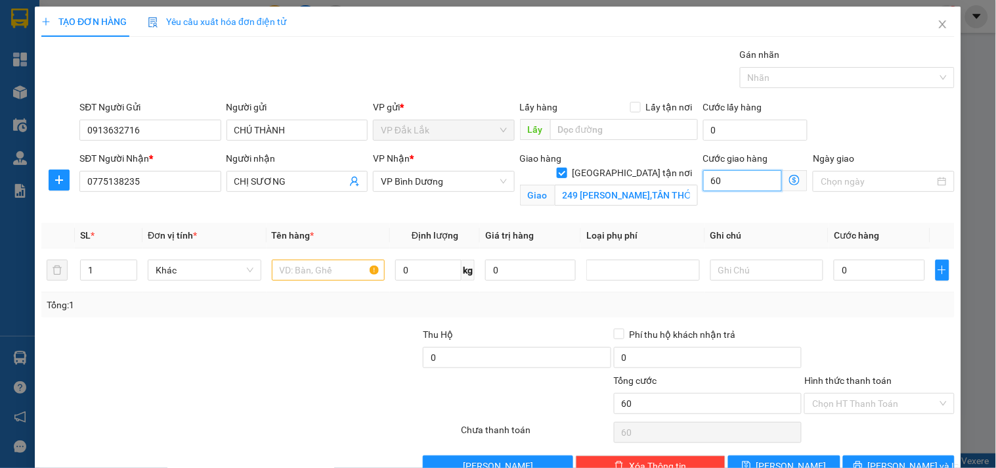
type input "600"
type input "6.000"
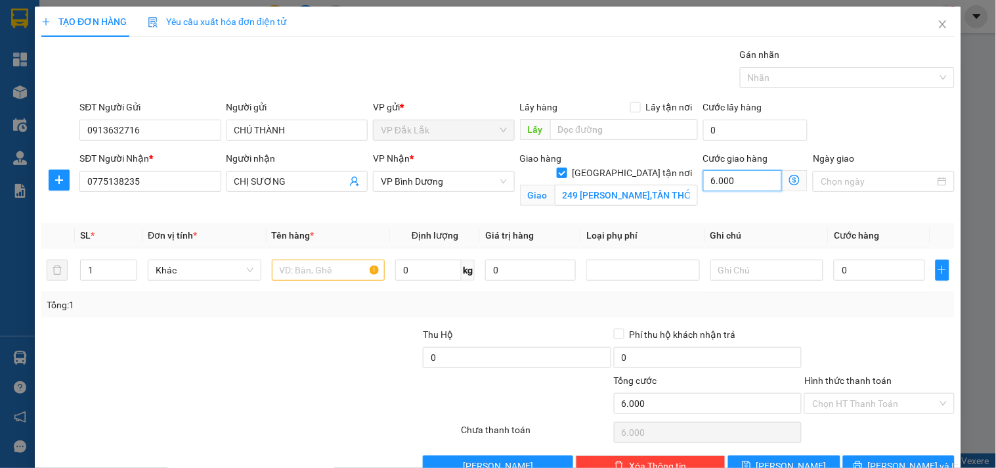
type input "60.000"
click at [323, 271] on input "text" at bounding box center [329, 269] width 114 height 21
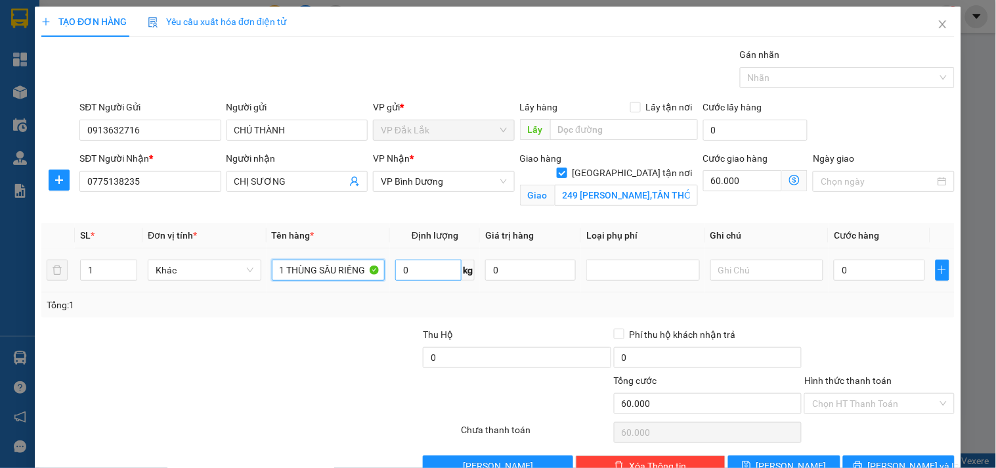
type input "1 THÙNG SẦU RIÊNG"
click at [424, 278] on input "0" at bounding box center [428, 269] width 66 height 21
type input "50"
click at [851, 271] on input "0" at bounding box center [879, 269] width 91 height 21
type input "7"
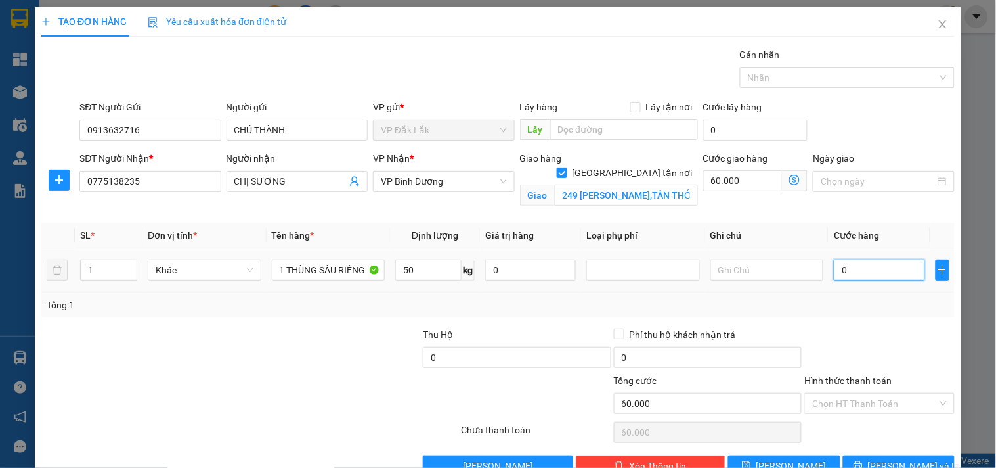
type input "60.007"
type input "75"
type input "60.075"
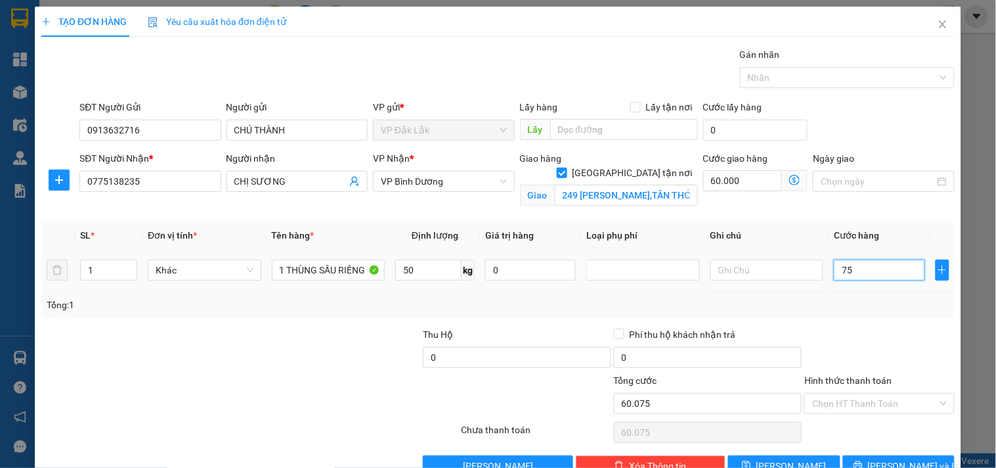
type input "750"
type input "60.750"
type input "7.500"
type input "67.500"
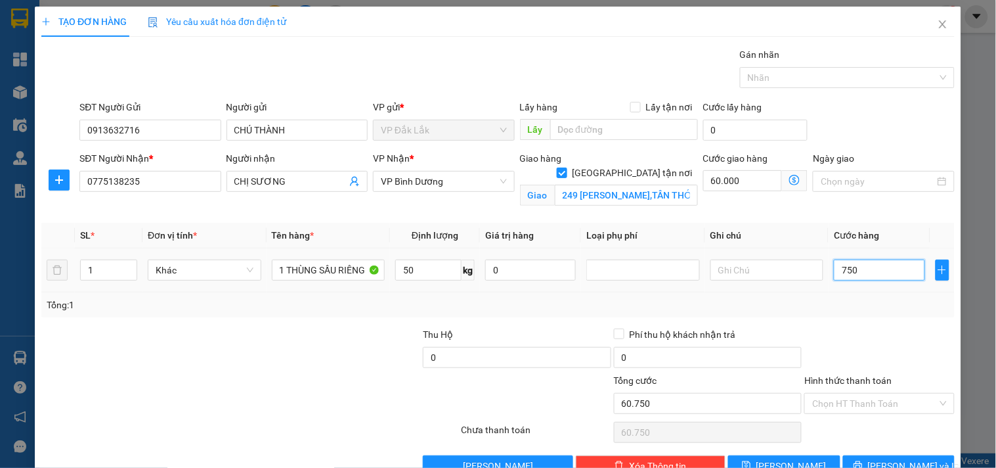
type input "67.500"
type input "75.000"
type input "135.000"
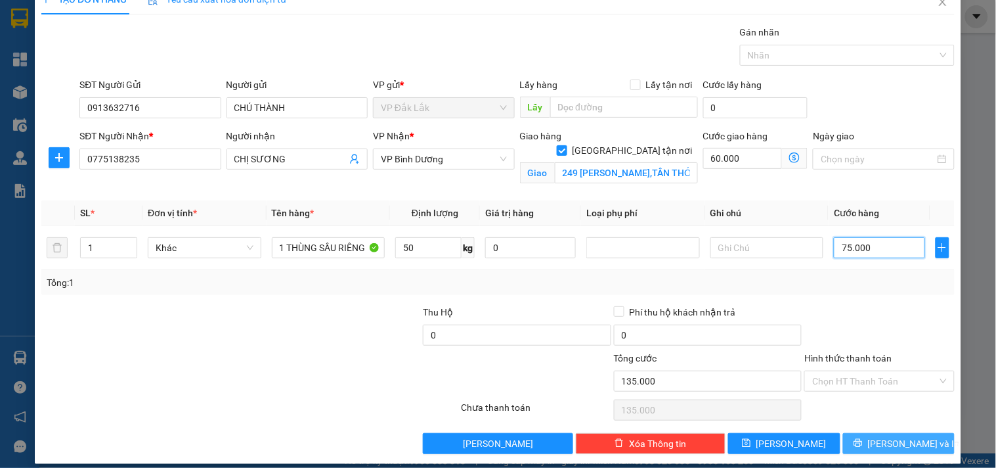
scroll to position [34, 0]
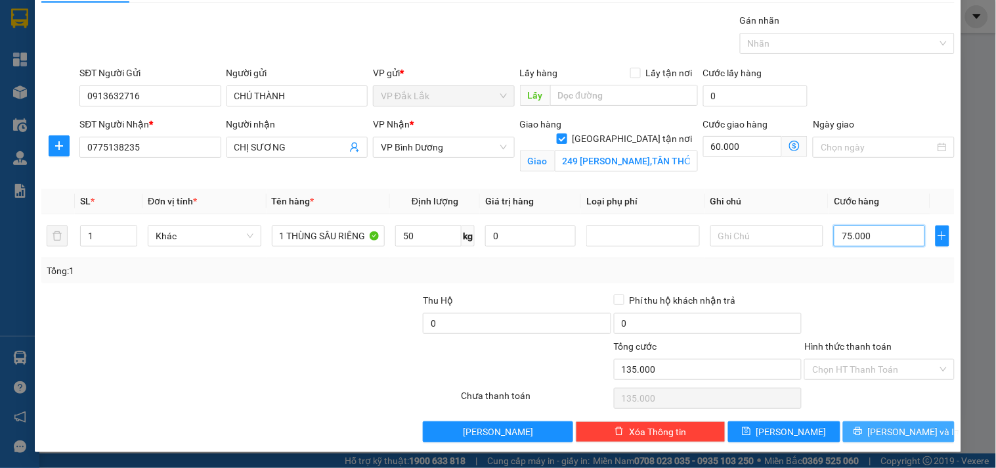
type input "75.000"
click at [883, 428] on span "[PERSON_NAME] và In" at bounding box center [914, 431] width 92 height 14
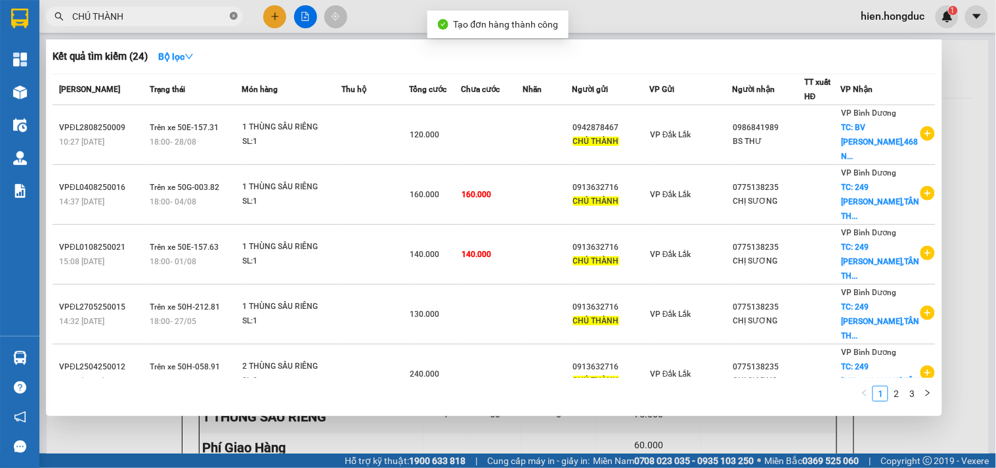
click at [231, 15] on icon "close-circle" at bounding box center [234, 16] width 8 height 8
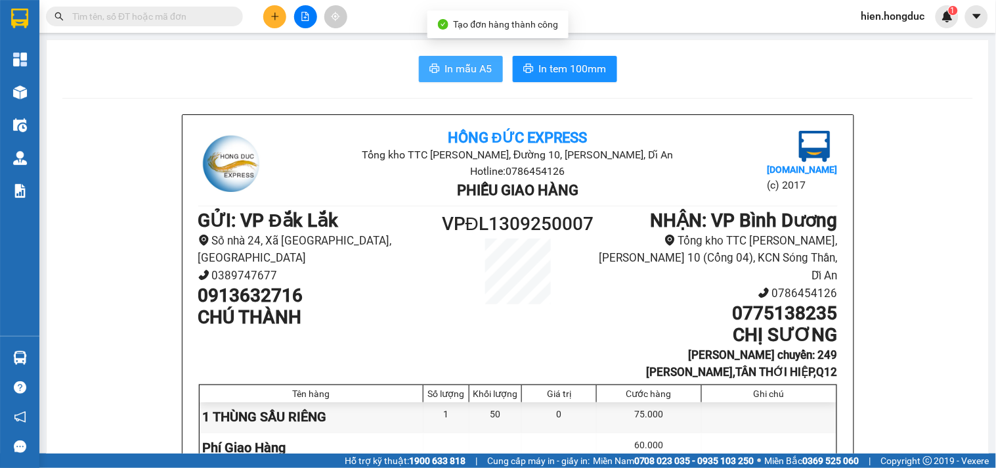
click at [437, 69] on button "In mẫu A5" at bounding box center [461, 69] width 84 height 26
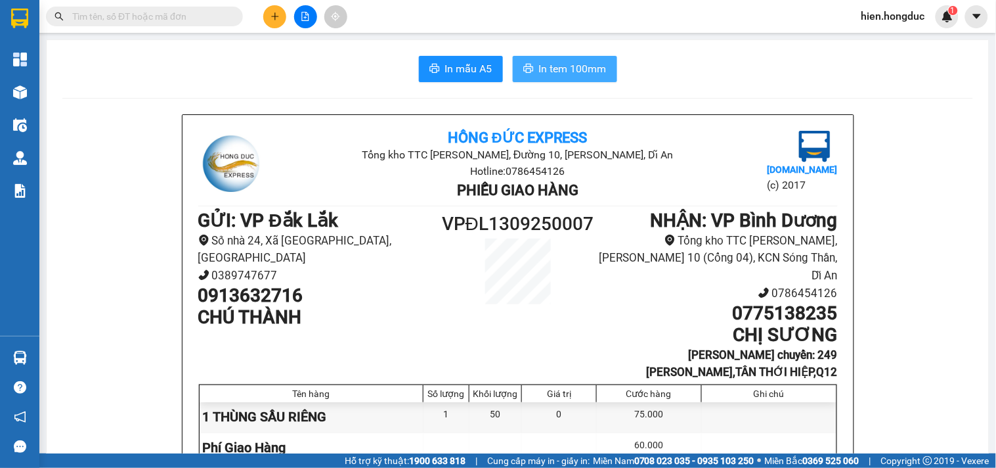
click at [557, 72] on span "In tem 100mm" at bounding box center [573, 68] width 68 height 16
click at [167, 18] on input "text" at bounding box center [149, 16] width 155 height 14
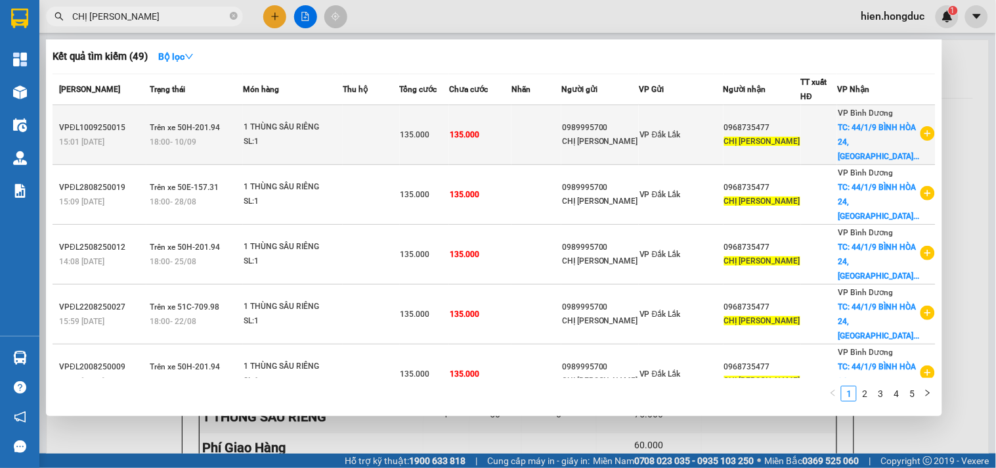
type input "CHỊ [PERSON_NAME]"
click at [922, 133] on icon "plus-circle" at bounding box center [928, 133] width 14 height 14
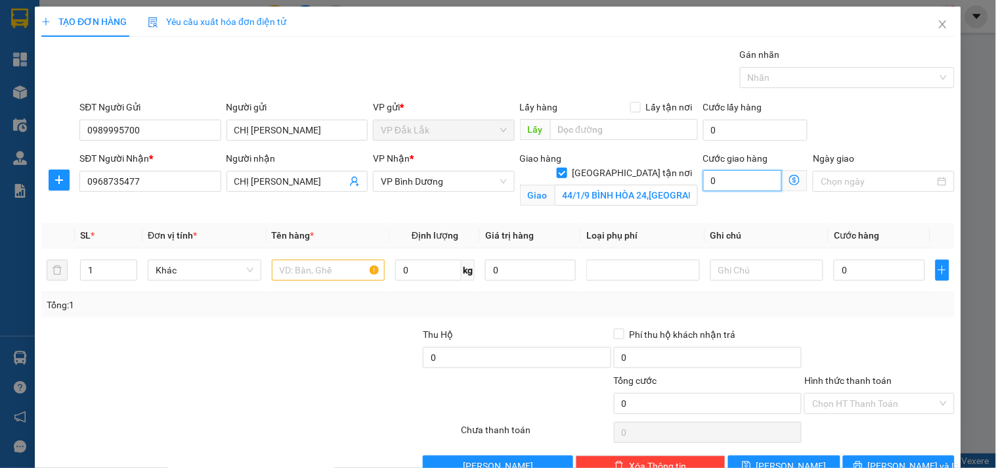
click at [736, 183] on input "0" at bounding box center [742, 180] width 79 height 21
type input "6"
type input "60"
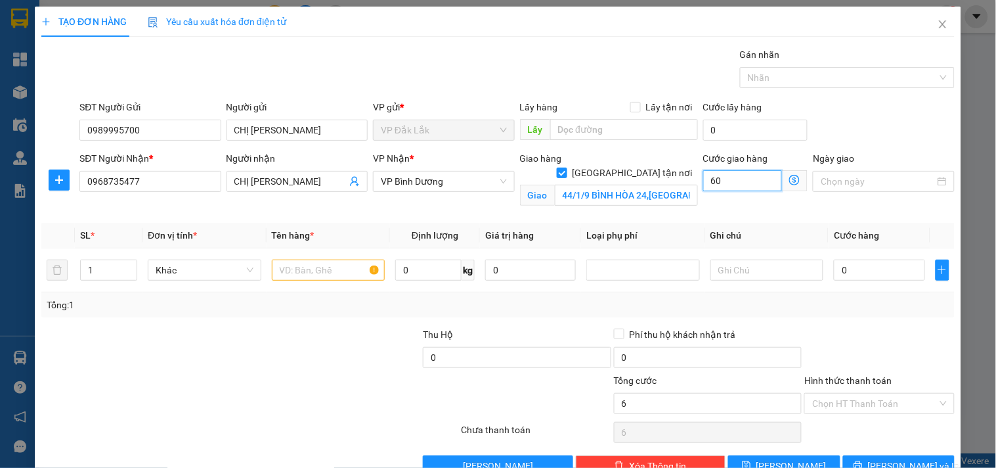
type input "60"
type input "600"
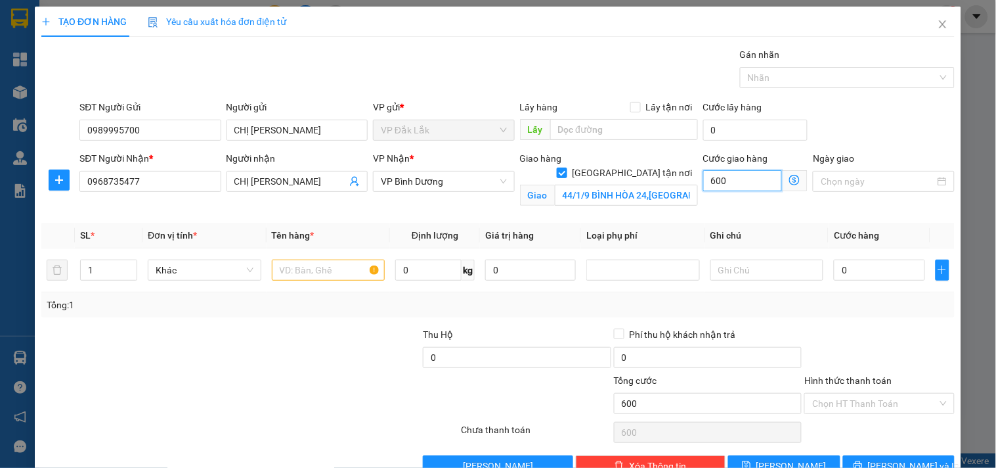
type input "6.000"
type input "60.000"
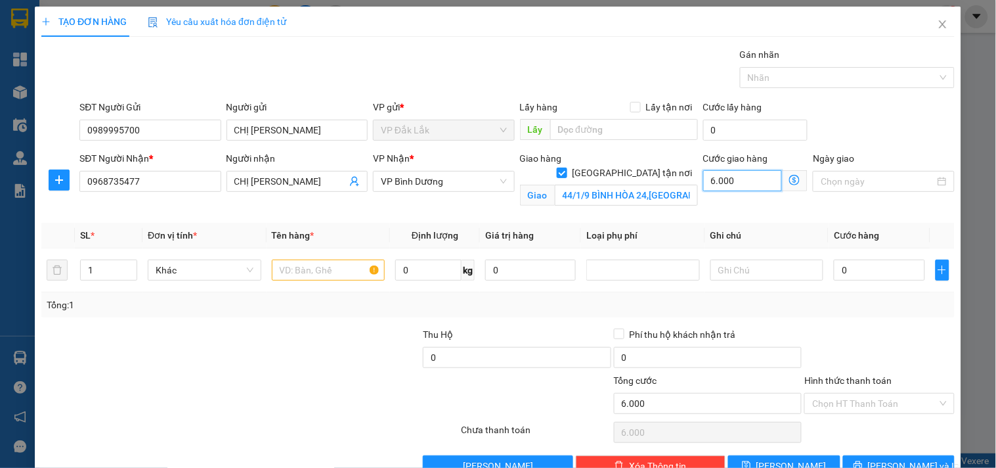
type input "60.000"
click at [289, 270] on input "text" at bounding box center [329, 269] width 114 height 21
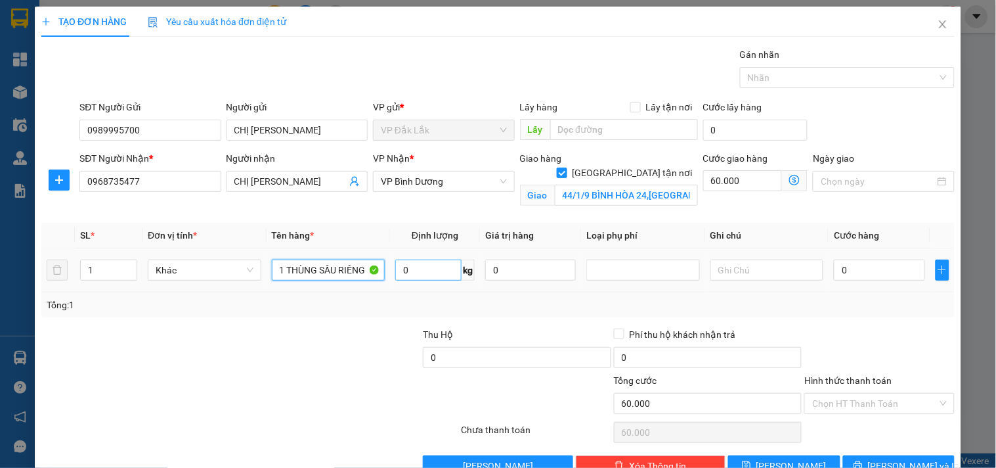
type input "1 THÙNG SẦU RIÊNG"
click at [412, 274] on input "0" at bounding box center [428, 269] width 66 height 21
type input "50"
click at [861, 270] on input "0" at bounding box center [879, 269] width 91 height 21
type input "7"
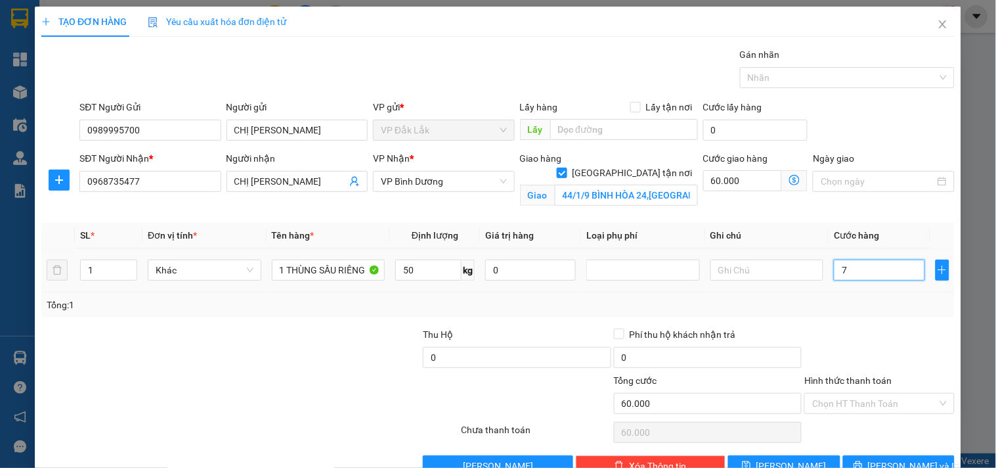
type input "60.007"
type input "75"
type input "60.075"
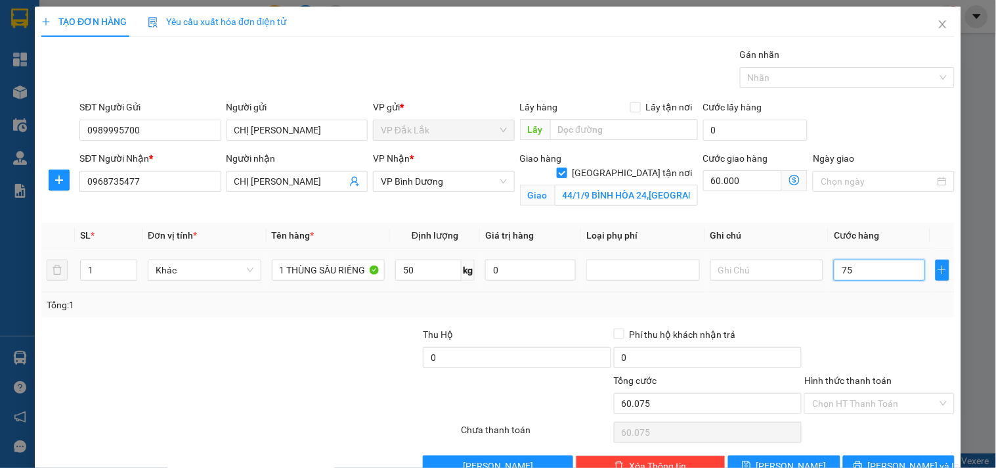
type input "750"
type input "60.750"
type input "7.500"
type input "67.500"
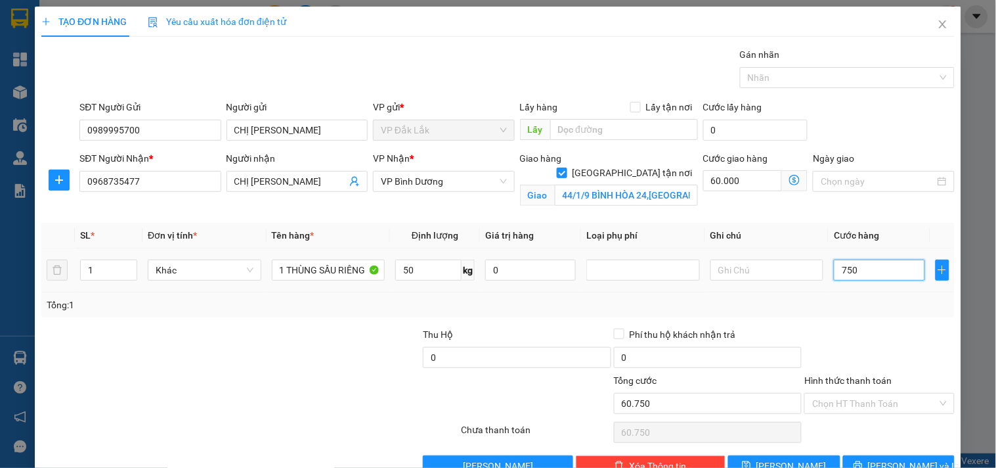
type input "67.500"
type input "75.000"
type input "135.000"
type input "750.000"
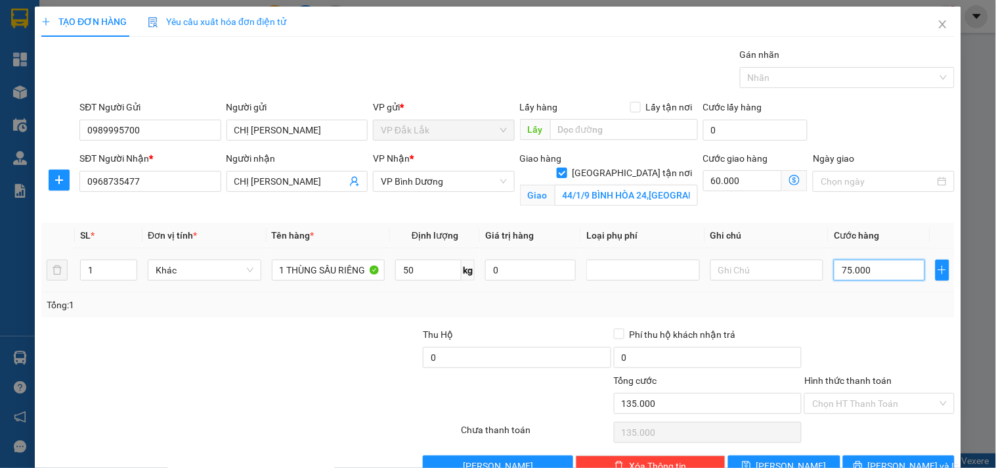
type input "810.000"
type input "75.000"
type input "135.000"
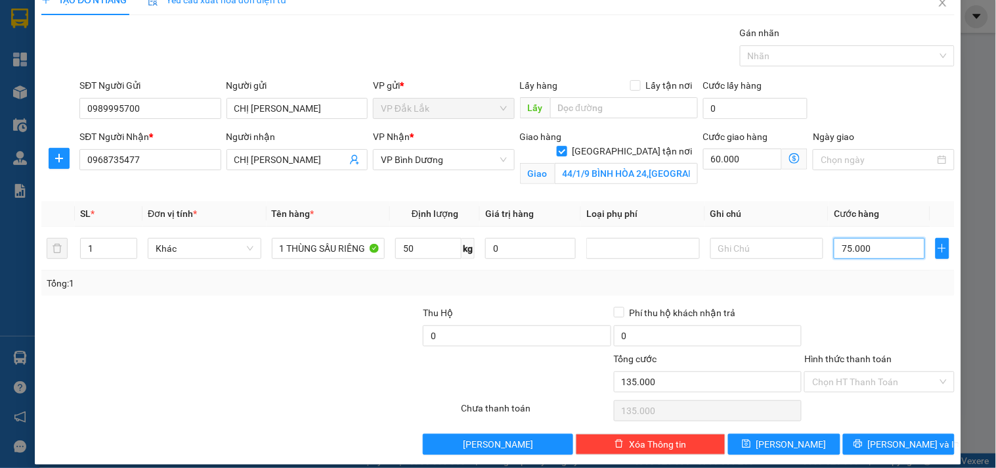
scroll to position [34, 0]
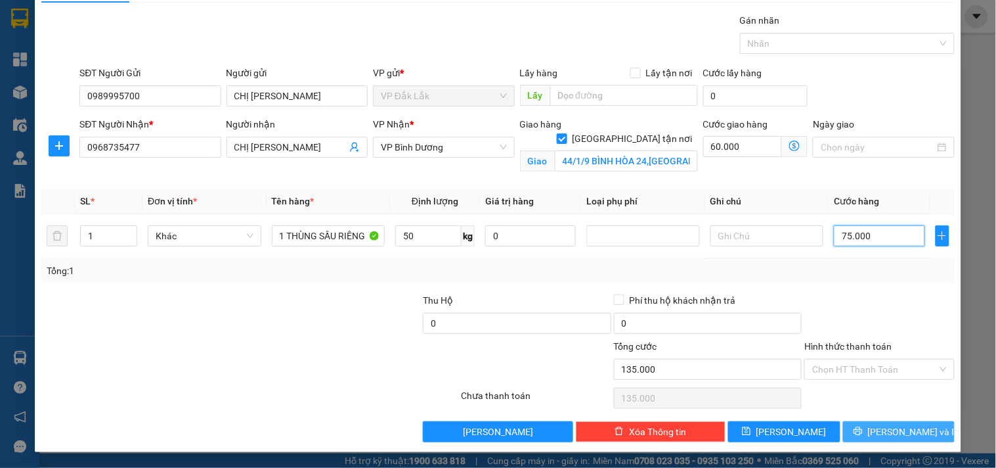
type input "75.000"
click at [875, 427] on button "[PERSON_NAME] và In" at bounding box center [899, 431] width 112 height 21
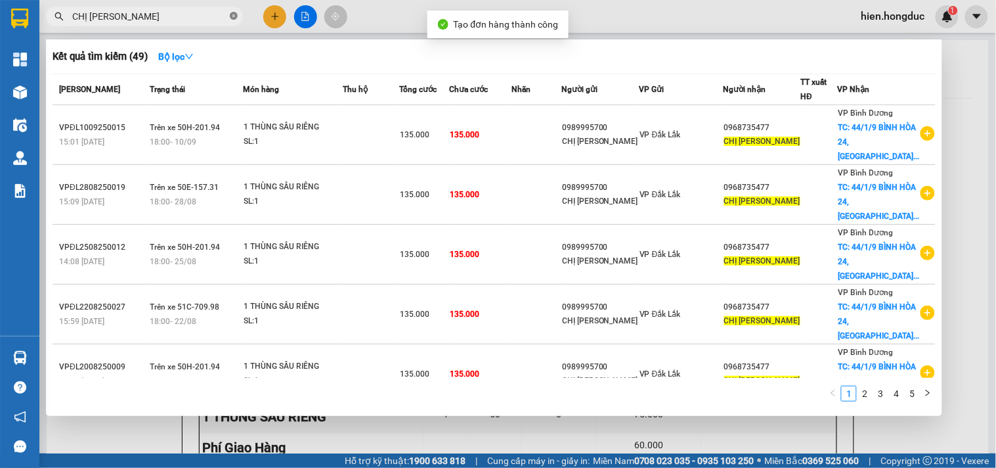
click at [234, 14] on icon "close-circle" at bounding box center [234, 16] width 8 height 8
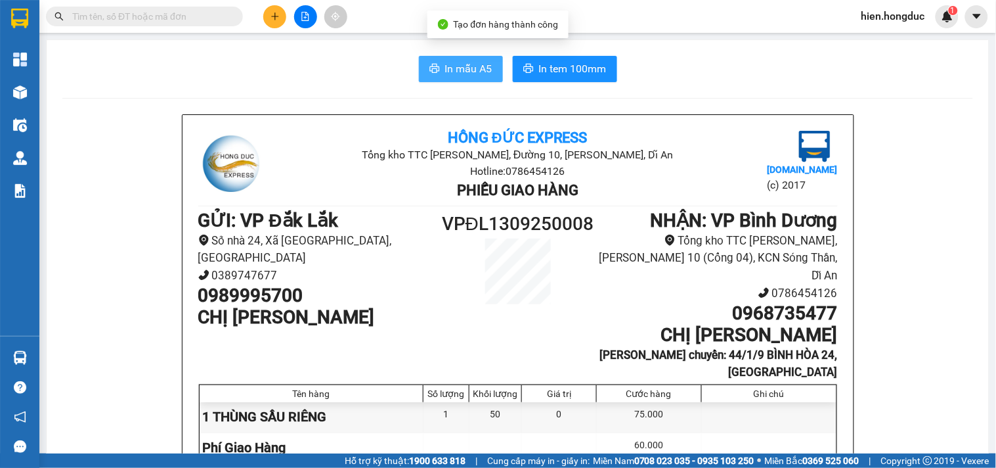
click at [464, 73] on span "In mẫu A5" at bounding box center [468, 68] width 47 height 16
click at [464, 75] on span "In mẫu A5" at bounding box center [468, 68] width 47 height 16
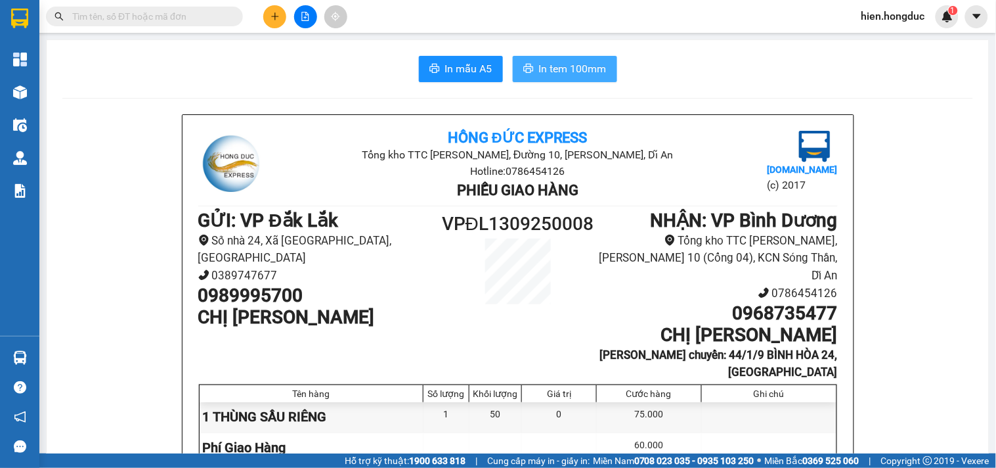
click at [567, 68] on span "In tem 100mm" at bounding box center [573, 68] width 68 height 16
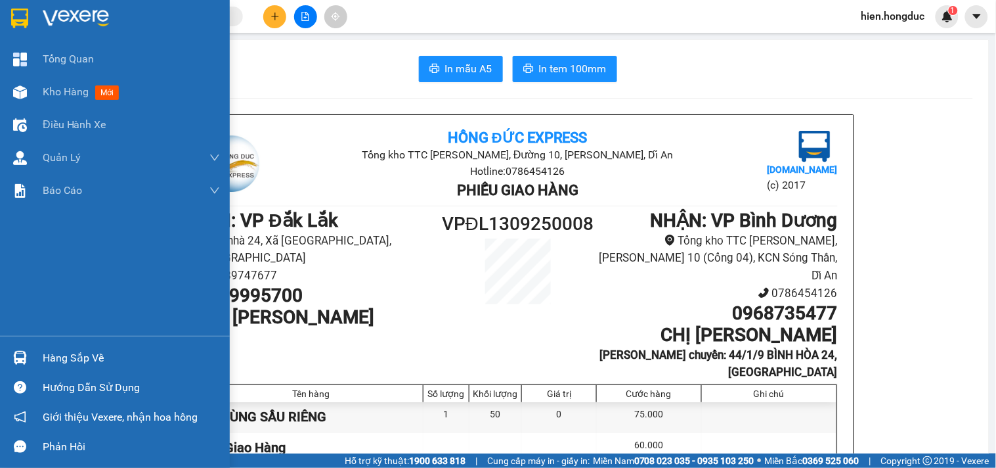
click at [73, 9] on img at bounding box center [76, 19] width 66 height 20
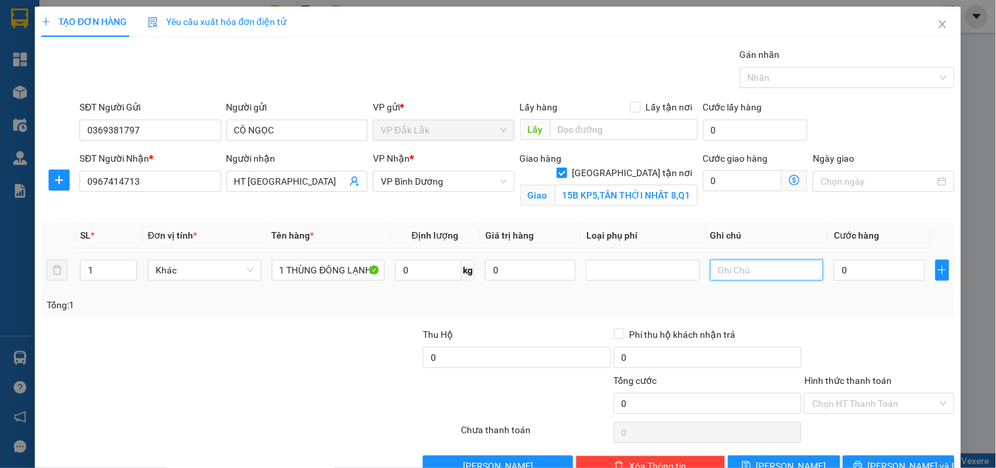
click at [756, 274] on input "text" at bounding box center [767, 269] width 114 height 21
type input "T"
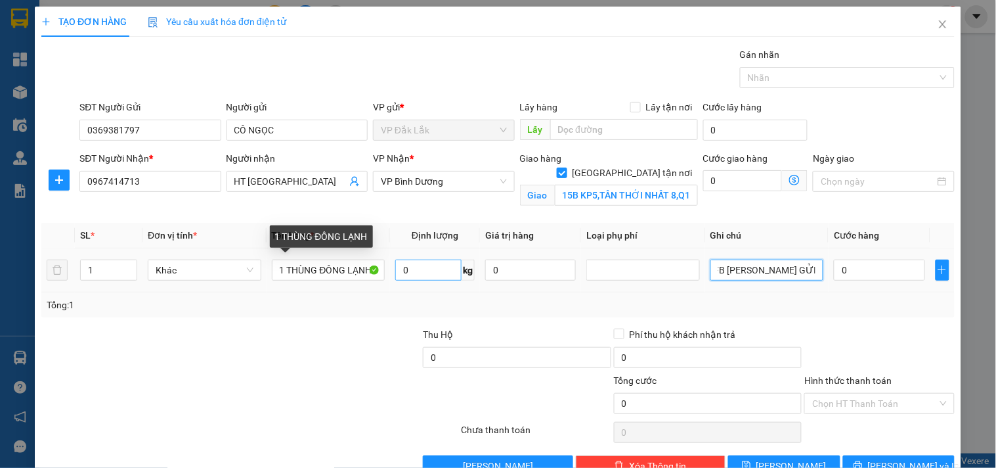
type input "FB TỐ UYÊN GỬI ĐI HÀN"
click at [409, 271] on input "0" at bounding box center [428, 269] width 66 height 21
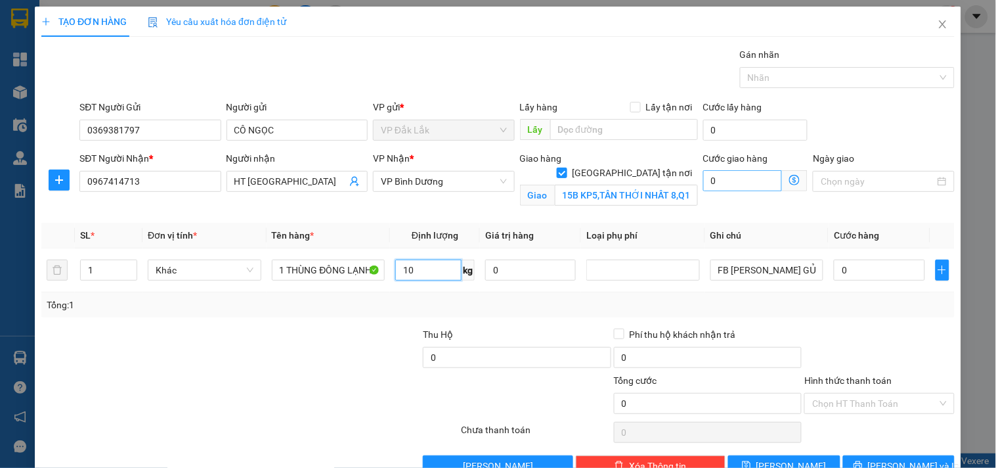
type input "10"
click at [716, 180] on input "0" at bounding box center [742, 180] width 79 height 21
type input "6"
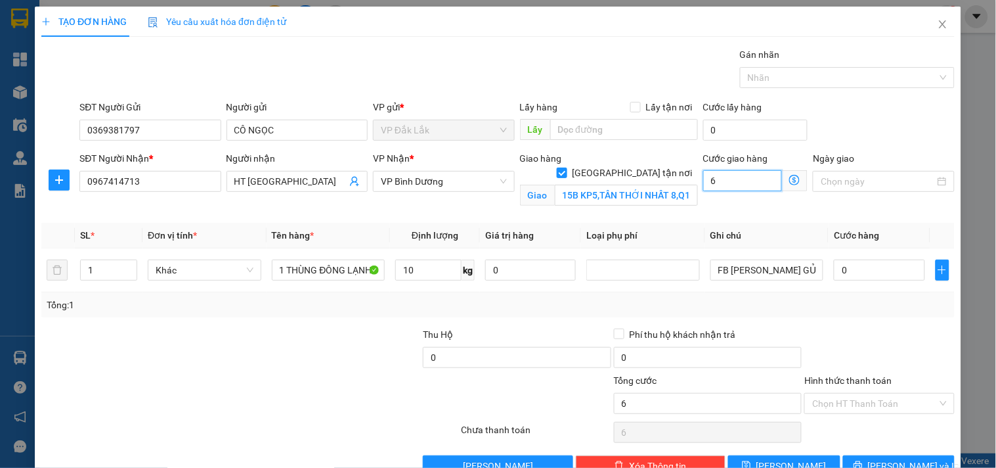
type input "60"
type input "600"
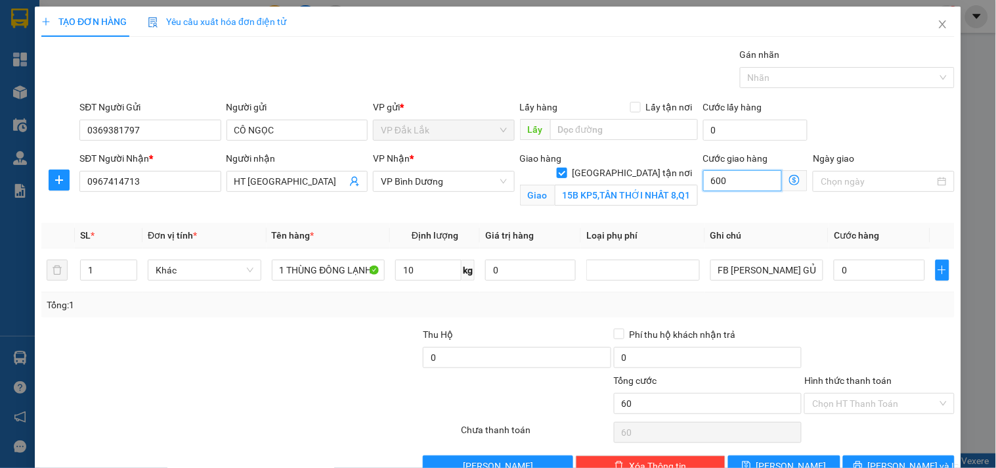
type input "600"
type input "6.000"
type input "60.000"
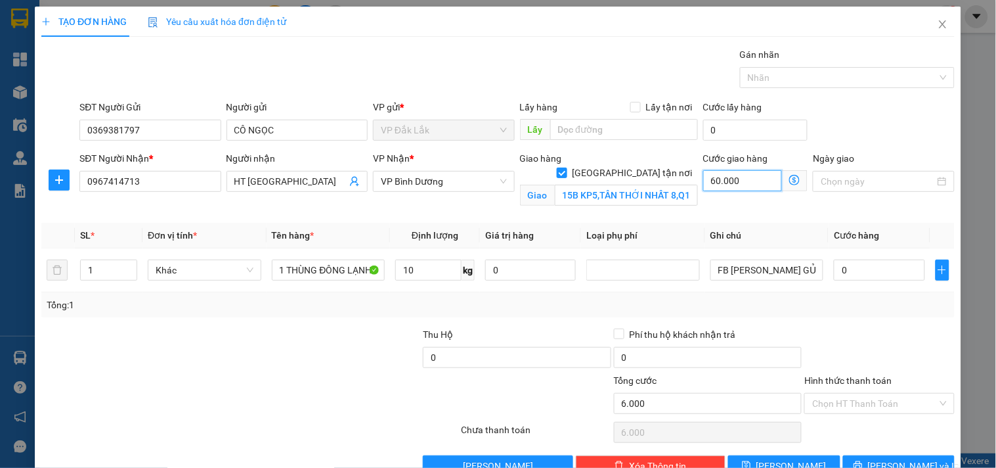
type input "60.000"
click at [855, 267] on input "0" at bounding box center [879, 269] width 91 height 21
type input "3"
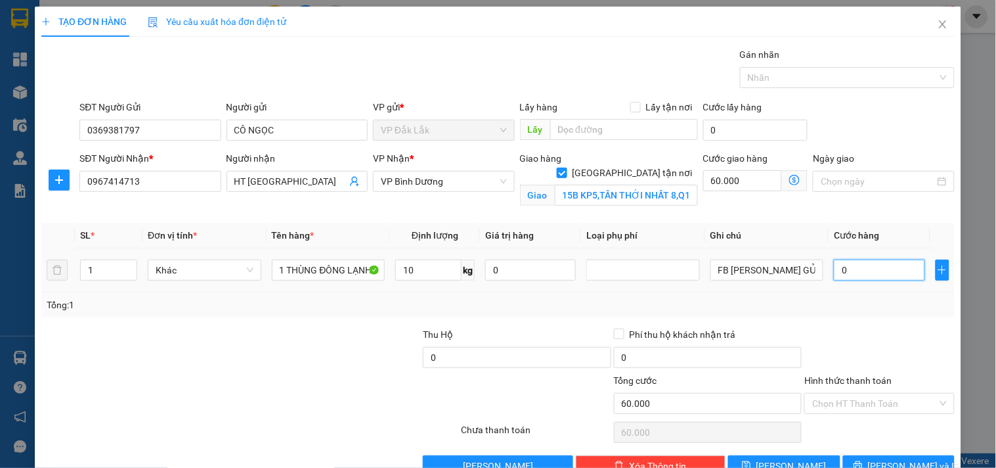
type input "60.003"
type input "35"
type input "60.035"
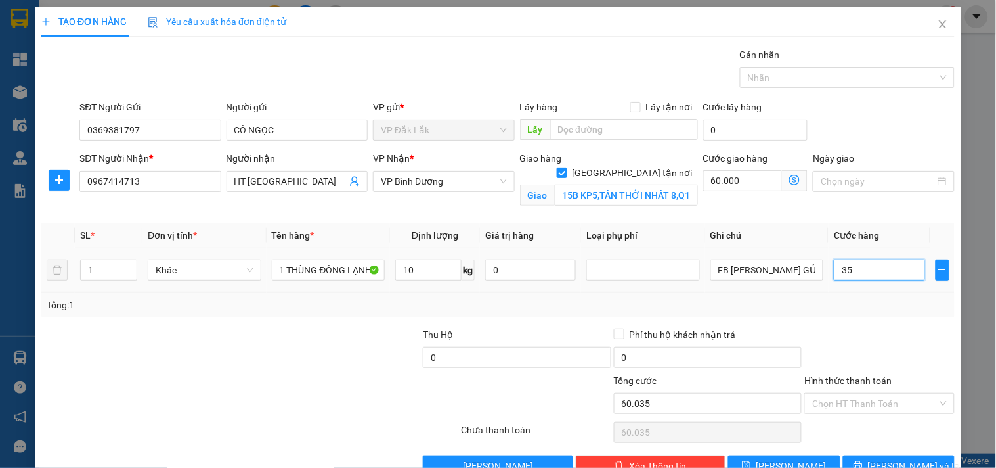
type input "350"
type input "60.350"
type input "3.500"
type input "63.500"
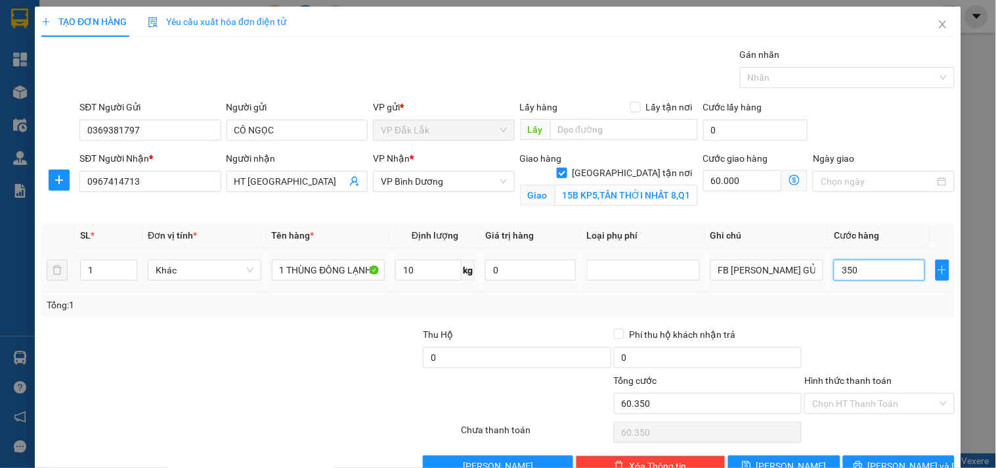
type input "63.500"
type input "35.000"
type input "95.000"
type input "350.000"
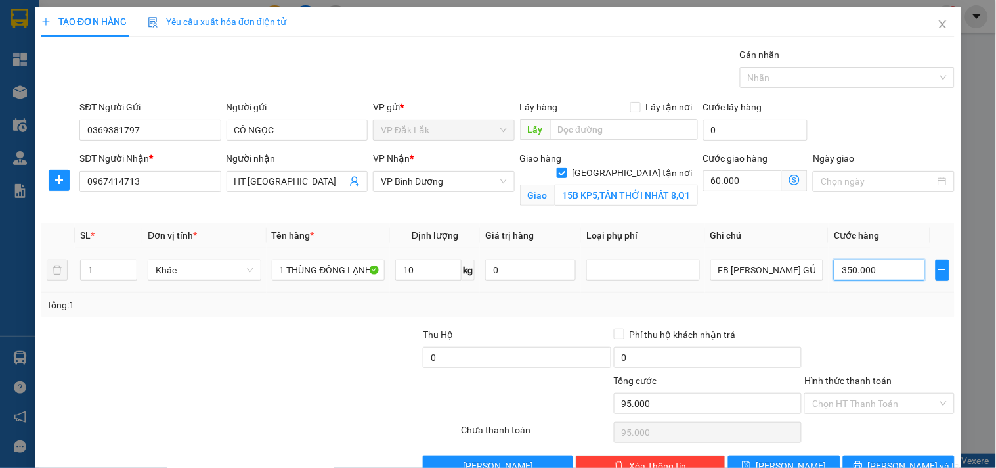
type input "410.000"
type input "35.000"
type input "95.000"
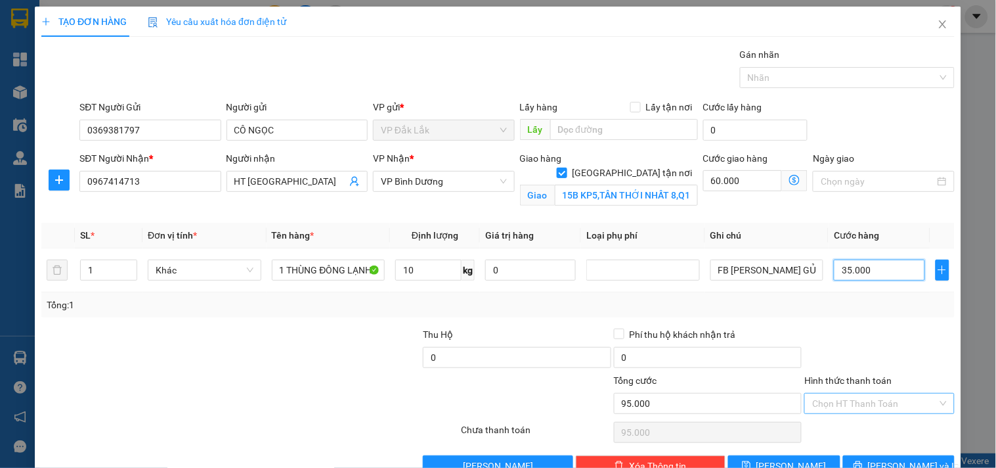
type input "35.000"
click at [852, 395] on input "Hình thức thanh toán" at bounding box center [874, 403] width 125 height 20
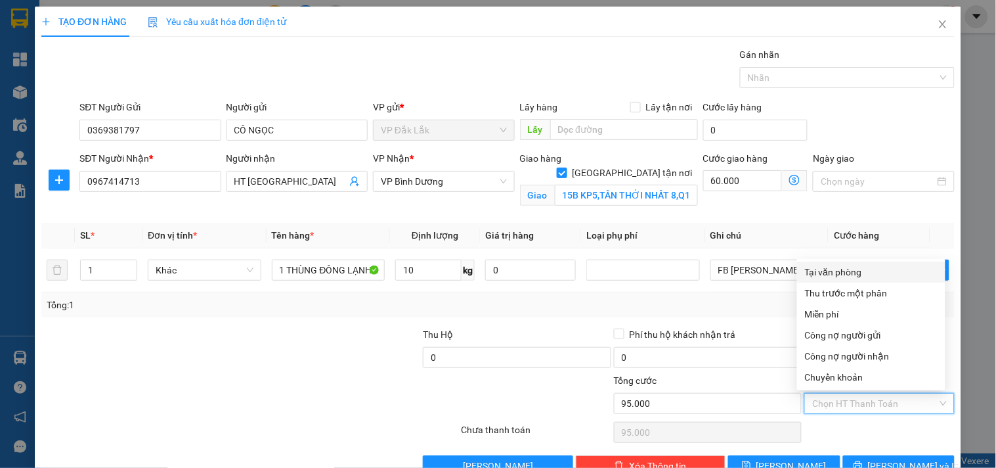
click at [829, 273] on div "Tại văn phòng" at bounding box center [871, 272] width 133 height 14
type input "0"
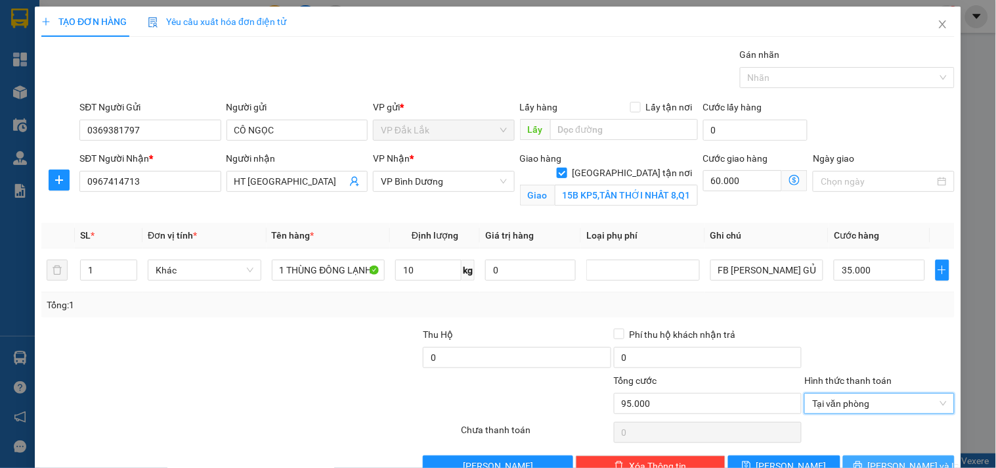
click at [862, 464] on icon "printer" at bounding box center [858, 465] width 9 height 9
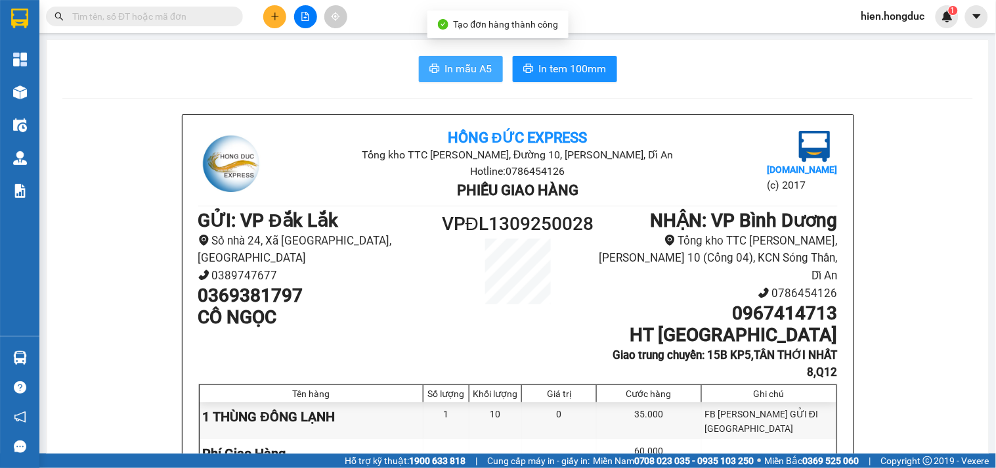
click at [458, 67] on span "In mẫu A5" at bounding box center [468, 68] width 47 height 16
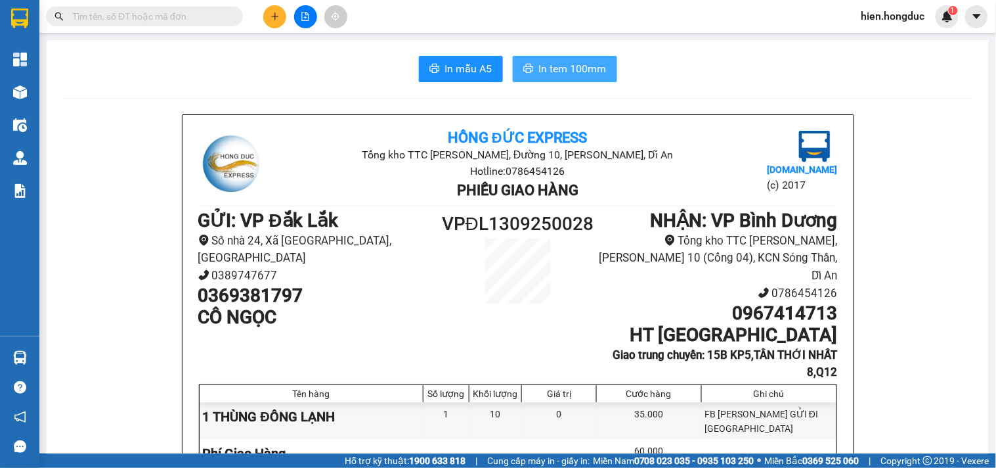
click at [552, 56] on button "In tem 100mm" at bounding box center [565, 69] width 104 height 26
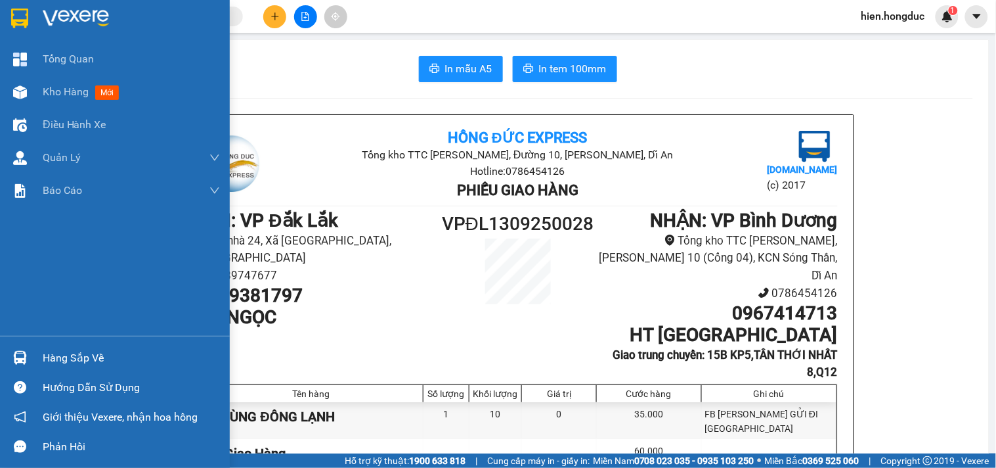
click at [55, 10] on img at bounding box center [76, 19] width 66 height 20
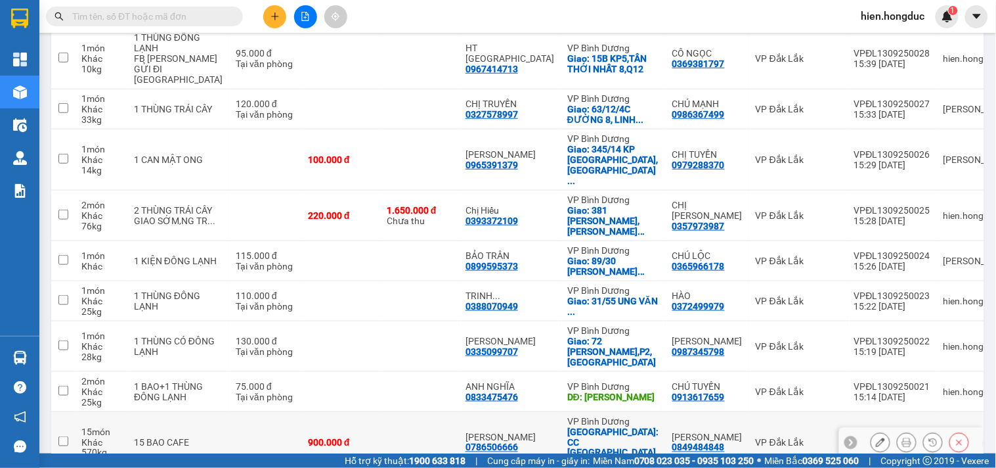
scroll to position [244, 0]
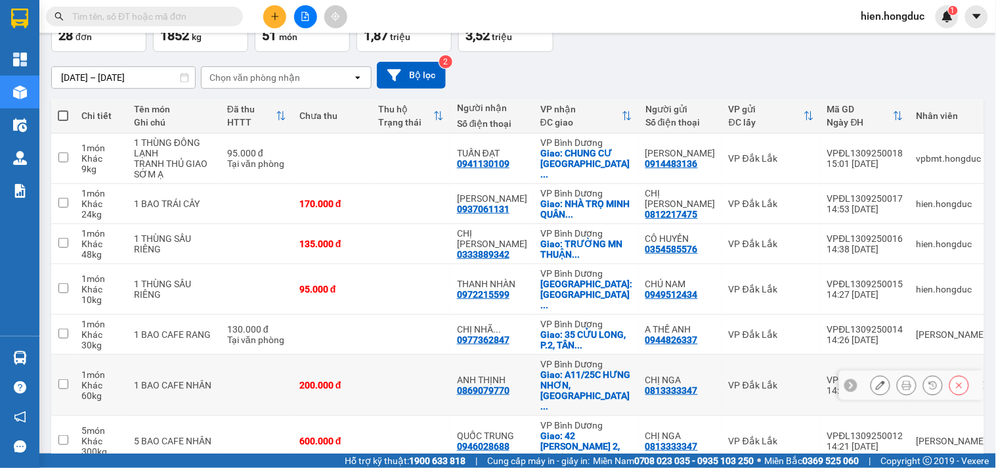
scroll to position [232, 0]
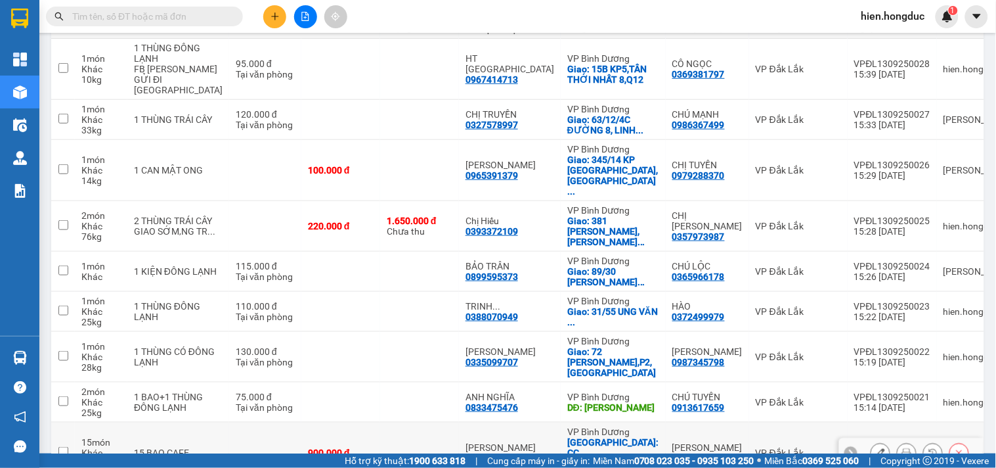
scroll to position [160, 0]
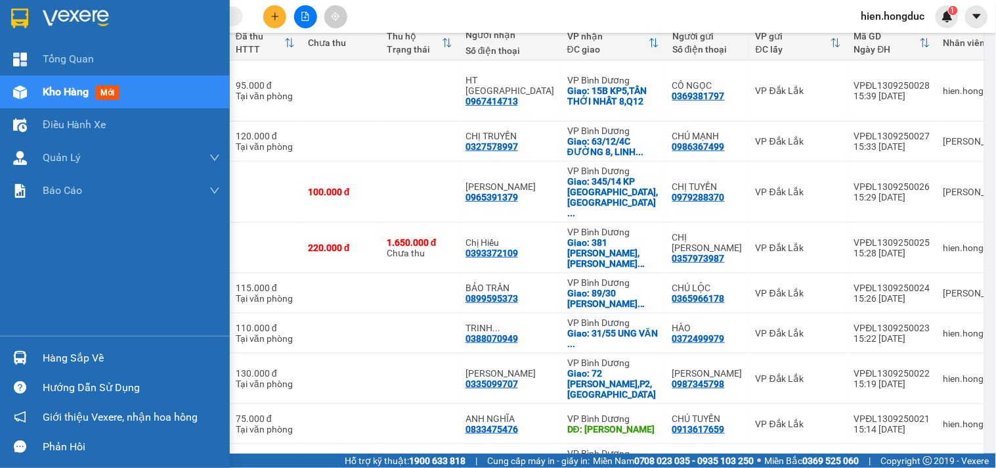
click at [63, 20] on img at bounding box center [76, 19] width 66 height 20
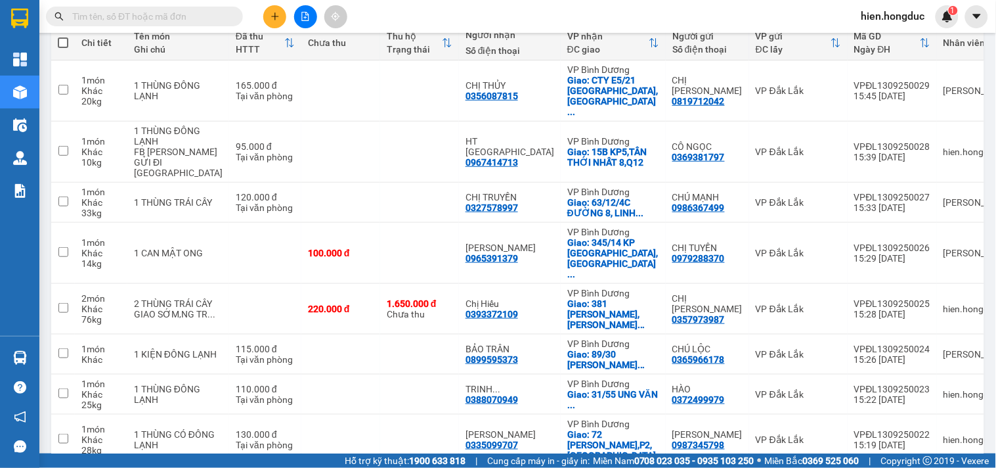
click at [210, 22] on input "text" at bounding box center [149, 16] width 155 height 14
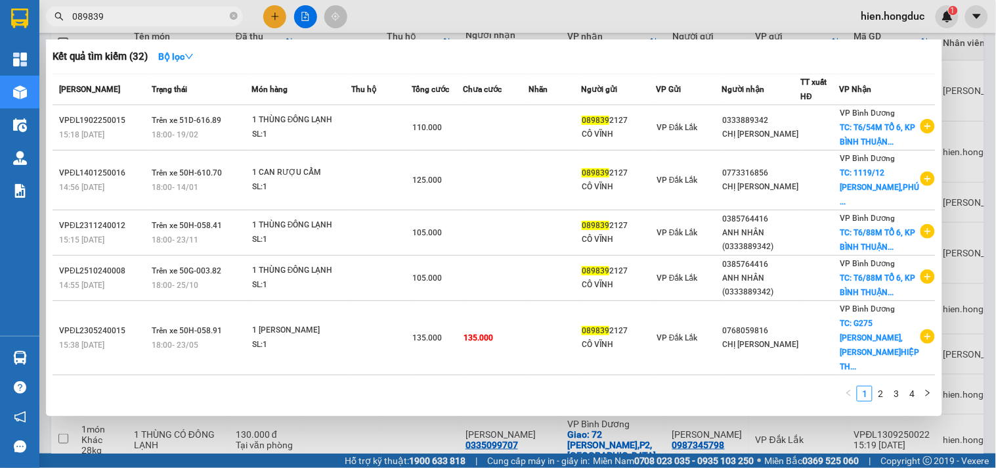
type input "089839"
click at [611, 441] on div at bounding box center [498, 234] width 996 height 468
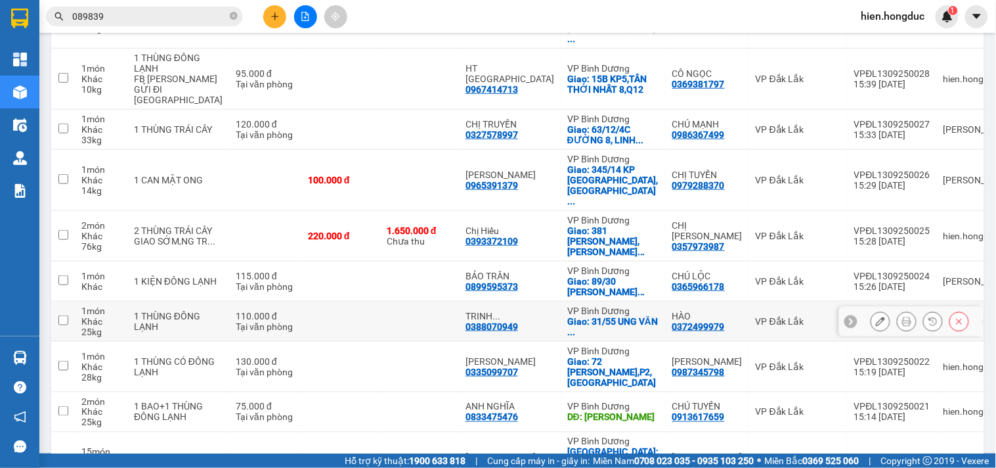
scroll to position [244, 0]
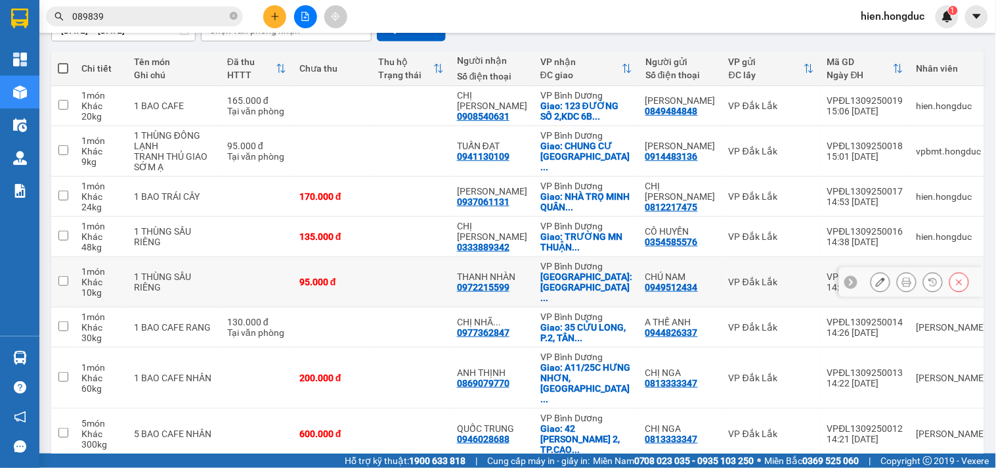
scroll to position [160, 0]
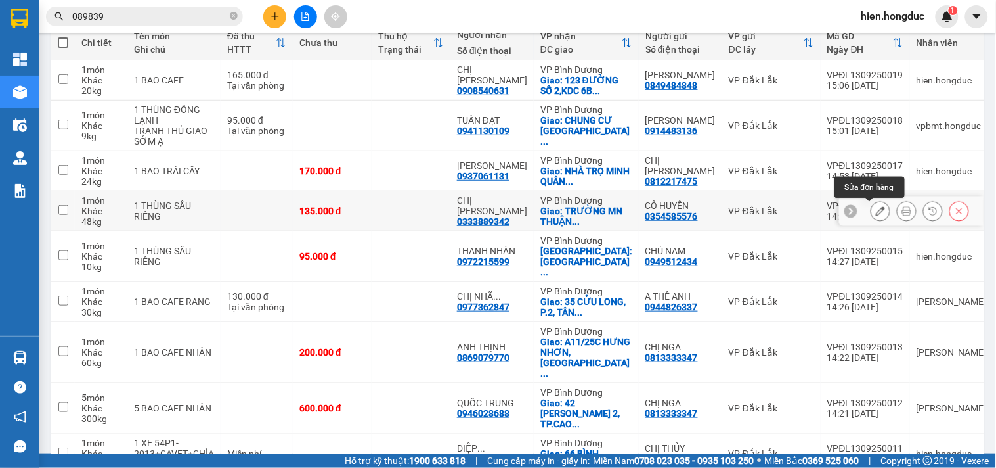
click at [876, 208] on icon at bounding box center [880, 210] width 9 height 9
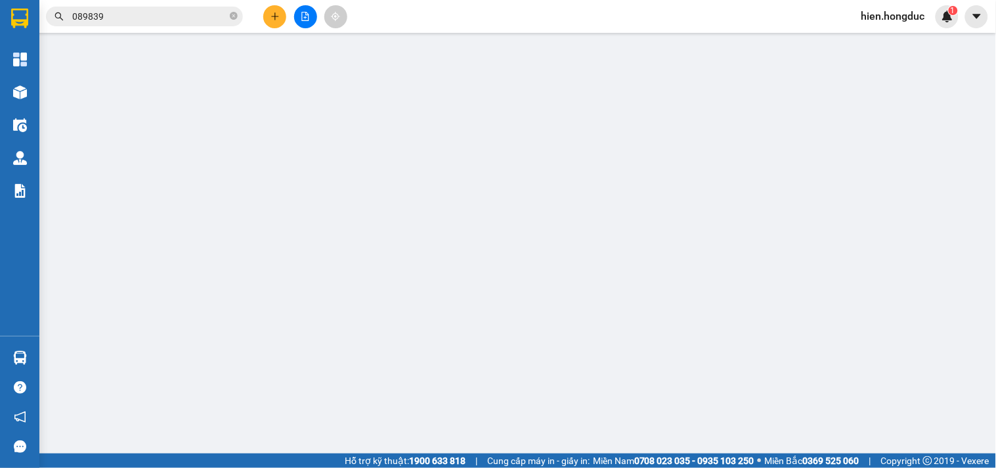
type input "0354585576"
type input "CÔ HUYỀN"
type input "0333889342"
type input "CHỊ [PERSON_NAME]"
checkbox input "true"
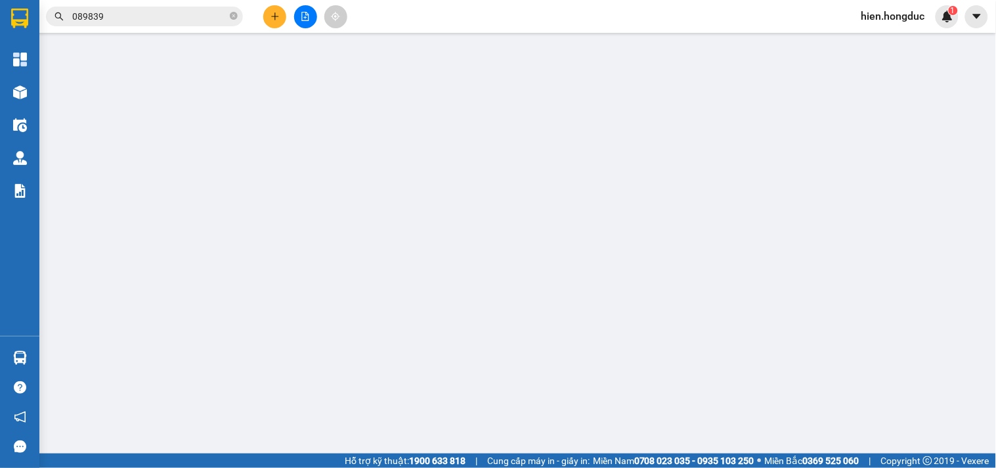
type input "TRƯỜNG [GEOGRAPHIC_DATA],[GEOGRAPHIC_DATA], [GEOGRAPHIC_DATA]"
type input "135.000"
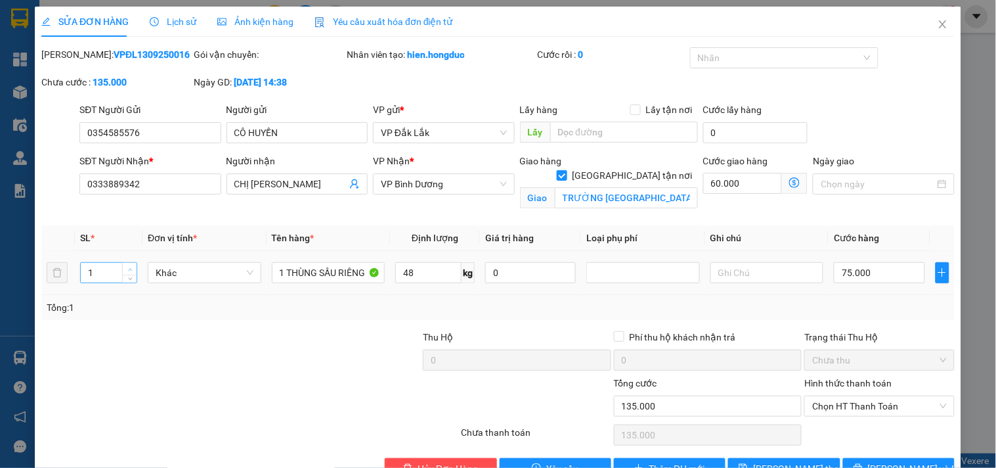
type input "2"
click at [133, 267] on span "Increase Value" at bounding box center [129, 269] width 14 height 12
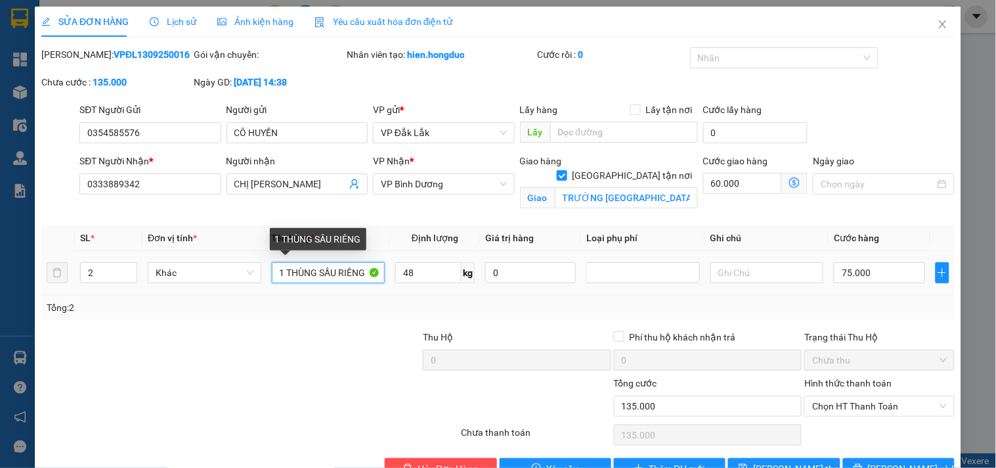
click at [283, 273] on input "1 THÙNG SẦU RIÊNG" at bounding box center [329, 272] width 114 height 21
drag, startPoint x: 274, startPoint y: 273, endPoint x: 399, endPoint y: 279, distance: 124.2
click at [399, 279] on tr "2 Khác 2 THÙNG SẦU RIÊNG 48 kg 0 75.000" at bounding box center [497, 273] width 913 height 44
type input "2 THÙNG CÓ ĐÔNG LẠNH"
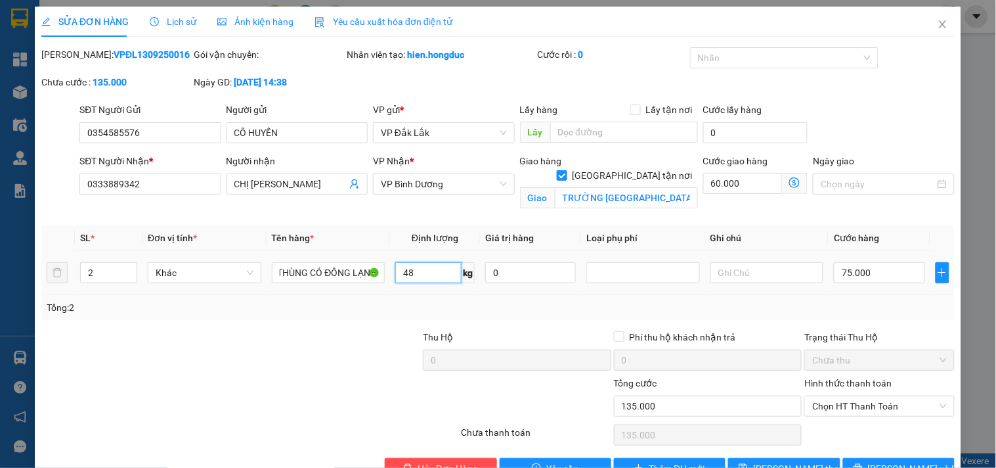
scroll to position [0, 0]
click at [427, 278] on input "48" at bounding box center [428, 272] width 66 height 21
click at [429, 274] on input "48" at bounding box center [428, 272] width 66 height 21
type input "4"
type input "76"
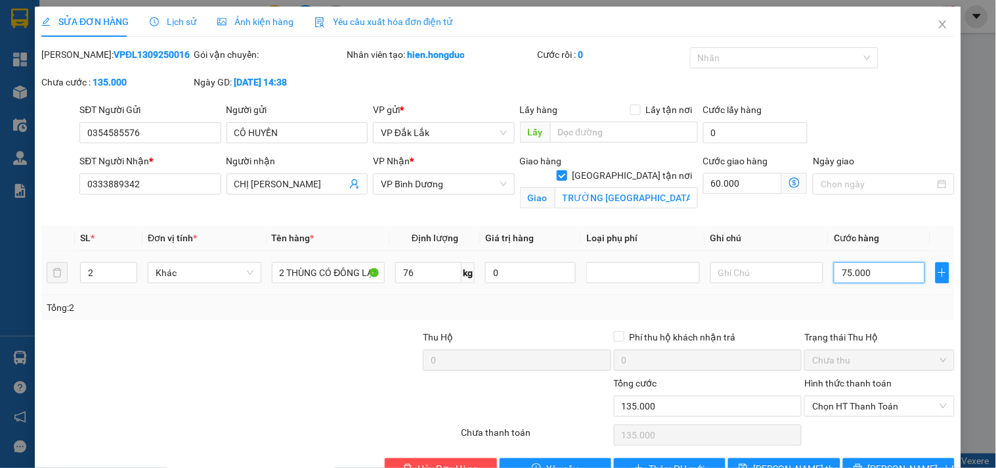
click at [864, 273] on input "75.000" at bounding box center [879, 272] width 91 height 21
click at [737, 186] on input "60.000" at bounding box center [742, 183] width 79 height 21
type input "75.009"
type input "9"
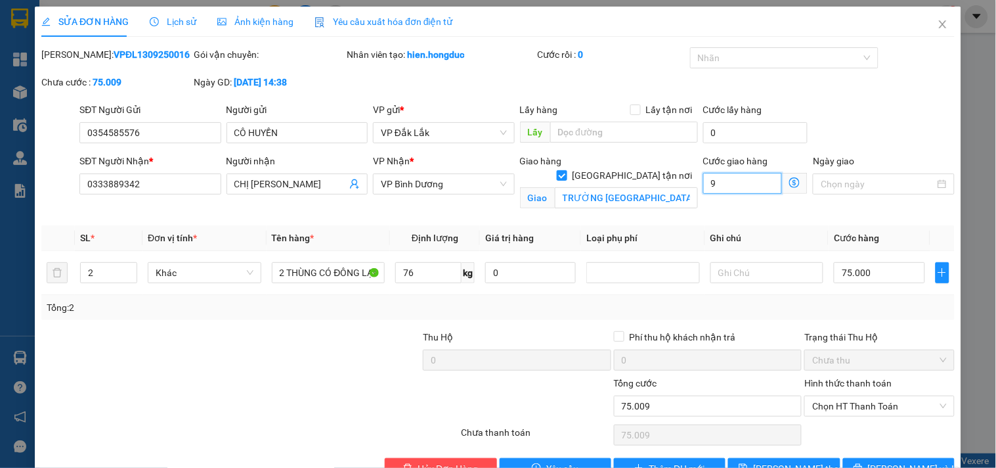
type input "75.090"
type input "90"
type input "75.900"
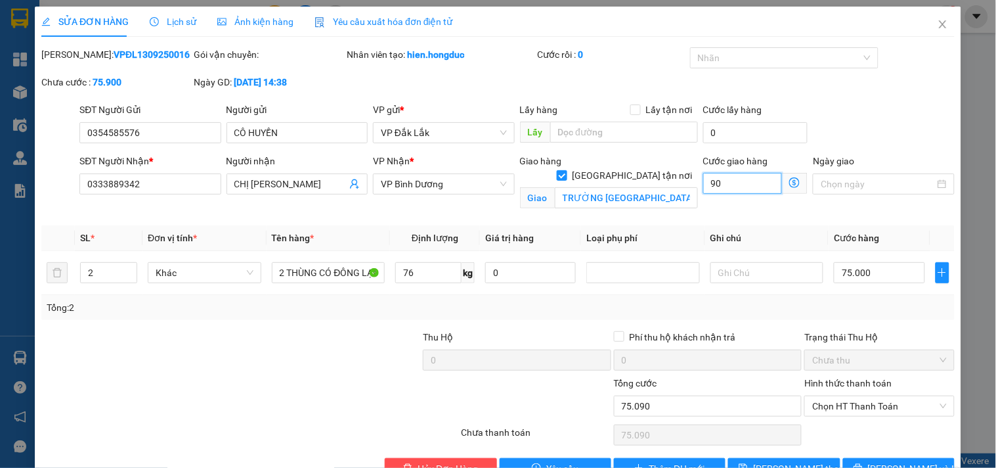
type input "900"
type input "84.000"
type input "9.000"
type input "165.000"
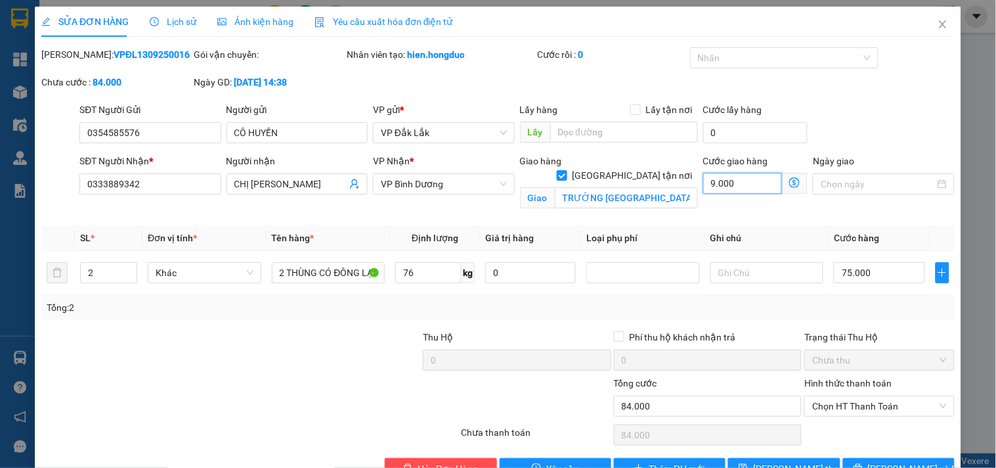
type input "165.000"
type input "90.000"
click at [855, 277] on input "75.000" at bounding box center [879, 272] width 91 height 21
type input "90.001"
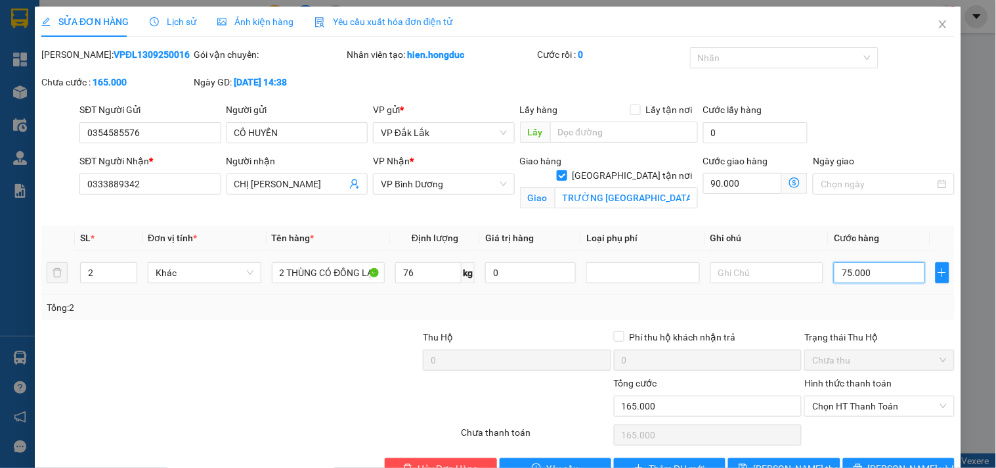
type input "1"
type input "90.013"
type input "13"
type input "90.130"
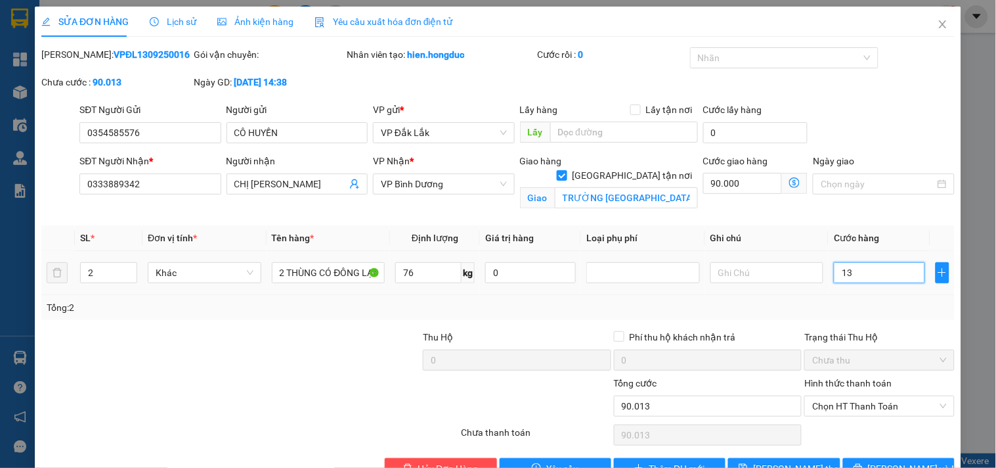
type input "90.130"
type input "1.300"
type input "91.300"
type input "13.000"
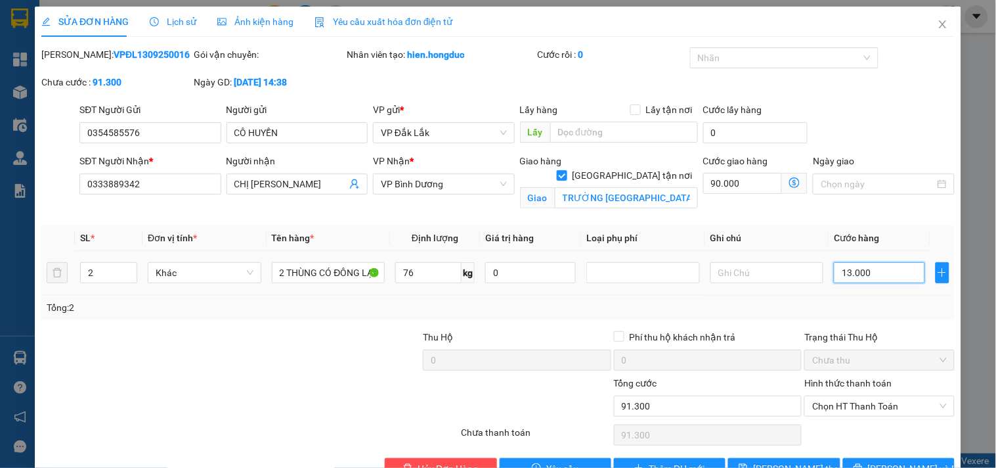
type input "103.000"
type input "220.000"
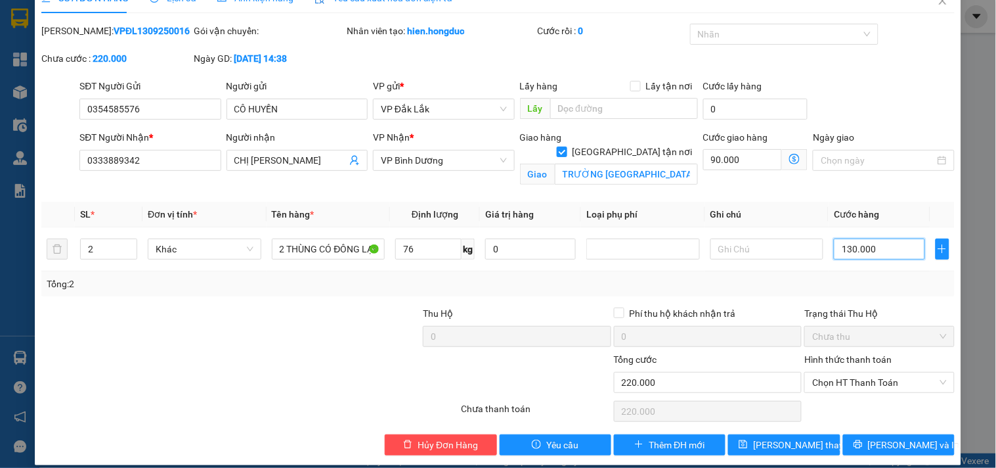
scroll to position [36, 0]
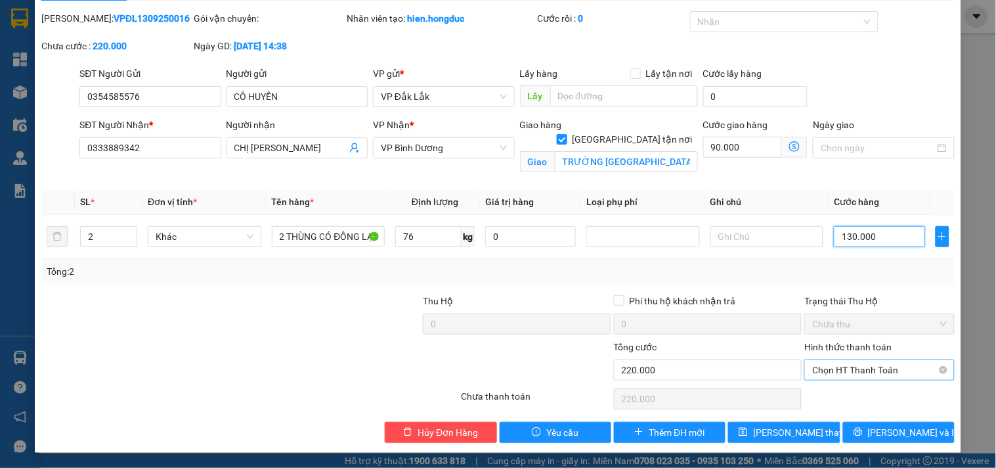
click at [848, 369] on span "Chọn HT Thanh Toán" at bounding box center [879, 370] width 134 height 20
type input "130.000"
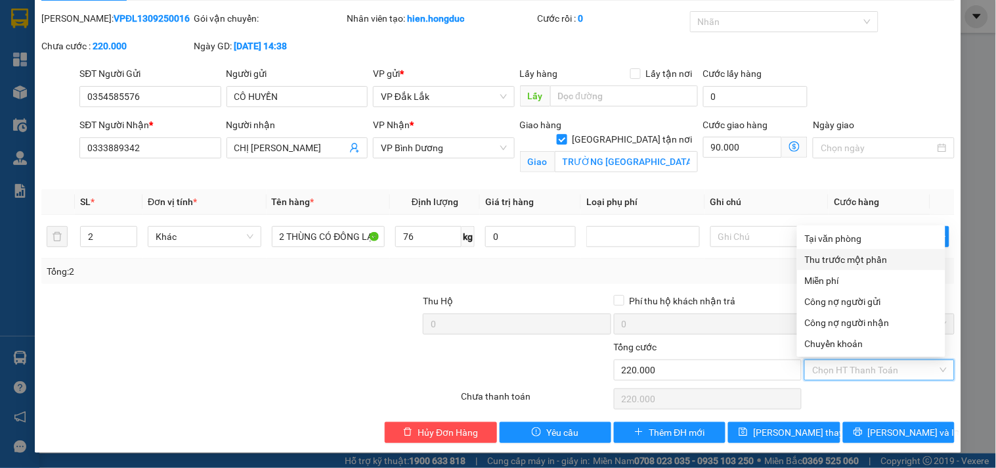
click at [861, 257] on div "Thu trước một phần" at bounding box center [871, 259] width 133 height 14
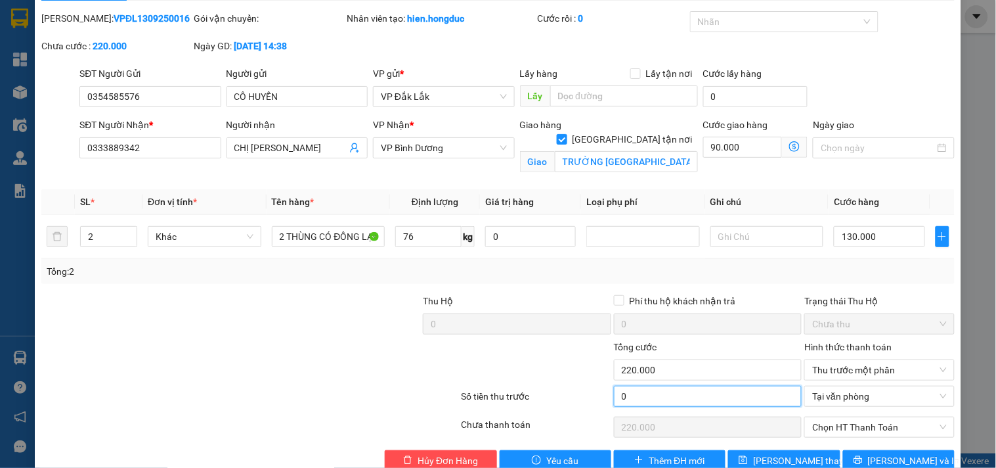
click at [645, 399] on input "0" at bounding box center [708, 395] width 188 height 21
type input "8"
type input "219.992"
type input "85"
type input "219.915"
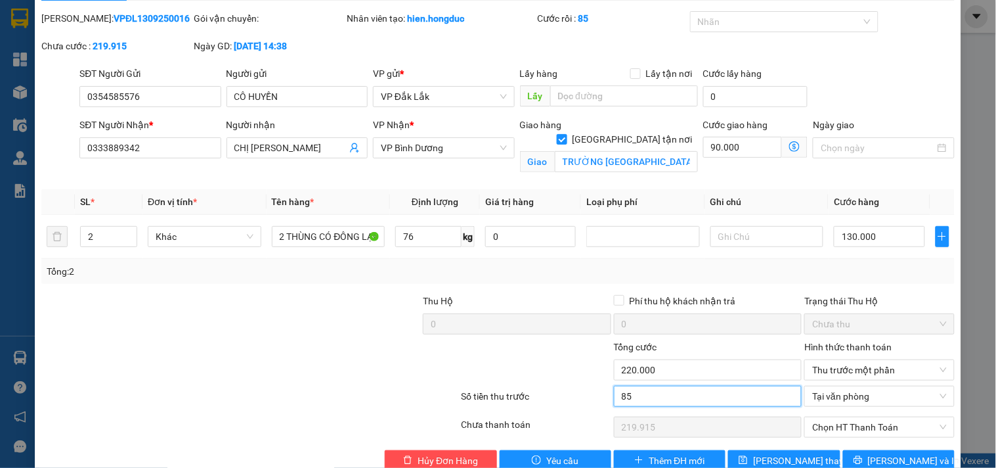
type input "850"
type input "219.150"
type input "8.500"
type input "211.500"
type input "85.000"
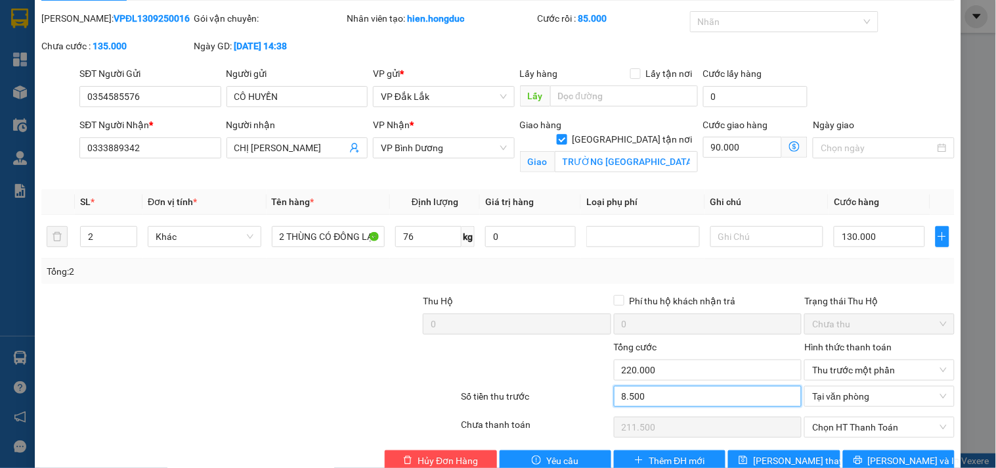
type input "135.000"
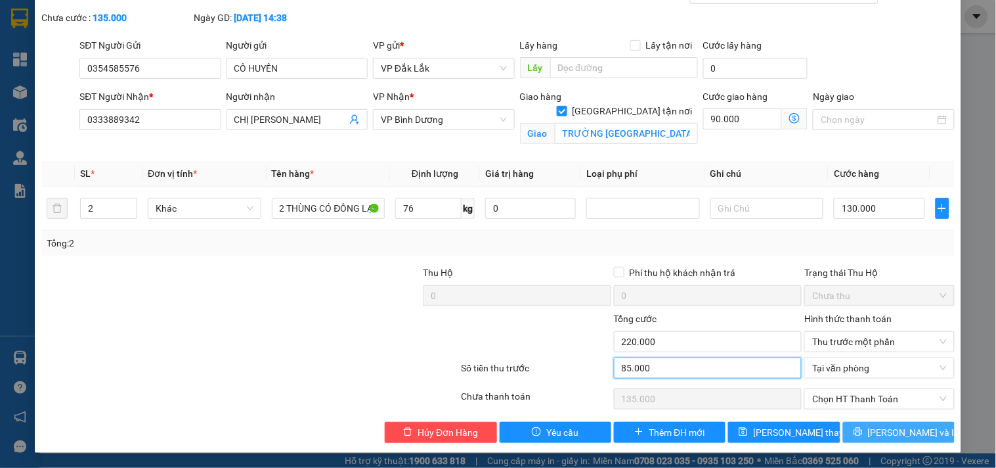
type input "85.000"
click at [874, 435] on button "[PERSON_NAME] và In" at bounding box center [899, 432] width 112 height 21
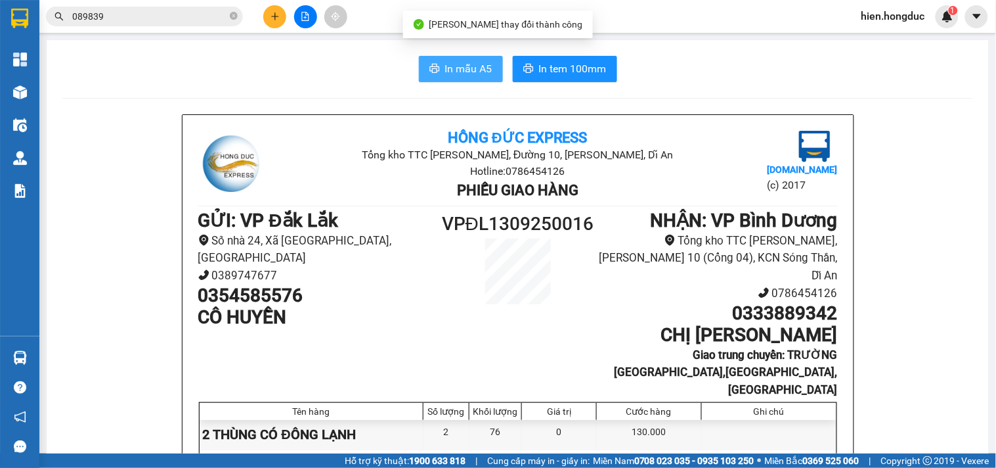
drag, startPoint x: 468, startPoint y: 64, endPoint x: 464, endPoint y: 76, distance: 12.9
click at [464, 66] on span "In mẫu A5" at bounding box center [468, 68] width 47 height 16
click at [454, 66] on span "In mẫu A5" at bounding box center [468, 68] width 47 height 16
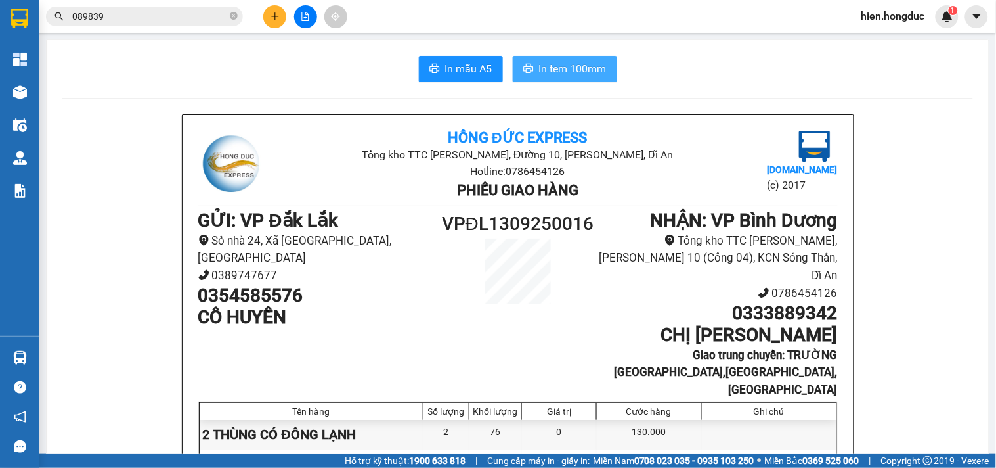
click at [561, 66] on span "In tem 100mm" at bounding box center [573, 68] width 68 height 16
click at [565, 74] on span "In tem 100mm" at bounding box center [573, 68] width 68 height 16
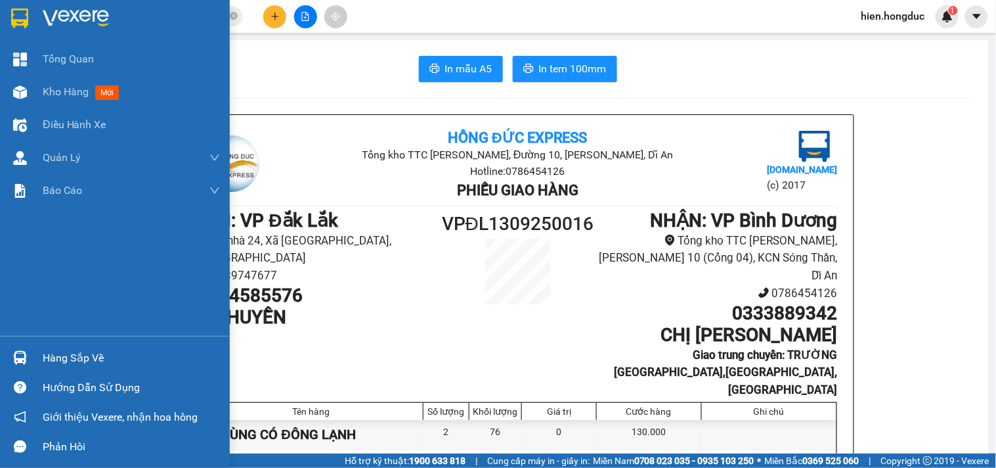
click at [53, 9] on img at bounding box center [76, 19] width 66 height 20
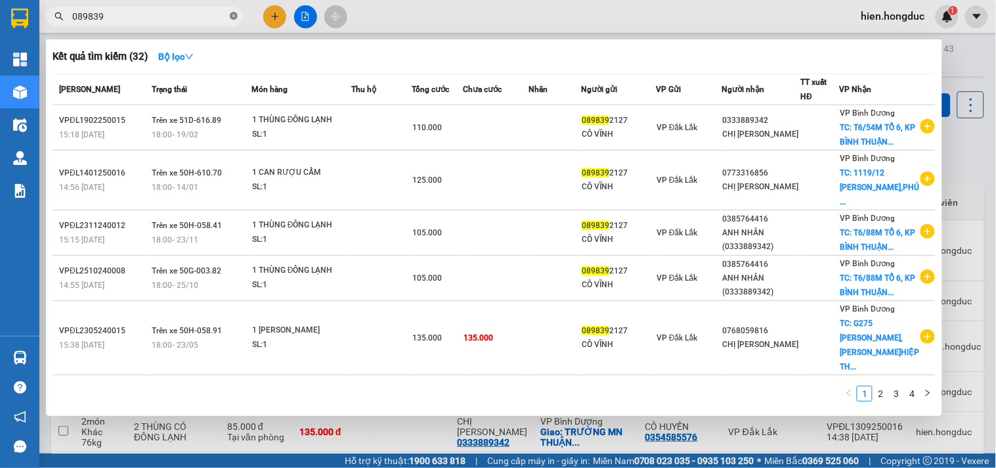
click at [232, 13] on icon "close-circle" at bounding box center [234, 16] width 8 height 8
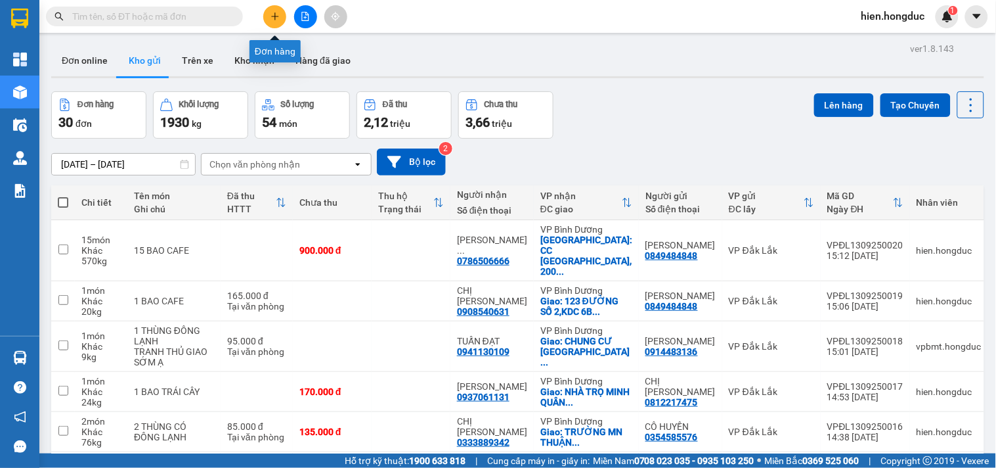
click at [276, 14] on icon "plus" at bounding box center [275, 16] width 9 height 9
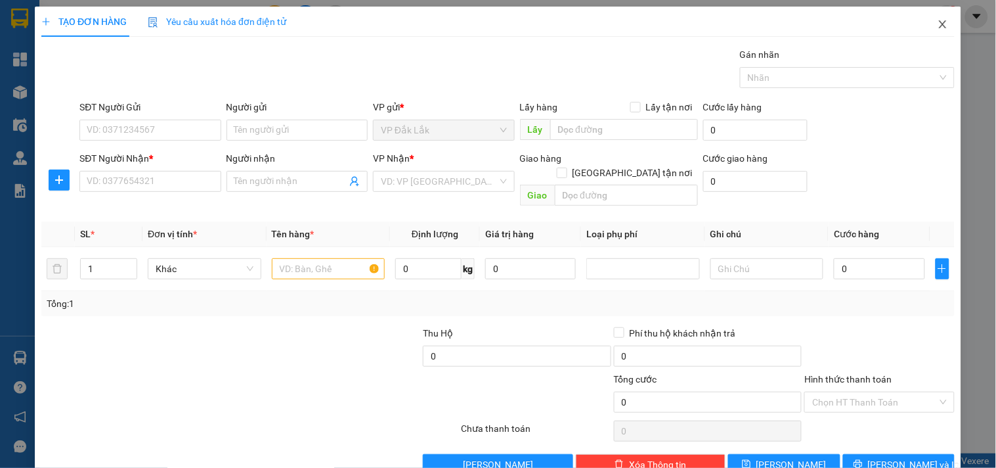
click at [938, 27] on icon "close" at bounding box center [943, 24] width 11 height 11
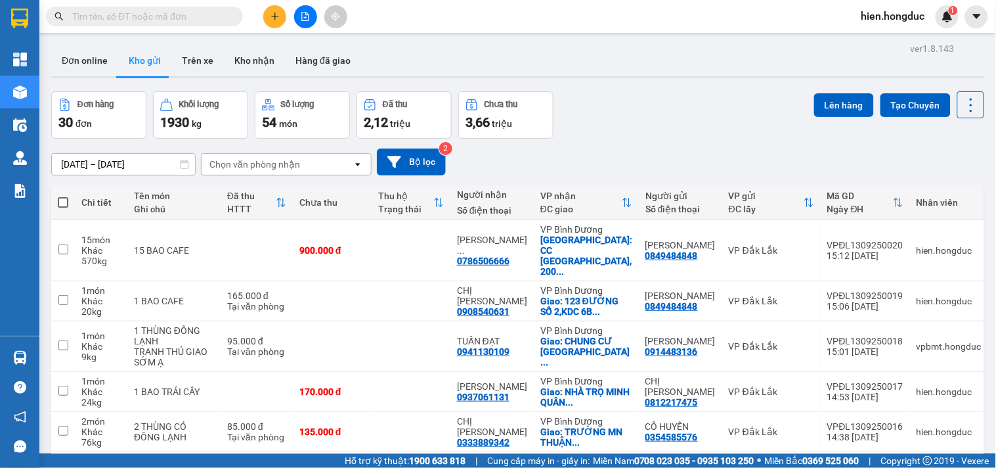
click at [156, 20] on input "text" at bounding box center [149, 16] width 155 height 14
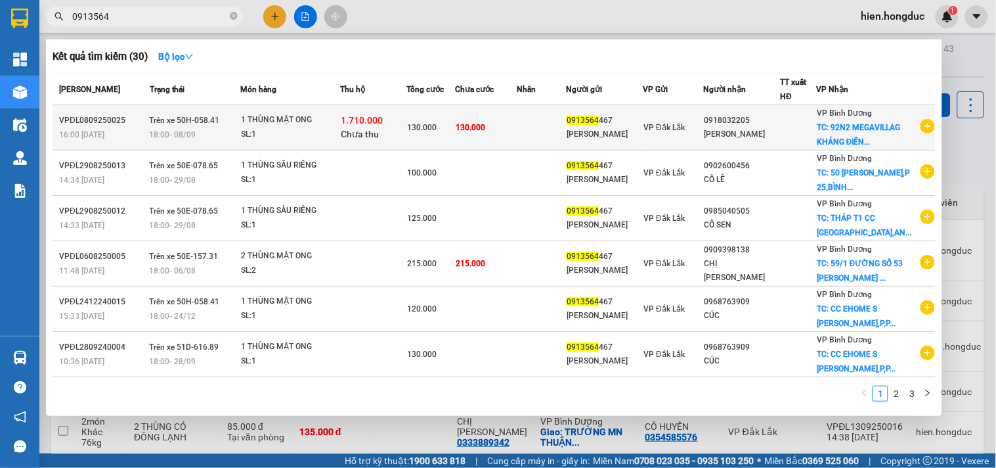
type input "0913564"
click at [921, 131] on icon "plus-circle" at bounding box center [928, 126] width 14 height 14
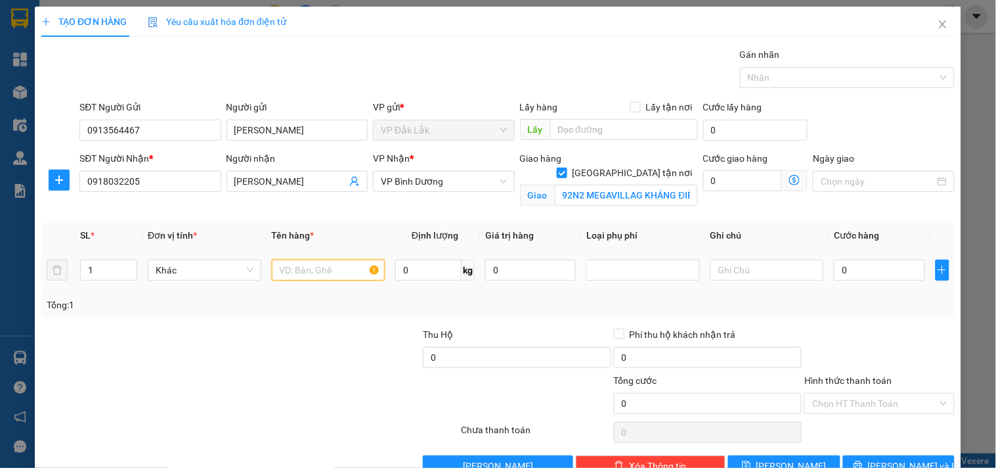
click at [318, 276] on input "text" at bounding box center [329, 269] width 114 height 21
type input "1 THÙNG HẠT"
click at [429, 274] on input "0" at bounding box center [428, 269] width 66 height 21
type input "15"
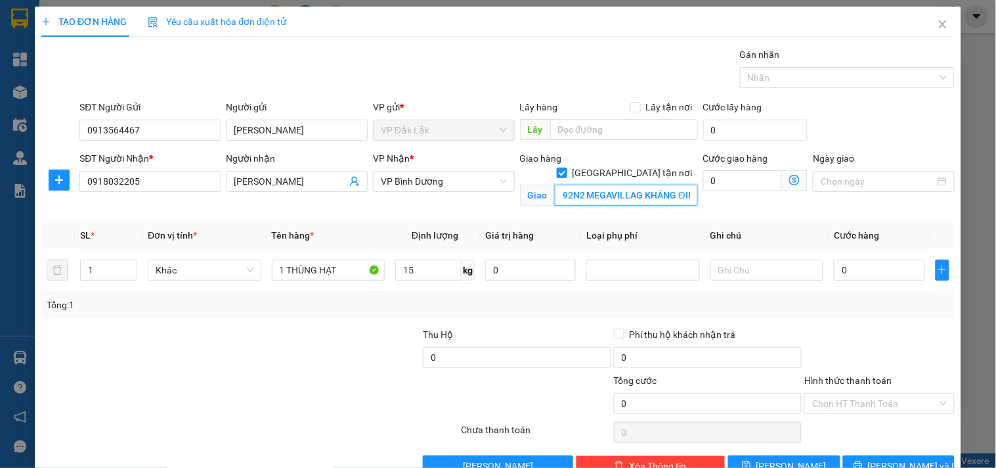
click at [624, 185] on input "92N2 MEGAVILLAG KHÁNG ĐIỀN,PHÚ HỮU,Q9" at bounding box center [626, 195] width 143 height 21
click at [650, 185] on input "92N2 MEGAVILLAG KHÁNG ĐIỀN,PHÚ HỮU,Q9" at bounding box center [626, 195] width 143 height 21
click at [720, 173] on input "0" at bounding box center [742, 180] width 79 height 21
type input "7"
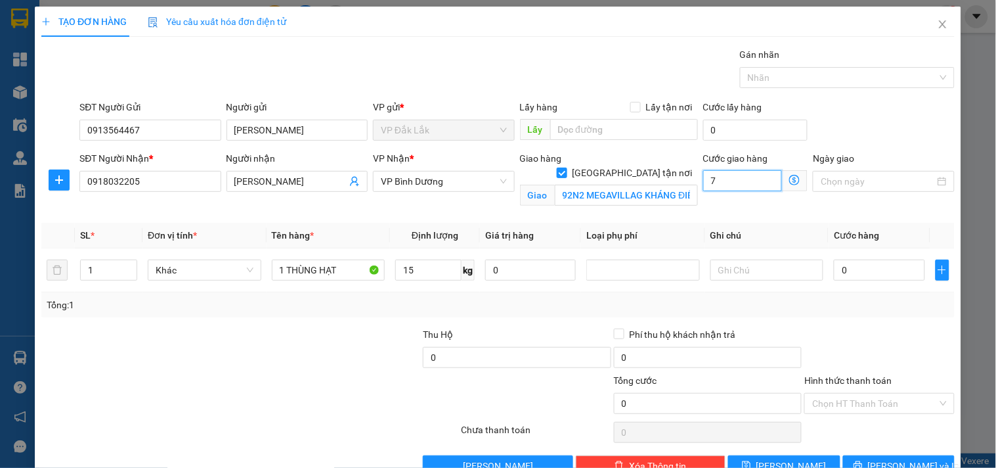
type input "7"
type input "75"
type input "750"
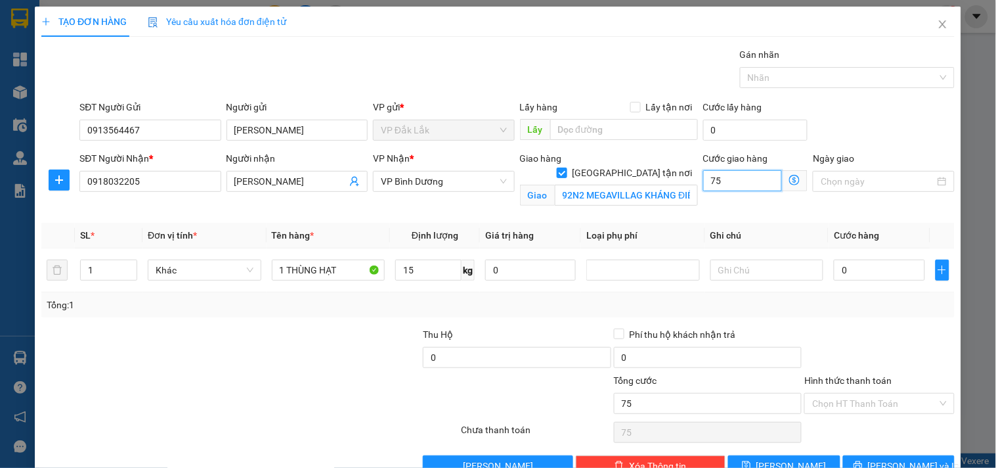
type input "750"
type input "7.500"
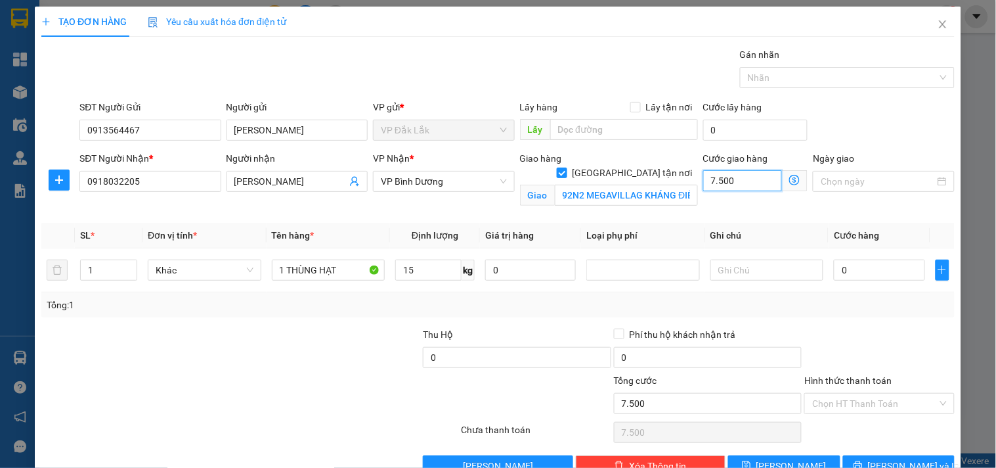
type input "75.000"
click at [843, 272] on input "0" at bounding box center [879, 269] width 91 height 21
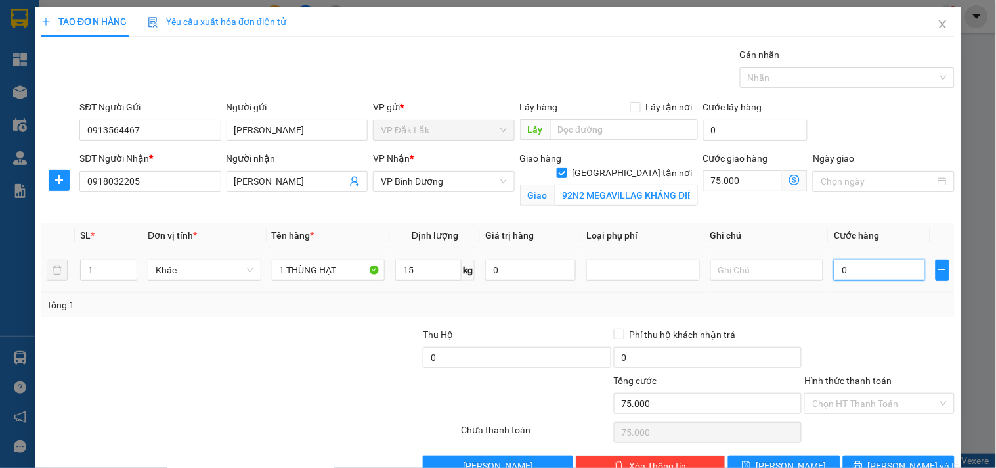
type input "4"
type input "75.004"
type input "40"
type input "75.040"
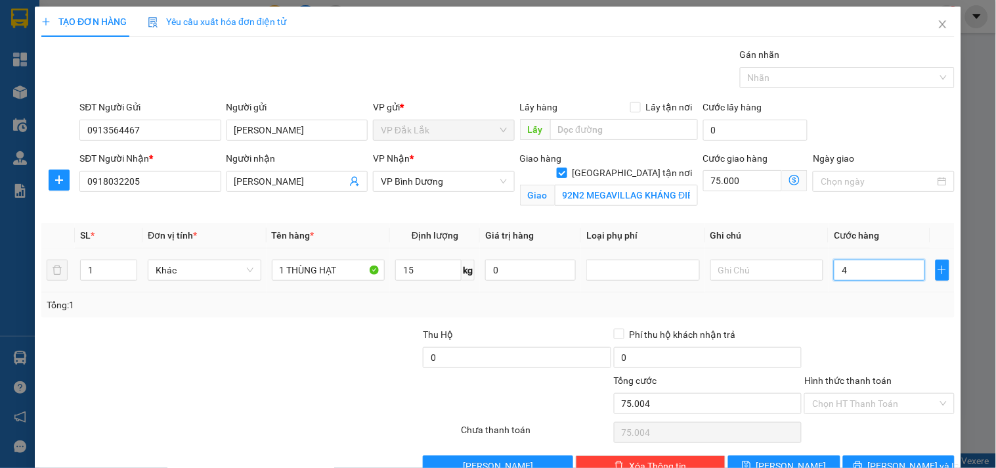
type input "75.040"
type input "400"
type input "75.400"
type input "4.000"
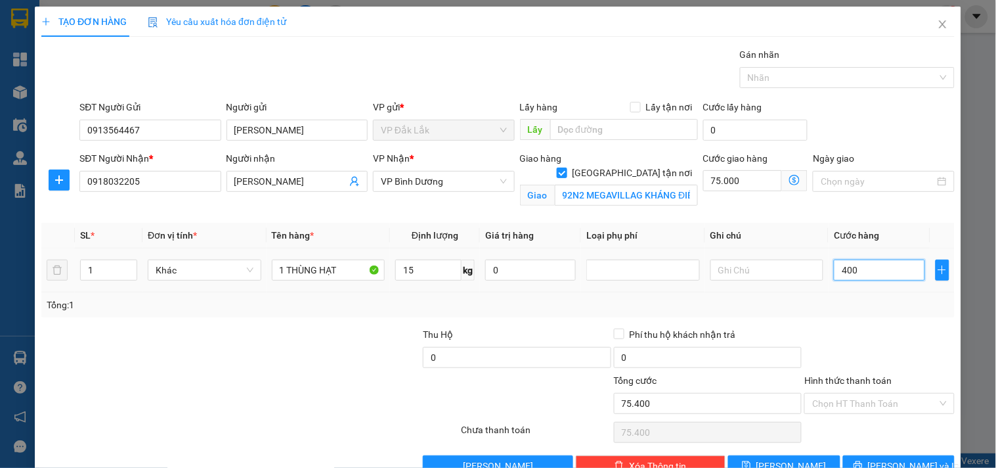
type input "79.000"
type input "40.000"
type input "115.000"
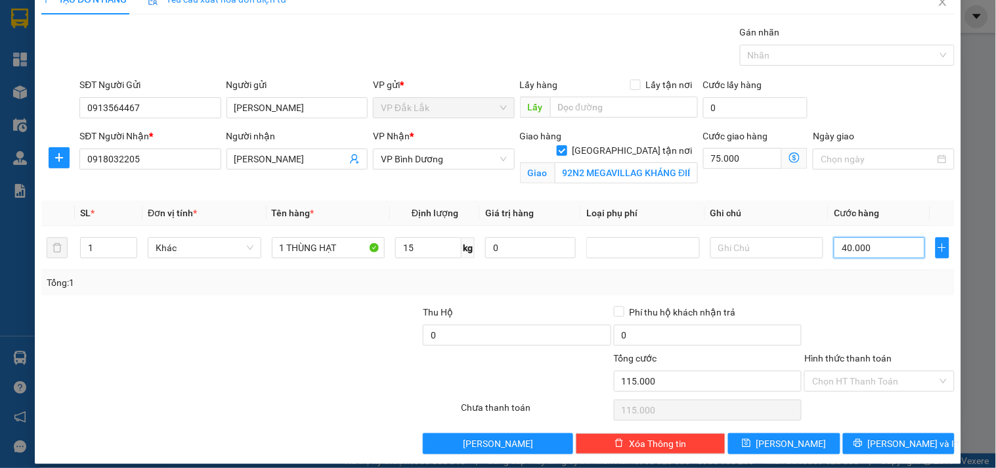
scroll to position [34, 0]
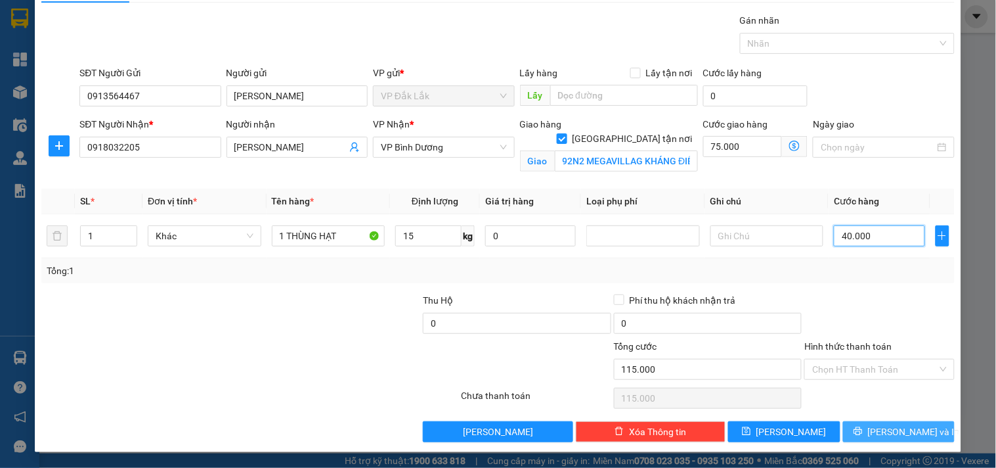
type input "40.000"
click at [863, 428] on icon "printer" at bounding box center [858, 430] width 9 height 9
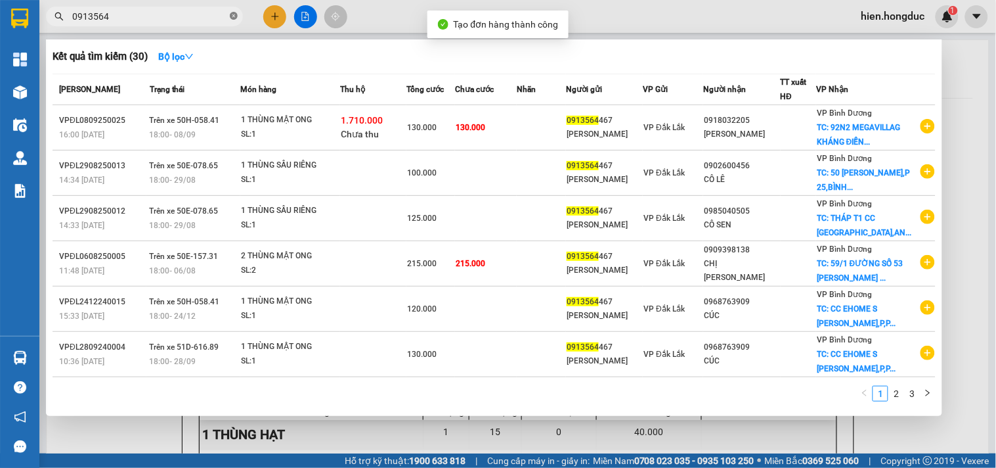
click at [237, 18] on span "0913564" at bounding box center [144, 17] width 197 height 20
click at [236, 17] on icon "close-circle" at bounding box center [234, 16] width 8 height 8
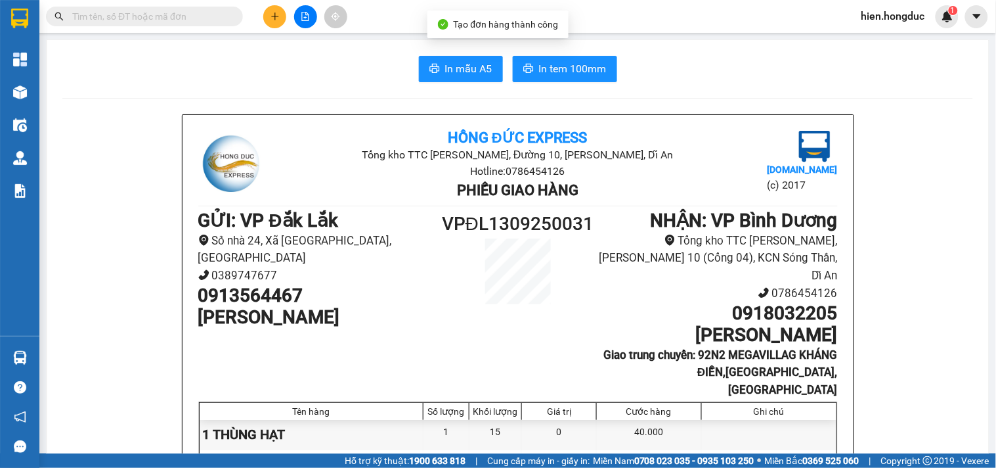
click at [471, 70] on span "In mẫu A5" at bounding box center [468, 68] width 47 height 16
click at [565, 70] on span "In tem 100mm" at bounding box center [573, 68] width 68 height 16
click at [274, 18] on icon "plus" at bounding box center [275, 16] width 9 height 9
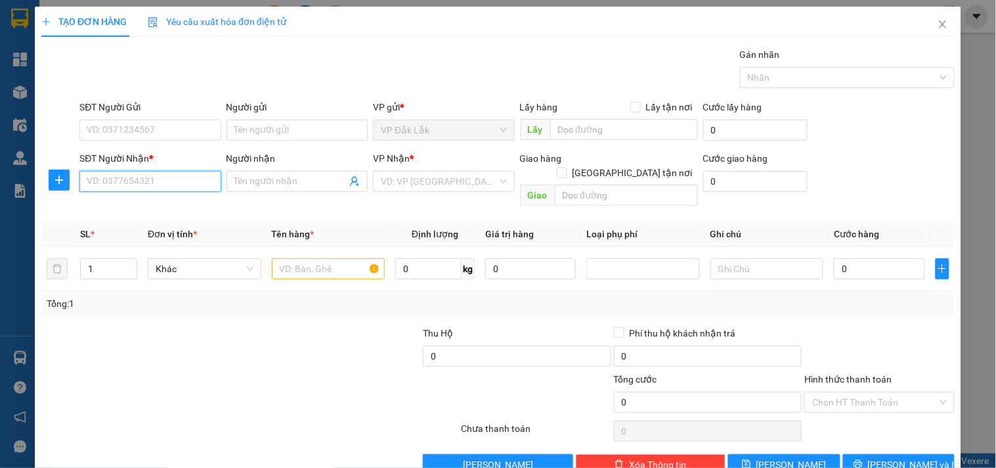
click at [148, 179] on input "SĐT Người Nhận *" at bounding box center [149, 181] width 141 height 21
type input "0963062091"
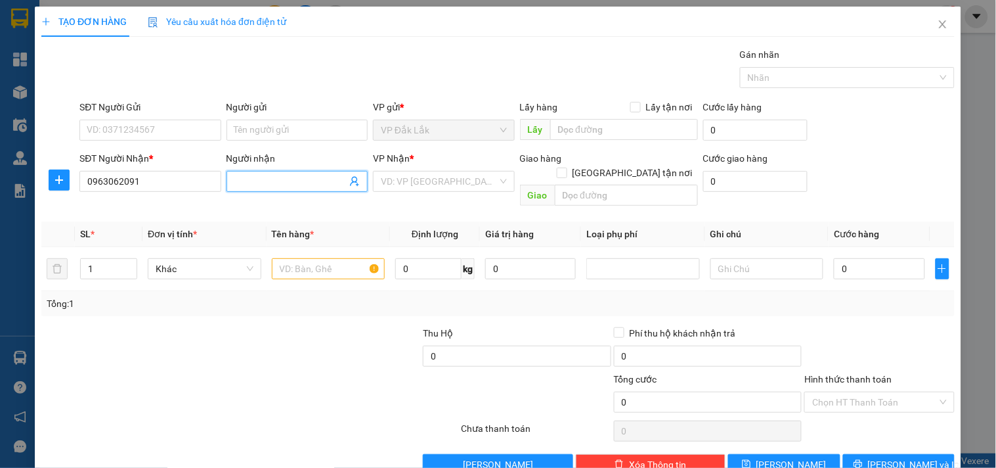
click at [248, 185] on input "Người nhận" at bounding box center [290, 181] width 112 height 14
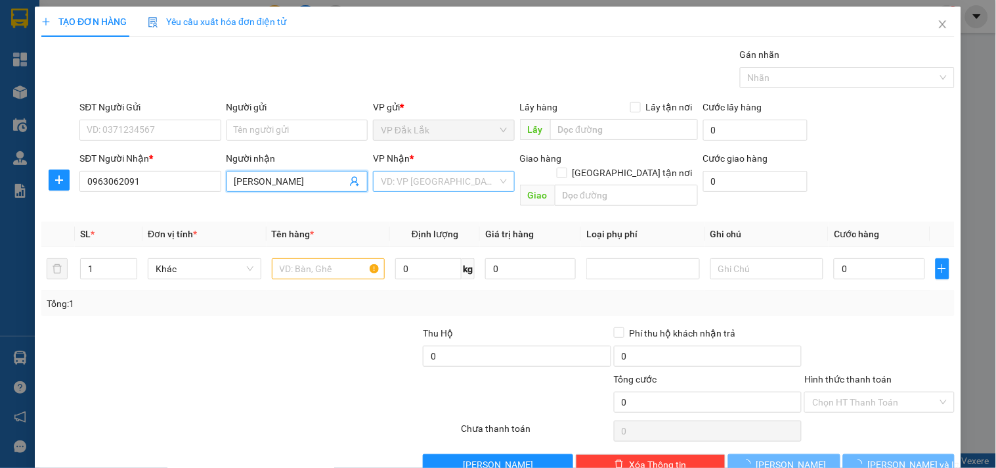
type input "THANH TRÚC"
click at [448, 181] on input "search" at bounding box center [439, 181] width 116 height 20
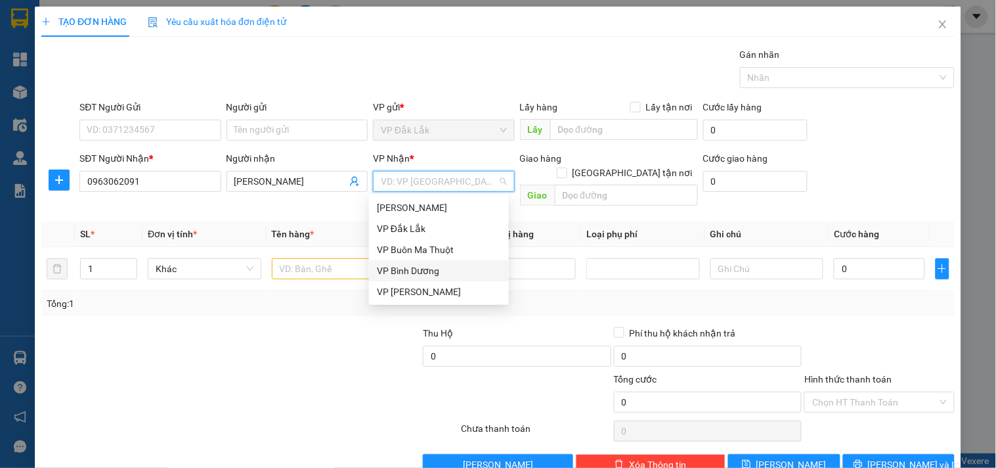
click at [416, 272] on div "VP Bình Dương" at bounding box center [439, 270] width 124 height 14
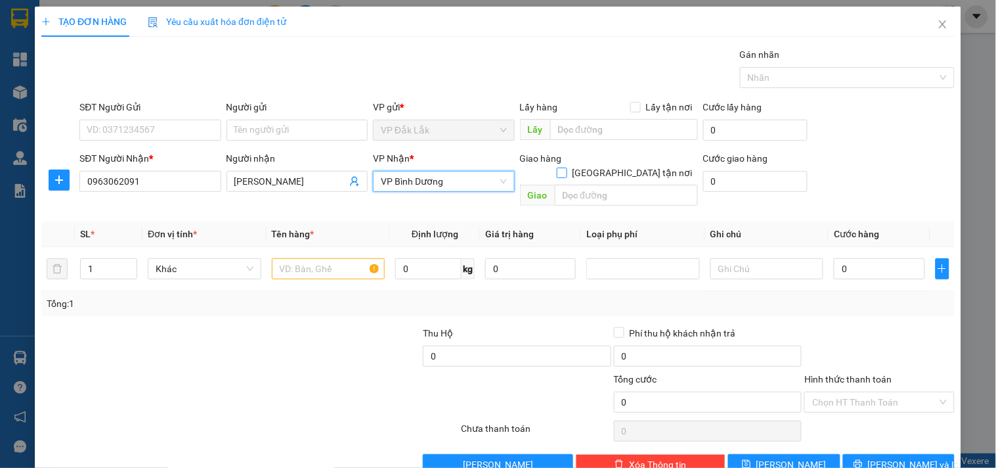
click at [566, 167] on input "[GEOGRAPHIC_DATA] tận nơi" at bounding box center [561, 171] width 9 height 9
checkbox input "true"
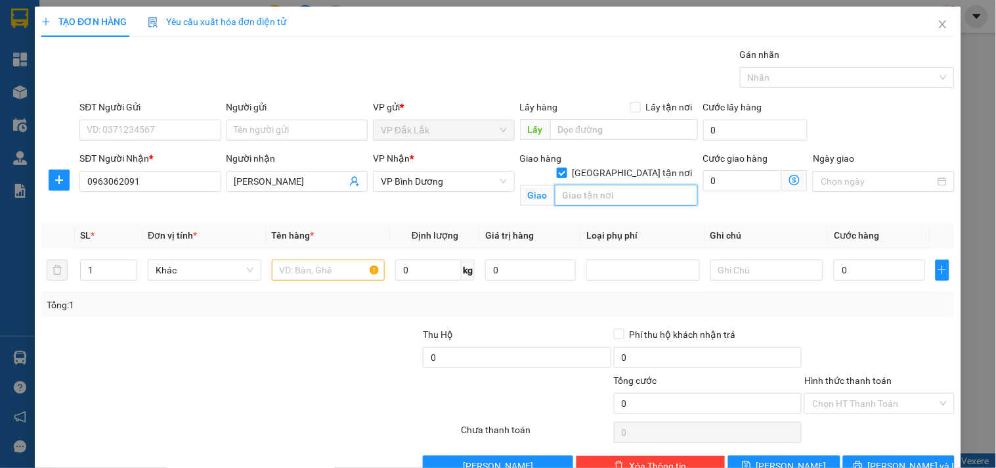
click at [582, 185] on input "text" at bounding box center [626, 195] width 143 height 21
type input "235A THỐNG NHẤT,P11,GÒ VẤP"
click at [723, 178] on input "0" at bounding box center [742, 180] width 79 height 21
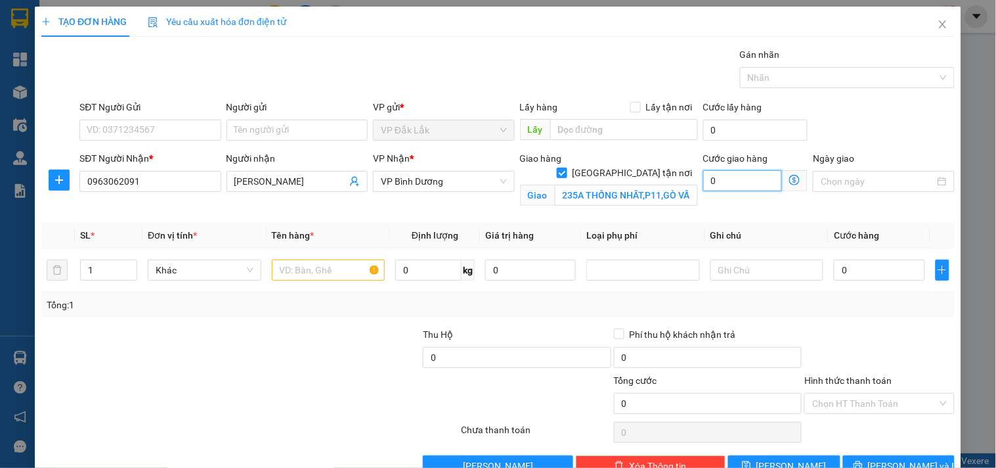
type input "6"
type input "60"
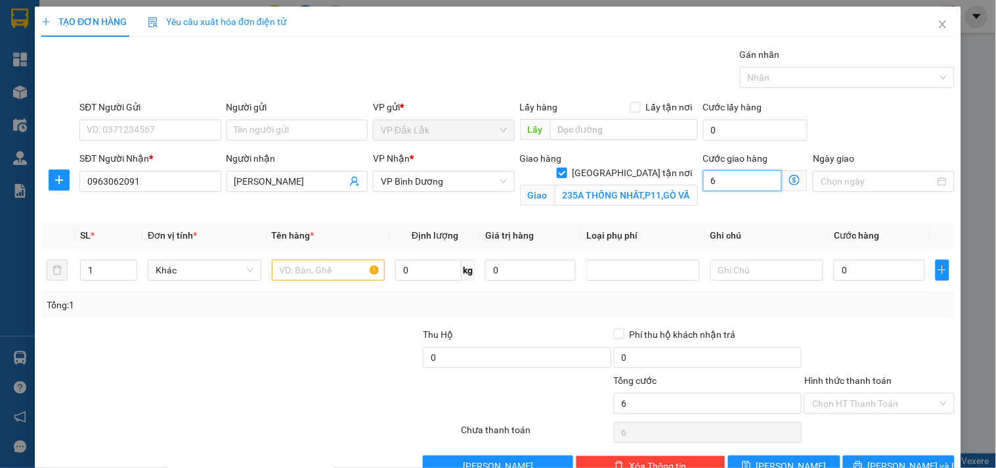
type input "60"
type input "600"
type input "6.000"
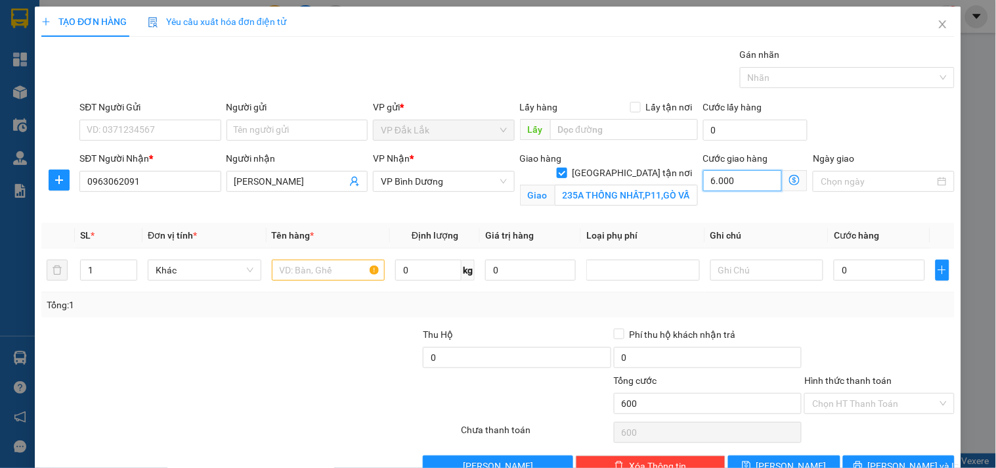
type input "6.000"
type input "60.000"
click at [172, 132] on input "SĐT Người Gửi" at bounding box center [149, 130] width 141 height 21
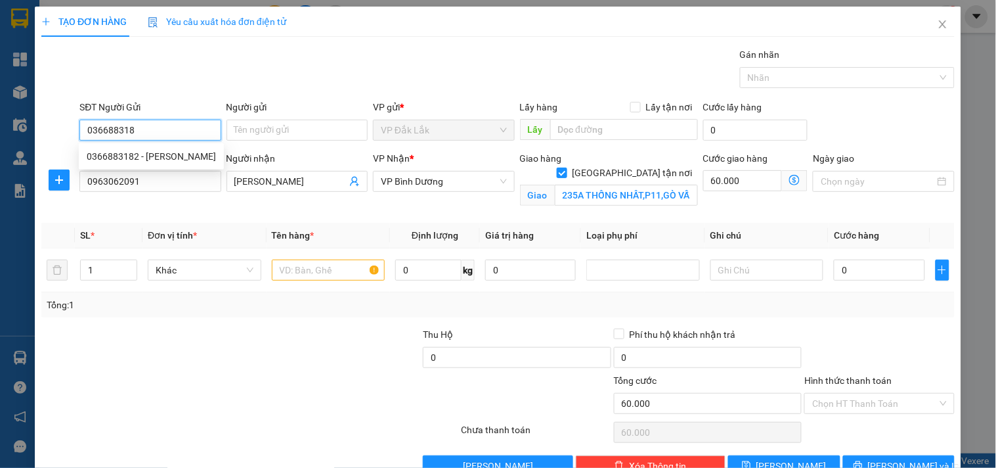
type input "0366883182"
click at [169, 149] on div "0366883182 - NGỌC ANH" at bounding box center [151, 156] width 129 height 14
type input "NGỌC ANH"
type input "100.000"
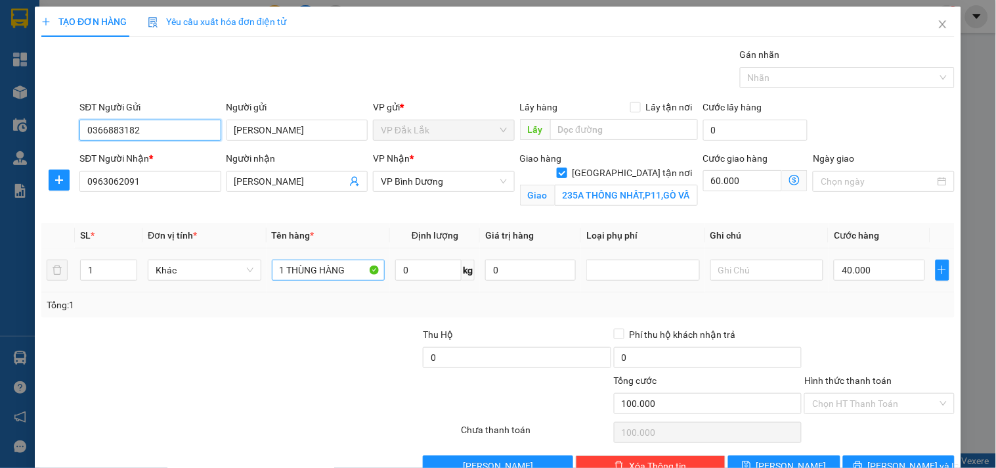
type input "0366883182"
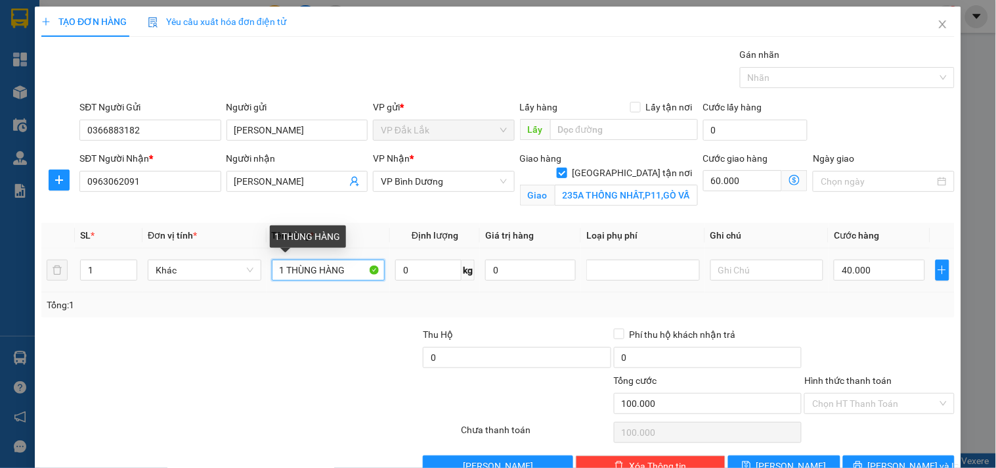
click at [344, 273] on input "1 THÙNG HÀNG" at bounding box center [329, 269] width 114 height 21
type input "1 TÚI ĐEN ĐỒ CÔ DÂU"
click at [404, 273] on input "0" at bounding box center [428, 269] width 66 height 21
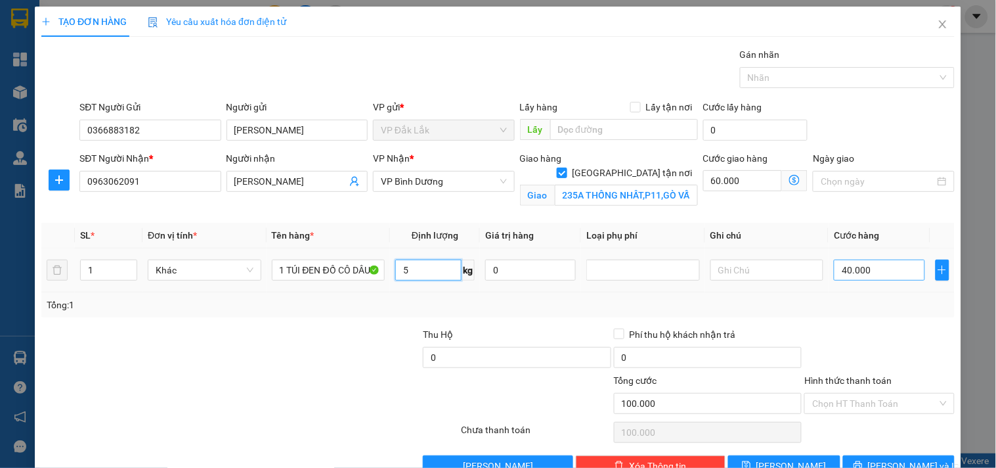
type input "5"
click at [865, 276] on input "40.000" at bounding box center [879, 269] width 91 height 21
type input "60.003"
type input "3"
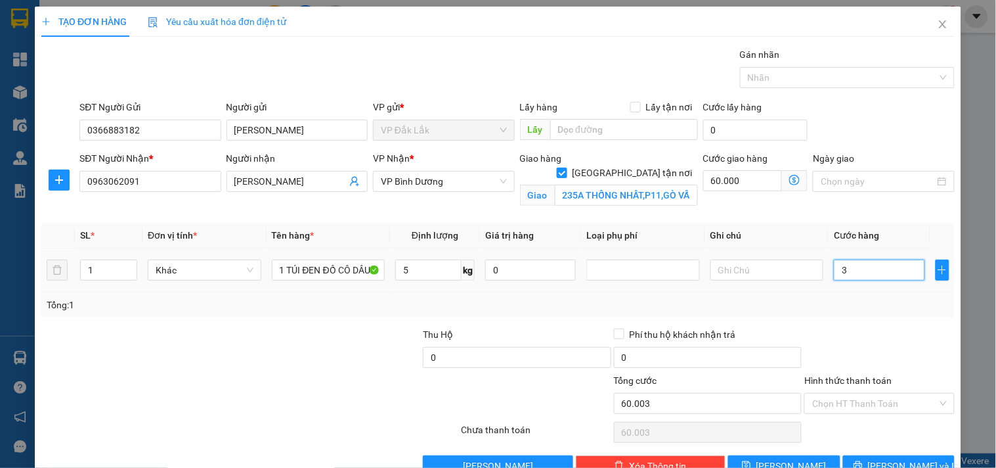
type input "60.030"
type input "300"
type input "60.300"
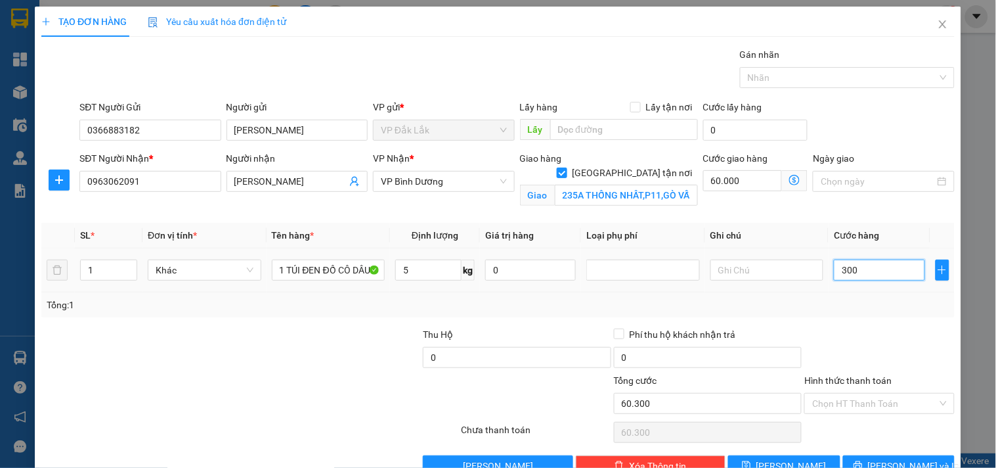
type input "63.000"
type input "3.000"
type input "90.000"
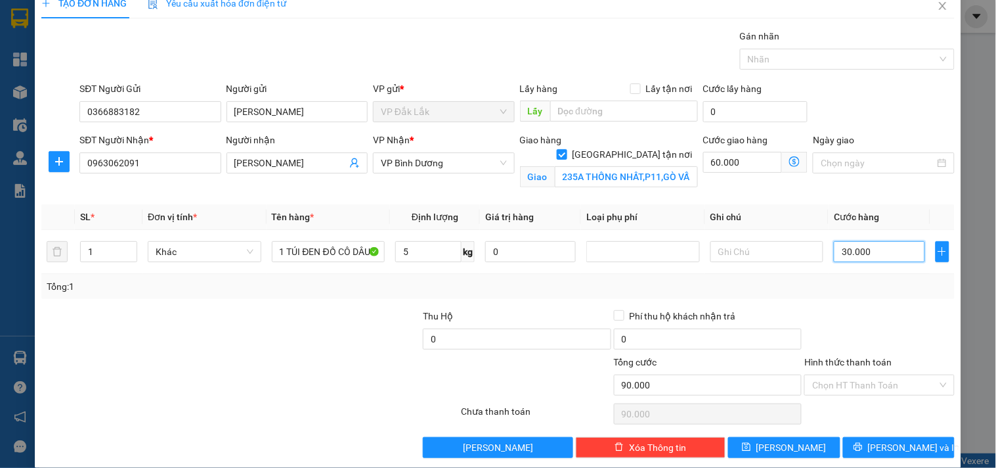
scroll to position [34, 0]
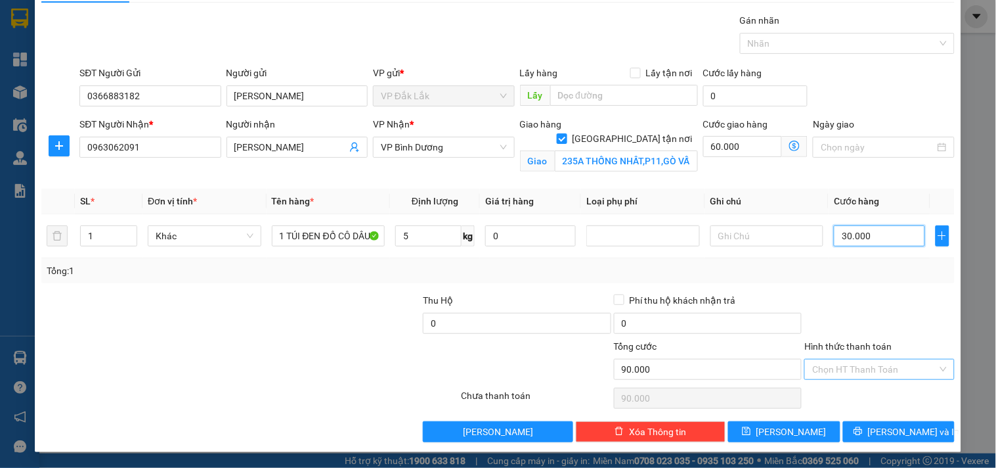
type input "30.000"
click at [854, 366] on input "Hình thức thanh toán" at bounding box center [874, 369] width 125 height 20
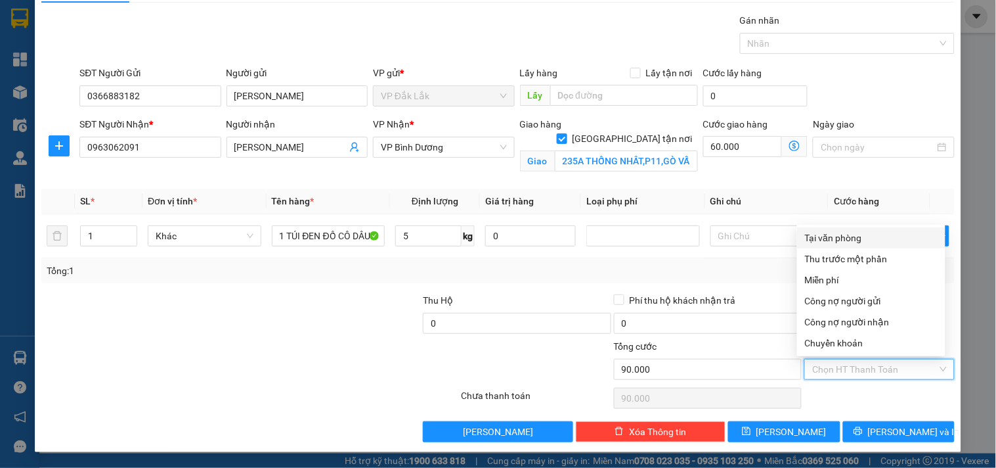
click at [847, 238] on div "Tại văn phòng" at bounding box center [871, 237] width 133 height 14
type input "0"
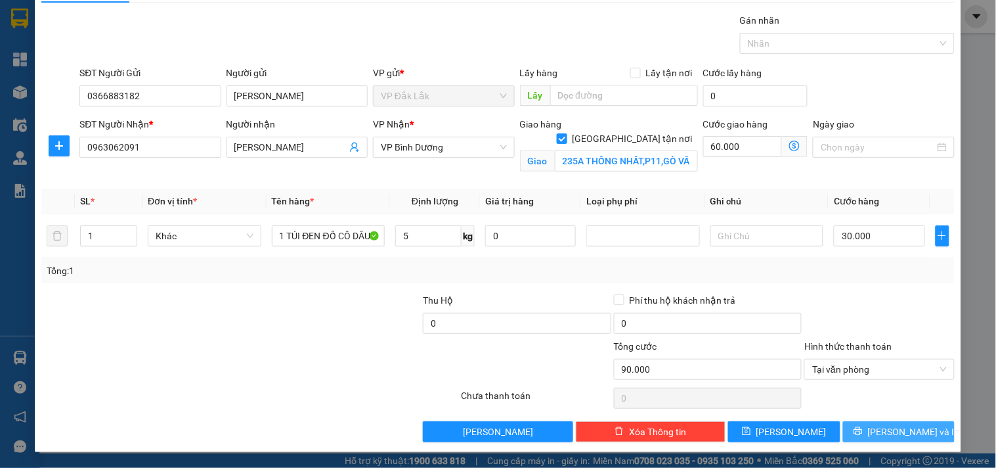
click at [894, 432] on span "[PERSON_NAME] và In" at bounding box center [914, 431] width 92 height 14
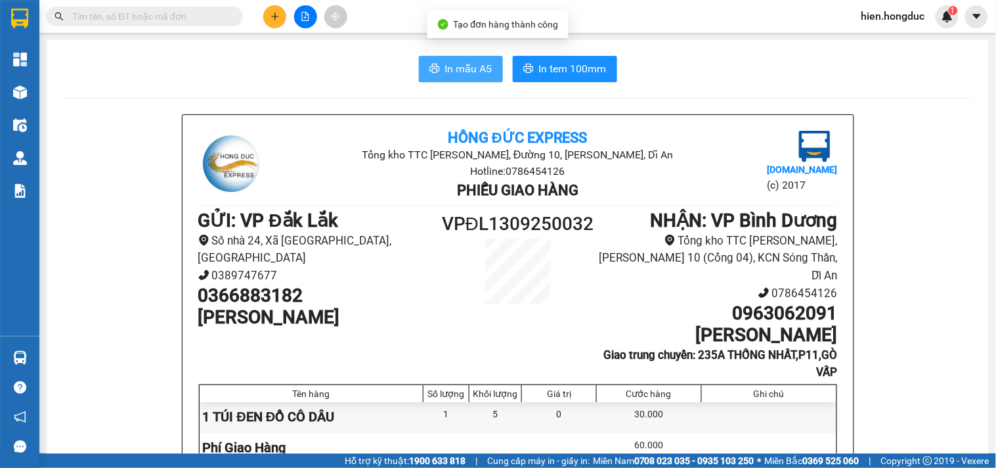
click at [468, 59] on button "In mẫu A5" at bounding box center [461, 69] width 84 height 26
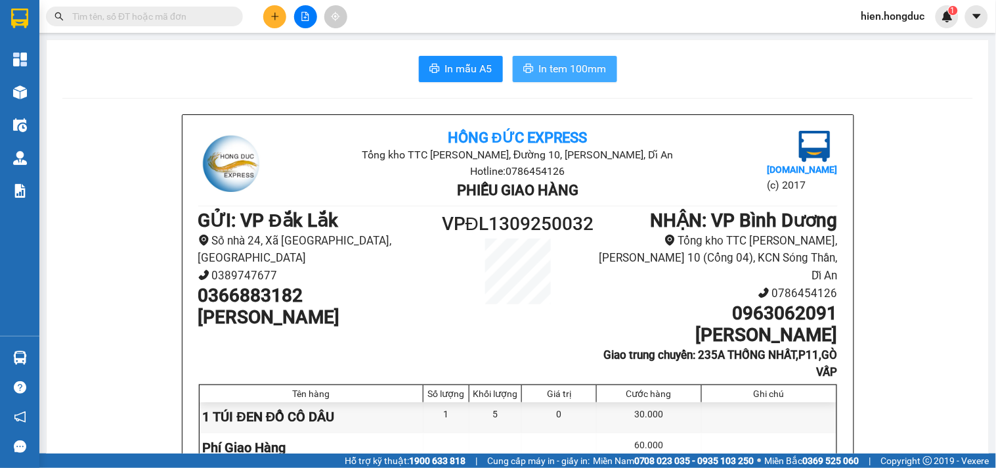
click at [543, 64] on span "In tem 100mm" at bounding box center [573, 68] width 68 height 16
click at [274, 23] on button at bounding box center [274, 16] width 23 height 23
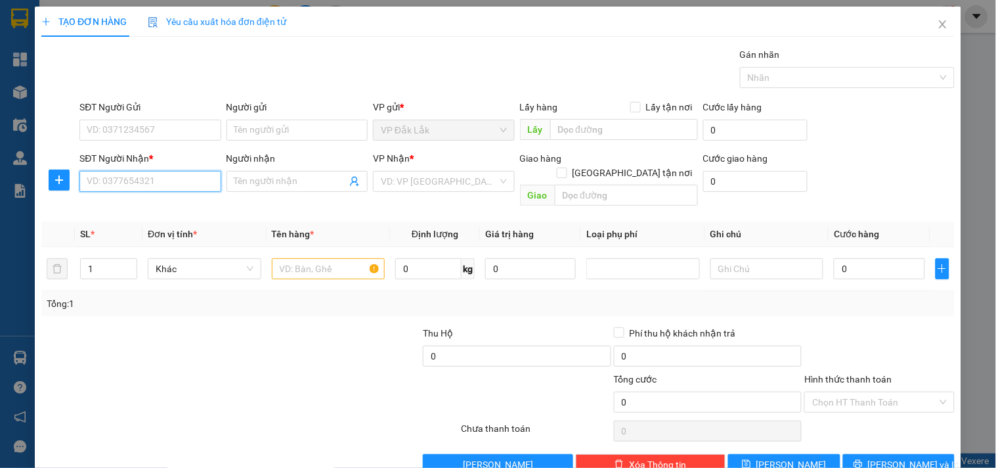
click at [149, 185] on input "SĐT Người Nhận *" at bounding box center [149, 181] width 141 height 21
click at [138, 187] on input "SĐT Người Nhận *" at bounding box center [149, 181] width 141 height 21
type input "0917976279"
click at [244, 179] on input "Người nhận" at bounding box center [290, 181] width 112 height 14
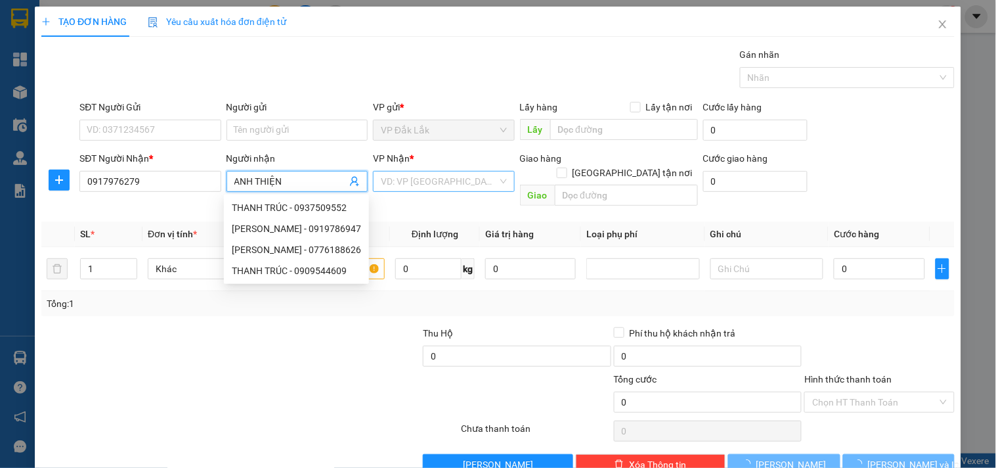
click at [440, 171] on div "VD: VP [GEOGRAPHIC_DATA]" at bounding box center [443, 181] width 141 height 21
type input "ANH THIỆN"
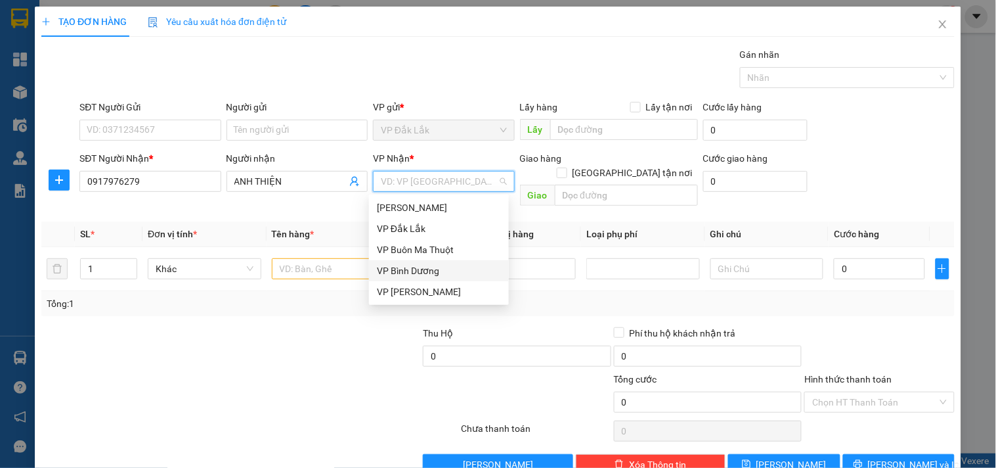
click at [424, 271] on div "VP Bình Dương" at bounding box center [439, 270] width 124 height 14
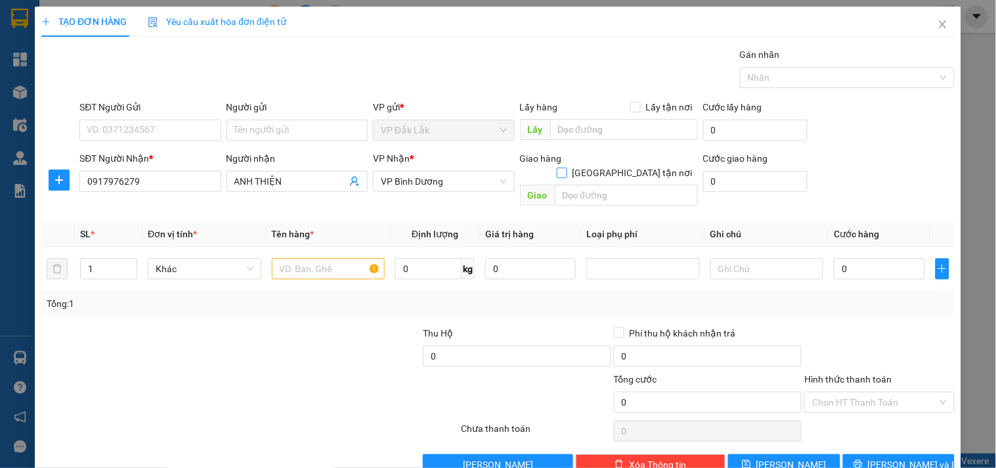
click at [566, 167] on input "[GEOGRAPHIC_DATA] tận nơi" at bounding box center [561, 171] width 9 height 9
checkbox input "true"
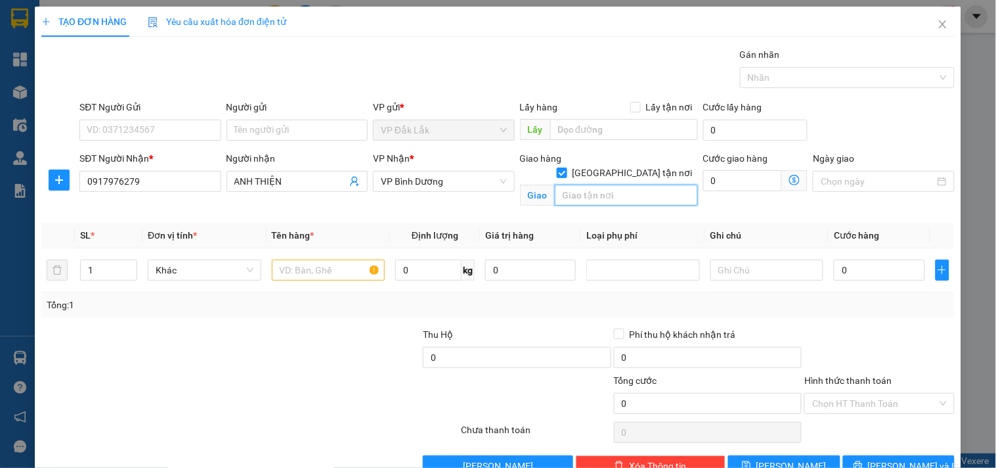
click at [603, 185] on input "text" at bounding box center [626, 195] width 143 height 21
type input "CAFE ĐỎ 588 PHẠM HÙNG,LONG TOÀN,TP BÀ RỊA"
click at [132, 126] on input "SĐT Người Gửi" at bounding box center [149, 130] width 141 height 21
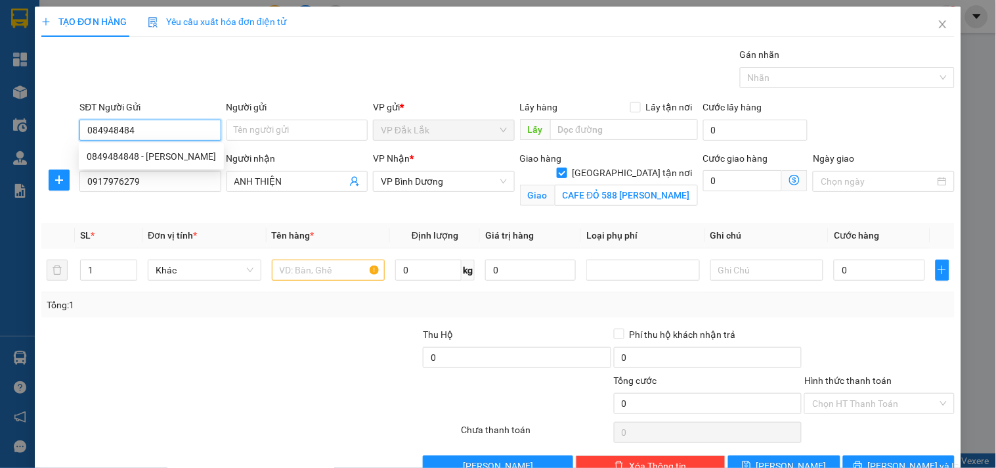
type input "0849484848"
click at [142, 149] on div "0849484848 - [PERSON_NAME]" at bounding box center [151, 156] width 129 height 14
type input "[PERSON_NAME]"
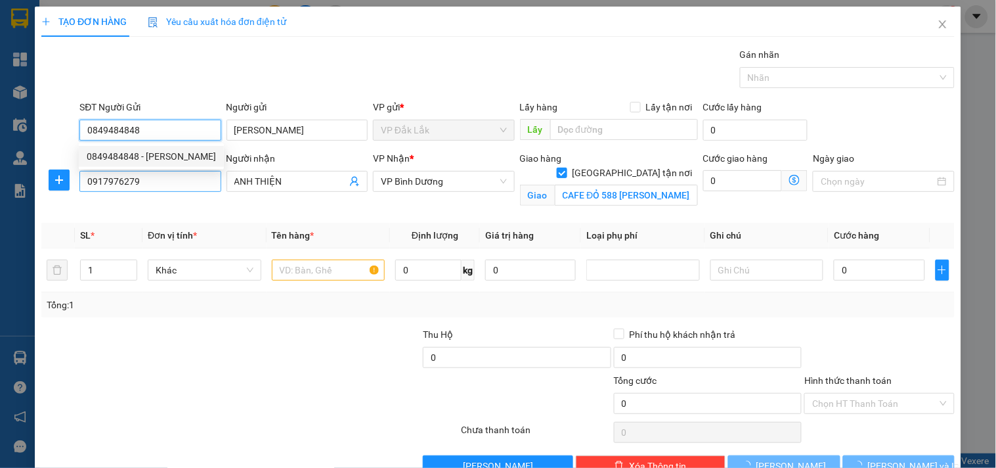
type input "610.000"
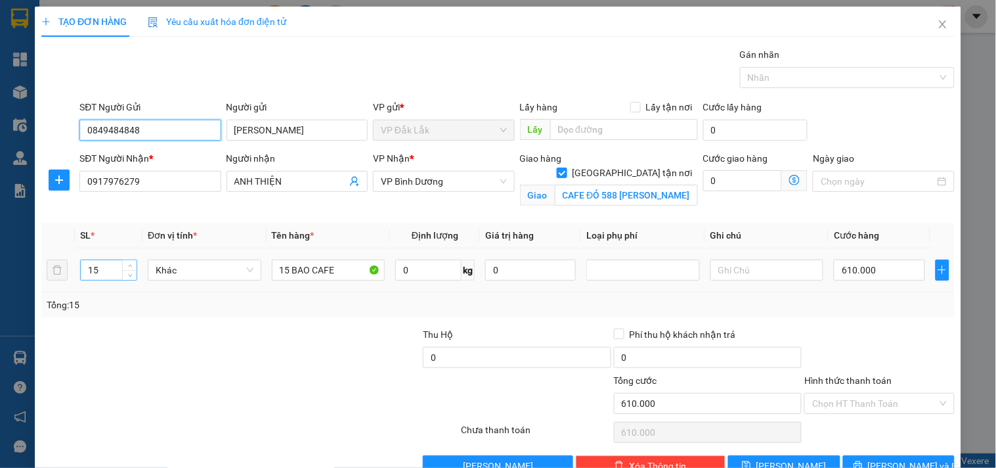
type input "0849484848"
drag, startPoint x: 99, startPoint y: 268, endPoint x: 81, endPoint y: 271, distance: 18.7
click at [81, 271] on input "15" at bounding box center [109, 270] width 56 height 20
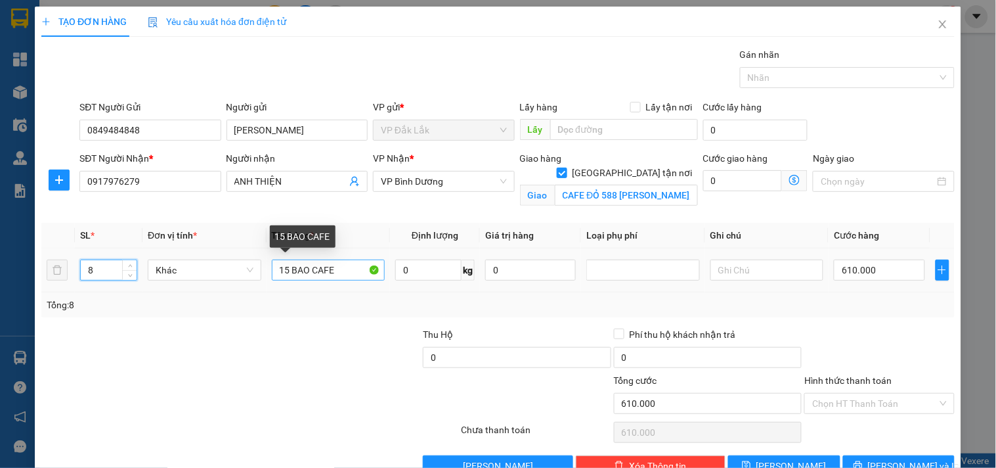
type input "8"
click at [285, 269] on input "15 BAO CAFE" at bounding box center [329, 269] width 114 height 21
type input "8 BAO CAFE"
click at [419, 272] on input "0" at bounding box center [428, 269] width 66 height 21
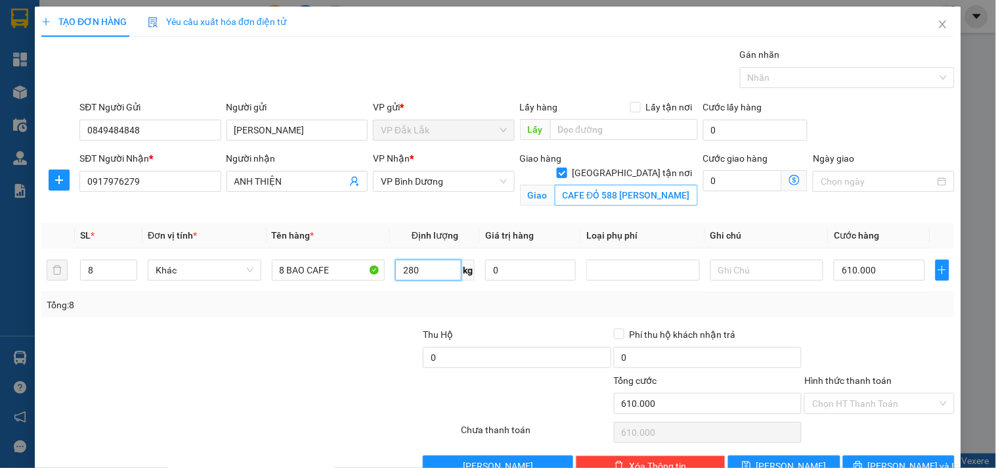
type input "280"
click at [670, 185] on input "CAFE ĐỎ 588 PHẠM HÙNG,LONG TOÀN,TP BÀ RỊA" at bounding box center [626, 195] width 143 height 21
click at [652, 185] on input "CAFE ĐỎ 588 PHẠM HÙNG,LONG TOÀN,TP BÀ RỊA" at bounding box center [626, 195] width 143 height 21
click at [720, 183] on input "0" at bounding box center [742, 180] width 79 height 21
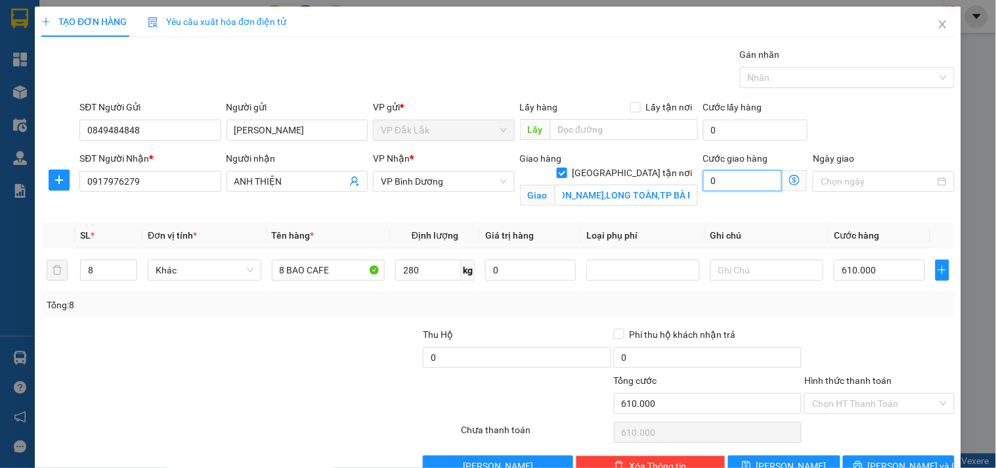
scroll to position [0, 0]
type input "5"
type input "610.005"
type input "57"
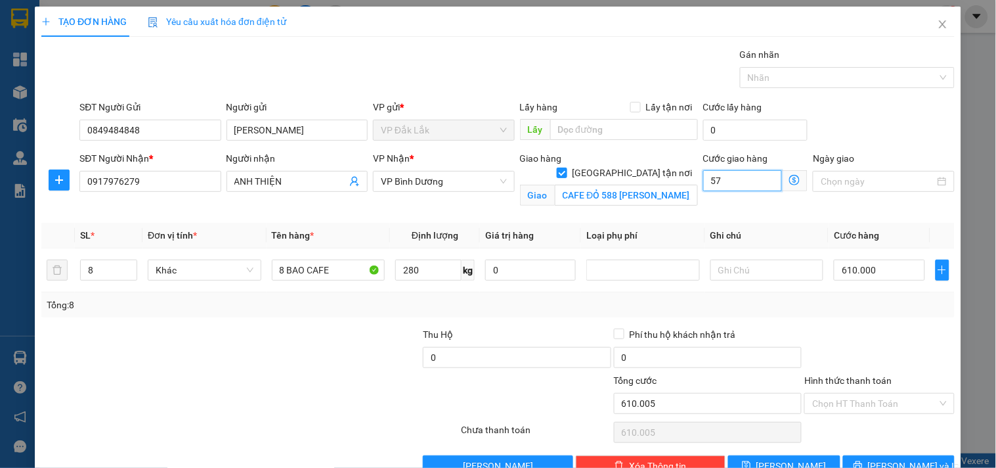
type input "610.057"
type input "570"
type input "610.570"
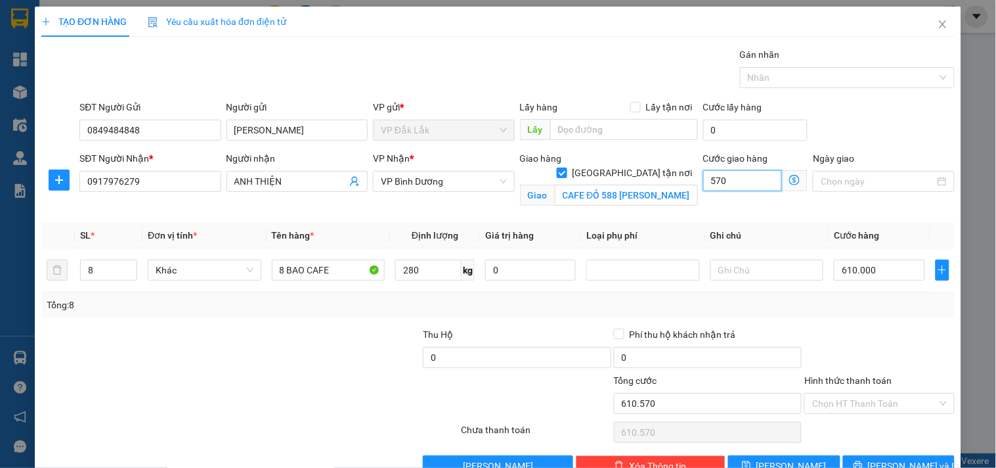
type input "615.700"
type input "5.700"
type input "667.000"
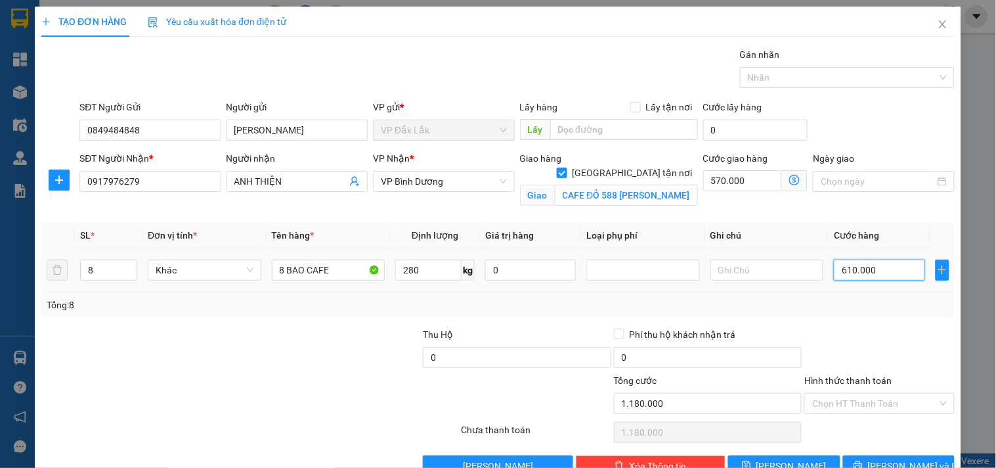
click at [886, 267] on input "610.000" at bounding box center [879, 269] width 91 height 21
click at [843, 272] on input "480.000" at bounding box center [879, 269] width 91 height 21
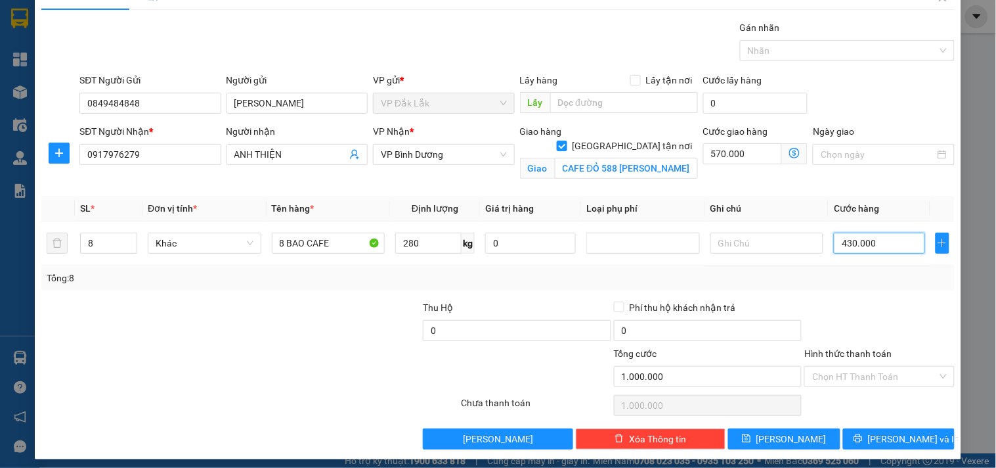
scroll to position [34, 0]
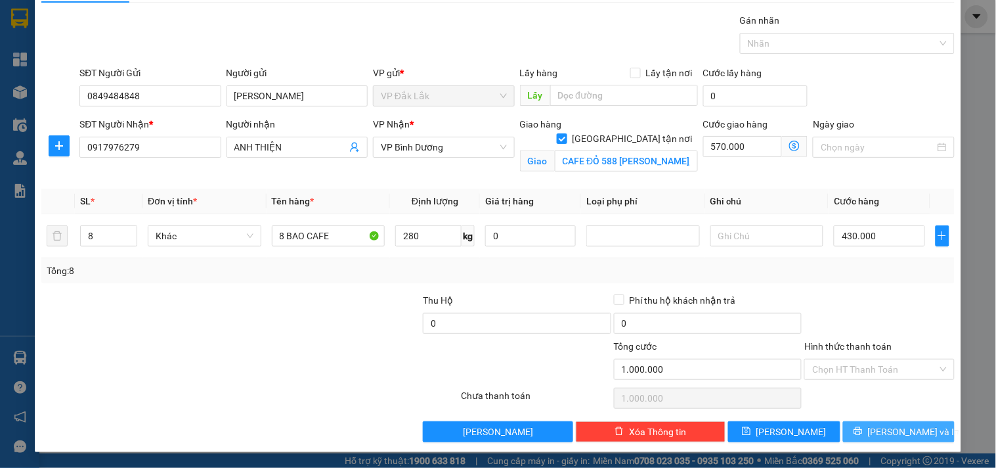
click at [875, 434] on button "[PERSON_NAME] và In" at bounding box center [899, 431] width 112 height 21
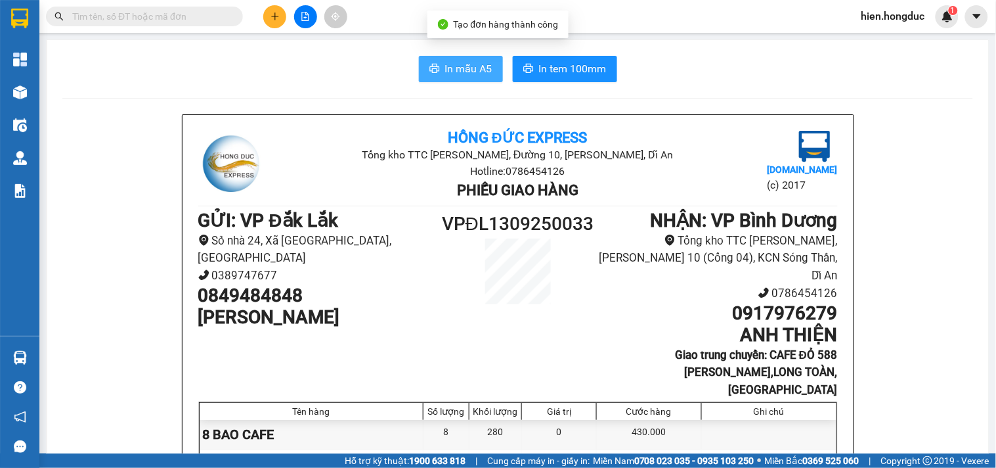
click at [462, 60] on span "In mẫu A5" at bounding box center [468, 68] width 47 height 16
click at [475, 68] on span "In mẫu A5" at bounding box center [468, 68] width 47 height 16
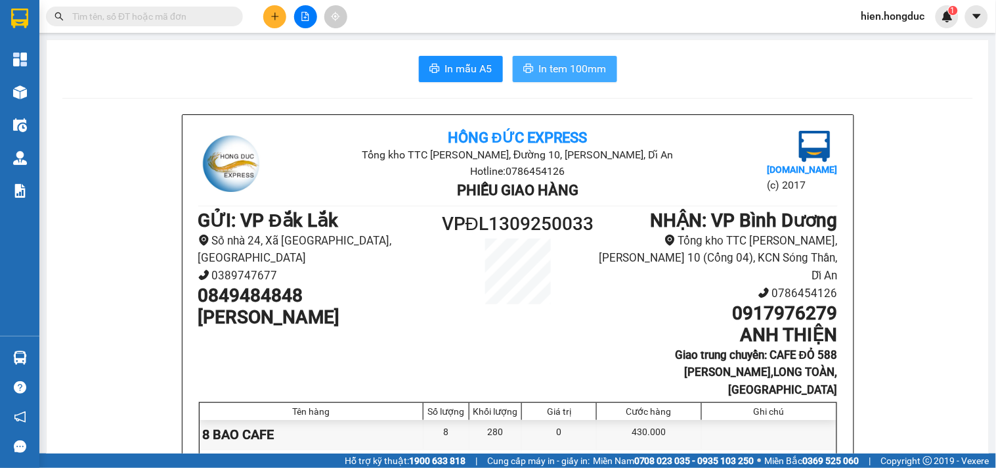
click at [565, 69] on span "In tem 100mm" at bounding box center [573, 68] width 68 height 16
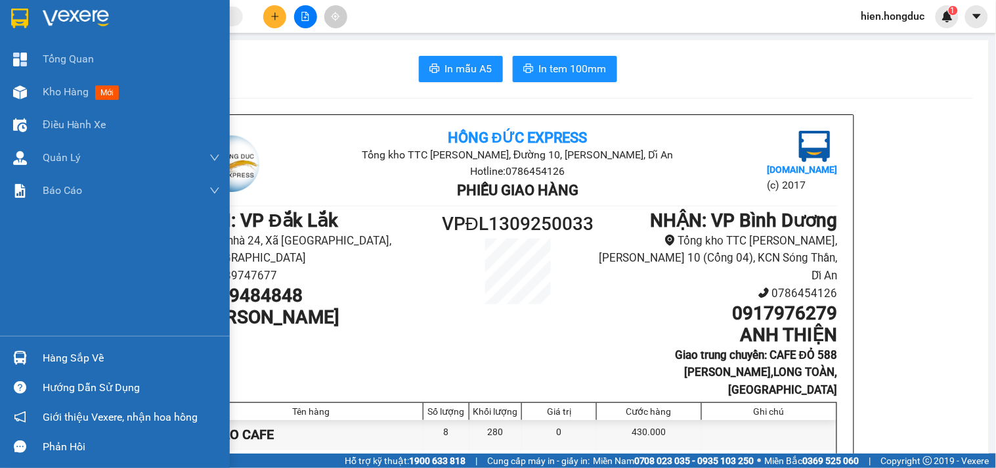
click at [73, 11] on img at bounding box center [76, 19] width 66 height 20
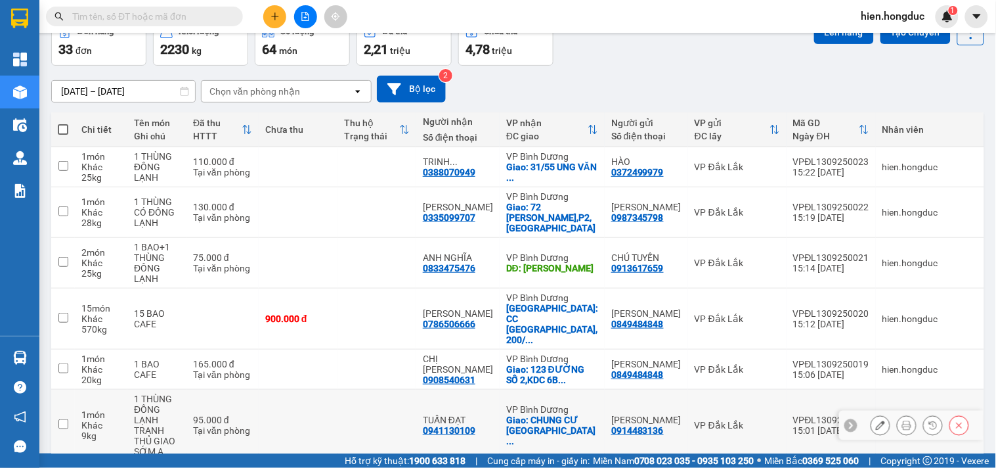
scroll to position [232, 0]
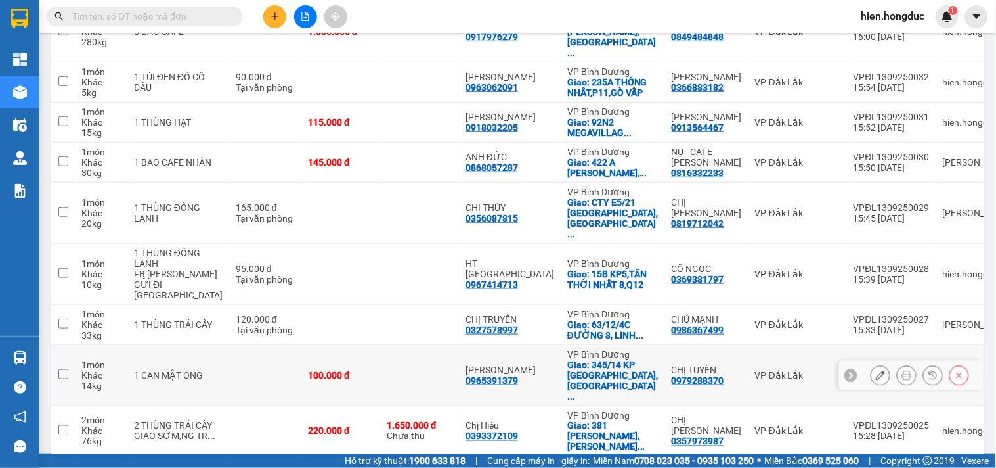
scroll to position [0, 0]
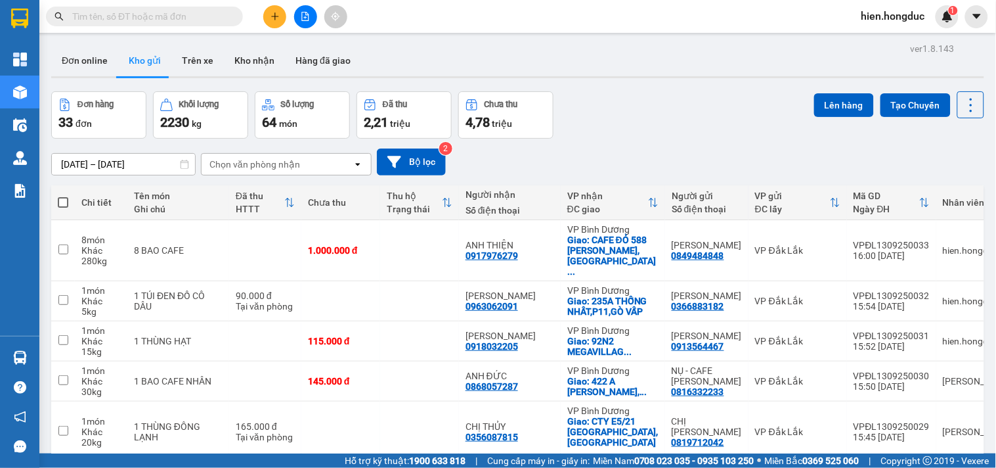
click at [134, 17] on input "text" at bounding box center [149, 16] width 155 height 14
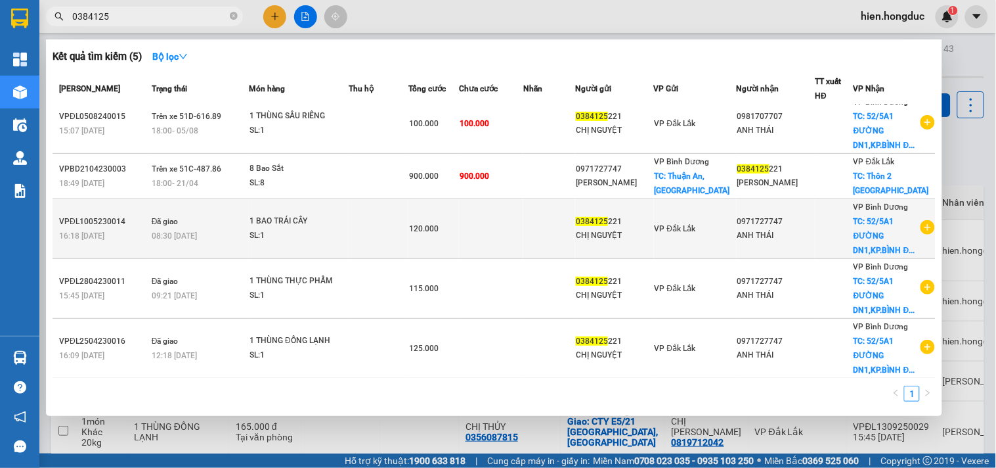
scroll to position [14, 0]
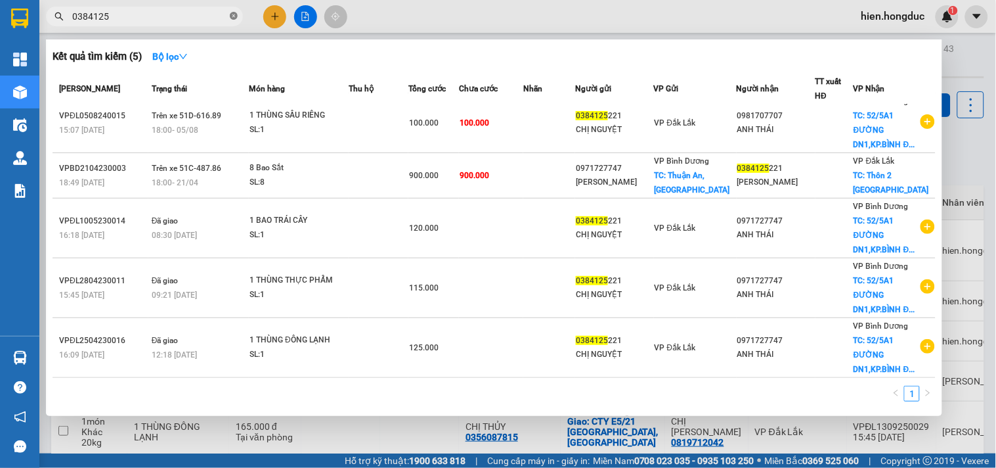
click at [233, 16] on icon "close-circle" at bounding box center [234, 16] width 8 height 8
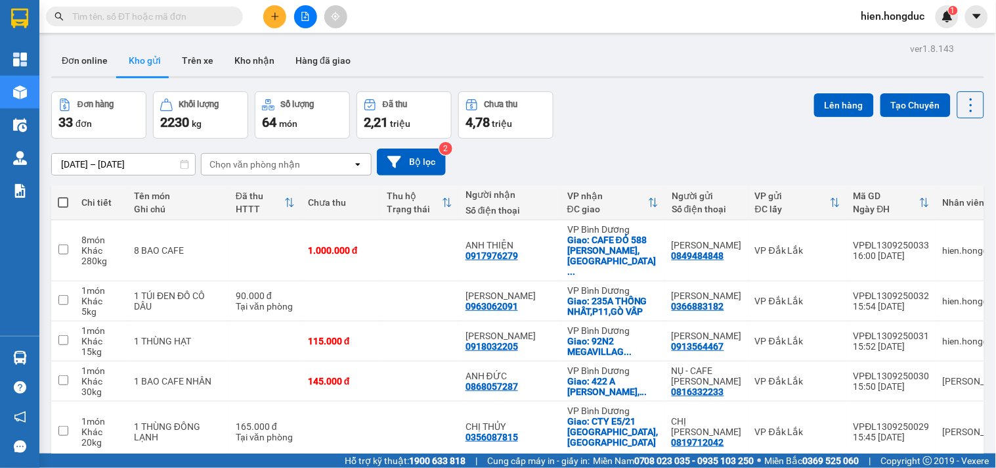
click at [132, 18] on input "text" at bounding box center [149, 16] width 155 height 14
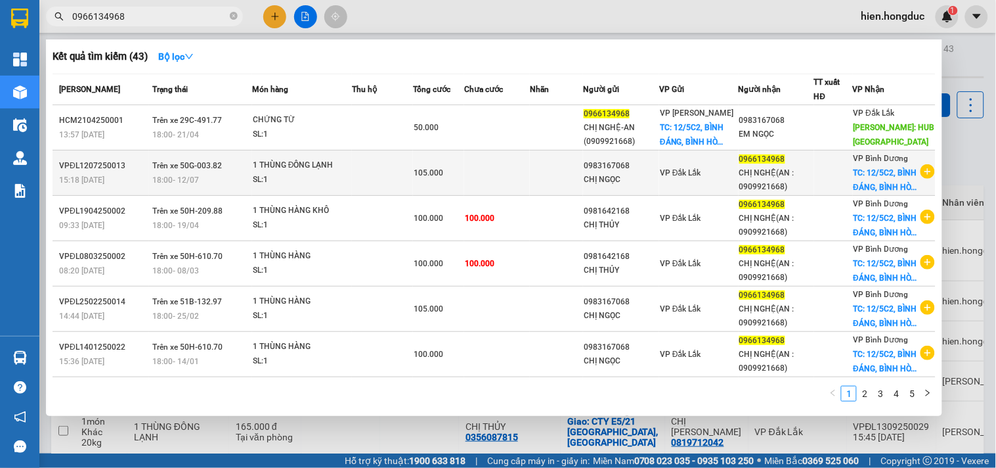
click at [921, 178] on icon "plus-circle" at bounding box center [928, 171] width 14 height 14
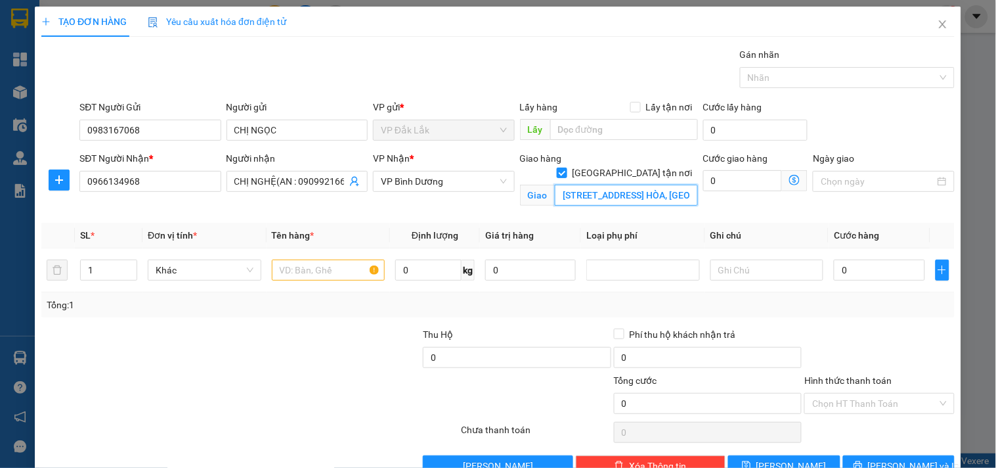
click at [572, 185] on input "12/5C2, BÌNH ĐÁNG, BÌNH HÒA, THUẬN AN, BÌNH DƯƠNG" at bounding box center [626, 195] width 143 height 21
click at [592, 185] on input "12/5C2, BÌNH ĐÁNG, BÌNH HÒA, THUẬN AN, BÌNH DƯƠNG" at bounding box center [626, 195] width 143 height 21
click at [739, 185] on input "0" at bounding box center [742, 180] width 79 height 21
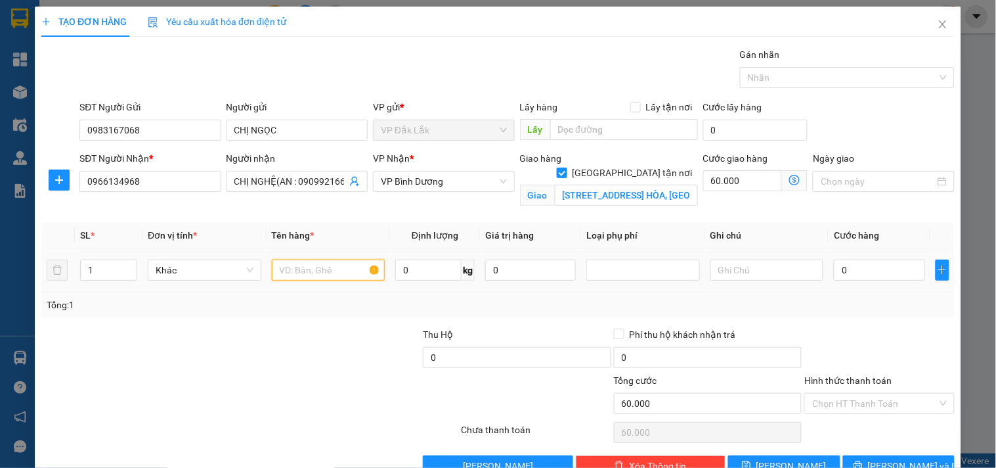
click at [303, 269] on input "text" at bounding box center [329, 269] width 114 height 21
click at [322, 271] on input "1 THÙNG" at bounding box center [329, 269] width 114 height 21
click at [410, 267] on input "0" at bounding box center [428, 269] width 66 height 21
click at [858, 276] on input "0" at bounding box center [879, 269] width 91 height 21
click at [849, 337] on div at bounding box center [879, 350] width 152 height 46
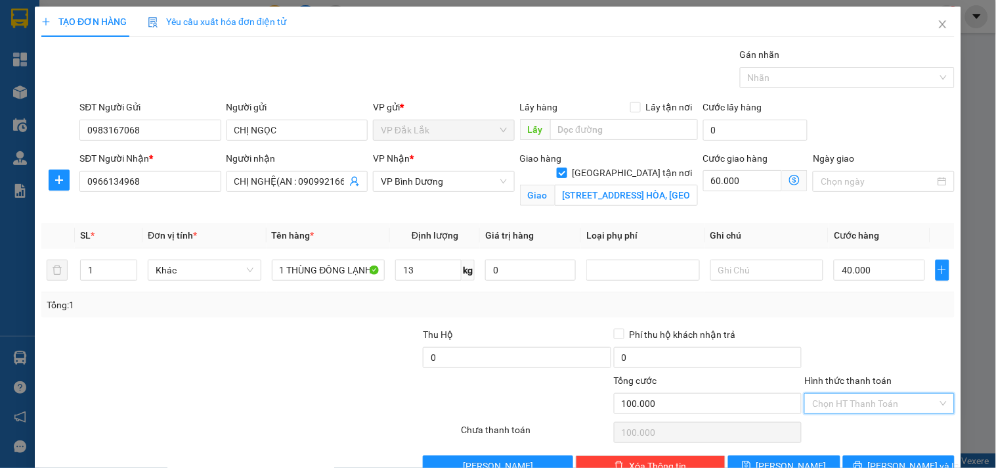
click at [861, 404] on input "Hình thức thanh toán" at bounding box center [874, 403] width 125 height 20
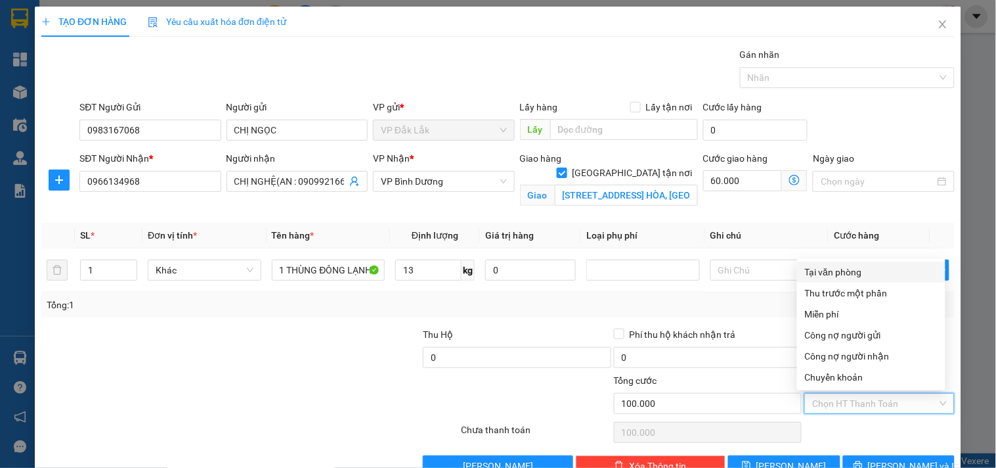
click at [842, 268] on div "Tại văn phòng" at bounding box center [871, 272] width 133 height 14
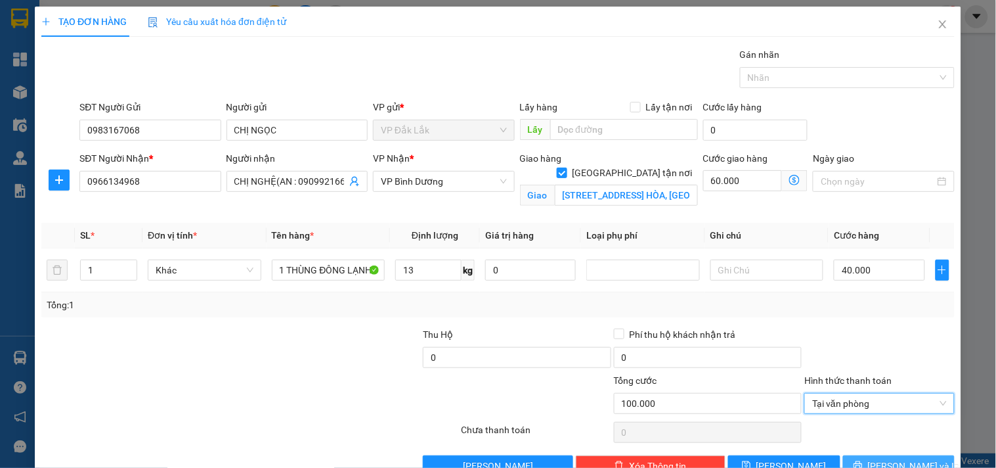
click at [880, 458] on span "[PERSON_NAME] và In" at bounding box center [914, 465] width 92 height 14
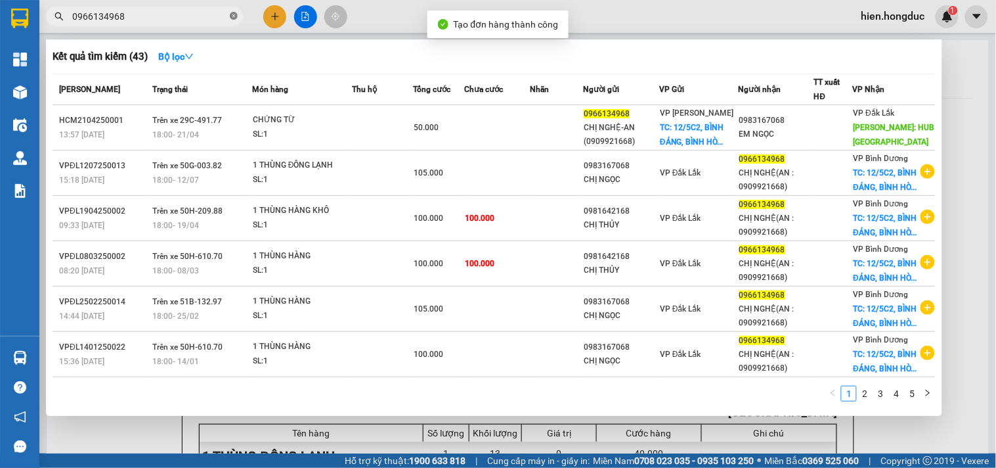
click at [237, 16] on icon "close-circle" at bounding box center [234, 16] width 8 height 8
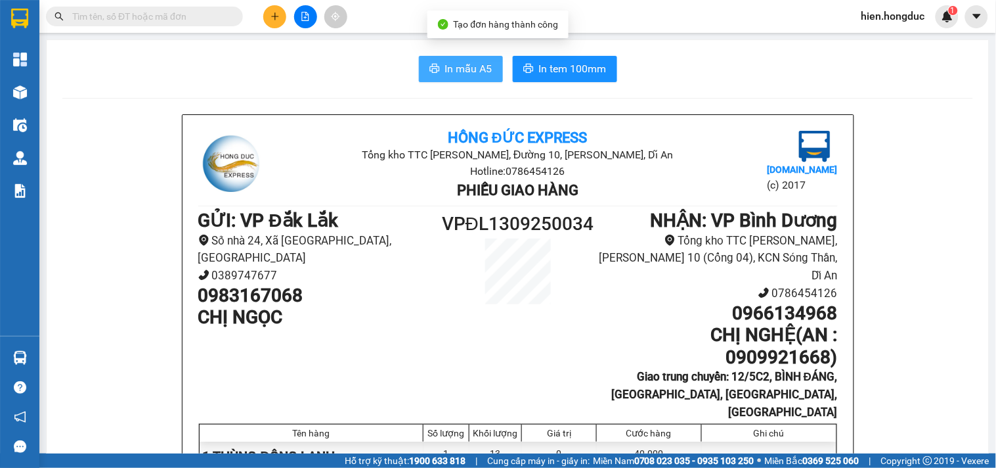
click at [469, 66] on span "In mẫu A5" at bounding box center [468, 68] width 47 height 16
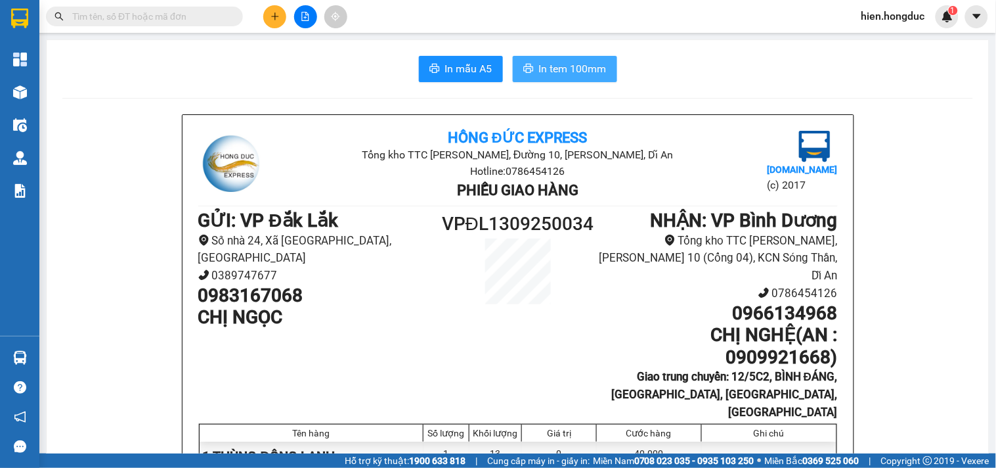
click at [558, 60] on span "In tem 100mm" at bounding box center [573, 68] width 68 height 16
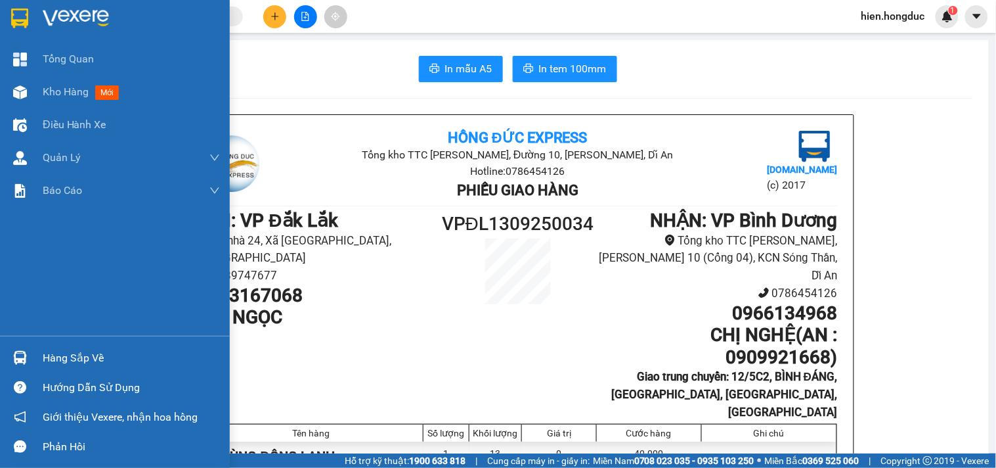
click at [56, 18] on img at bounding box center [76, 19] width 66 height 20
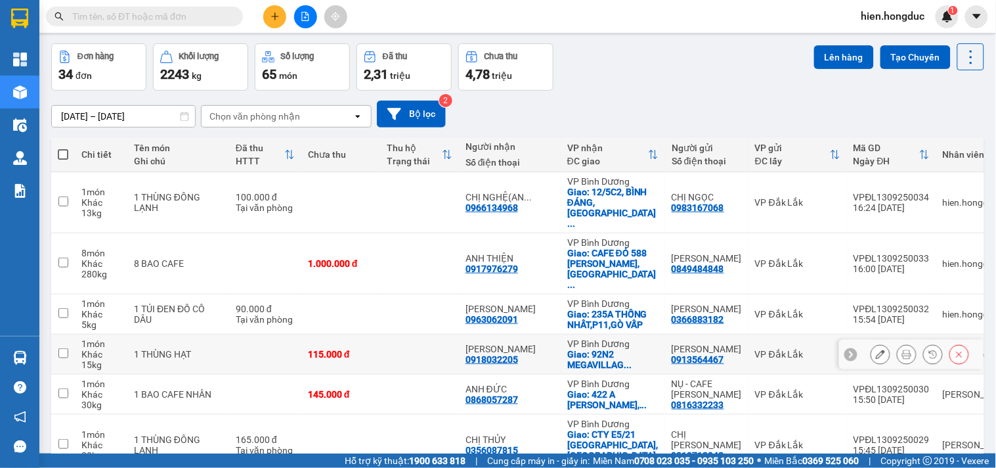
scroll to position [73, 0]
